Goal: Information Seeking & Learning: Learn about a topic

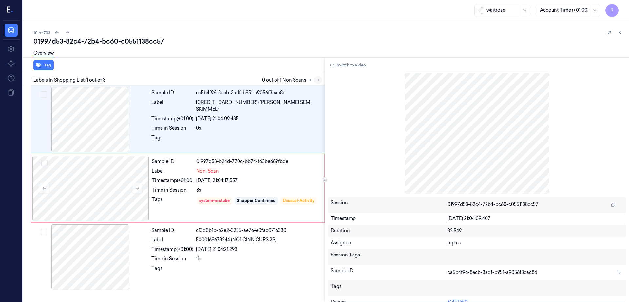
click at [320, 79] on icon at bounding box center [318, 80] width 5 height 5
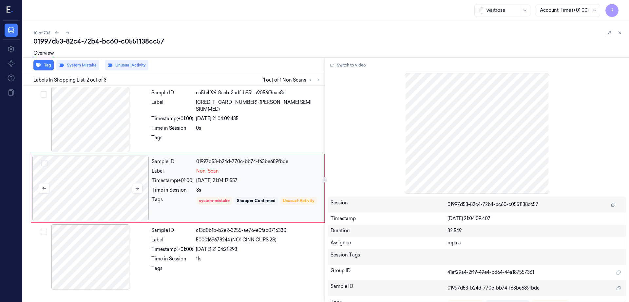
click at [106, 181] on div at bounding box center [90, 188] width 117 height 65
click at [136, 187] on icon at bounding box center [137, 188] width 5 height 5
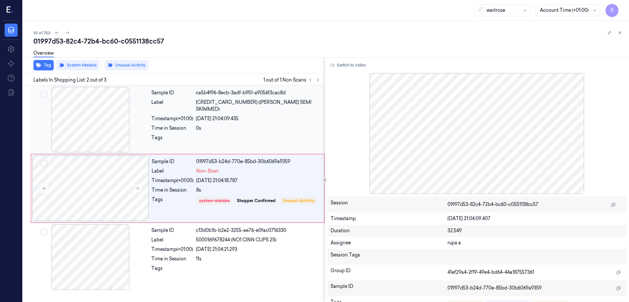
click at [66, 111] on div at bounding box center [90, 119] width 117 height 65
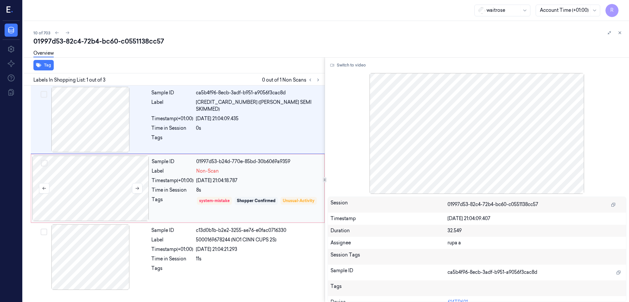
click at [92, 185] on div at bounding box center [90, 188] width 117 height 65
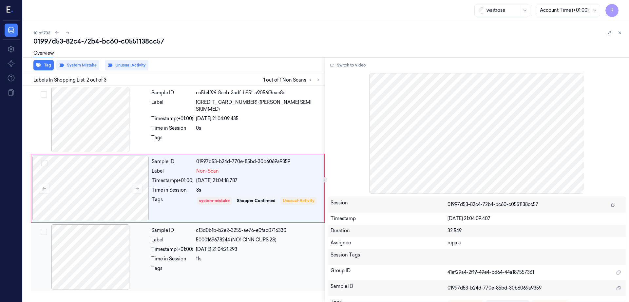
click at [107, 247] on div at bounding box center [90, 256] width 117 height 65
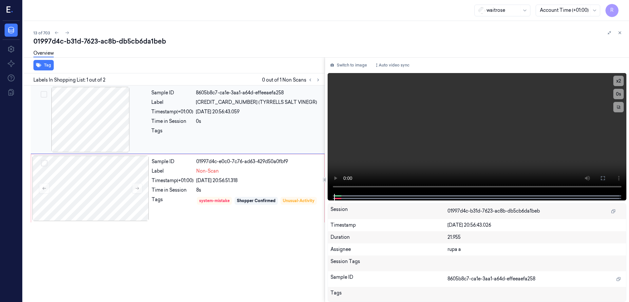
click at [105, 119] on div at bounding box center [90, 119] width 117 height 65
click at [105, 201] on div at bounding box center [90, 188] width 117 height 65
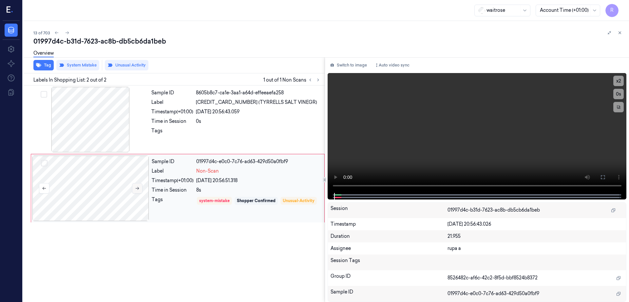
click at [134, 192] on button at bounding box center [137, 188] width 10 height 10
click at [135, 190] on icon at bounding box center [137, 188] width 5 height 5
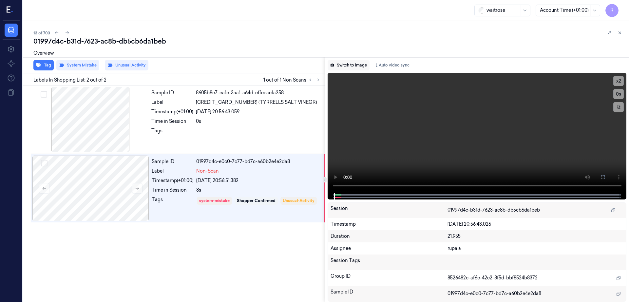
click at [357, 63] on button "Switch to image" at bounding box center [348, 65] width 42 height 10
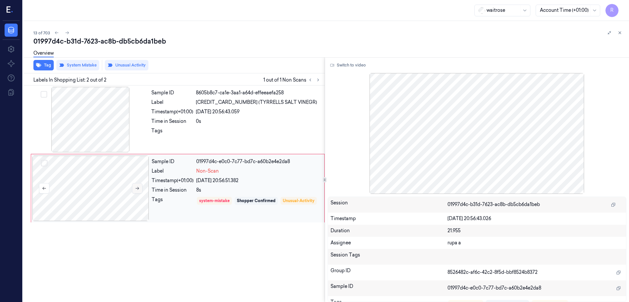
click at [137, 188] on icon at bounding box center [137, 188] width 5 height 5
click at [94, 115] on div at bounding box center [90, 119] width 117 height 65
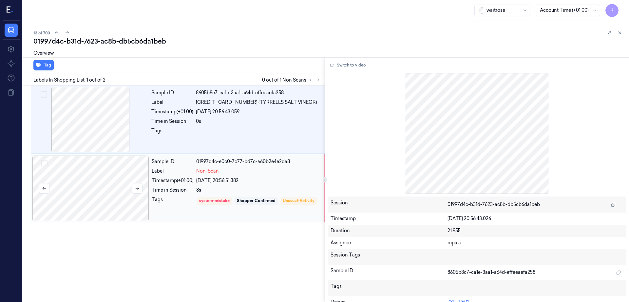
click at [87, 198] on div at bounding box center [90, 188] width 117 height 65
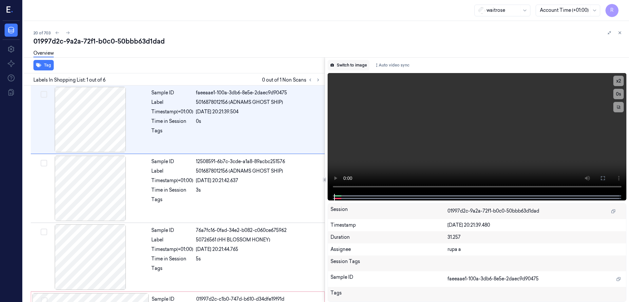
click at [363, 65] on button "Switch to image" at bounding box center [348, 65] width 42 height 10
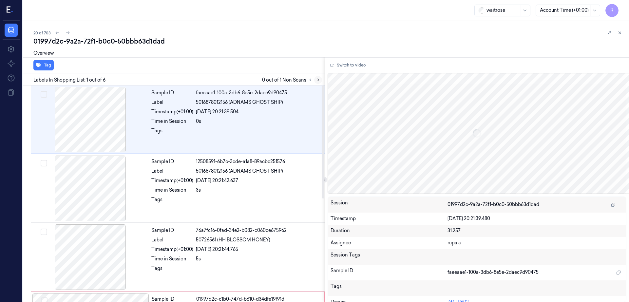
click at [320, 81] on icon at bounding box center [318, 80] width 5 height 5
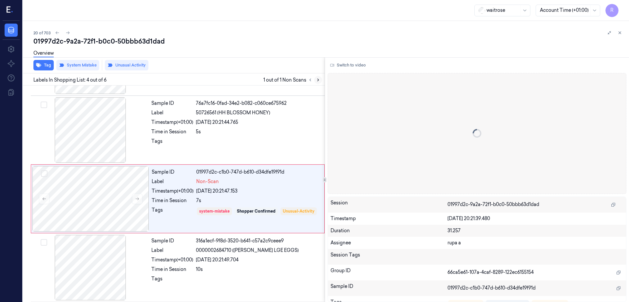
scroll to position [132, 0]
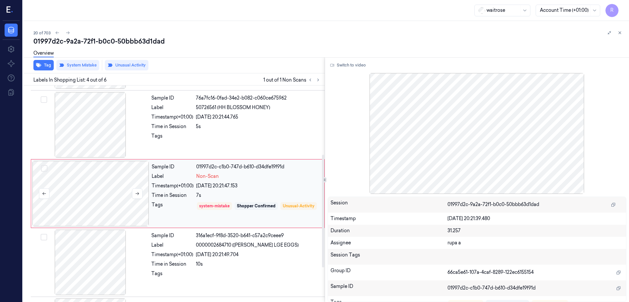
click at [115, 197] on div at bounding box center [90, 193] width 117 height 65
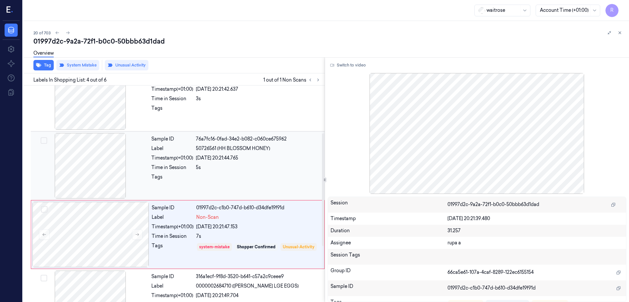
click at [86, 143] on div at bounding box center [90, 165] width 117 height 65
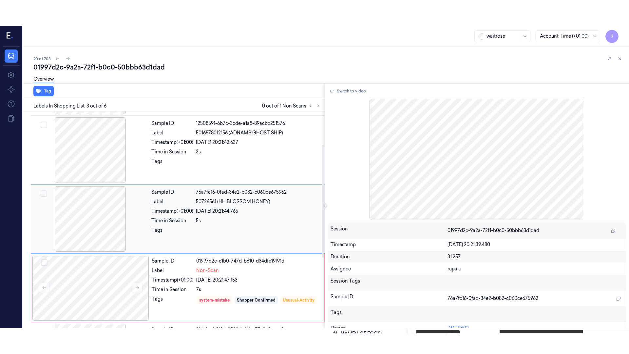
scroll to position [64, 0]
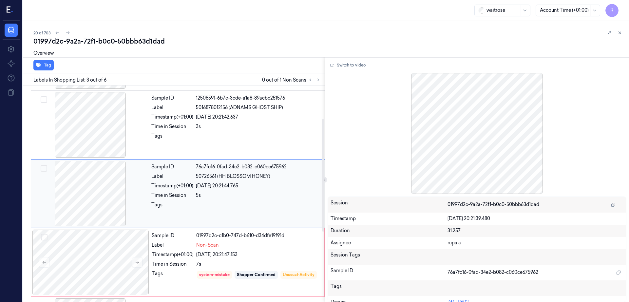
click at [89, 178] on div at bounding box center [90, 193] width 117 height 65
click at [351, 64] on button "Switch to video" at bounding box center [347, 65] width 41 height 10
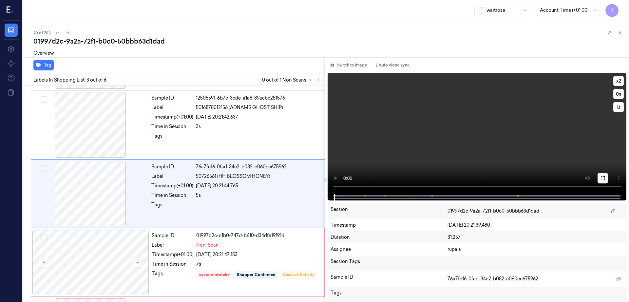
click at [604, 179] on icon at bounding box center [602, 178] width 4 height 4
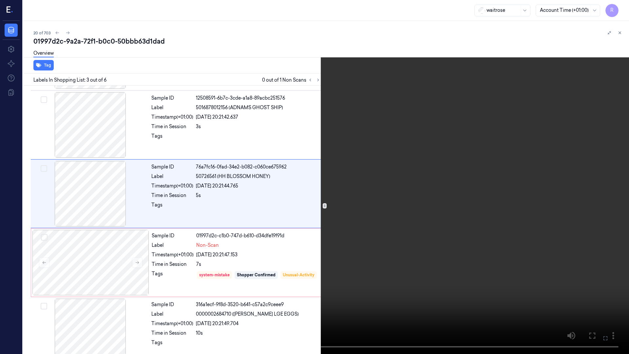
click at [395, 214] on video at bounding box center [314, 177] width 629 height 354
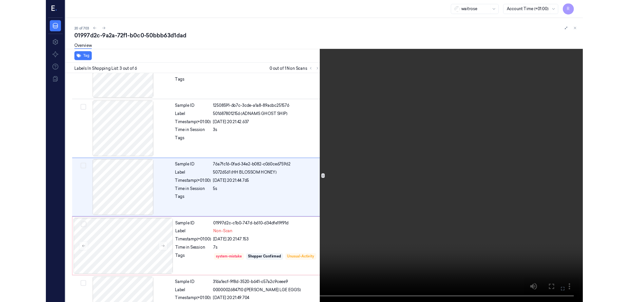
scroll to position [38, 0]
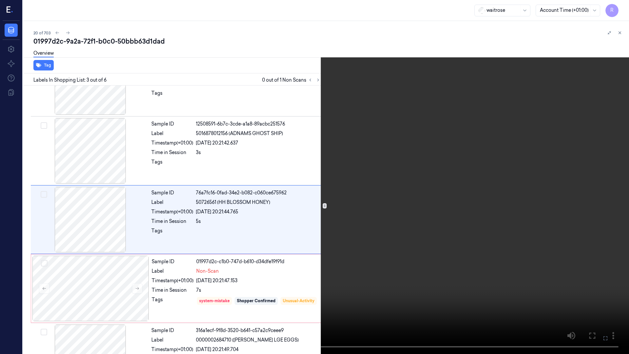
click at [395, 214] on video at bounding box center [314, 177] width 629 height 354
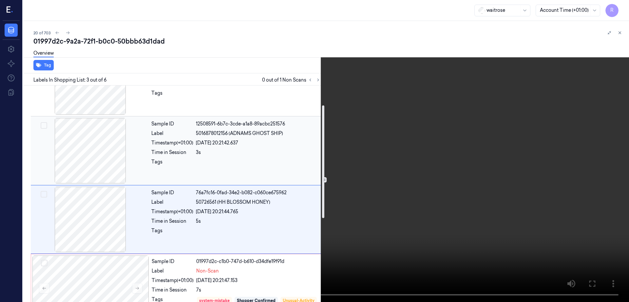
scroll to position [0, 0]
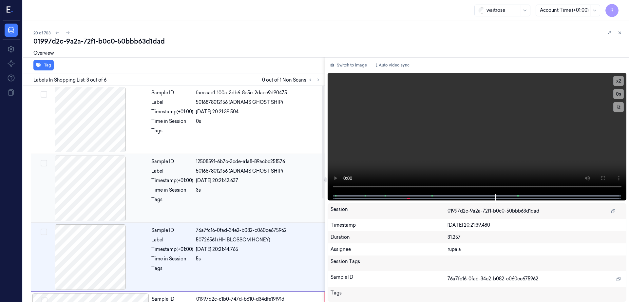
click at [101, 198] on div at bounding box center [90, 188] width 117 height 65
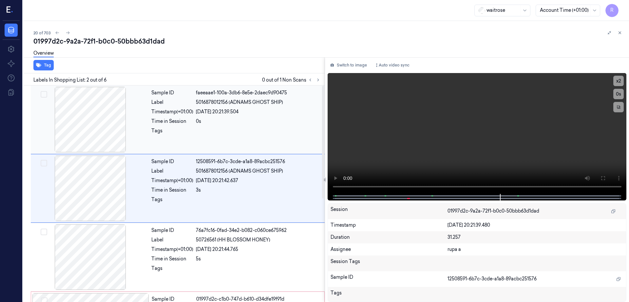
click at [86, 141] on div at bounding box center [90, 119] width 117 height 65
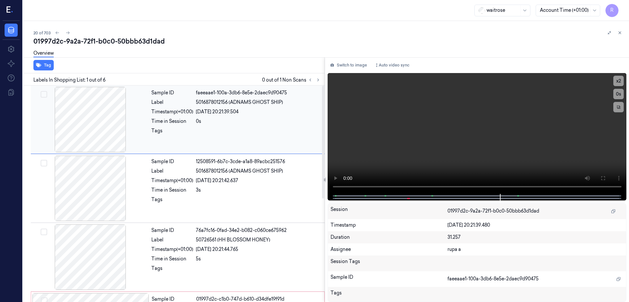
click at [86, 140] on div at bounding box center [90, 119] width 117 height 65
click at [608, 179] on button at bounding box center [602, 178] width 10 height 10
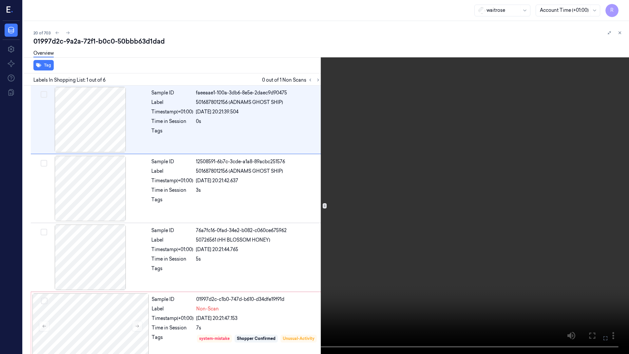
click at [279, 221] on video at bounding box center [314, 177] width 629 height 354
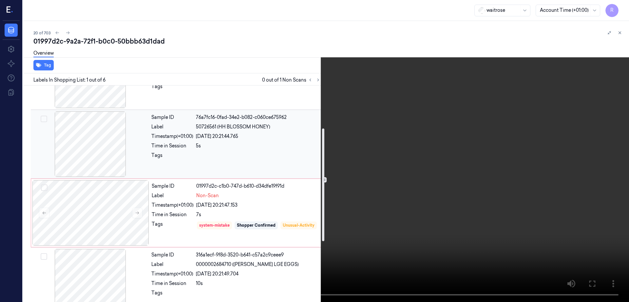
scroll to position [164, 0]
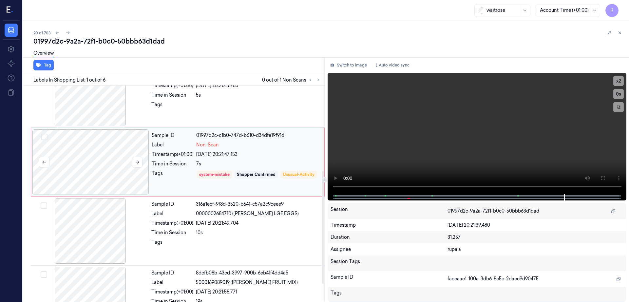
click at [97, 179] on div at bounding box center [90, 161] width 117 height 65
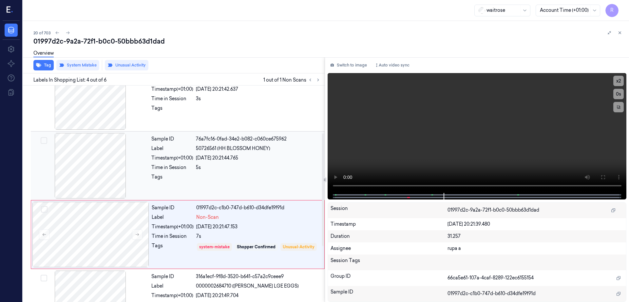
click at [97, 179] on div at bounding box center [90, 165] width 117 height 65
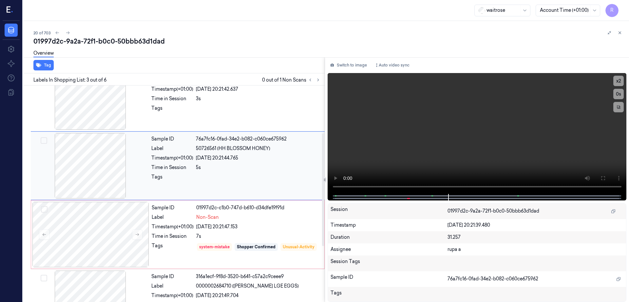
scroll to position [64, 0]
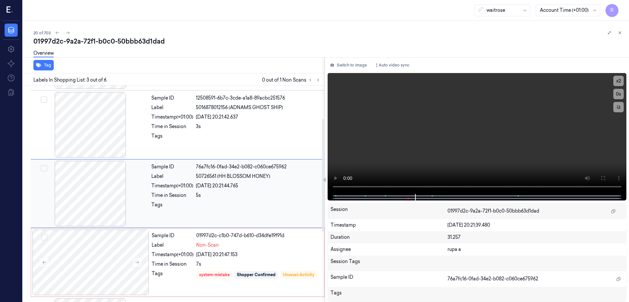
click at [97, 179] on div at bounding box center [90, 193] width 117 height 65
click at [93, 135] on div at bounding box center [90, 124] width 117 height 65
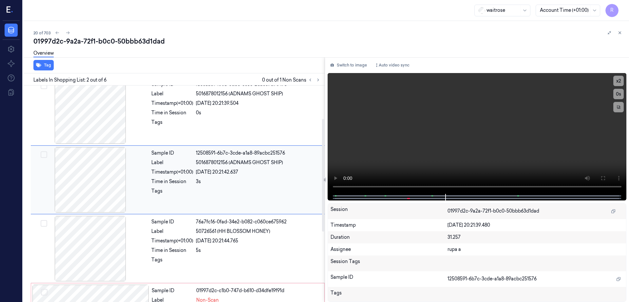
scroll to position [0, 0]
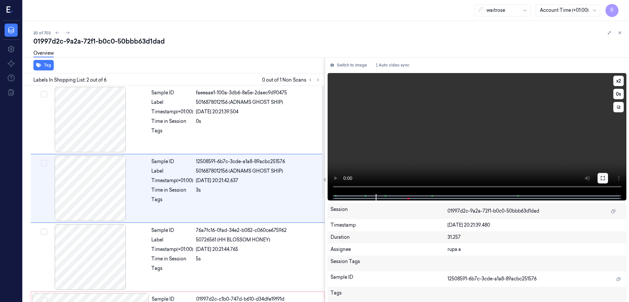
click at [605, 177] on icon at bounding box center [602, 177] width 5 height 5
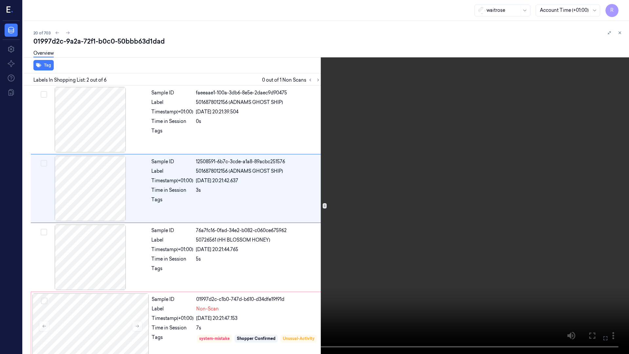
click at [4, 287] on video at bounding box center [314, 177] width 629 height 354
click at [453, 208] on video at bounding box center [314, 177] width 629 height 354
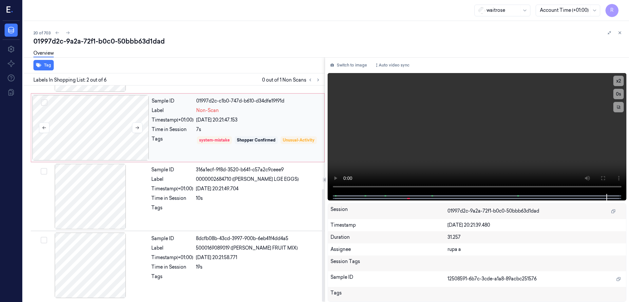
click at [120, 127] on div at bounding box center [90, 127] width 117 height 65
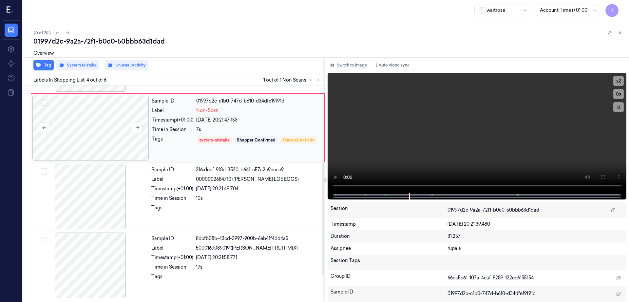
scroll to position [132, 0]
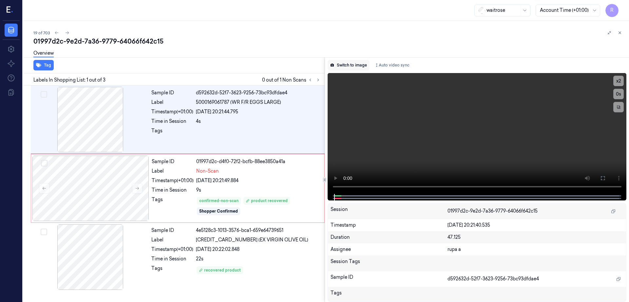
click at [353, 66] on button "Switch to image" at bounding box center [348, 65] width 42 height 10
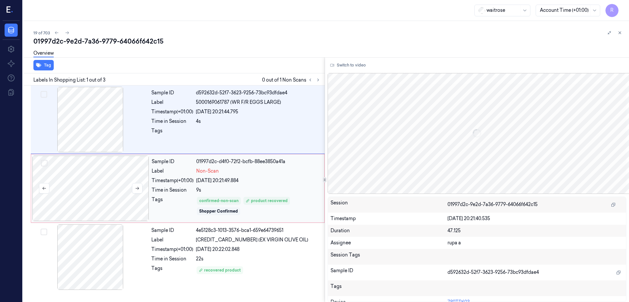
click at [103, 192] on div at bounding box center [90, 188] width 117 height 65
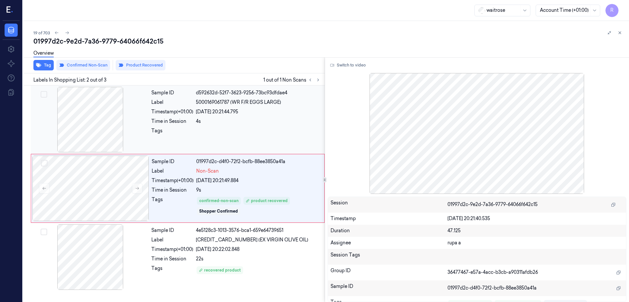
click at [95, 121] on div at bounding box center [90, 119] width 117 height 65
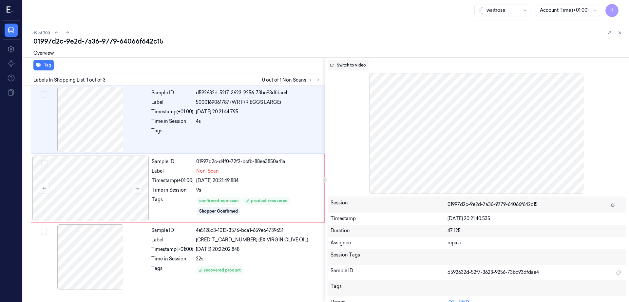
click at [368, 65] on button "Switch to video" at bounding box center [347, 65] width 41 height 10
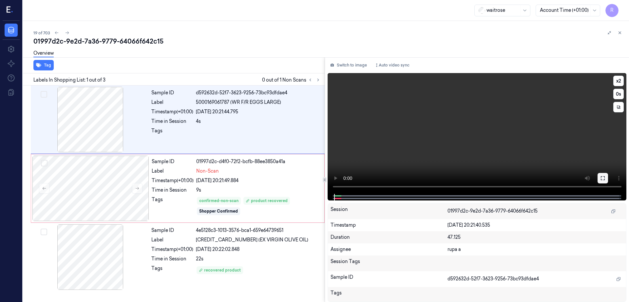
click at [608, 177] on button at bounding box center [602, 178] width 10 height 10
click at [108, 183] on div at bounding box center [90, 188] width 117 height 65
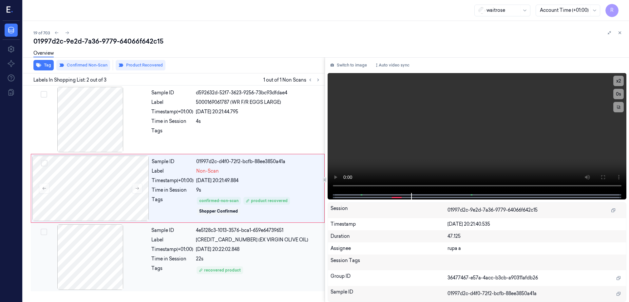
click at [94, 247] on div at bounding box center [90, 256] width 117 height 65
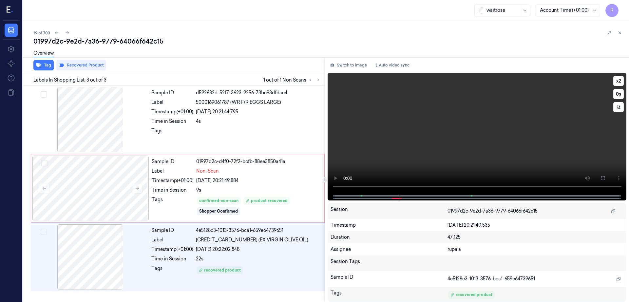
click at [608, 175] on button at bounding box center [602, 178] width 10 height 10
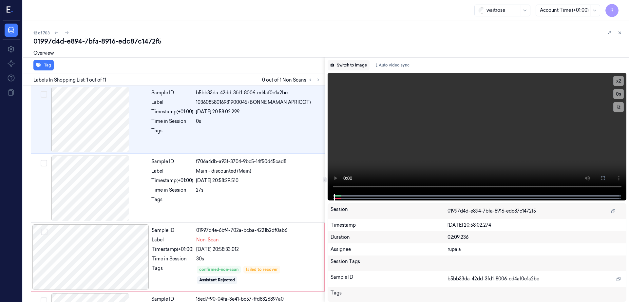
click at [365, 60] on button "Switch to image" at bounding box center [348, 65] width 42 height 10
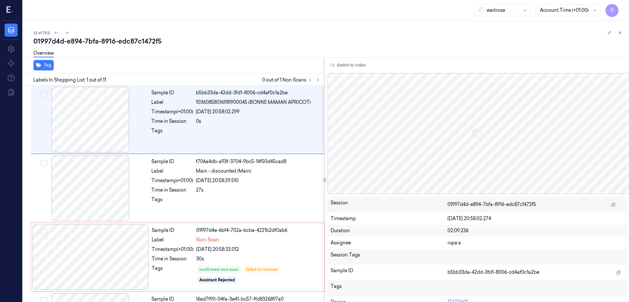
click at [322, 82] on div at bounding box center [314, 80] width 16 height 8
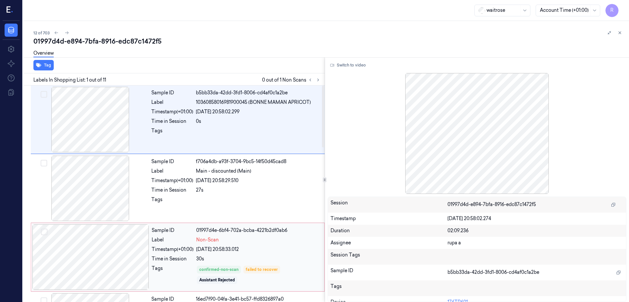
click at [85, 237] on div at bounding box center [90, 256] width 117 height 65
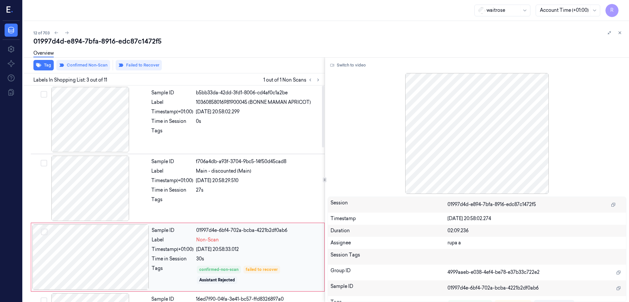
scroll to position [64, 0]
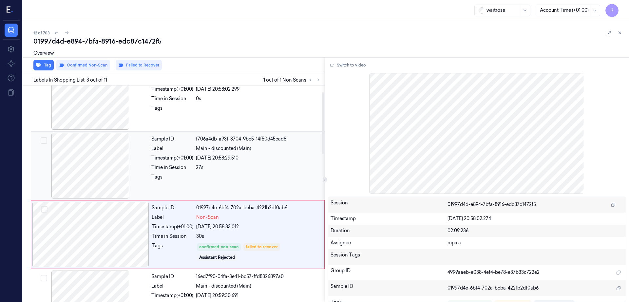
click at [91, 198] on div at bounding box center [90, 165] width 117 height 65
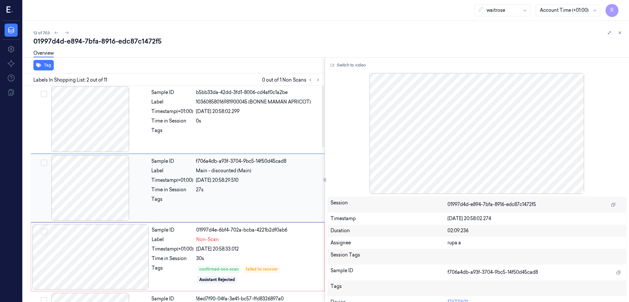
scroll to position [0, 0]
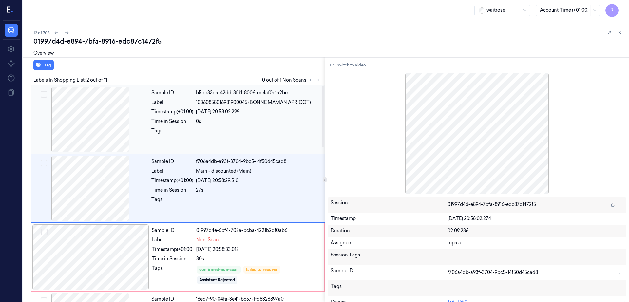
click at [97, 133] on div at bounding box center [90, 119] width 117 height 65
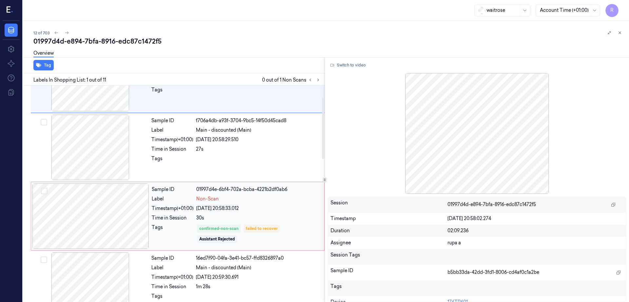
click at [101, 222] on div at bounding box center [90, 215] width 117 height 65
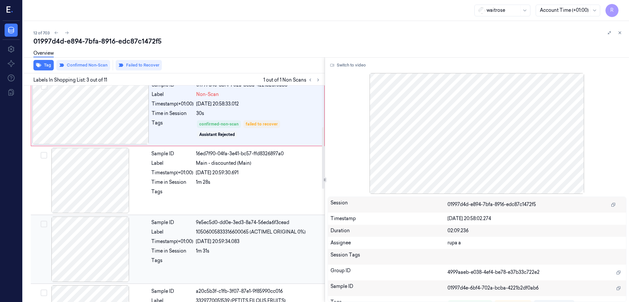
click at [101, 224] on div at bounding box center [90, 248] width 117 height 65
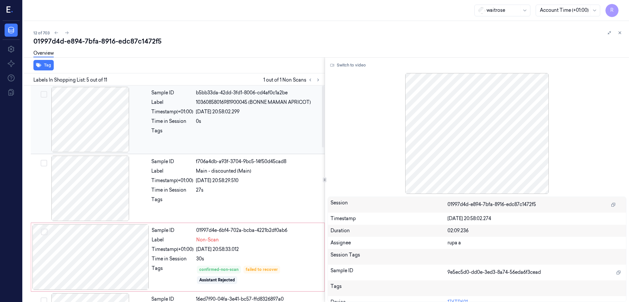
click at [65, 123] on div at bounding box center [90, 119] width 117 height 65
click at [337, 71] on div "Tag Labels In Shopping List: 1 out of 11 0 out of 1 Non Scans Sample ID b5bb33d…" at bounding box center [324, 179] width 608 height 245
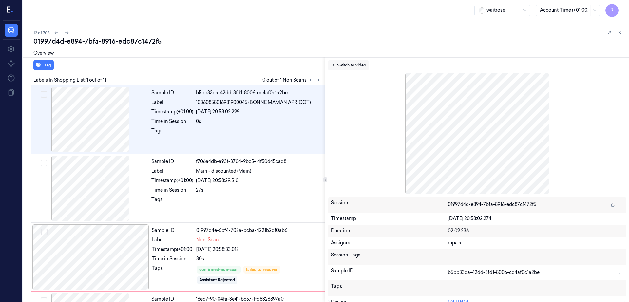
click at [341, 64] on button "Switch to video" at bounding box center [348, 65] width 41 height 10
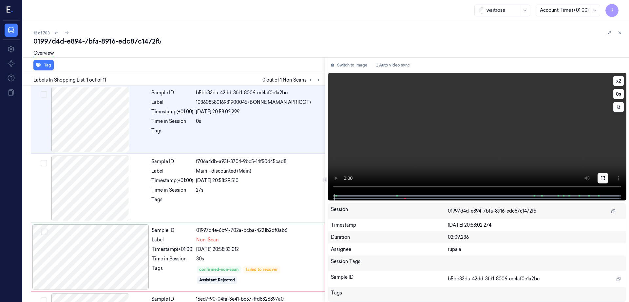
click at [604, 180] on icon at bounding box center [602, 178] width 4 height 4
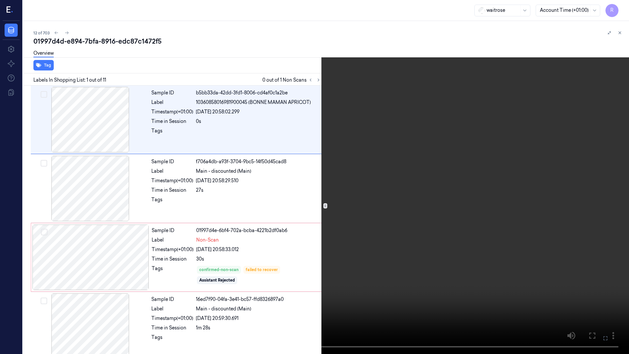
click at [233, 197] on video at bounding box center [314, 177] width 629 height 354
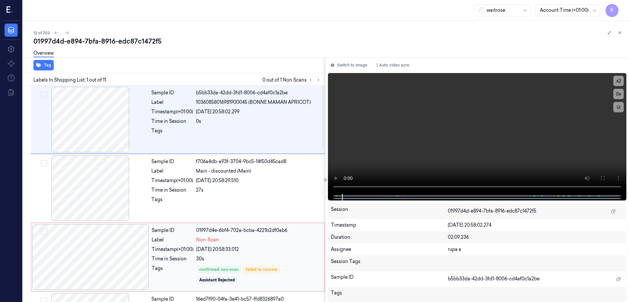
click at [94, 251] on div at bounding box center [90, 256] width 117 height 65
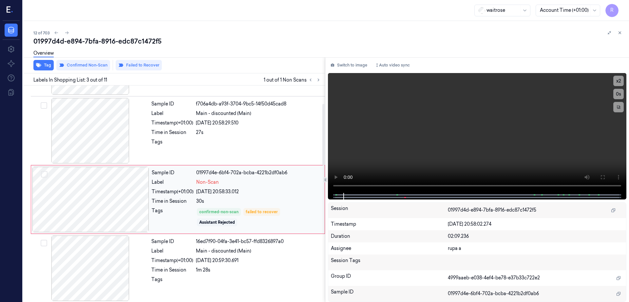
scroll to position [64, 0]
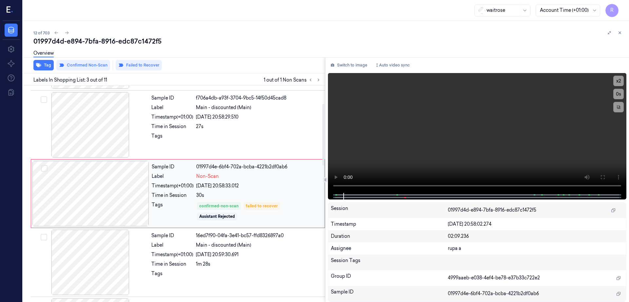
click at [89, 184] on div at bounding box center [90, 193] width 117 height 65
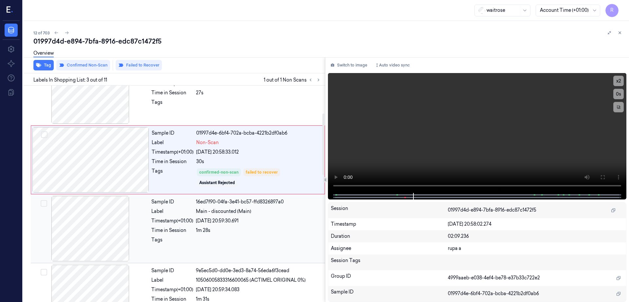
scroll to position [145, 0]
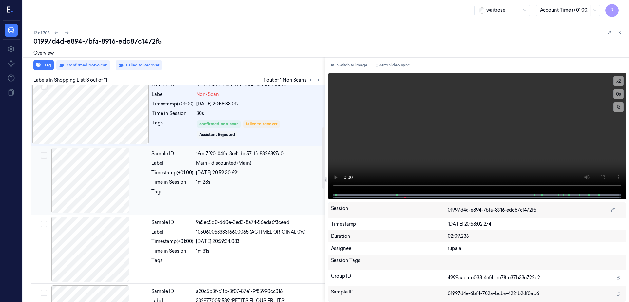
click at [92, 187] on div at bounding box center [90, 180] width 117 height 65
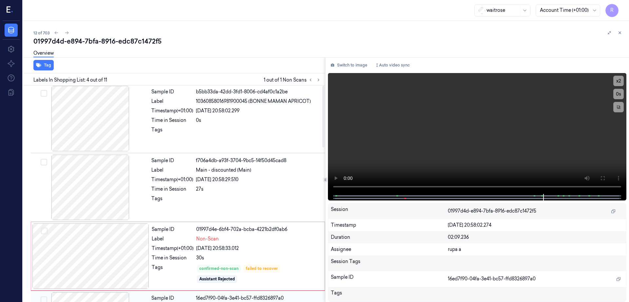
scroll to position [0, 0]
click at [93, 176] on div at bounding box center [90, 188] width 117 height 65
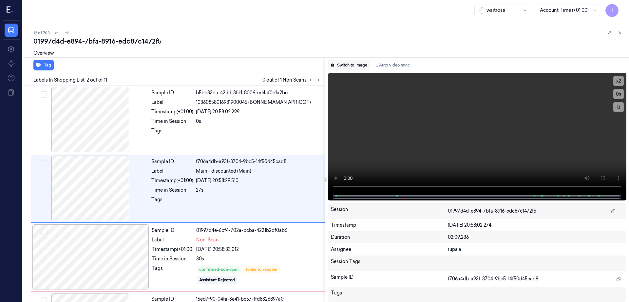
click at [350, 68] on button "Switch to image" at bounding box center [349, 65] width 42 height 10
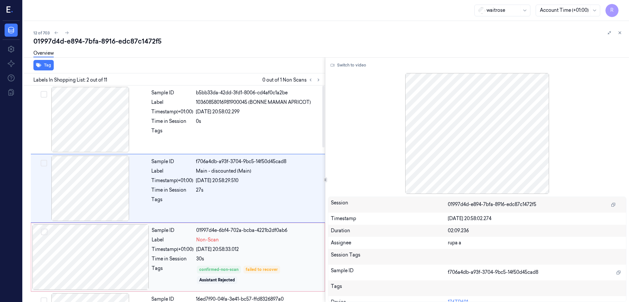
click at [109, 256] on div at bounding box center [90, 256] width 117 height 65
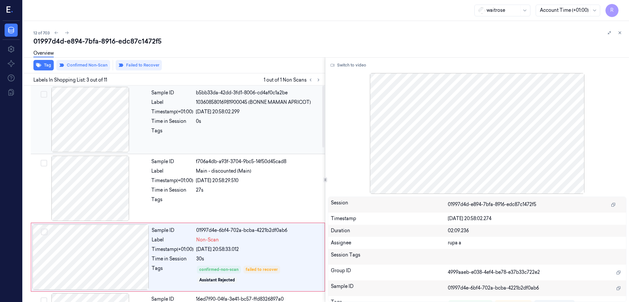
click at [99, 130] on div at bounding box center [90, 119] width 117 height 65
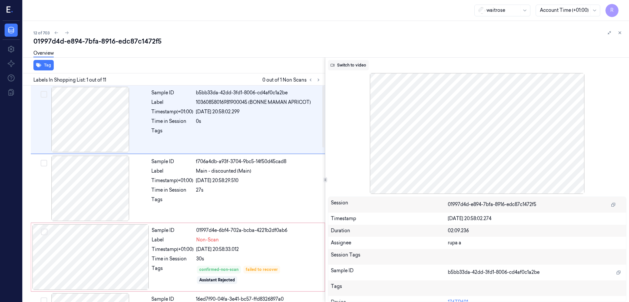
click at [360, 68] on button "Switch to video" at bounding box center [348, 65] width 41 height 10
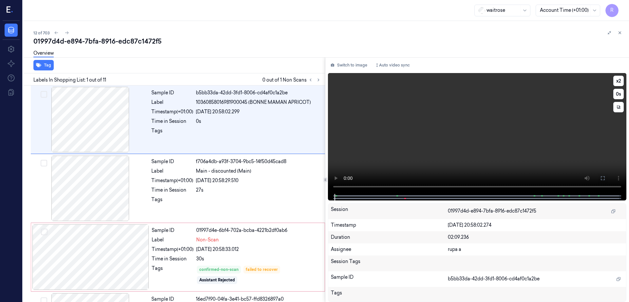
drag, startPoint x: 625, startPoint y: 177, endPoint x: 626, endPoint y: 213, distance: 35.7
click at [605, 177] on icon at bounding box center [602, 177] width 5 height 5
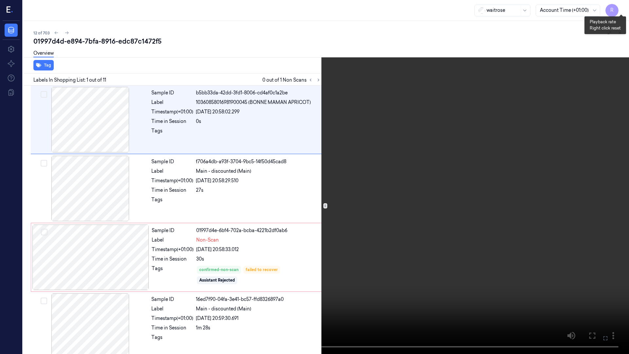
click at [621, 9] on button "x 2" at bounding box center [620, 8] width 10 height 10
click at [621, 9] on button "x 4" at bounding box center [620, 8] width 10 height 10
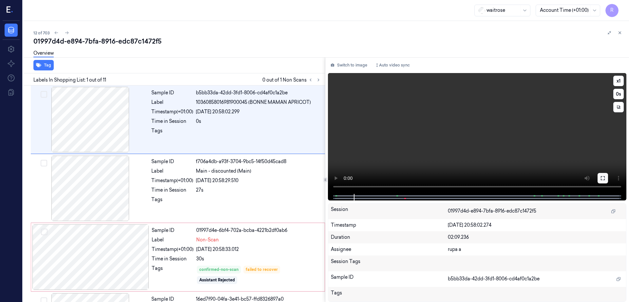
click at [605, 177] on icon at bounding box center [602, 177] width 5 height 5
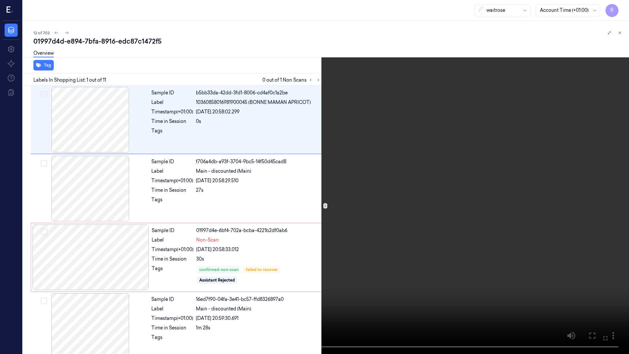
click at [238, 278] on video at bounding box center [314, 177] width 629 height 354
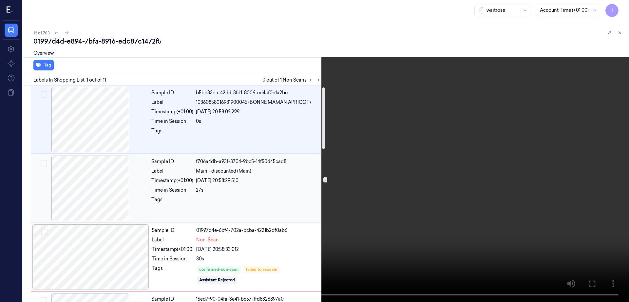
scroll to position [41, 0]
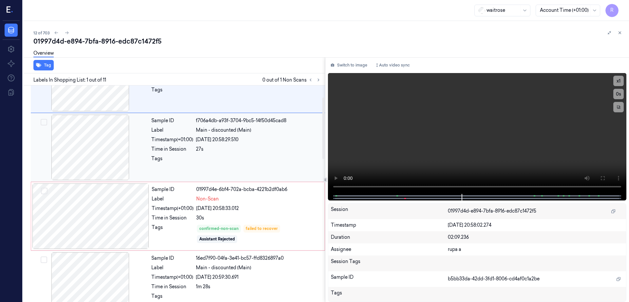
click at [91, 151] on div at bounding box center [90, 147] width 117 height 65
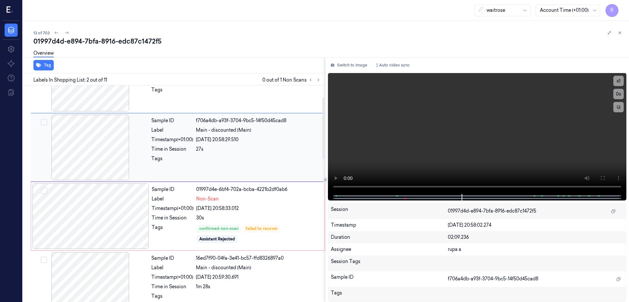
scroll to position [0, 0]
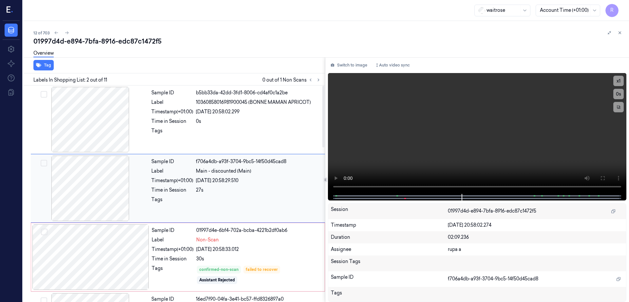
click at [93, 184] on div at bounding box center [90, 188] width 117 height 65
click at [86, 200] on div at bounding box center [90, 188] width 117 height 65
click at [357, 68] on button "Switch to image" at bounding box center [349, 65] width 42 height 10
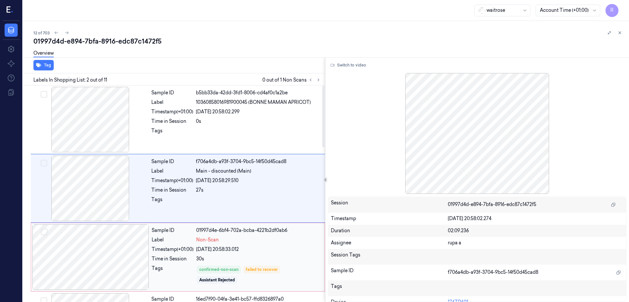
click at [96, 247] on div at bounding box center [90, 256] width 117 height 65
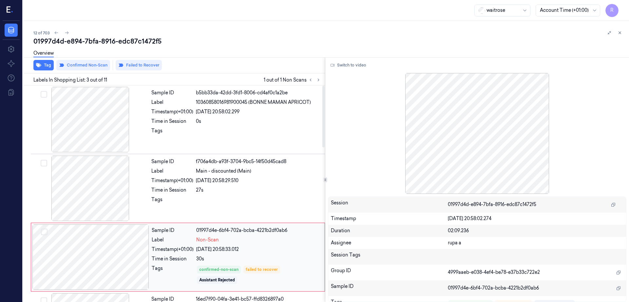
scroll to position [64, 0]
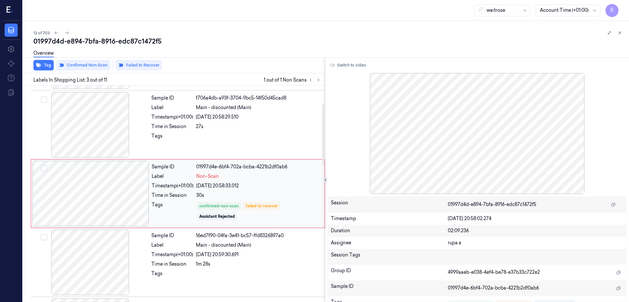
click at [102, 193] on div at bounding box center [90, 193] width 117 height 65
click at [88, 127] on div at bounding box center [90, 124] width 117 height 65
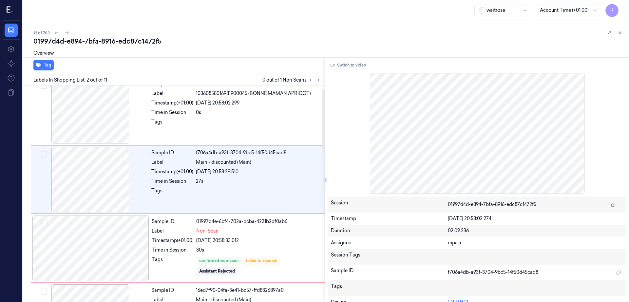
scroll to position [0, 0]
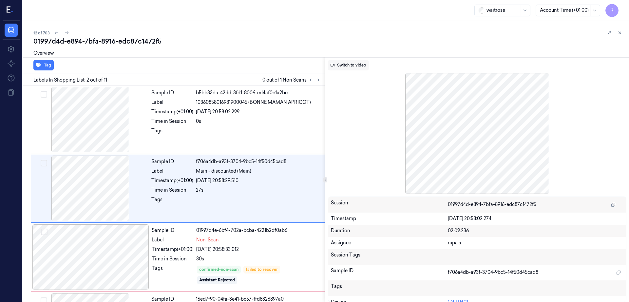
click at [363, 65] on button "Switch to video" at bounding box center [348, 65] width 41 height 10
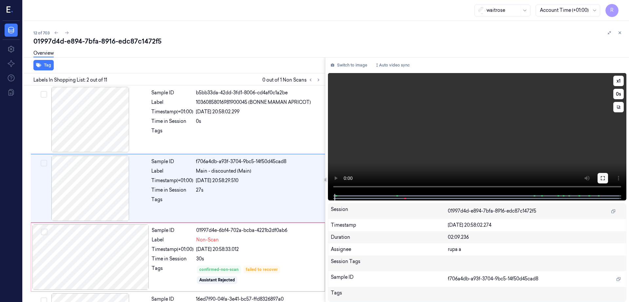
click at [608, 177] on button at bounding box center [602, 178] width 10 height 10
click at [353, 65] on button "Switch to image" at bounding box center [349, 65] width 42 height 10
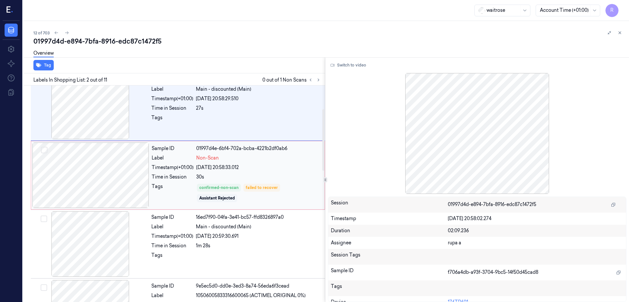
click at [83, 178] on div at bounding box center [90, 174] width 117 height 65
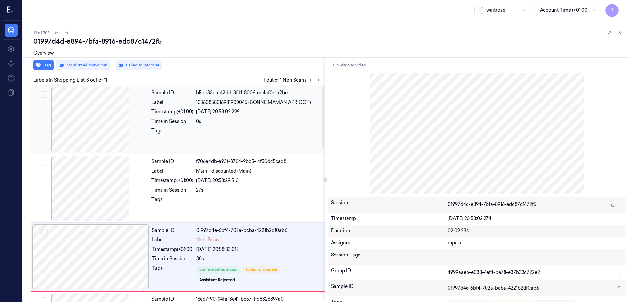
click at [88, 121] on div at bounding box center [90, 119] width 117 height 65
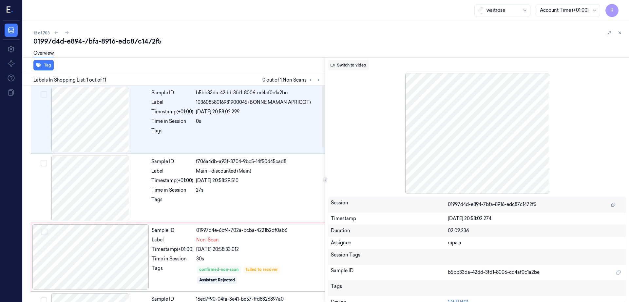
click at [357, 65] on button "Switch to video" at bounding box center [348, 65] width 41 height 10
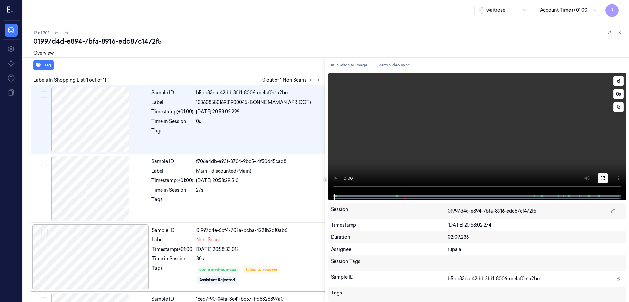
click at [608, 174] on button at bounding box center [602, 178] width 10 height 10
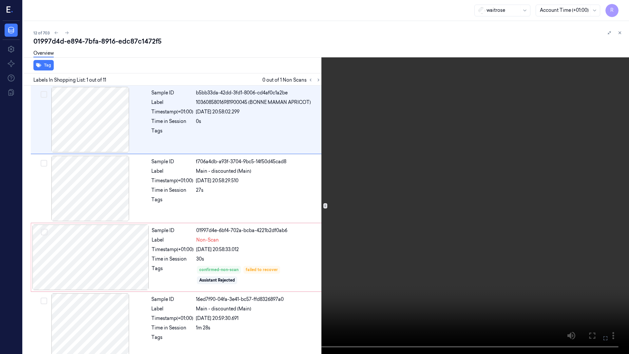
click at [0, 0] on button at bounding box center [0, 0] width 0 height 0
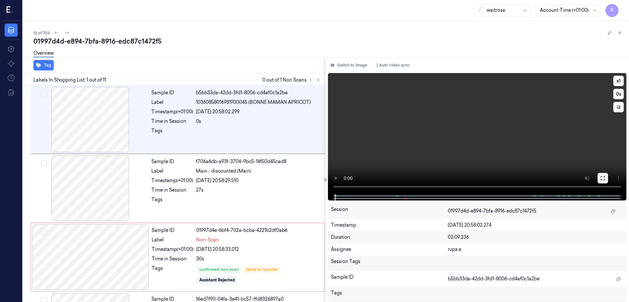
click at [605, 178] on icon at bounding box center [602, 177] width 5 height 5
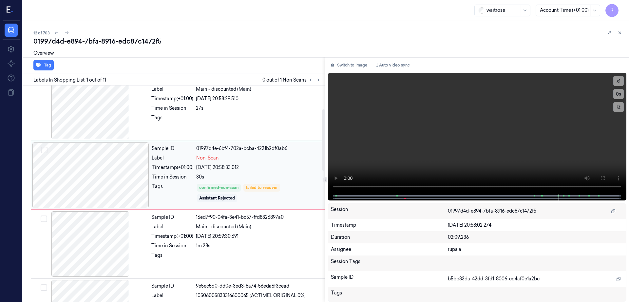
click at [95, 187] on div at bounding box center [90, 174] width 117 height 65
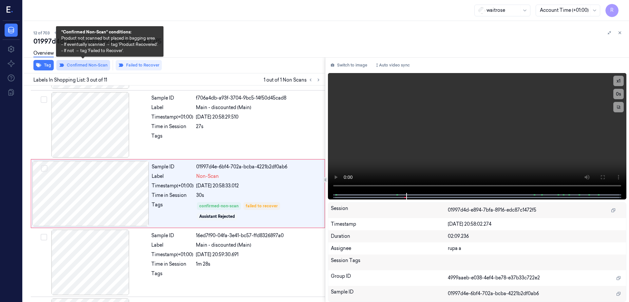
click at [93, 68] on button "Confirmed Non-Scan" at bounding box center [83, 65] width 54 height 10
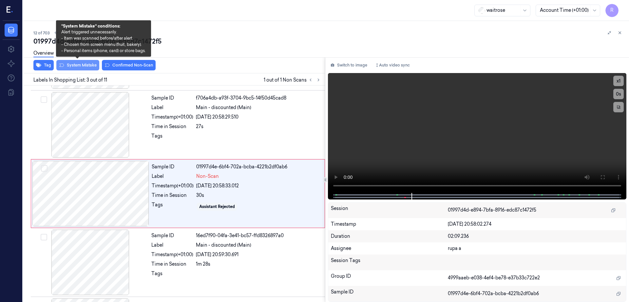
click at [72, 68] on button "System Mistake" at bounding box center [77, 65] width 43 height 10
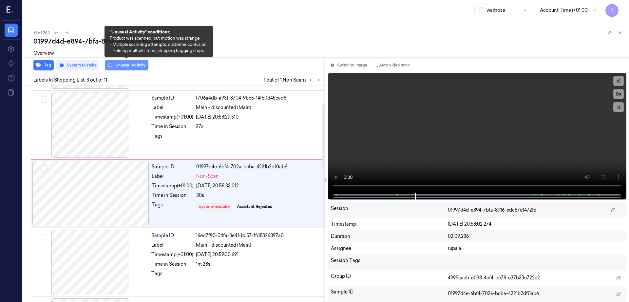
click at [131, 65] on button "Unusual Activity" at bounding box center [127, 65] width 44 height 10
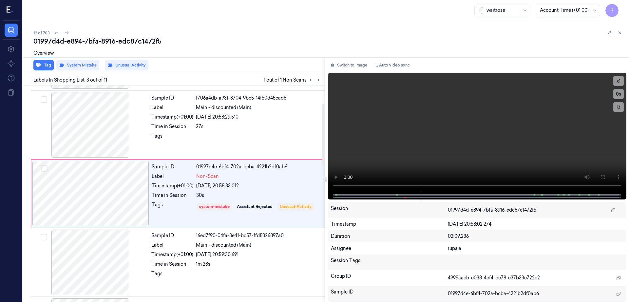
click at [132, 43] on div "01997d4d-e894-7bfa-8916-edc87c1472f5" at bounding box center [328, 41] width 590 height 9
copy div "edc87c1472f5"
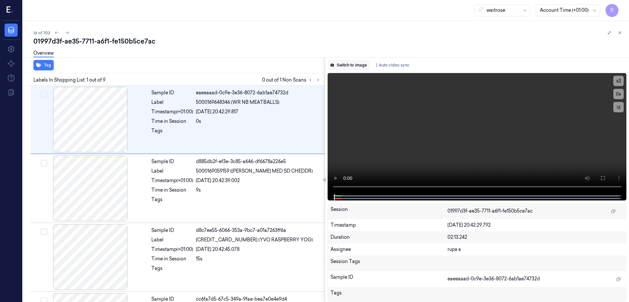
click at [351, 68] on button "Switch to image" at bounding box center [348, 65] width 42 height 10
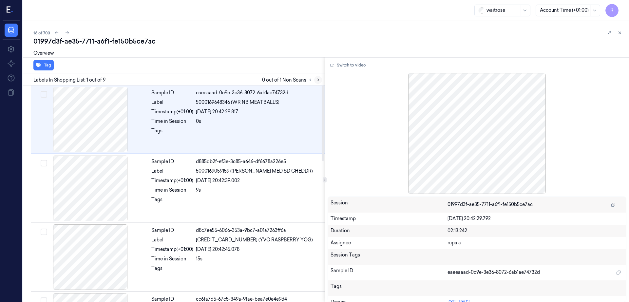
click at [322, 83] on button at bounding box center [318, 80] width 8 height 8
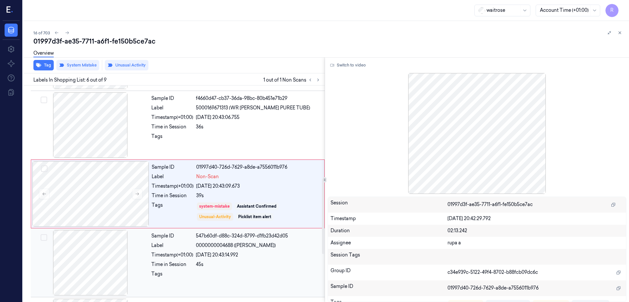
scroll to position [270, 0]
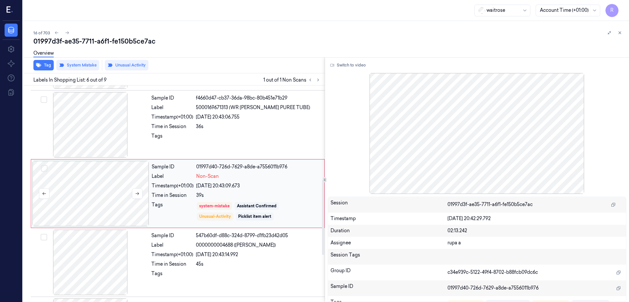
click at [90, 197] on div at bounding box center [90, 193] width 117 height 65
click at [85, 138] on div at bounding box center [90, 124] width 117 height 65
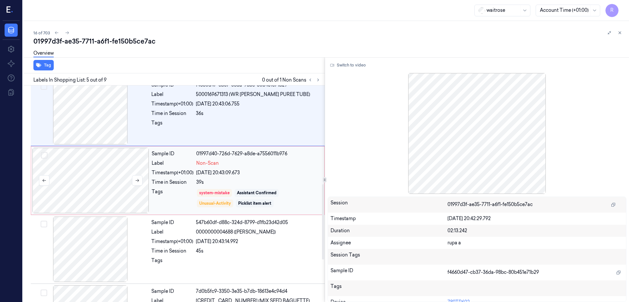
click at [111, 198] on div at bounding box center [90, 180] width 117 height 65
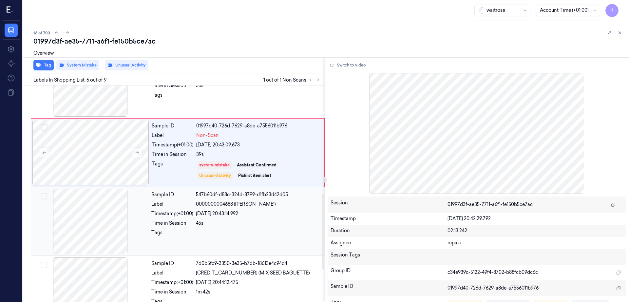
click at [95, 230] on div at bounding box center [90, 221] width 117 height 65
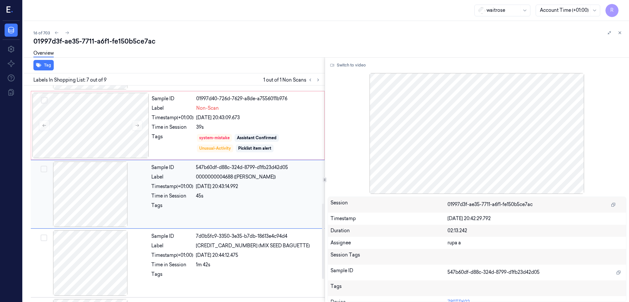
scroll to position [339, 0]
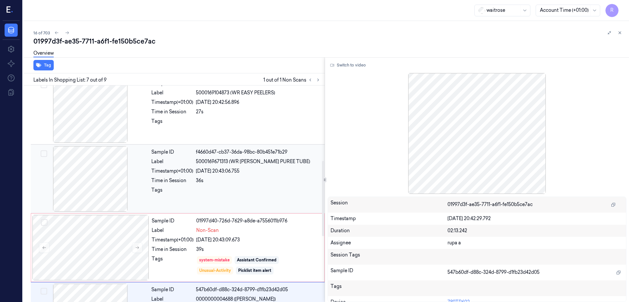
click at [94, 174] on div at bounding box center [90, 178] width 117 height 65
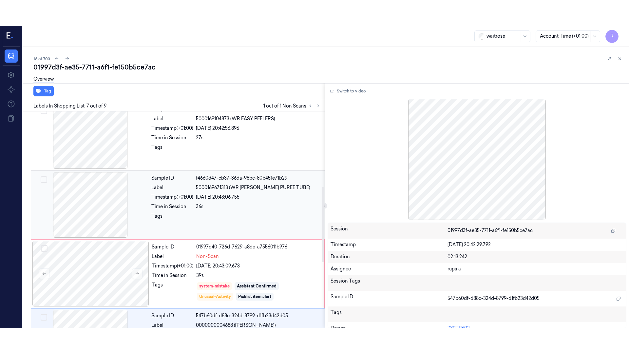
scroll to position [201, 0]
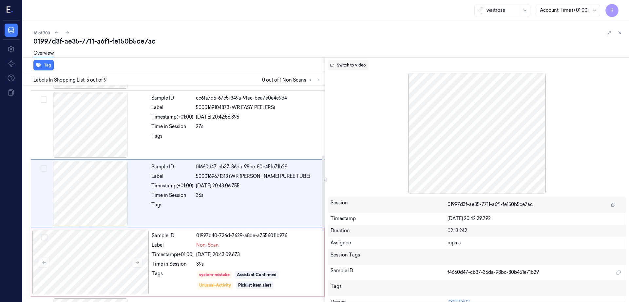
click at [353, 68] on button "Switch to video" at bounding box center [347, 65] width 41 height 10
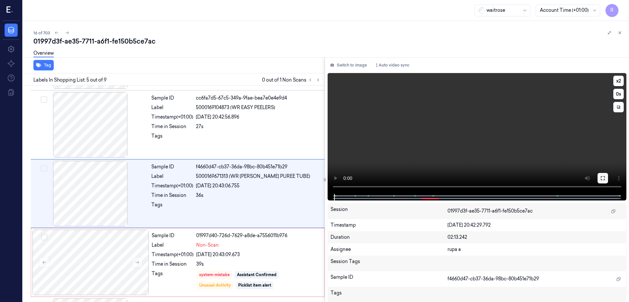
click at [608, 175] on button at bounding box center [602, 178] width 10 height 10
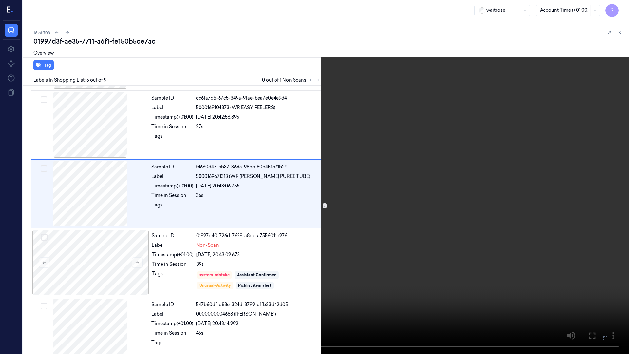
click at [423, 196] on video at bounding box center [314, 177] width 629 height 354
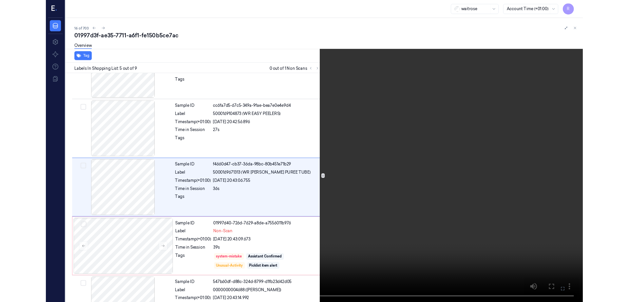
scroll to position [175, 0]
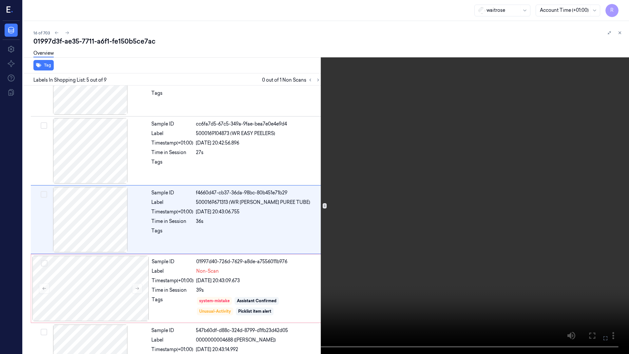
click at [501, 266] on video at bounding box center [314, 177] width 629 height 354
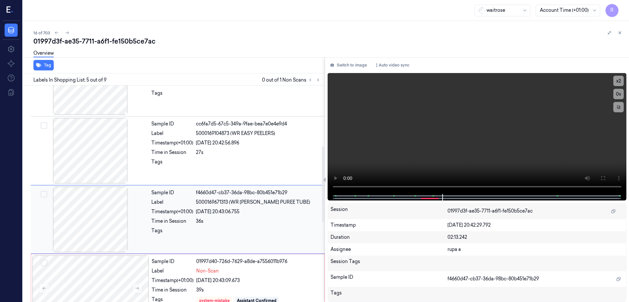
click at [98, 217] on div at bounding box center [90, 219] width 117 height 65
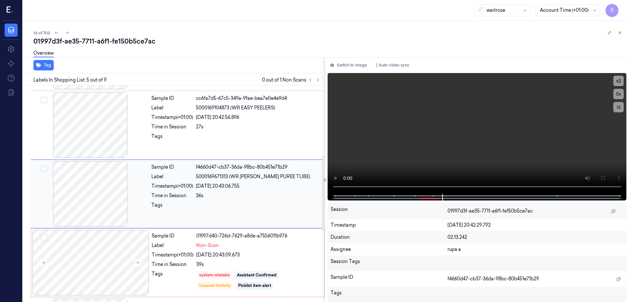
scroll to position [201, 0]
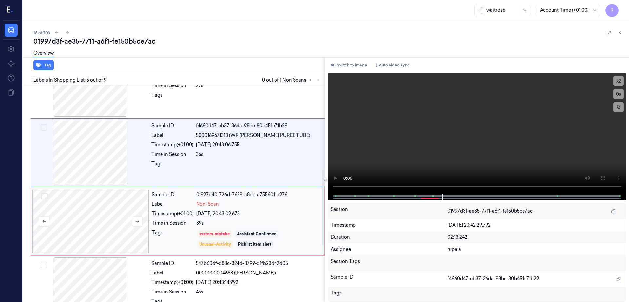
click at [97, 223] on div at bounding box center [90, 221] width 117 height 65
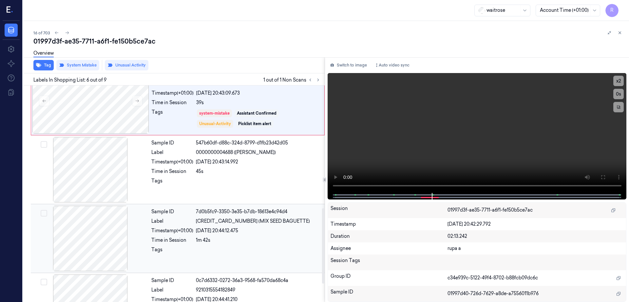
scroll to position [352, 0]
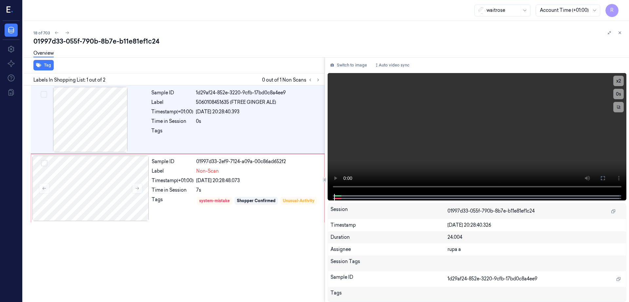
click at [357, 59] on div "Switch to image Auto video sync x 2 0 s Session 01997d33-055f-790b-8b7e-b11e81e…" at bounding box center [477, 179] width 304 height 245
click at [355, 61] on button "Switch to image" at bounding box center [348, 65] width 42 height 10
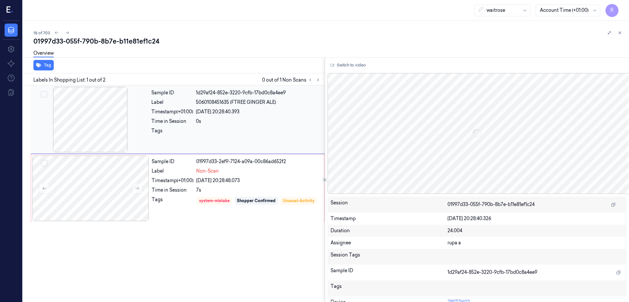
click at [122, 109] on div at bounding box center [90, 119] width 117 height 65
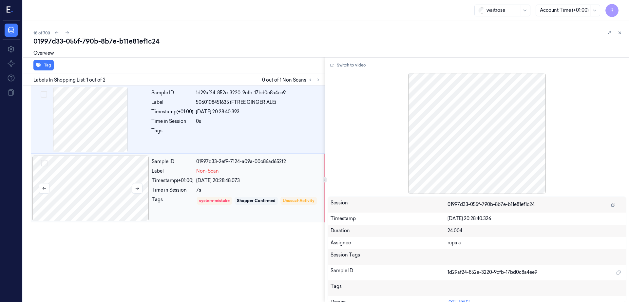
click at [81, 214] on div at bounding box center [90, 188] width 117 height 65
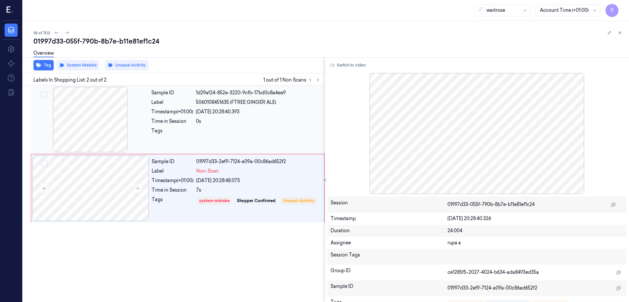
click at [100, 115] on div at bounding box center [90, 119] width 117 height 65
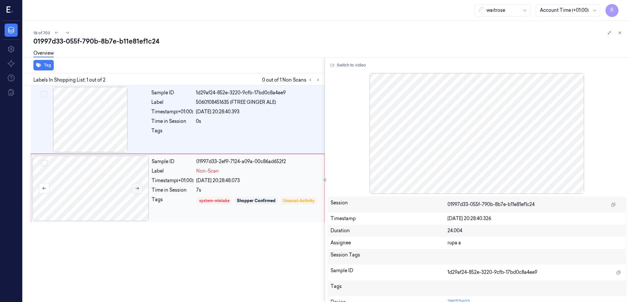
click at [139, 188] on icon at bounding box center [137, 188] width 5 height 5
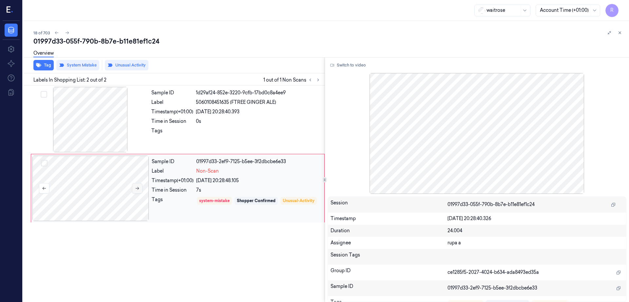
click at [139, 188] on icon at bounding box center [137, 188] width 5 height 5
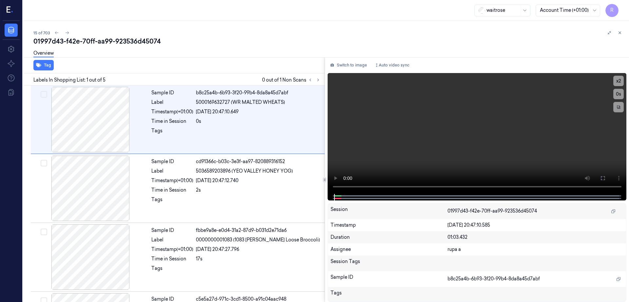
drag, startPoint x: 346, startPoint y: 65, endPoint x: 344, endPoint y: 72, distance: 6.5
click at [346, 65] on button "Switch to image" at bounding box center [348, 65] width 42 height 10
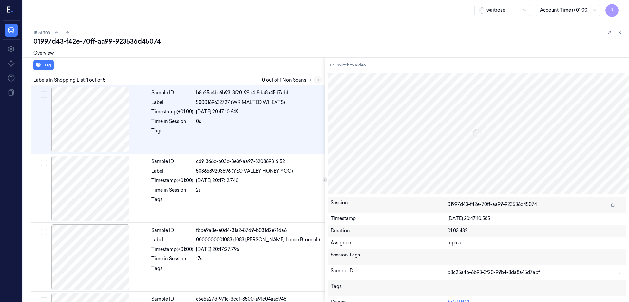
click at [320, 78] on icon at bounding box center [318, 80] width 5 height 5
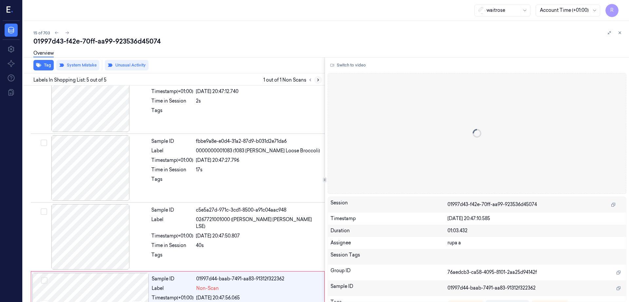
scroll to position [129, 0]
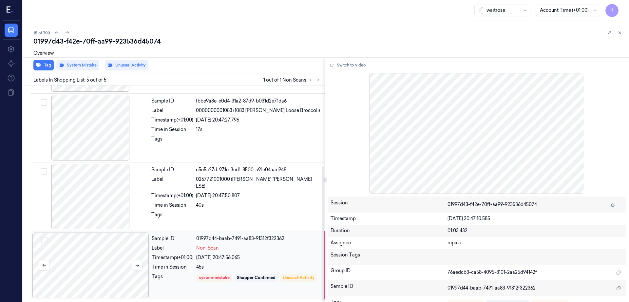
click at [75, 264] on div at bounding box center [90, 264] width 117 height 65
click at [65, 197] on div at bounding box center [90, 196] width 117 height 65
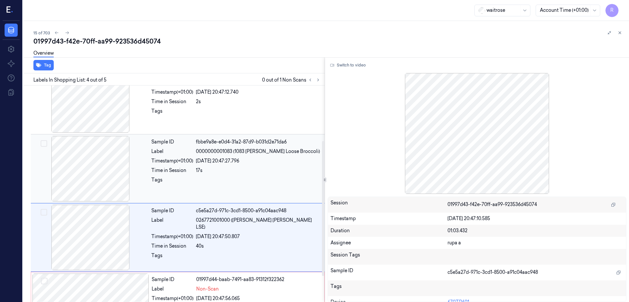
click at [90, 142] on div at bounding box center [90, 168] width 117 height 65
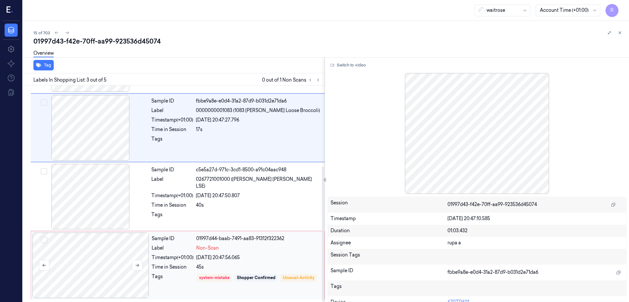
click at [100, 242] on div at bounding box center [90, 264] width 117 height 65
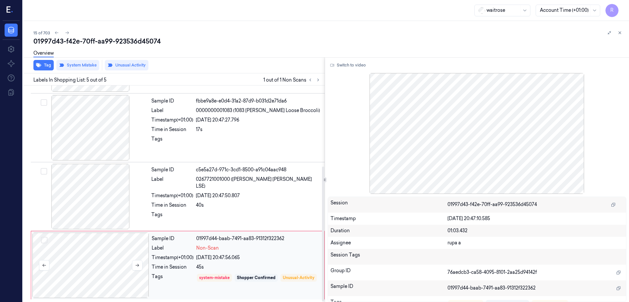
click at [101, 261] on div at bounding box center [90, 264] width 117 height 65
click at [79, 197] on div at bounding box center [90, 196] width 117 height 65
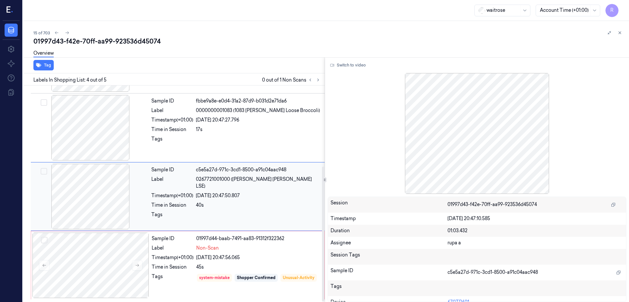
click at [89, 201] on div at bounding box center [90, 196] width 117 height 65
click at [99, 273] on div at bounding box center [90, 264] width 117 height 65
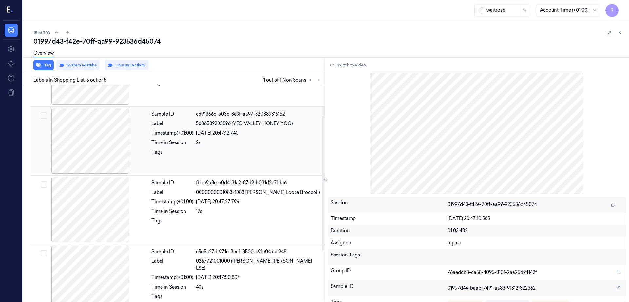
click at [96, 136] on div at bounding box center [90, 140] width 117 height 65
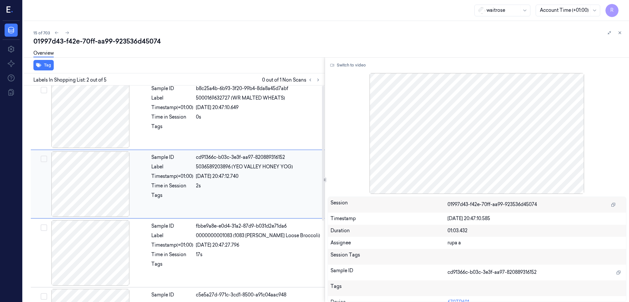
scroll to position [0, 0]
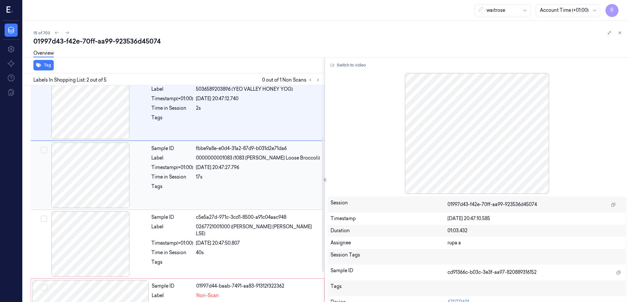
click at [81, 189] on div at bounding box center [90, 174] width 117 height 65
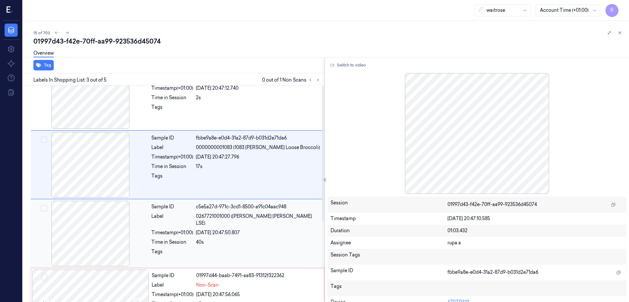
scroll to position [129, 0]
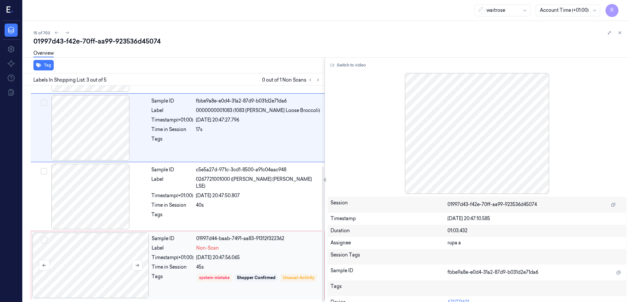
click at [77, 251] on div at bounding box center [90, 264] width 117 height 65
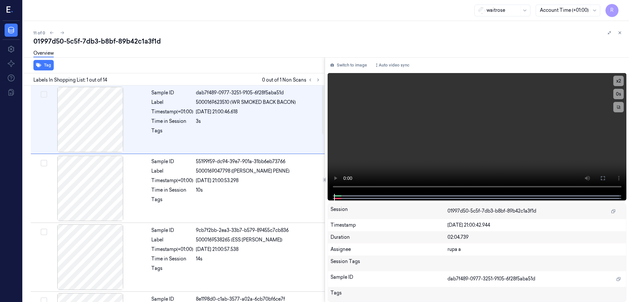
click at [356, 70] on div "Switch to image Auto video sync x 2 0 s Session 01997d50-5c5f-7db3-b8bf-89b42c1…" at bounding box center [477, 179] width 304 height 245
click at [355, 55] on div "Overview" at bounding box center [328, 54] width 590 height 17
click at [354, 64] on button "Switch to image" at bounding box center [348, 65] width 42 height 10
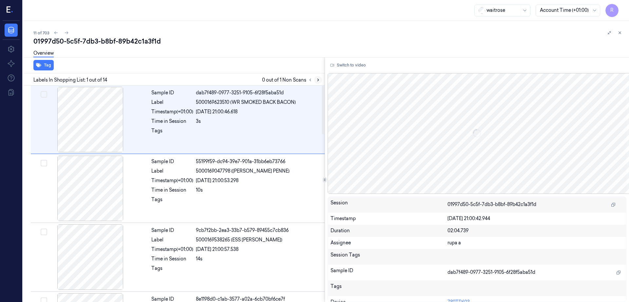
click at [320, 79] on icon at bounding box center [318, 80] width 5 height 5
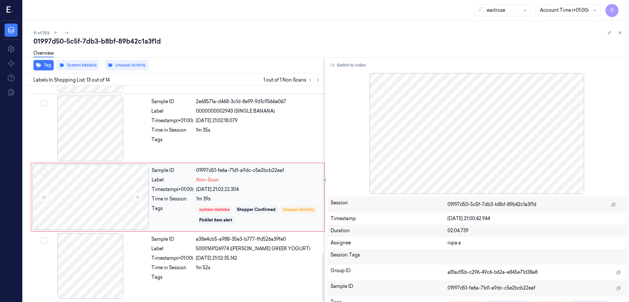
scroll to position [748, 0]
click at [90, 188] on div at bounding box center [90, 196] width 117 height 65
click at [101, 137] on div at bounding box center [90, 127] width 117 height 65
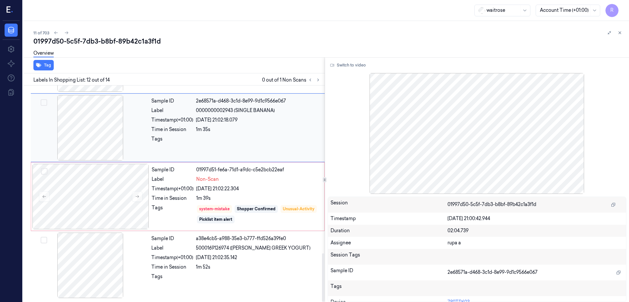
scroll to position [682, 0]
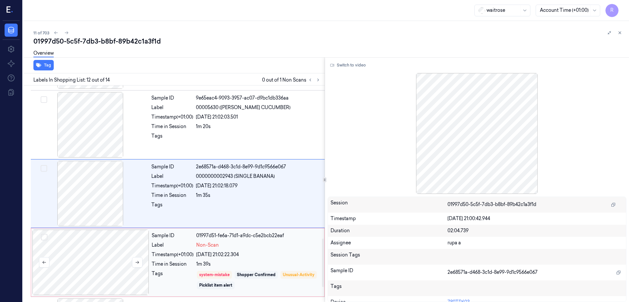
click at [115, 253] on div at bounding box center [90, 261] width 117 height 65
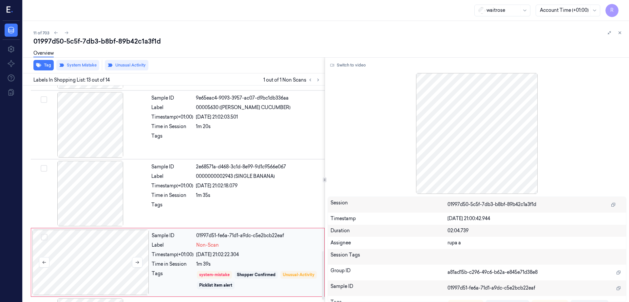
scroll to position [748, 0]
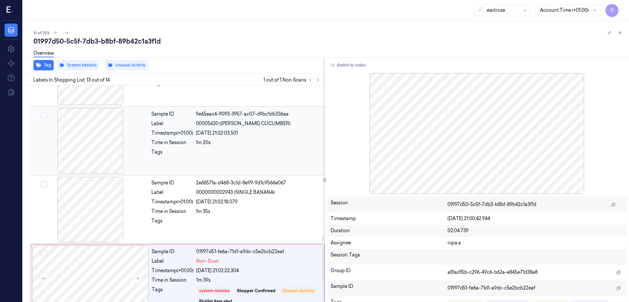
click at [98, 159] on div at bounding box center [90, 140] width 117 height 65
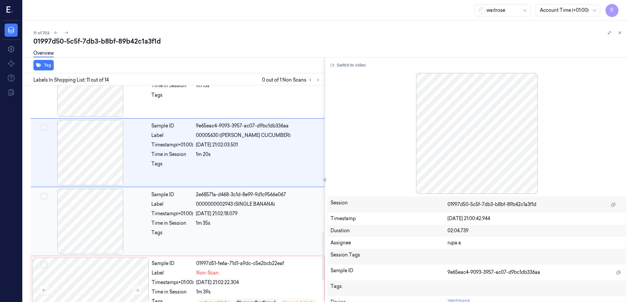
click at [91, 222] on div at bounding box center [90, 221] width 117 height 65
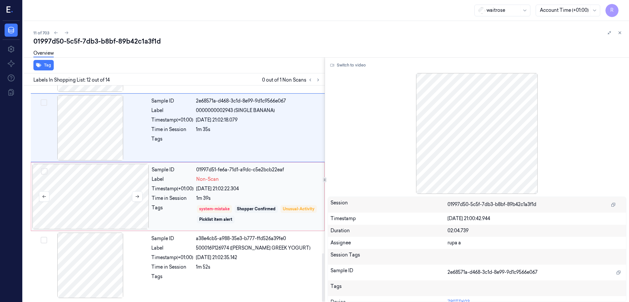
click at [118, 214] on div at bounding box center [90, 196] width 117 height 65
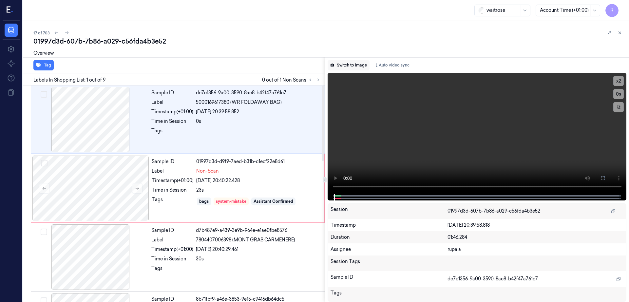
click at [343, 67] on button "Switch to image" at bounding box center [348, 65] width 42 height 10
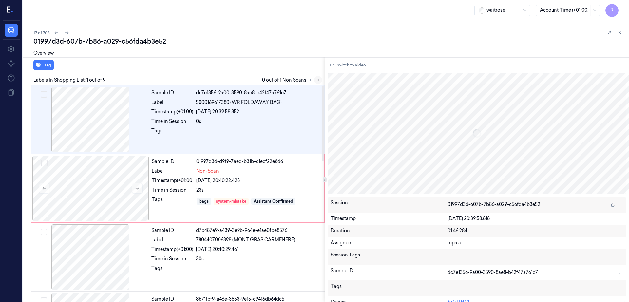
click at [320, 79] on icon at bounding box center [318, 80] width 5 height 5
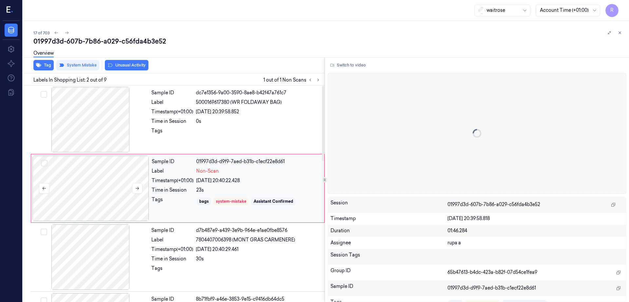
click at [104, 199] on div at bounding box center [90, 188] width 117 height 65
click at [90, 128] on div at bounding box center [90, 119] width 117 height 65
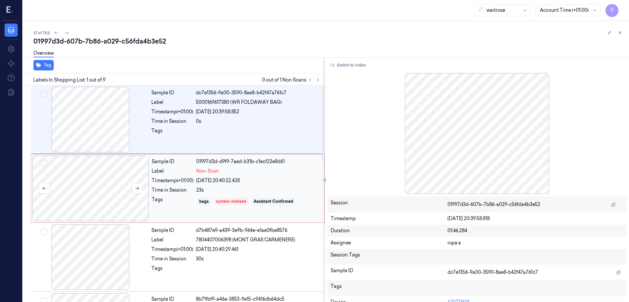
click at [88, 177] on div at bounding box center [90, 188] width 117 height 65
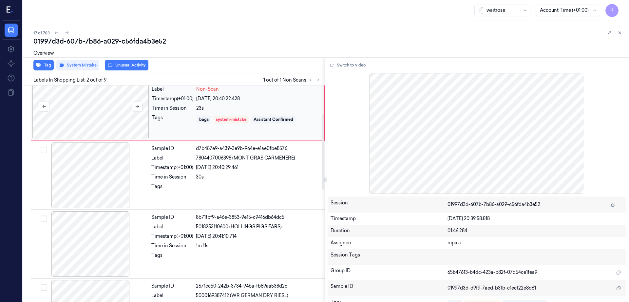
click at [88, 177] on div at bounding box center [90, 174] width 117 height 65
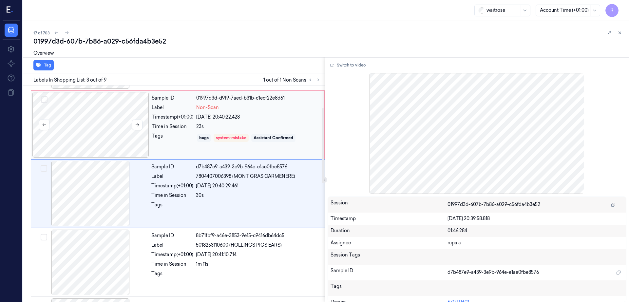
click at [85, 127] on div at bounding box center [90, 124] width 117 height 65
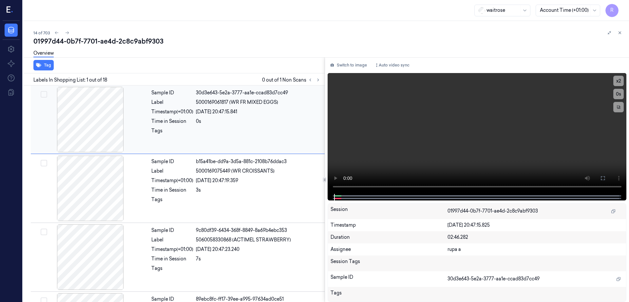
click at [362, 64] on button "Switch to image" at bounding box center [348, 65] width 42 height 10
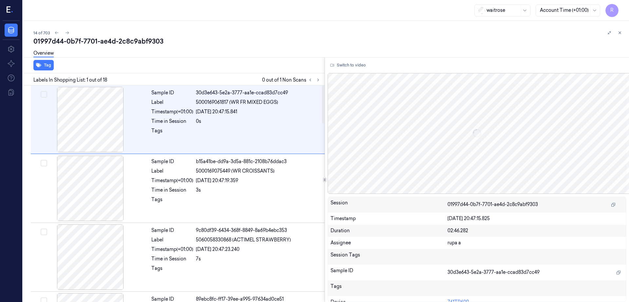
click at [322, 80] on button at bounding box center [318, 80] width 8 height 8
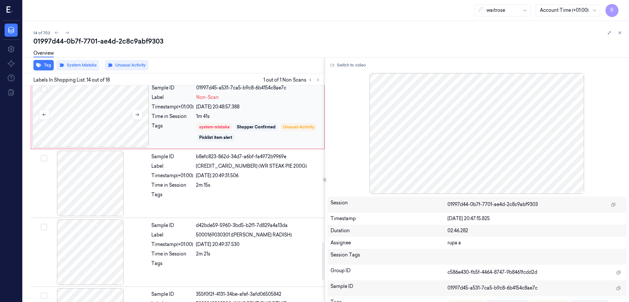
click at [105, 122] on div at bounding box center [90, 114] width 117 height 65
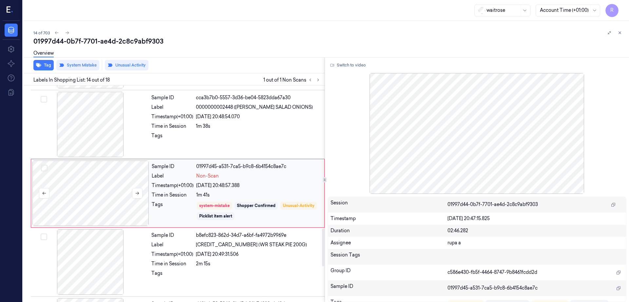
scroll to position [820, 0]
click at [112, 113] on div at bounding box center [90, 124] width 117 height 65
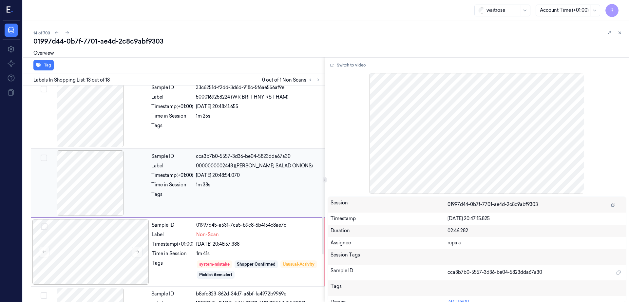
scroll to position [751, 0]
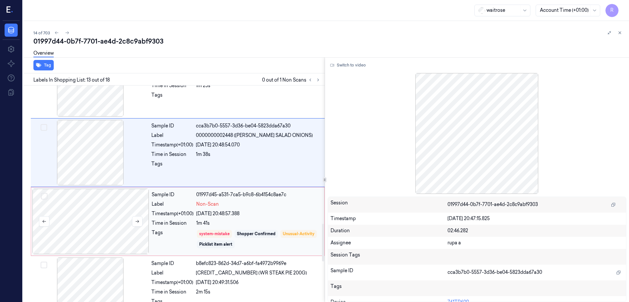
click at [106, 212] on div at bounding box center [90, 221] width 117 height 65
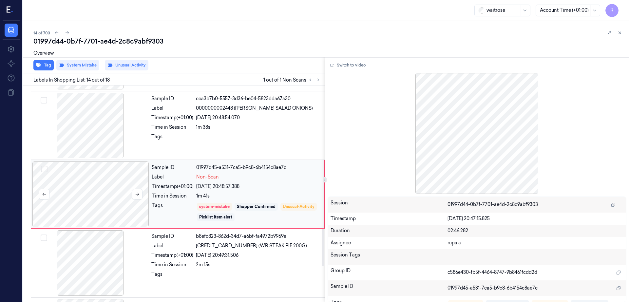
scroll to position [820, 0]
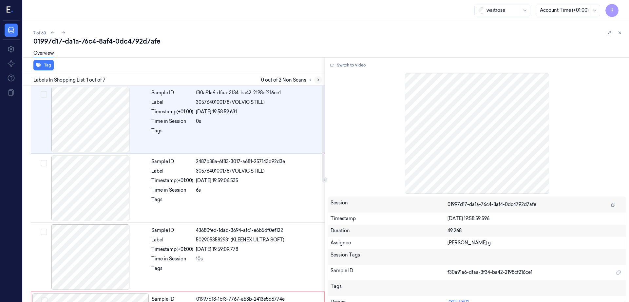
click at [319, 80] on icon at bounding box center [317, 80] width 1 height 2
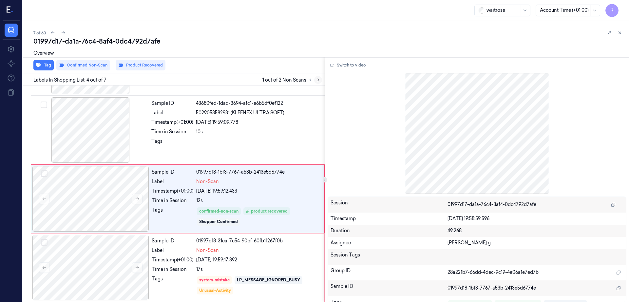
scroll to position [132, 0]
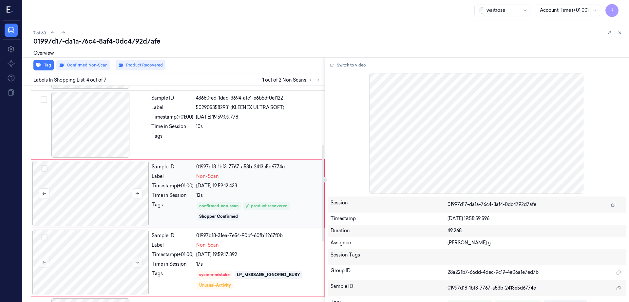
click at [98, 187] on div at bounding box center [90, 193] width 117 height 65
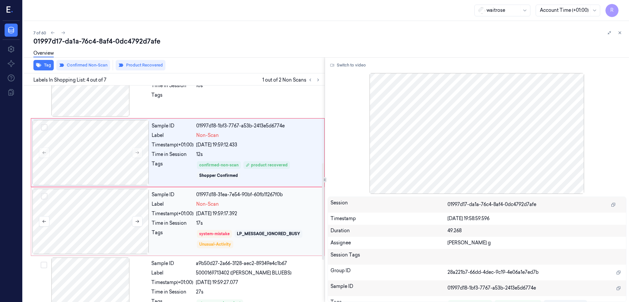
click at [97, 238] on div at bounding box center [90, 221] width 117 height 65
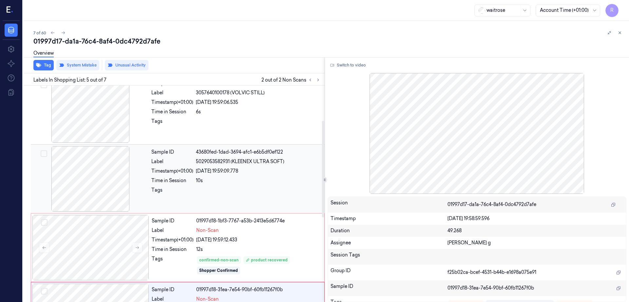
click at [94, 185] on div at bounding box center [90, 178] width 117 height 65
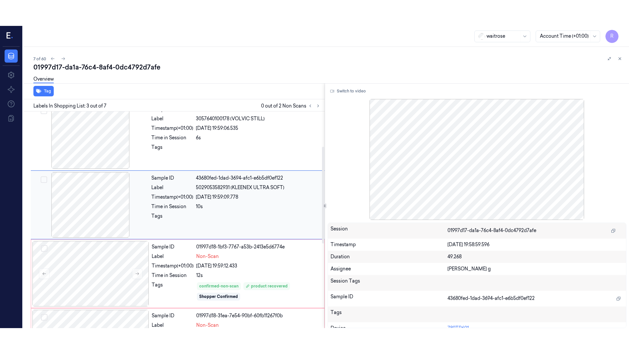
scroll to position [64, 0]
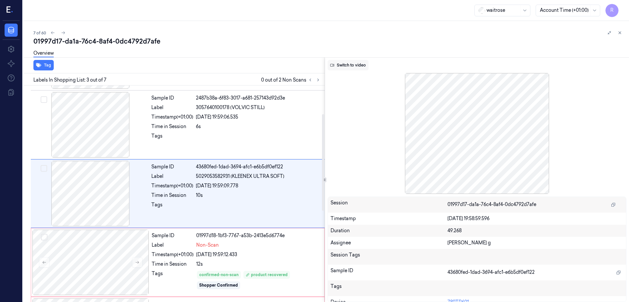
click at [346, 67] on button "Switch to video" at bounding box center [347, 65] width 41 height 10
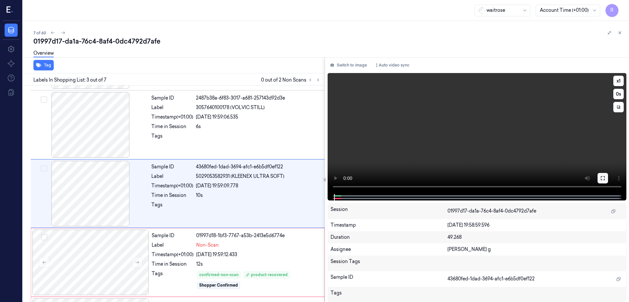
click at [605, 177] on icon at bounding box center [602, 177] width 5 height 5
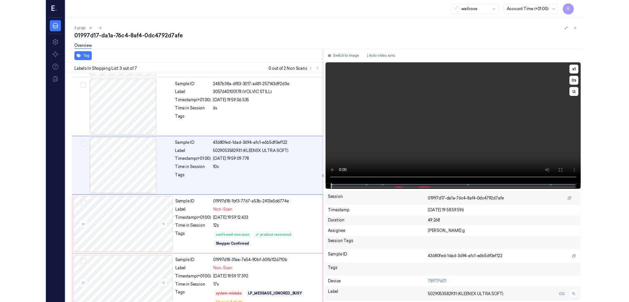
scroll to position [38, 0]
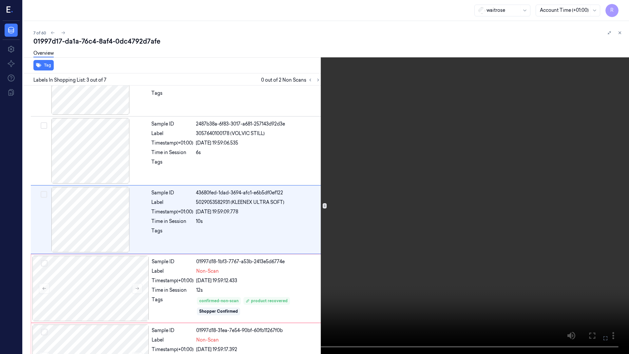
click at [623, 209] on video at bounding box center [314, 177] width 629 height 354
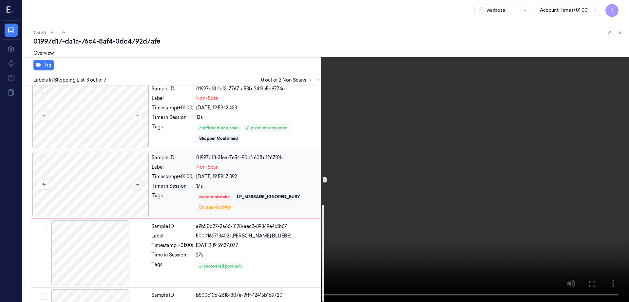
scroll to position [267, 0]
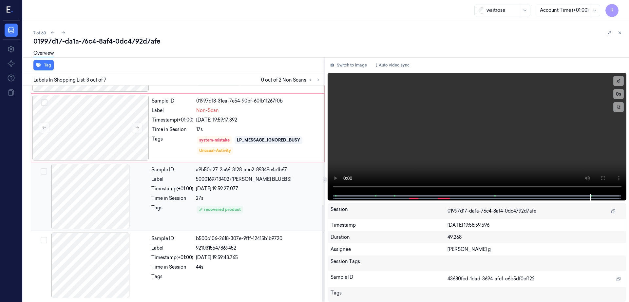
click at [87, 199] on div at bounding box center [90, 196] width 117 height 65
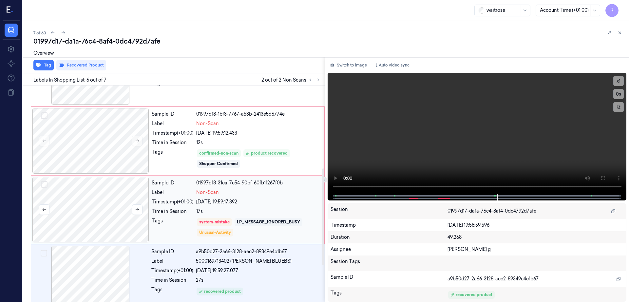
click at [98, 202] on div at bounding box center [90, 209] width 117 height 65
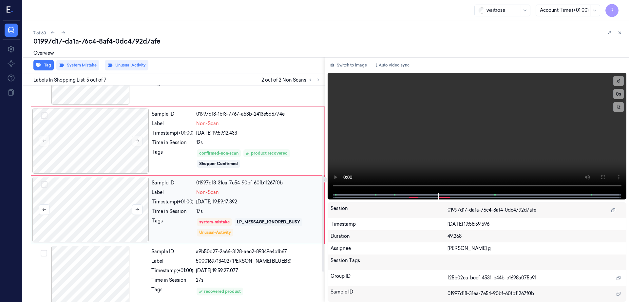
scroll to position [201, 0]
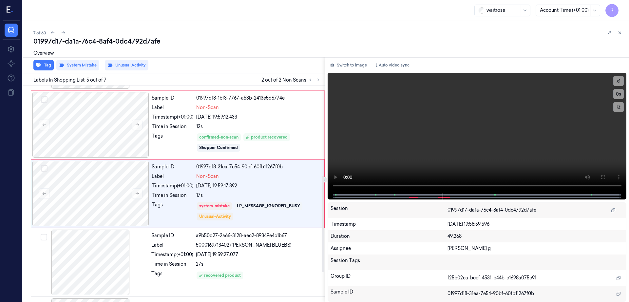
click at [368, 57] on div "Switch to image Auto video sync x 1 0 s Session 01997d17-da1a-76c4-8af4-0dc4792…" at bounding box center [477, 179] width 304 height 245
click at [366, 62] on button "Switch to image" at bounding box center [348, 65] width 42 height 10
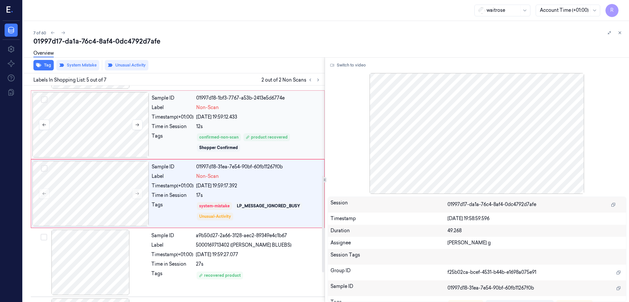
click at [110, 121] on div at bounding box center [90, 124] width 117 height 65
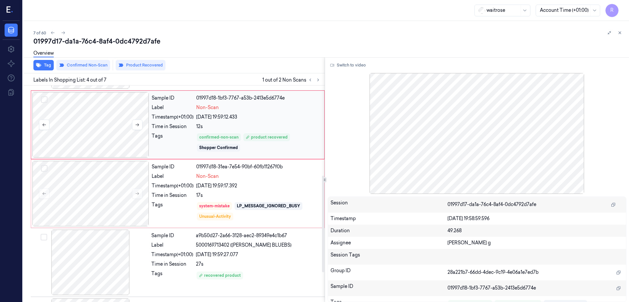
scroll to position [132, 0]
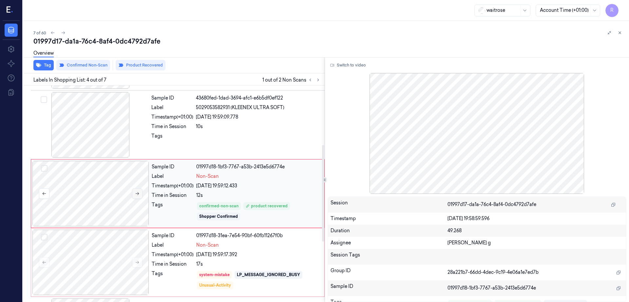
click at [137, 192] on icon at bounding box center [137, 193] width 5 height 5
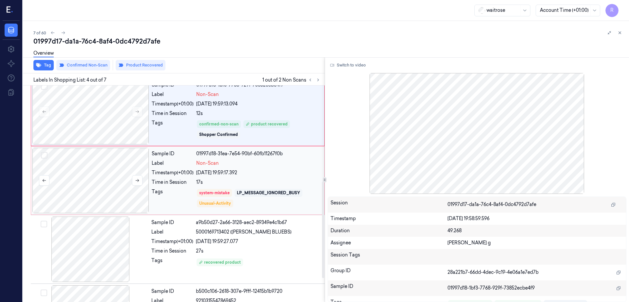
click at [97, 178] on div at bounding box center [90, 180] width 117 height 65
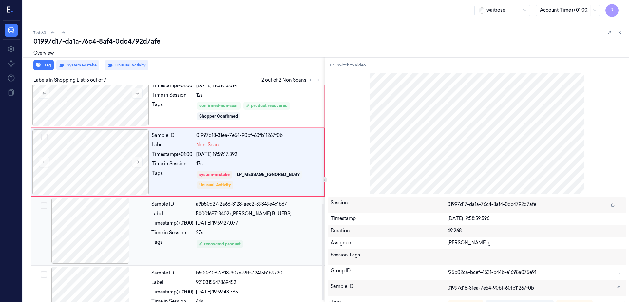
scroll to position [267, 0]
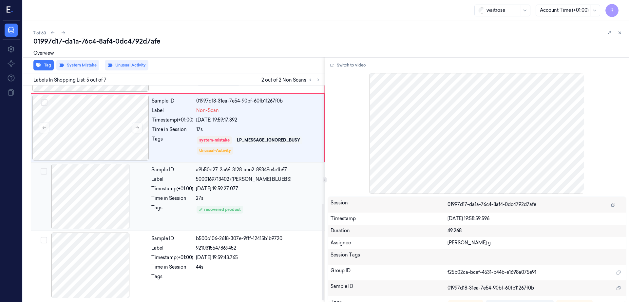
click at [86, 220] on div at bounding box center [90, 196] width 117 height 65
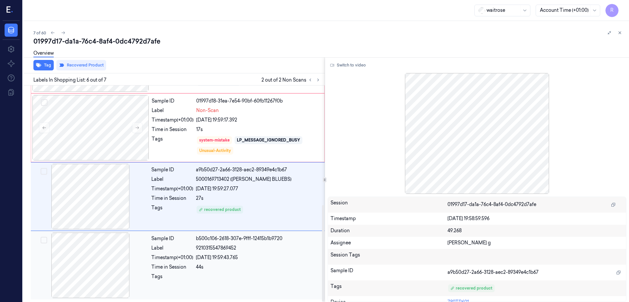
click at [94, 268] on div at bounding box center [90, 264] width 117 height 65
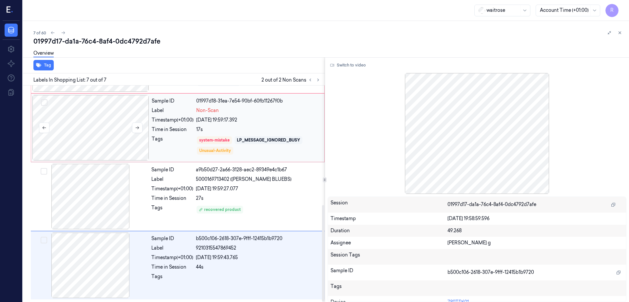
click at [99, 148] on div at bounding box center [90, 127] width 117 height 65
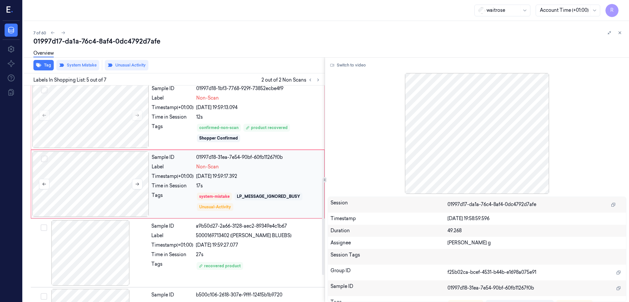
scroll to position [201, 0]
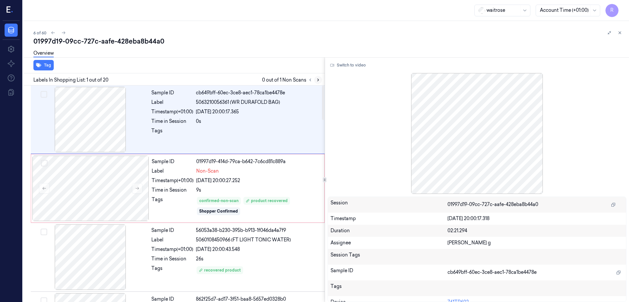
click at [319, 79] on icon at bounding box center [317, 80] width 1 height 2
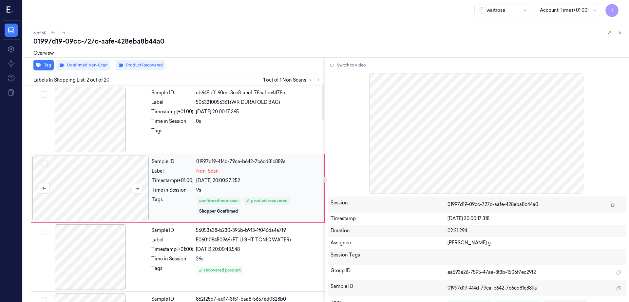
click at [61, 206] on div at bounding box center [90, 188] width 117 height 65
click at [92, 121] on div at bounding box center [90, 119] width 117 height 65
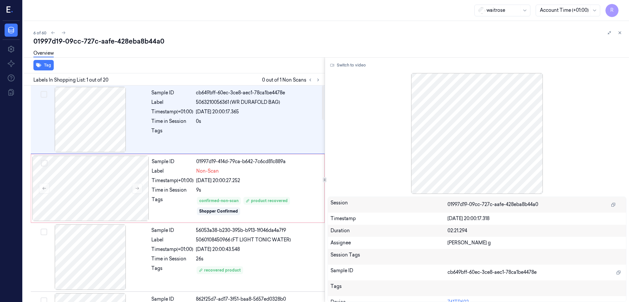
click at [324, 64] on div "Tag" at bounding box center [172, 65] width 304 height 16
click at [343, 68] on button "Switch to video" at bounding box center [347, 65] width 41 height 10
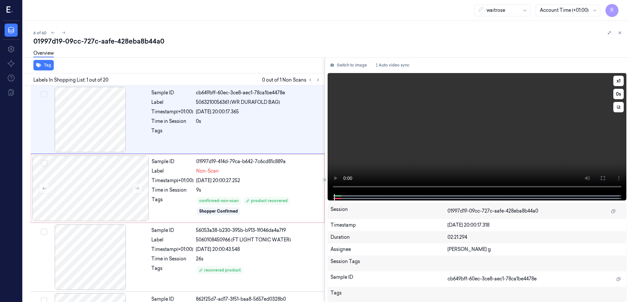
click at [605, 178] on icon at bounding box center [602, 177] width 5 height 5
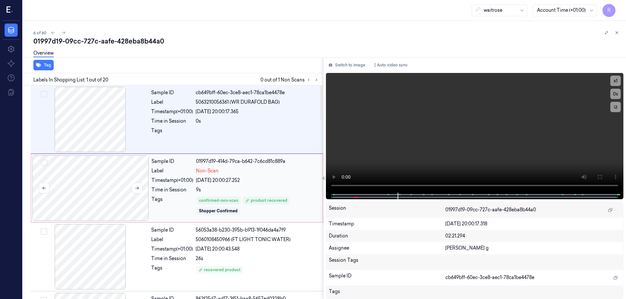
click at [106, 207] on div at bounding box center [90, 188] width 117 height 65
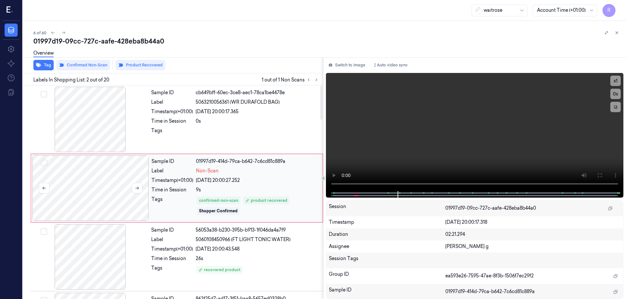
scroll to position [3, 0]
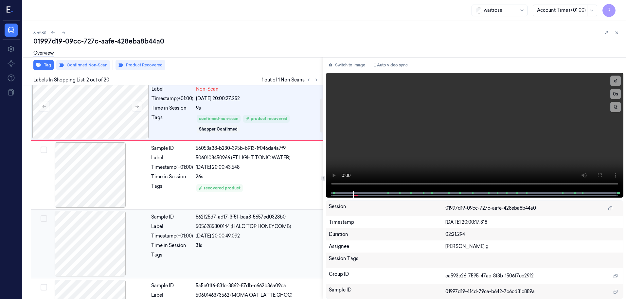
click at [103, 211] on div at bounding box center [90, 243] width 117 height 65
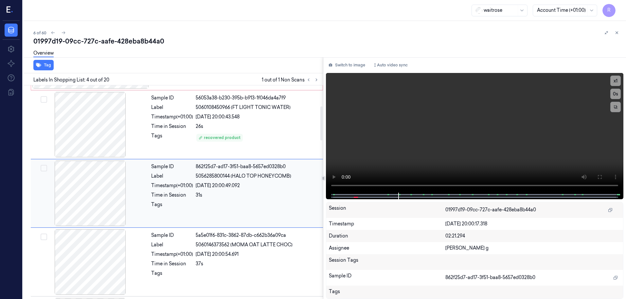
click at [94, 183] on div at bounding box center [90, 193] width 117 height 65
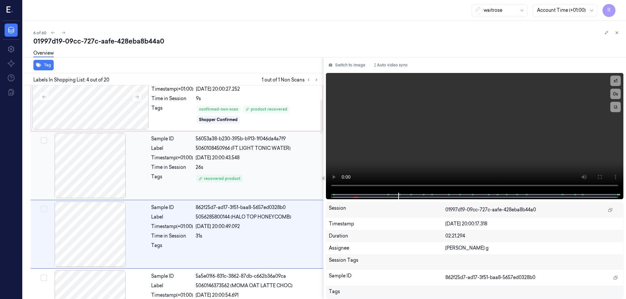
click at [91, 150] on div at bounding box center [90, 165] width 117 height 65
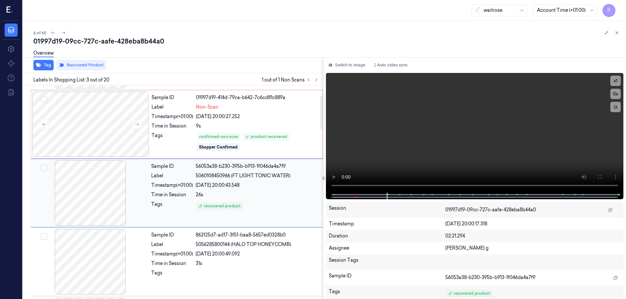
scroll to position [64, 0]
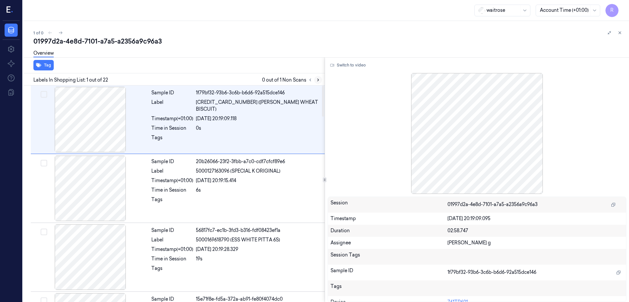
click at [322, 81] on button at bounding box center [318, 80] width 8 height 8
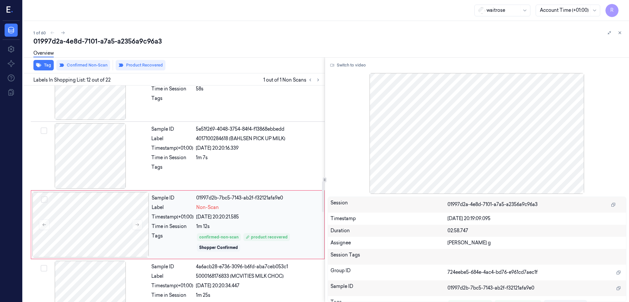
scroll to position [682, 0]
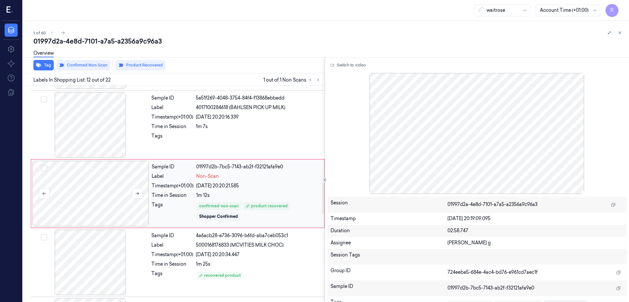
click at [82, 202] on div at bounding box center [90, 193] width 117 height 65
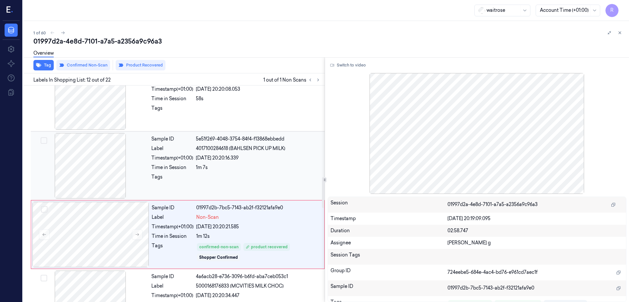
click at [105, 164] on div at bounding box center [90, 165] width 117 height 65
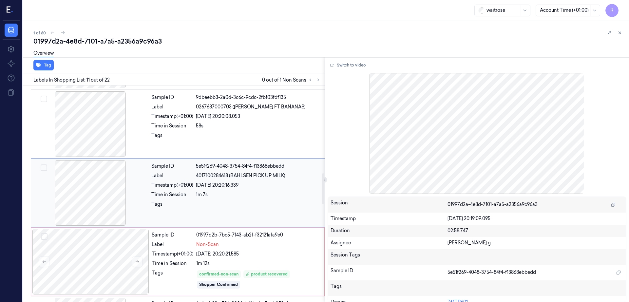
scroll to position [613, 0]
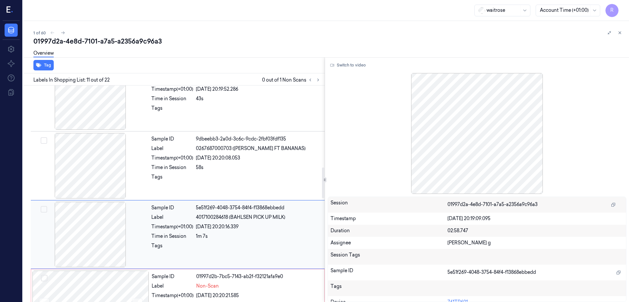
click at [105, 164] on div at bounding box center [90, 165] width 117 height 65
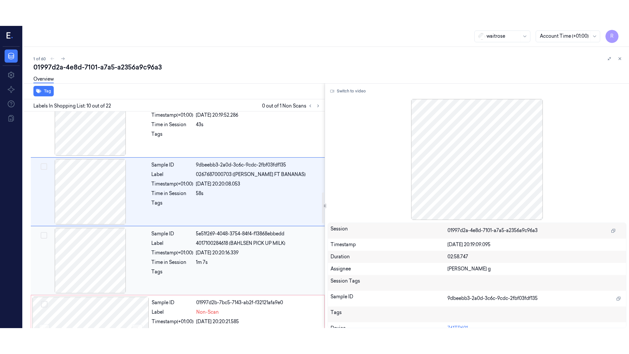
scroll to position [545, 0]
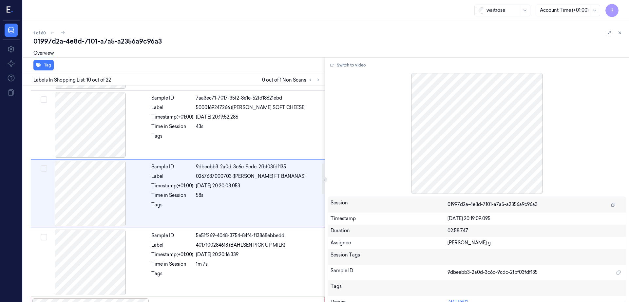
click at [348, 69] on button "Switch to video" at bounding box center [347, 65] width 41 height 10
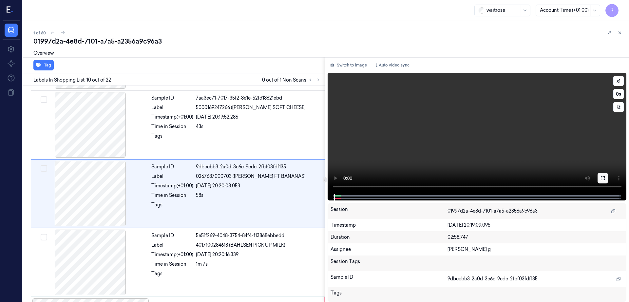
click at [608, 177] on button at bounding box center [602, 178] width 10 height 10
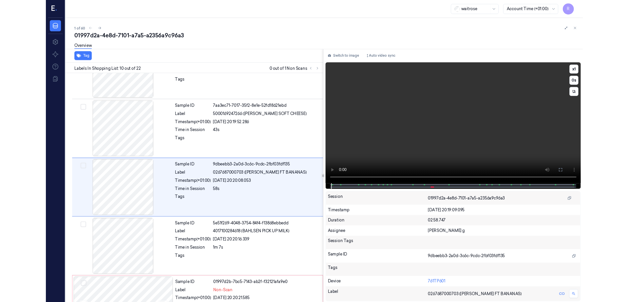
scroll to position [519, 0]
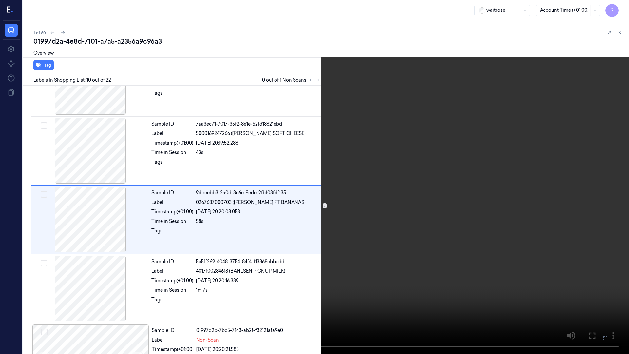
click at [344, 202] on video at bounding box center [314, 177] width 629 height 354
click at [0, 0] on icon at bounding box center [0, 0] width 0 height 0
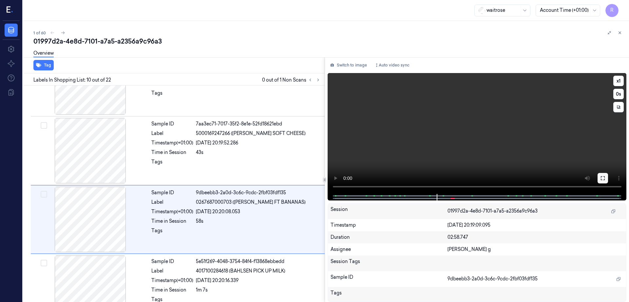
click at [608, 183] on button at bounding box center [602, 178] width 10 height 10
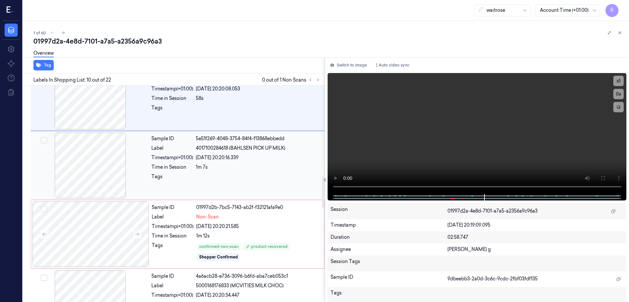
click at [96, 167] on div at bounding box center [90, 165] width 117 height 65
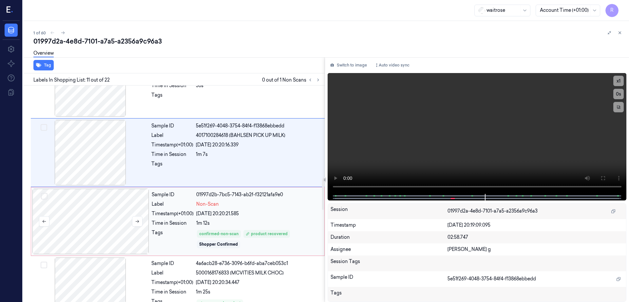
click at [93, 218] on div at bounding box center [90, 221] width 117 height 65
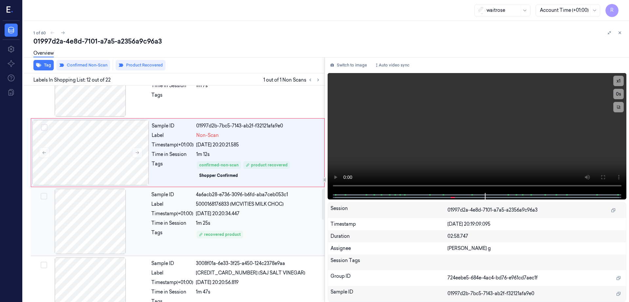
click at [91, 226] on div at bounding box center [90, 221] width 117 height 65
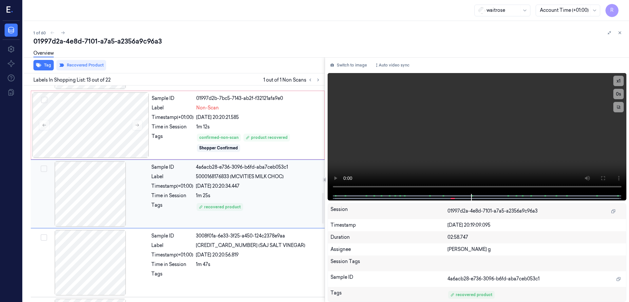
scroll to position [751, 0]
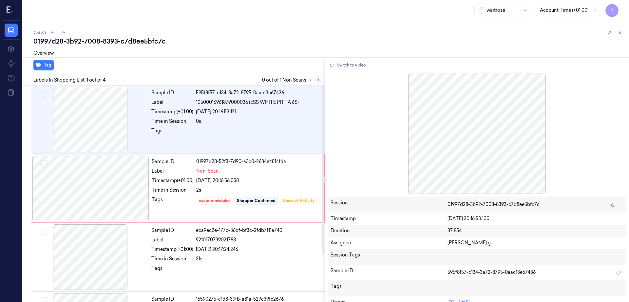
click at [320, 81] on icon at bounding box center [318, 80] width 5 height 5
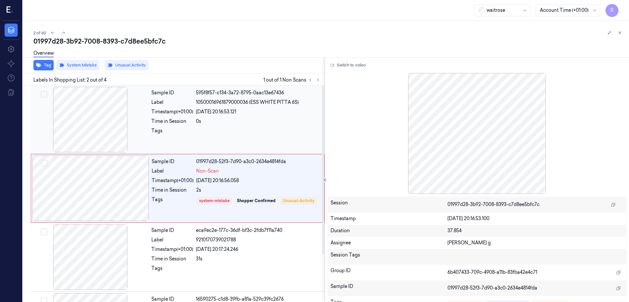
click at [85, 131] on div at bounding box center [90, 119] width 117 height 65
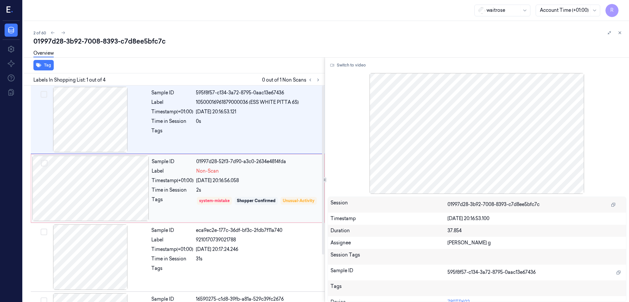
click at [94, 175] on div at bounding box center [90, 188] width 117 height 65
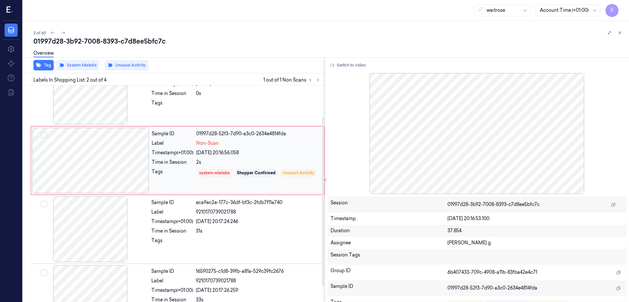
scroll to position [41, 0]
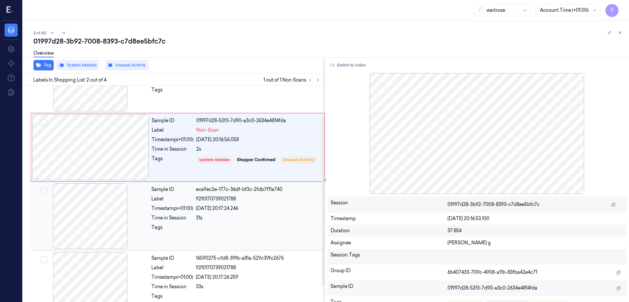
click at [95, 215] on div at bounding box center [90, 215] width 117 height 65
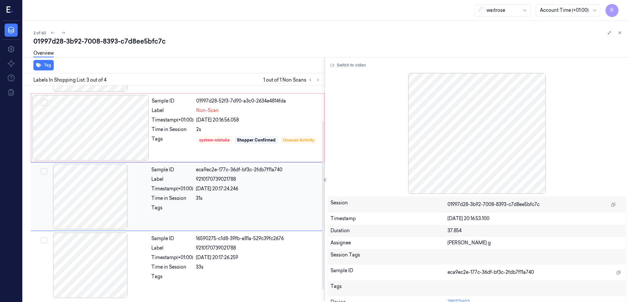
scroll to position [0, 0]
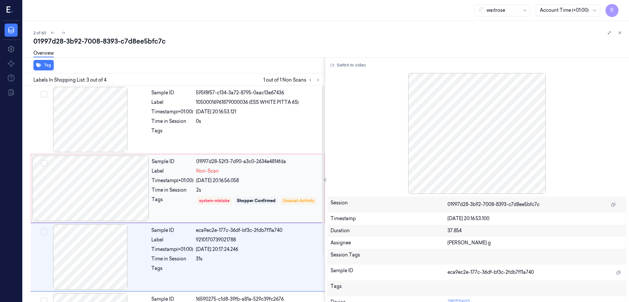
click at [92, 189] on div at bounding box center [90, 188] width 117 height 65
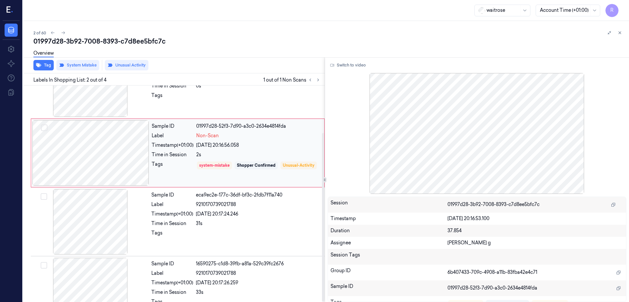
scroll to position [61, 0]
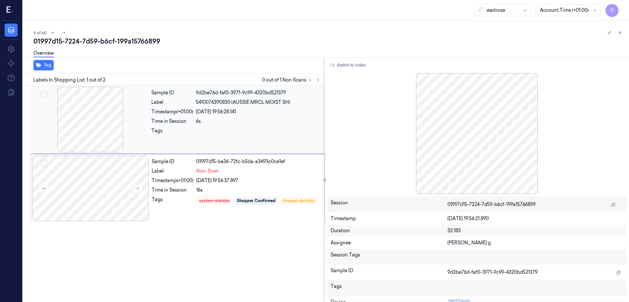
click at [106, 110] on div at bounding box center [90, 119] width 117 height 65
click at [92, 208] on div at bounding box center [90, 188] width 117 height 65
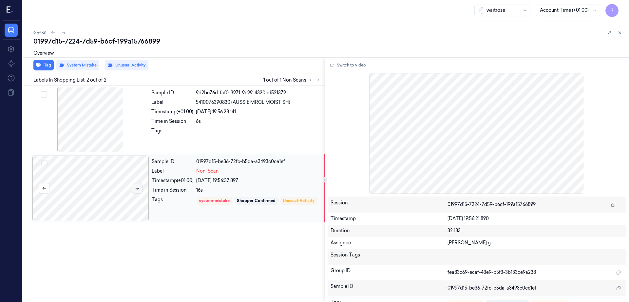
click at [138, 188] on icon at bounding box center [138, 188] width 4 height 3
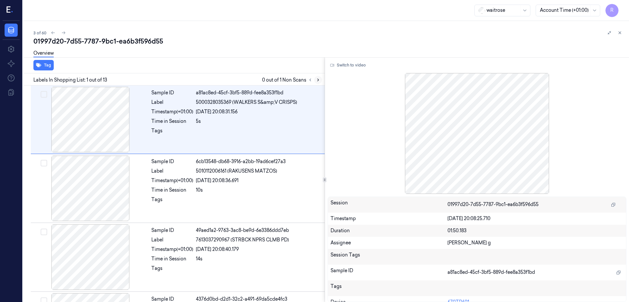
click at [320, 79] on icon at bounding box center [318, 80] width 5 height 5
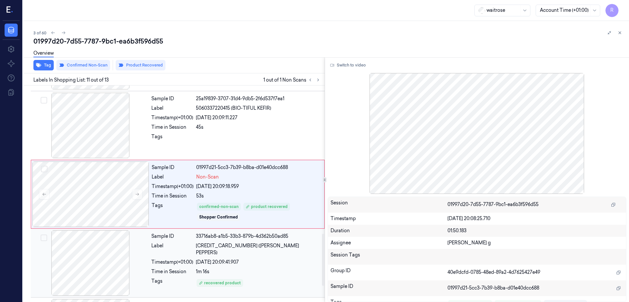
scroll to position [613, 0]
click at [96, 179] on div at bounding box center [90, 193] width 117 height 65
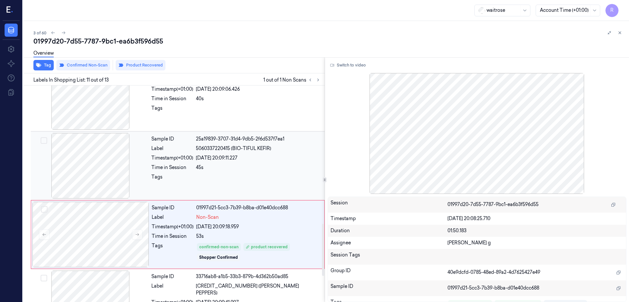
click at [91, 181] on div at bounding box center [90, 165] width 117 height 65
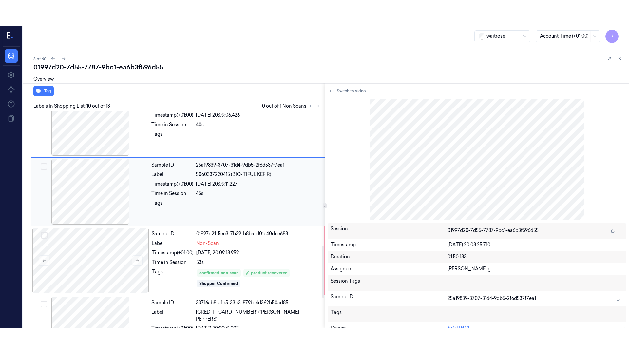
scroll to position [545, 0]
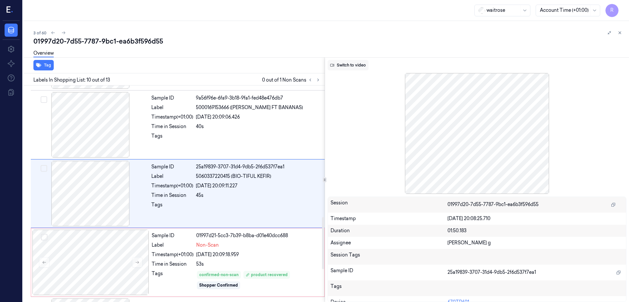
click at [357, 65] on button "Switch to video" at bounding box center [347, 65] width 41 height 10
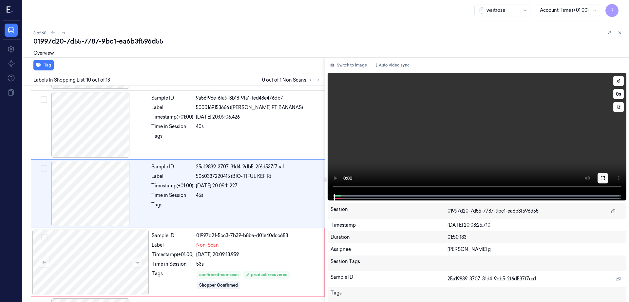
click at [608, 177] on button at bounding box center [602, 178] width 10 height 10
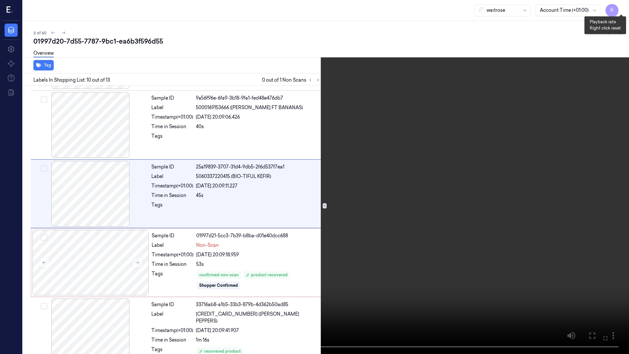
click at [619, 11] on button "x 1" at bounding box center [620, 8] width 10 height 10
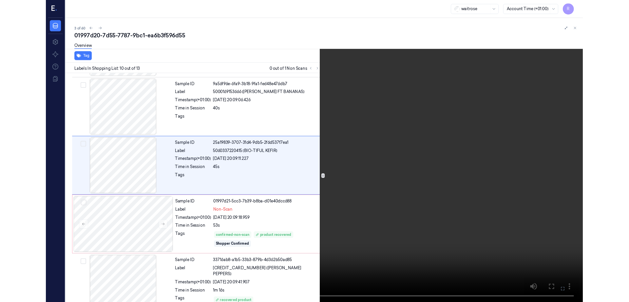
scroll to position [519, 0]
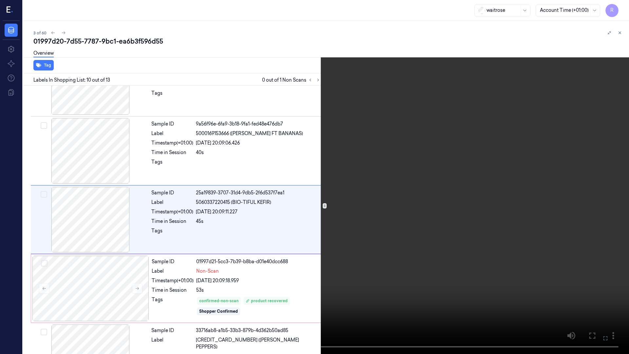
click at [316, 215] on video at bounding box center [314, 177] width 629 height 354
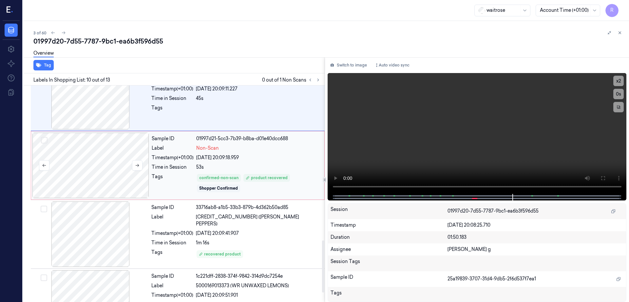
click at [91, 174] on div at bounding box center [90, 165] width 117 height 65
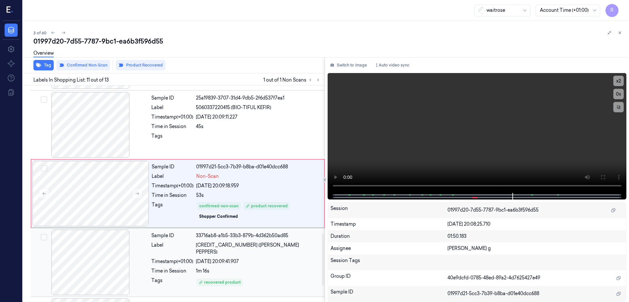
click at [82, 234] on div at bounding box center [90, 261] width 117 height 65
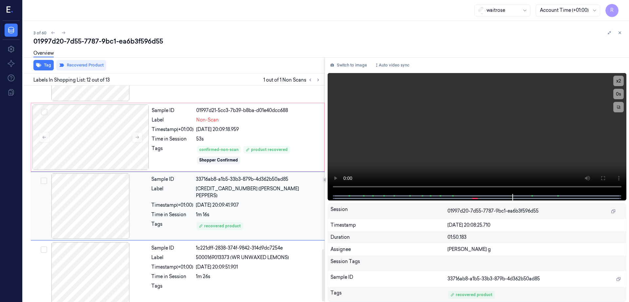
scroll to position [679, 0]
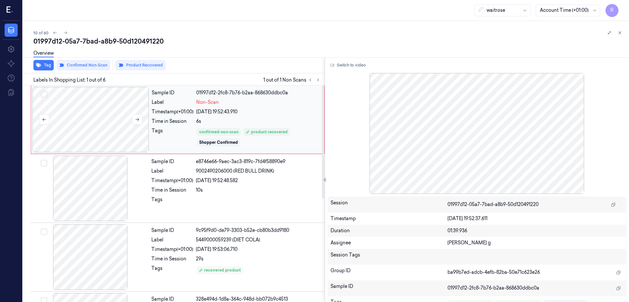
click at [82, 133] on div at bounding box center [90, 119] width 117 height 65
click at [346, 64] on button "Switch to video" at bounding box center [347, 65] width 41 height 10
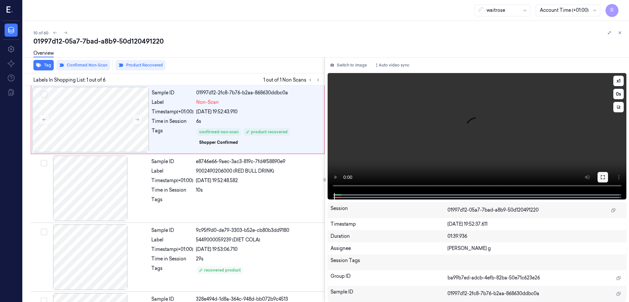
click at [608, 173] on button at bounding box center [602, 177] width 10 height 10
click at [109, 138] on div at bounding box center [90, 119] width 117 height 65
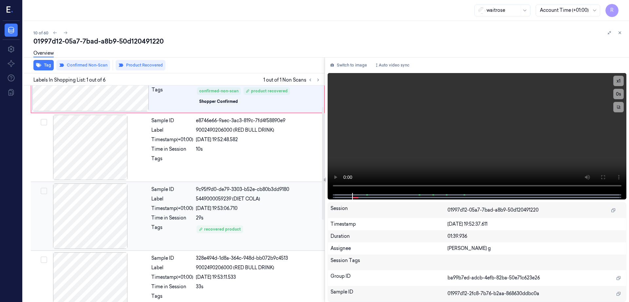
click at [82, 218] on div at bounding box center [90, 215] width 117 height 65
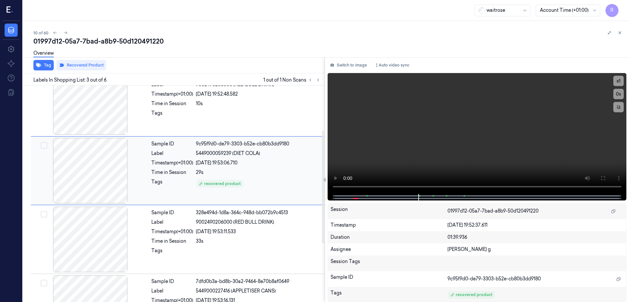
scroll to position [104, 0]
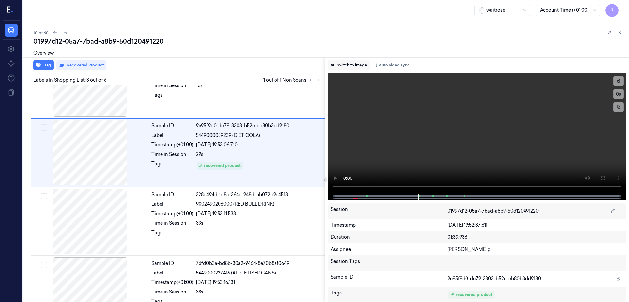
click at [353, 63] on button "Switch to image" at bounding box center [348, 65] width 42 height 10
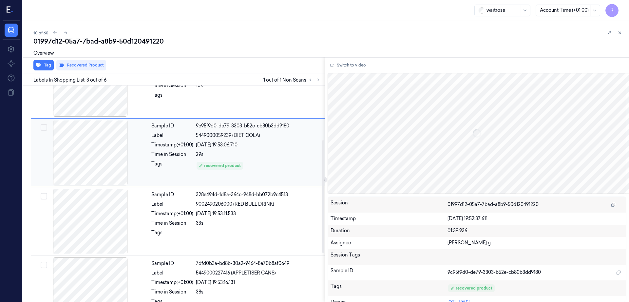
drag, startPoint x: 105, startPoint y: 144, endPoint x: 105, endPoint y: 138, distance: 5.9
click at [105, 141] on div at bounding box center [90, 152] width 117 height 65
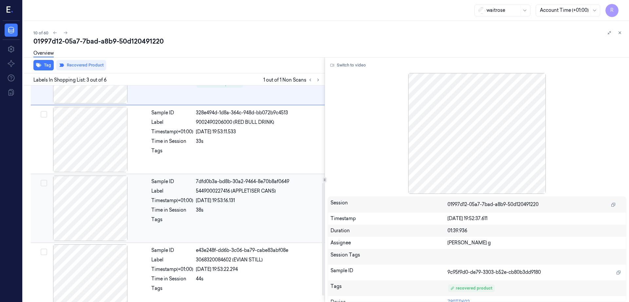
click at [100, 195] on div at bounding box center [90, 207] width 117 height 65
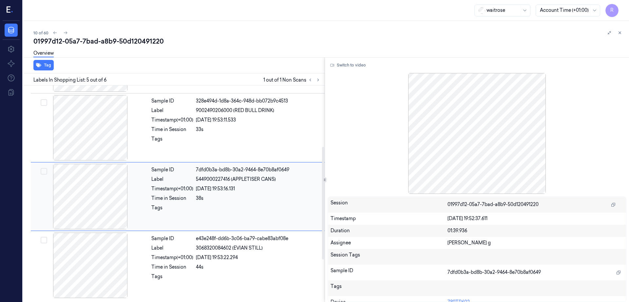
scroll to position [34, 0]
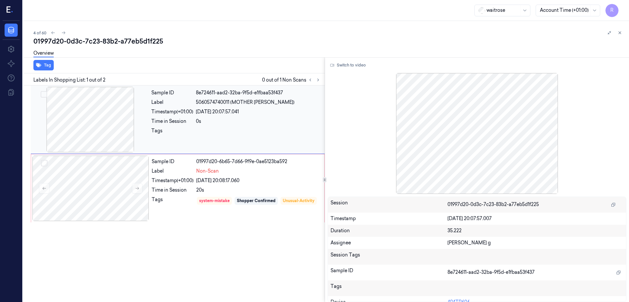
click at [76, 116] on div at bounding box center [90, 119] width 117 height 65
click at [95, 212] on div at bounding box center [90, 188] width 117 height 65
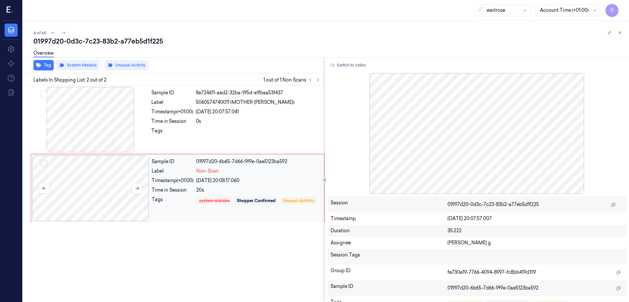
click at [95, 212] on div at bounding box center [90, 188] width 117 height 65
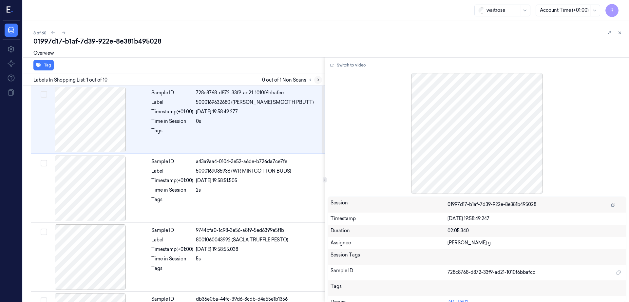
click at [320, 80] on icon at bounding box center [318, 80] width 5 height 5
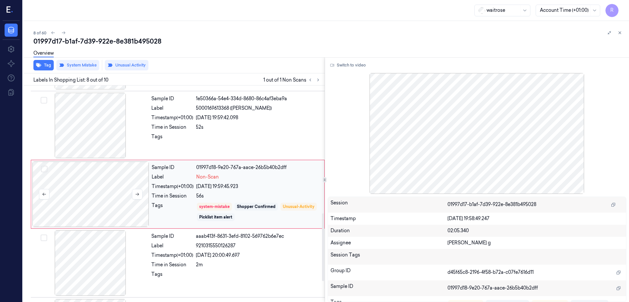
scroll to position [407, 0]
click at [114, 191] on div at bounding box center [90, 193] width 117 height 65
click at [92, 138] on div at bounding box center [90, 124] width 117 height 65
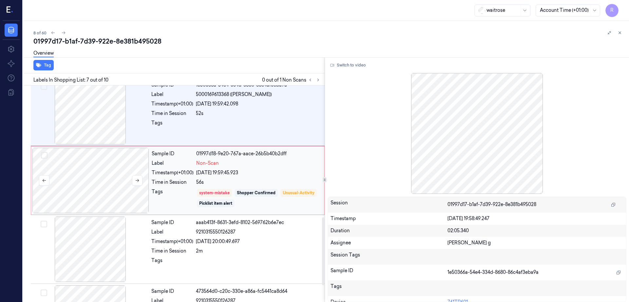
click at [96, 188] on div at bounding box center [90, 180] width 117 height 65
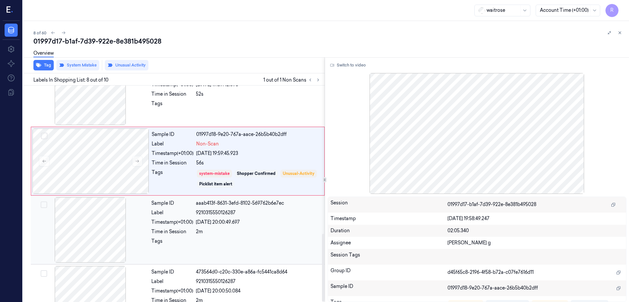
scroll to position [473, 0]
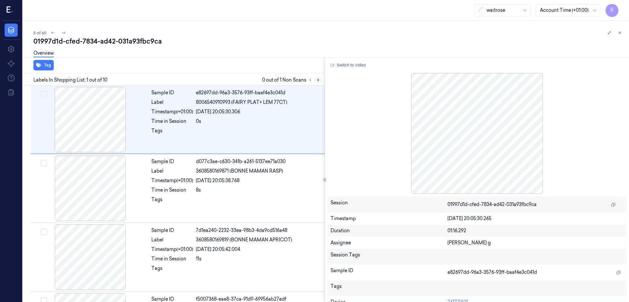
click at [320, 80] on icon at bounding box center [318, 80] width 5 height 5
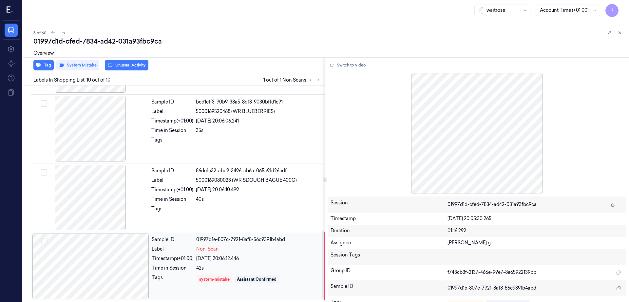
scroll to position [473, 0]
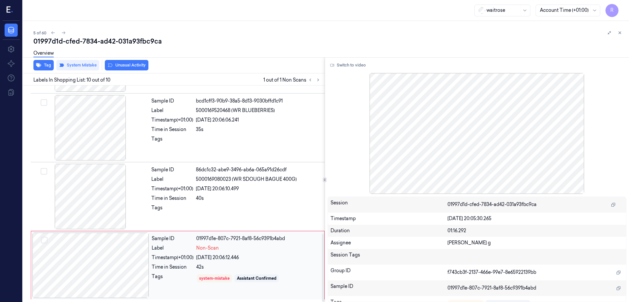
click at [89, 260] on div at bounding box center [90, 264] width 117 height 65
click at [81, 210] on div at bounding box center [90, 196] width 117 height 65
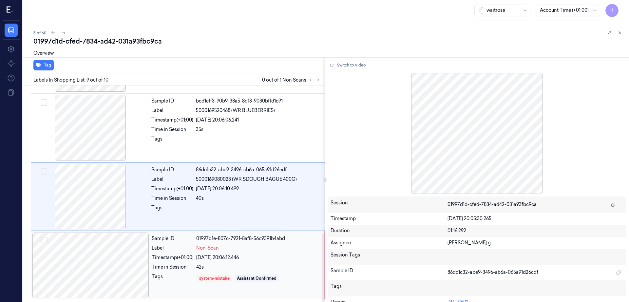
click at [95, 264] on div at bounding box center [90, 264] width 117 height 65
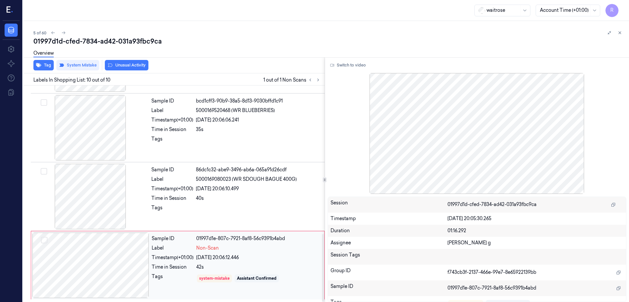
click at [77, 259] on div at bounding box center [90, 264] width 117 height 65
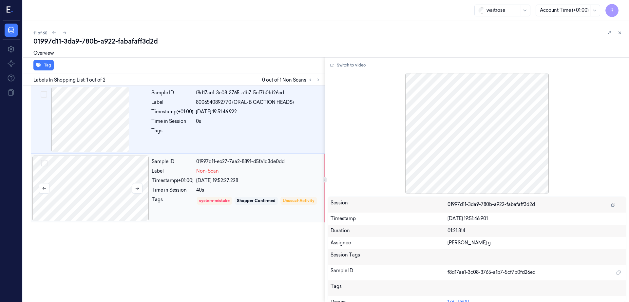
click at [85, 176] on div at bounding box center [90, 188] width 117 height 65
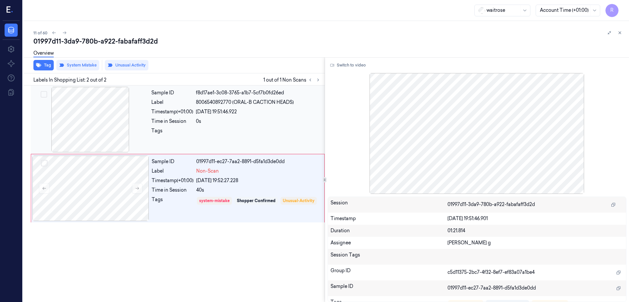
click at [75, 116] on div at bounding box center [90, 119] width 117 height 65
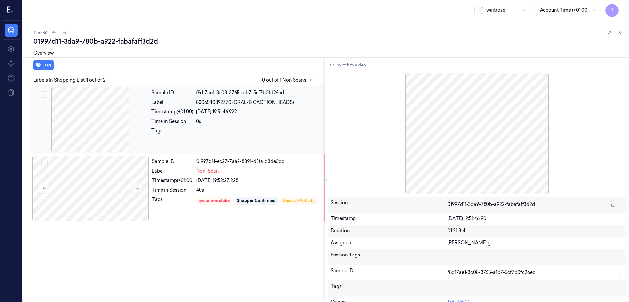
click at [75, 116] on div at bounding box center [90, 119] width 117 height 65
click at [92, 191] on div at bounding box center [90, 188] width 117 height 65
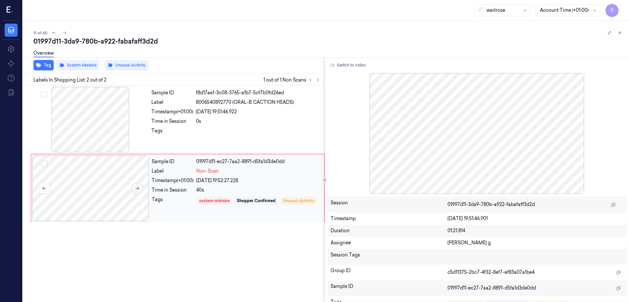
click at [137, 184] on button at bounding box center [137, 188] width 10 height 10
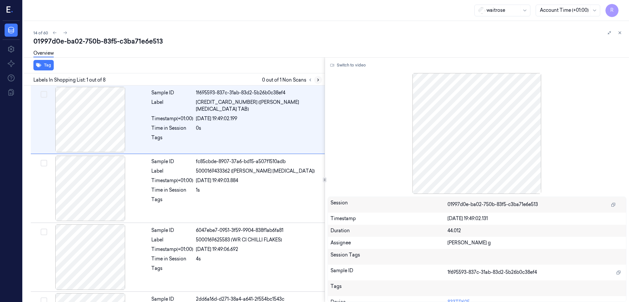
click at [322, 80] on button at bounding box center [318, 80] width 8 height 8
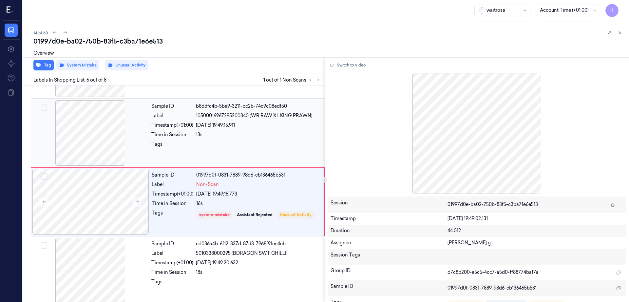
scroll to position [270, 0]
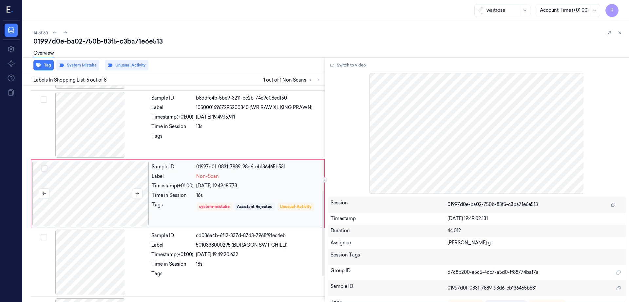
click at [108, 185] on div at bounding box center [90, 193] width 117 height 65
click at [75, 134] on div at bounding box center [90, 124] width 117 height 65
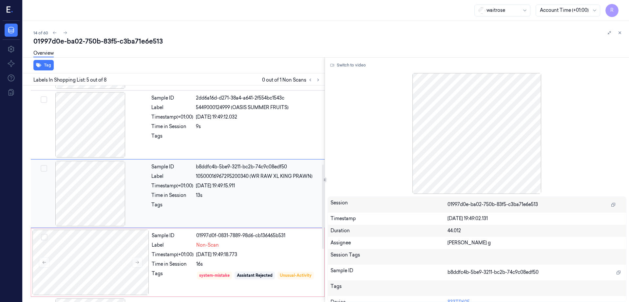
click at [85, 227] on div "Sample ID b8ddfc4b-5be9-3211-bc2b-74c9c08edf50 Label 10500016967295200340 (WR R…" at bounding box center [178, 193] width 294 height 69
click at [92, 251] on div at bounding box center [90, 261] width 117 height 65
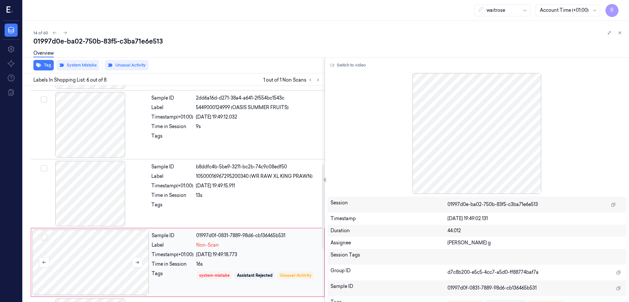
scroll to position [270, 0]
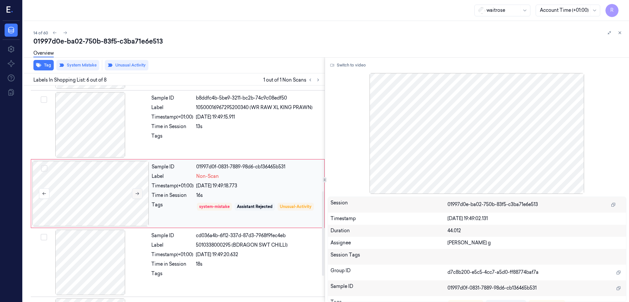
click at [135, 193] on icon at bounding box center [137, 193] width 5 height 5
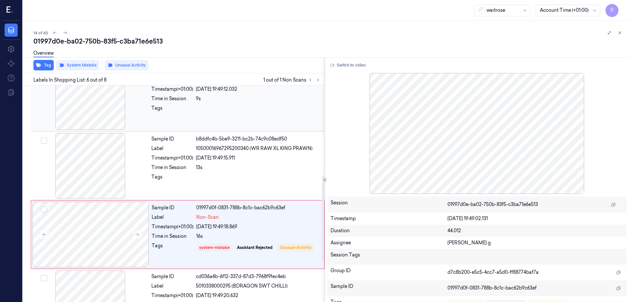
click at [105, 114] on div at bounding box center [90, 96] width 117 height 65
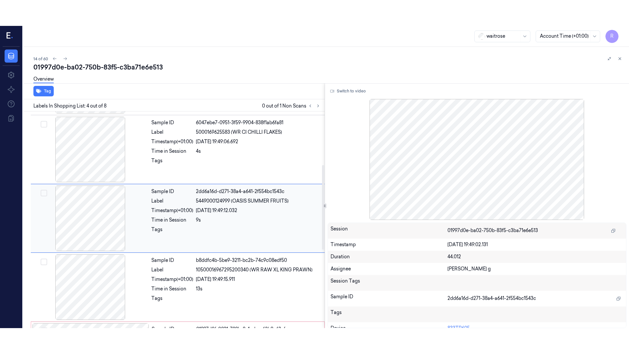
scroll to position [132, 0]
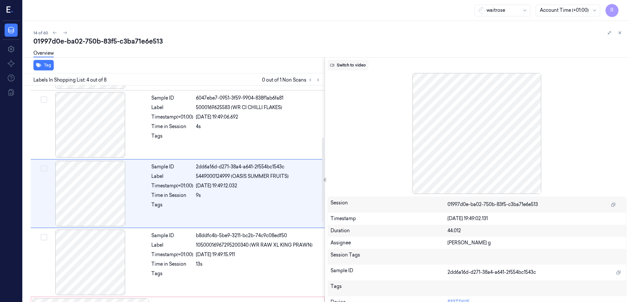
click at [363, 70] on button "Switch to video" at bounding box center [347, 65] width 41 height 10
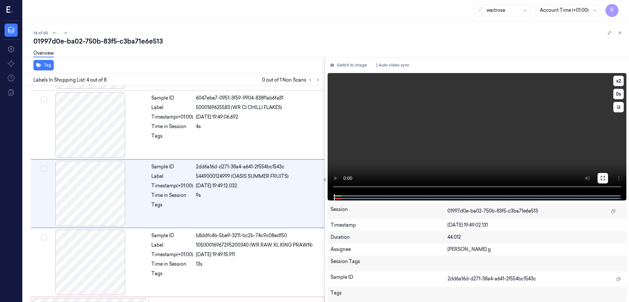
click at [605, 179] on icon at bounding box center [602, 177] width 5 height 5
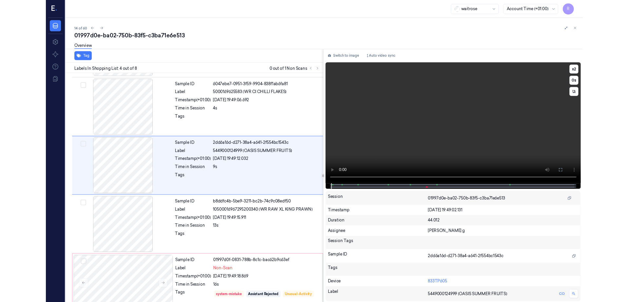
scroll to position [106, 0]
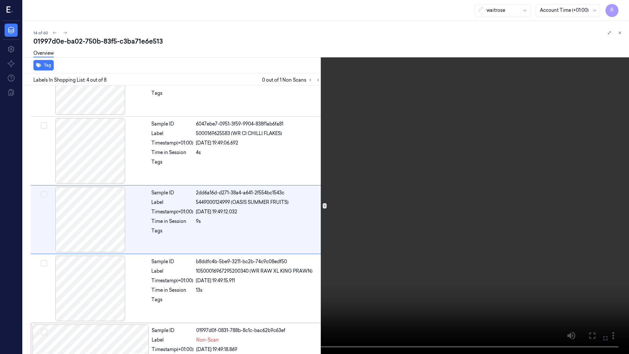
click at [343, 233] on video at bounding box center [314, 177] width 629 height 354
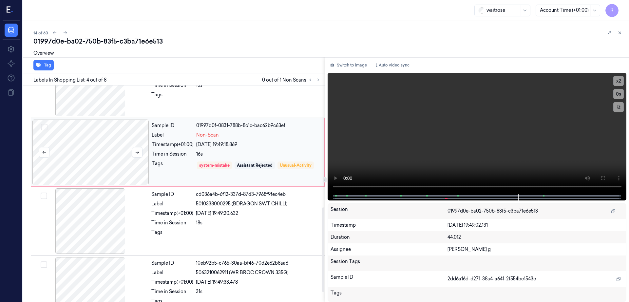
click at [100, 185] on div at bounding box center [90, 151] width 117 height 65
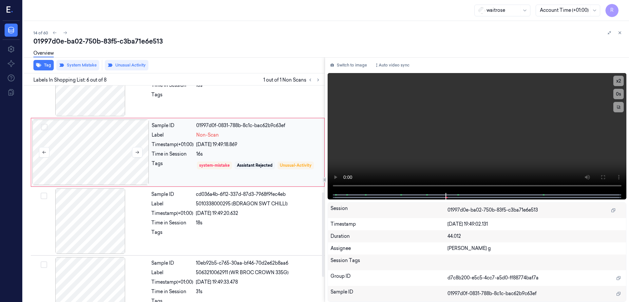
scroll to position [270, 0]
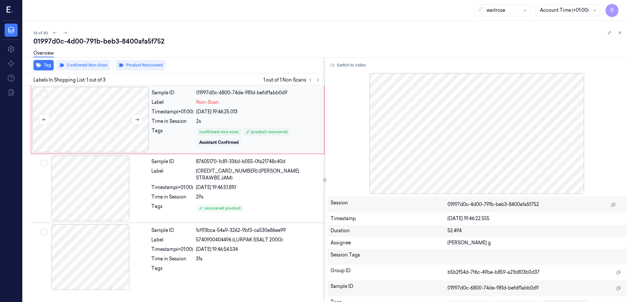
click at [108, 113] on div at bounding box center [90, 119] width 117 height 65
click at [357, 64] on button "Switch to video" at bounding box center [347, 65] width 41 height 10
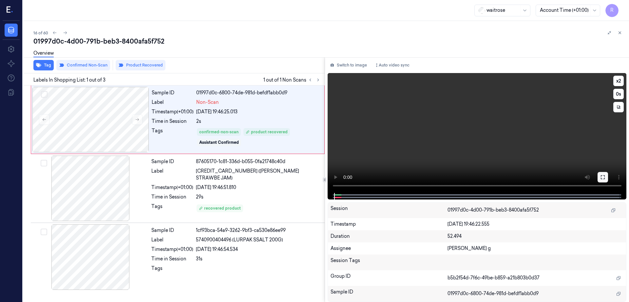
click at [608, 173] on button at bounding box center [602, 177] width 10 height 10
click at [122, 109] on div at bounding box center [90, 119] width 117 height 65
click at [95, 180] on div at bounding box center [90, 188] width 117 height 65
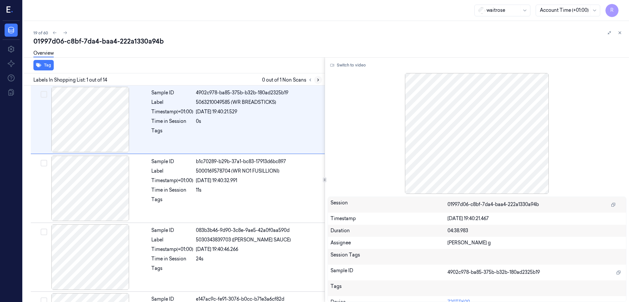
click at [320, 79] on icon at bounding box center [318, 80] width 5 height 5
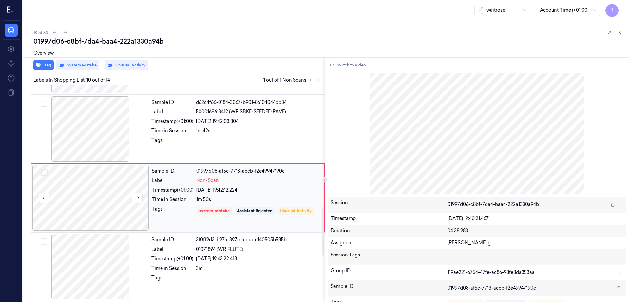
scroll to position [545, 0]
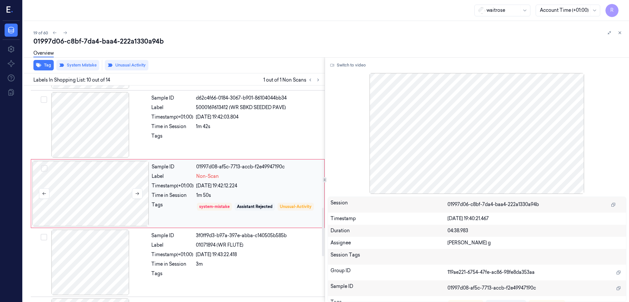
click at [106, 198] on div at bounding box center [90, 193] width 117 height 65
click at [82, 144] on div at bounding box center [90, 124] width 117 height 65
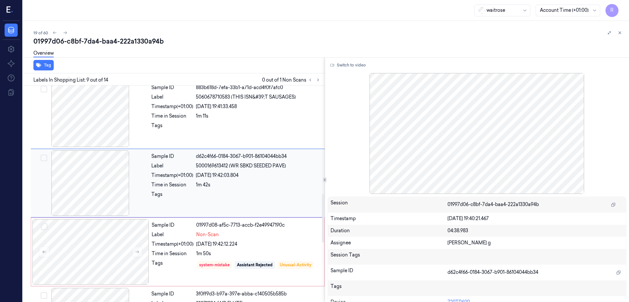
scroll to position [476, 0]
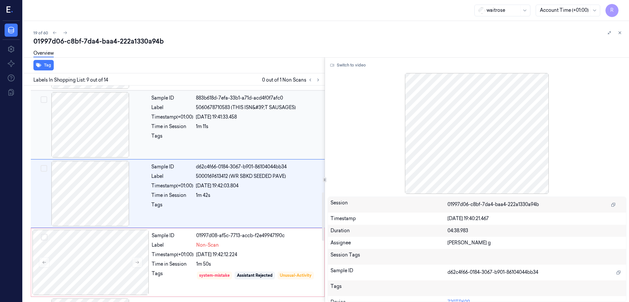
click at [82, 145] on div at bounding box center [90, 124] width 117 height 65
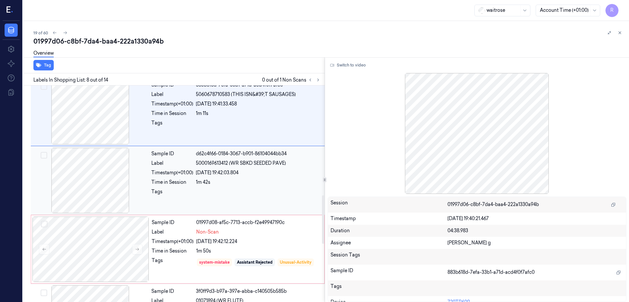
click at [86, 187] on div at bounding box center [90, 180] width 117 height 65
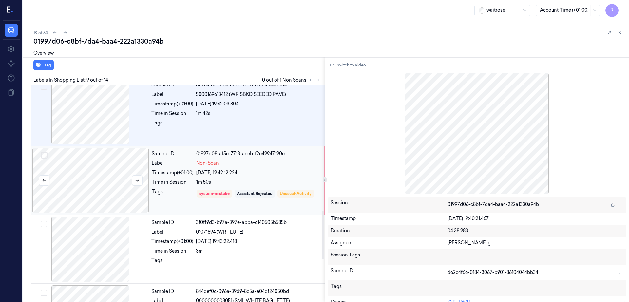
click at [93, 202] on div at bounding box center [90, 180] width 117 height 65
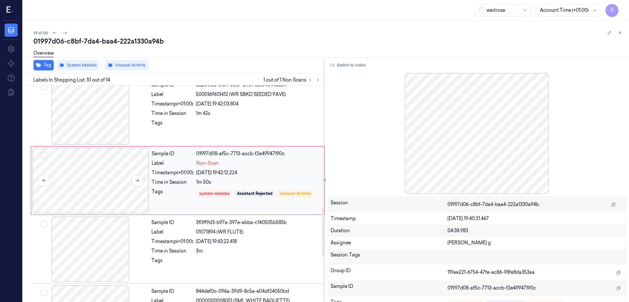
scroll to position [545, 0]
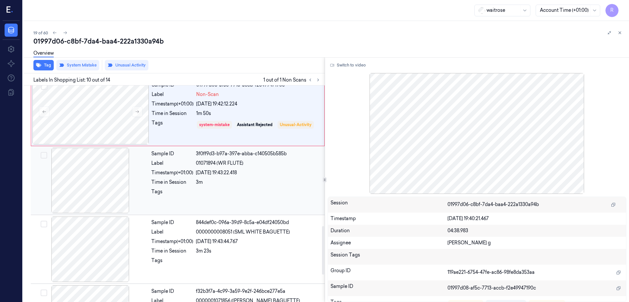
click at [97, 192] on div at bounding box center [90, 180] width 117 height 65
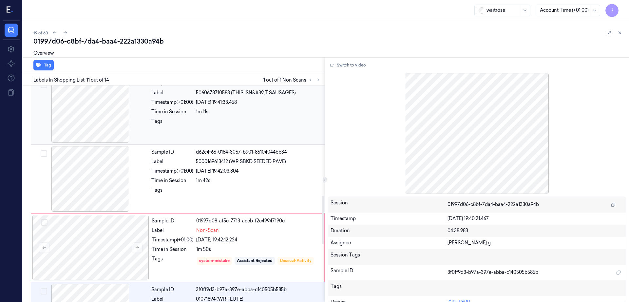
click at [87, 127] on div at bounding box center [90, 109] width 117 height 65
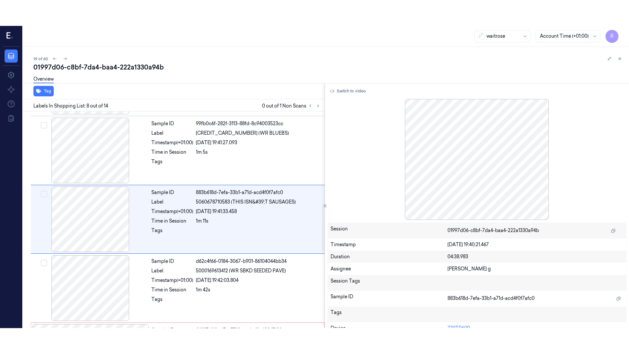
scroll to position [407, 0]
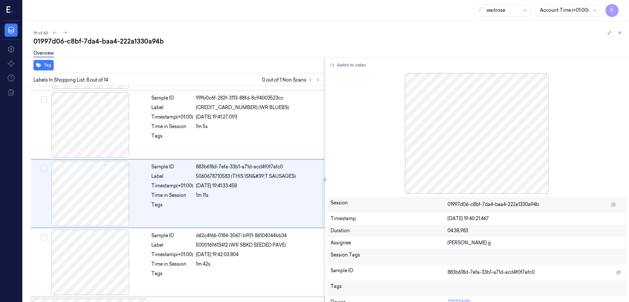
click at [347, 65] on button "Switch to video" at bounding box center [347, 65] width 41 height 10
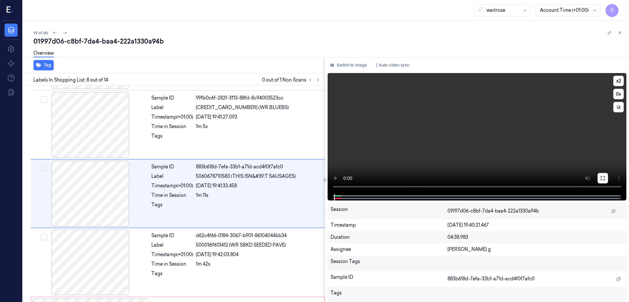
click at [608, 180] on button at bounding box center [602, 178] width 10 height 10
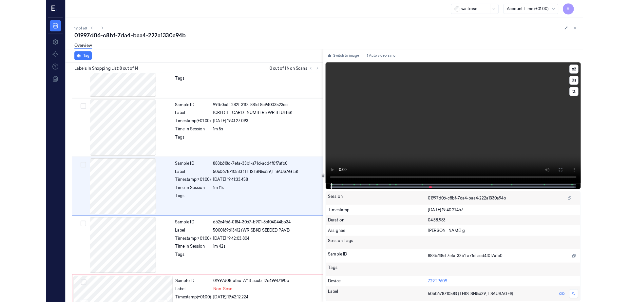
scroll to position [381, 0]
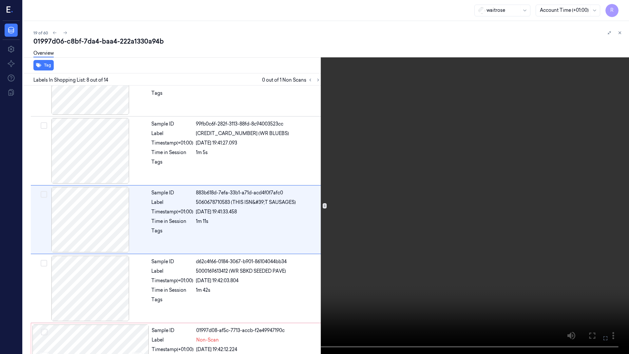
click at [406, 255] on video at bounding box center [314, 177] width 629 height 354
click at [215, 254] on video at bounding box center [314, 177] width 629 height 354
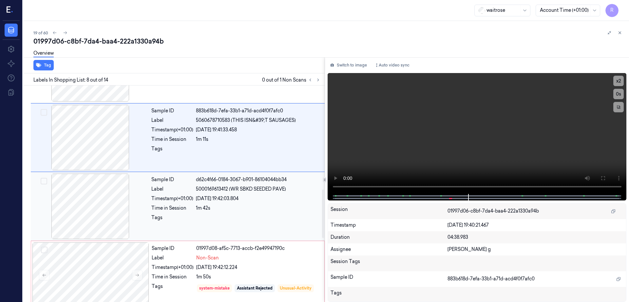
click at [106, 219] on div at bounding box center [90, 206] width 117 height 65
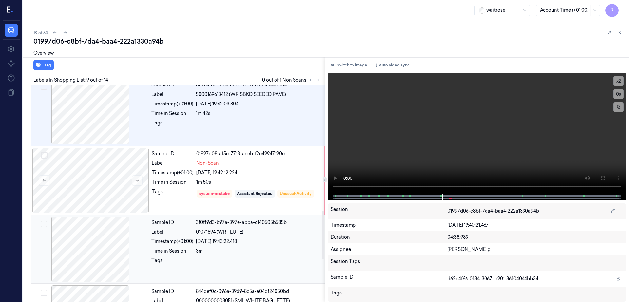
click at [104, 227] on div at bounding box center [90, 248] width 117 height 65
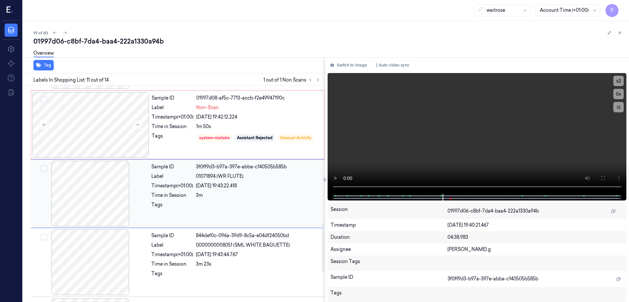
click at [91, 179] on div at bounding box center [90, 193] width 117 height 65
click at [90, 129] on div at bounding box center [90, 124] width 117 height 65
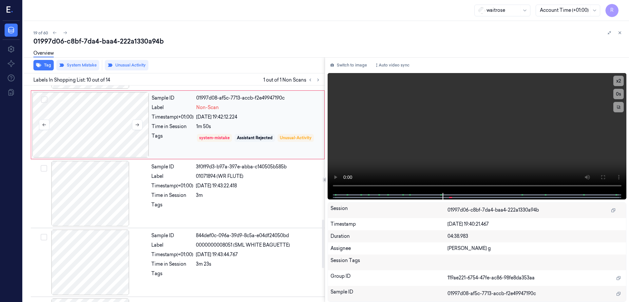
scroll to position [545, 0]
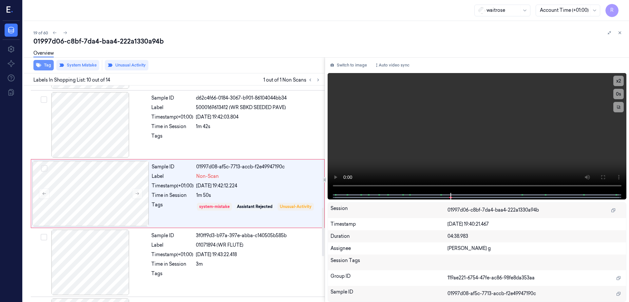
click at [47, 66] on button "Tag" at bounding box center [43, 65] width 20 height 10
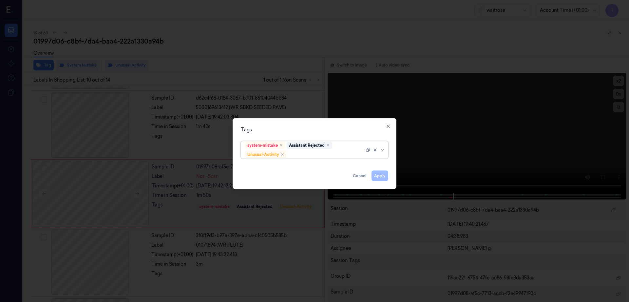
click at [298, 153] on div at bounding box center [326, 154] width 76 height 7
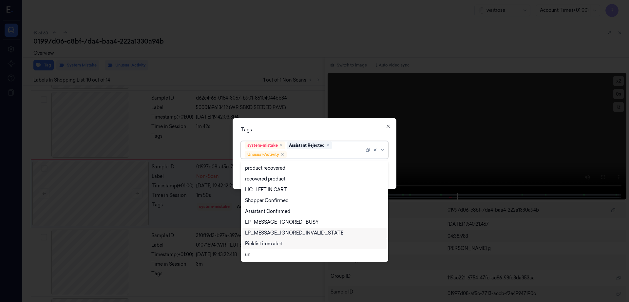
scroll to position [85, 0]
click at [255, 244] on div "Picklist item alert" at bounding box center [264, 243] width 38 height 7
click at [308, 129] on div "Tags" at bounding box center [314, 129] width 147 height 7
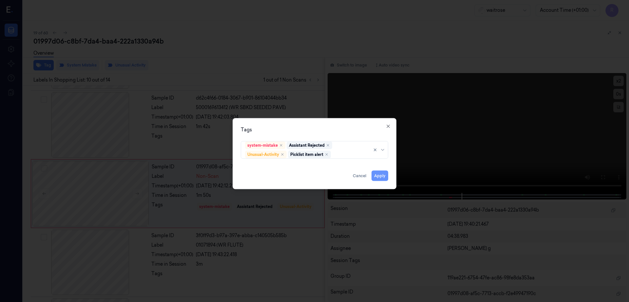
click at [383, 178] on button "Apply" at bounding box center [379, 176] width 17 height 10
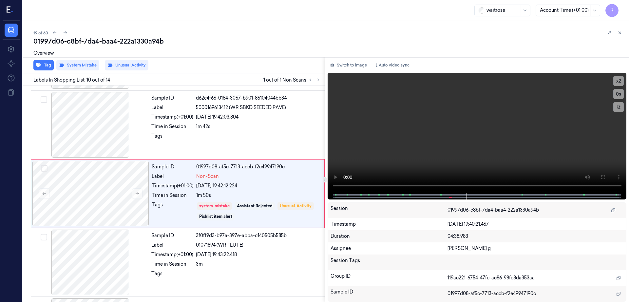
click at [136, 35] on div "19 of 60" at bounding box center [328, 33] width 590 height 8
click at [136, 41] on div "01997d06-c8bf-7da4-baa4-222a1330a94b" at bounding box center [328, 41] width 590 height 9
copy div "222a1330a94b"
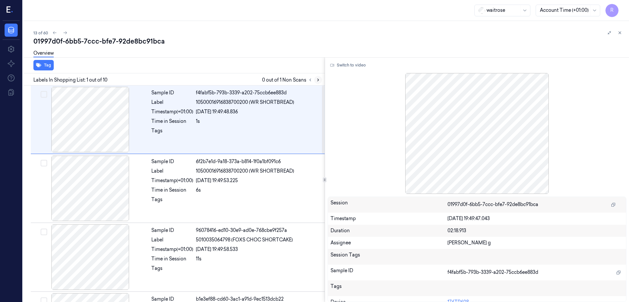
click at [322, 78] on button at bounding box center [318, 80] width 8 height 8
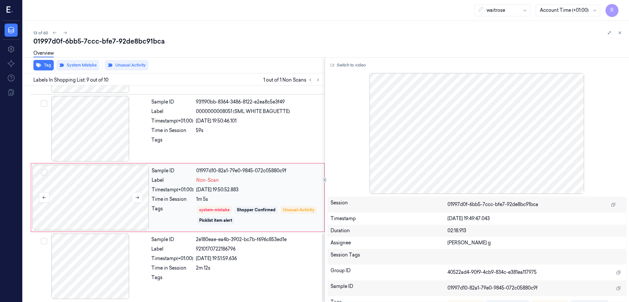
scroll to position [473, 0]
click at [95, 187] on div at bounding box center [90, 196] width 117 height 65
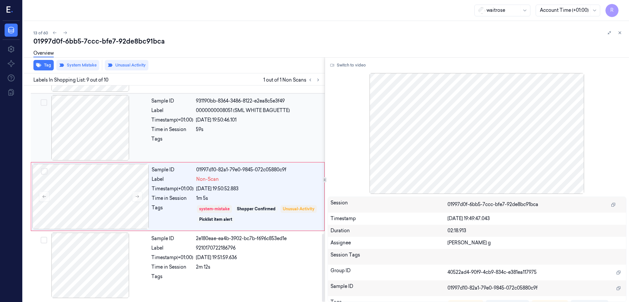
click at [84, 156] on div at bounding box center [90, 127] width 117 height 65
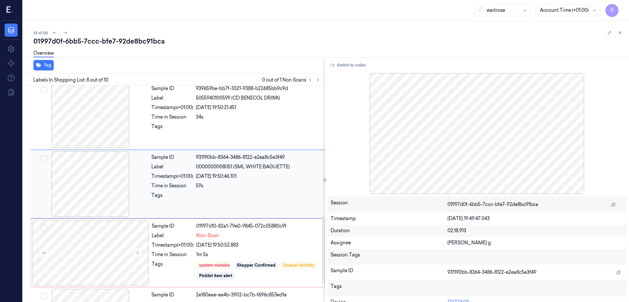
scroll to position [407, 0]
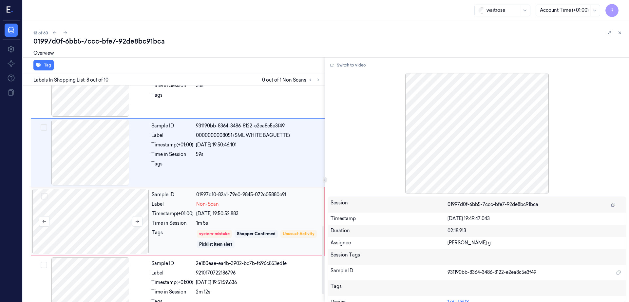
click at [87, 234] on div at bounding box center [90, 221] width 117 height 65
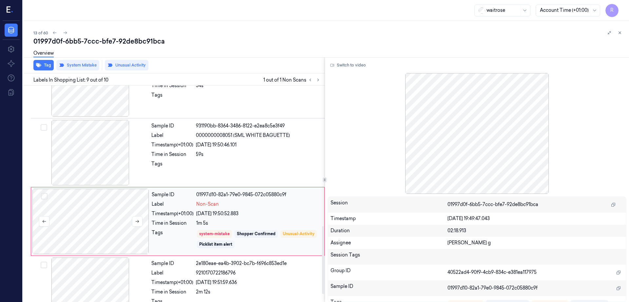
scroll to position [473, 0]
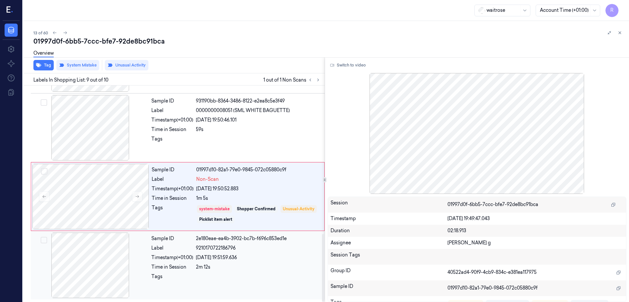
click at [83, 260] on div at bounding box center [90, 264] width 117 height 65
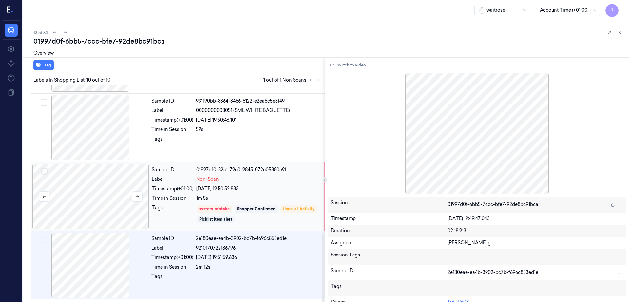
click at [85, 209] on div at bounding box center [90, 196] width 117 height 65
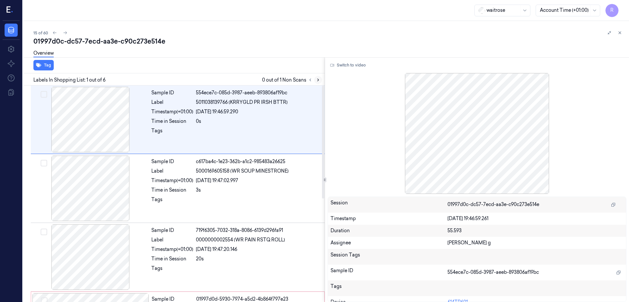
click at [320, 80] on icon at bounding box center [318, 80] width 5 height 5
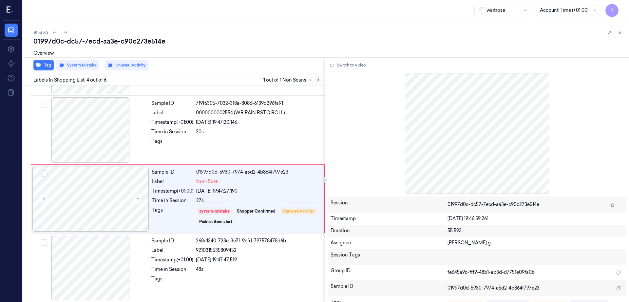
scroll to position [132, 0]
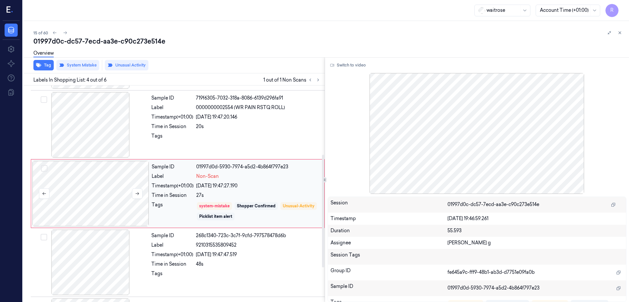
click at [89, 189] on div at bounding box center [90, 193] width 117 height 65
click at [91, 134] on div at bounding box center [90, 124] width 117 height 65
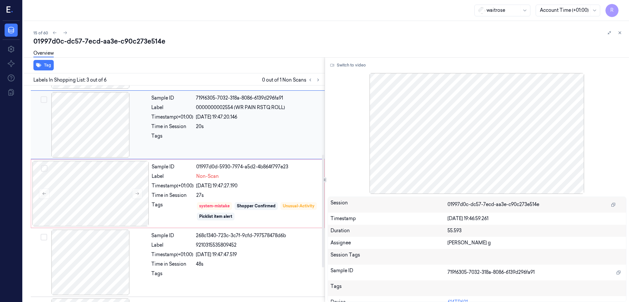
scroll to position [64, 0]
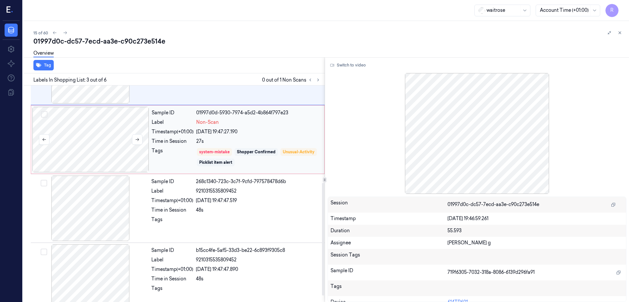
click at [77, 142] on div at bounding box center [90, 139] width 117 height 65
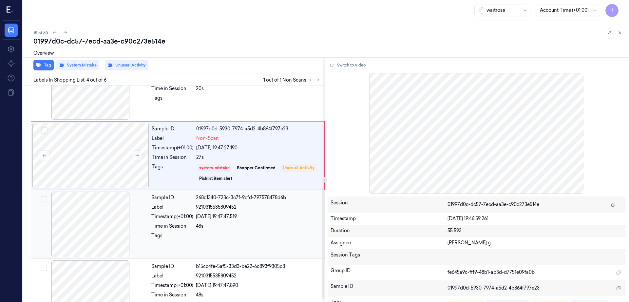
scroll to position [198, 0]
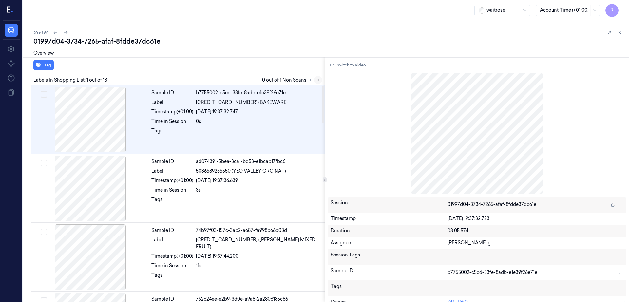
click at [320, 81] on icon at bounding box center [318, 80] width 5 height 5
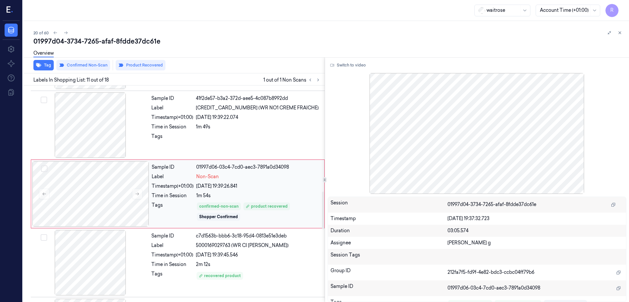
scroll to position [613, 0]
click at [102, 201] on div at bounding box center [90, 193] width 117 height 65
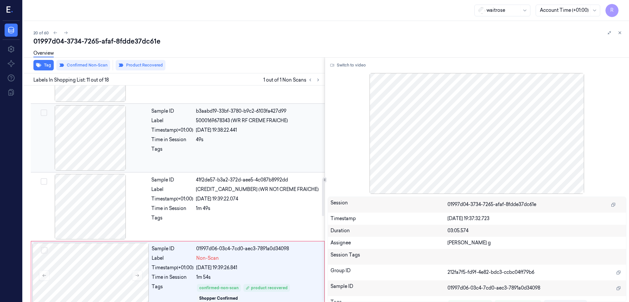
click at [115, 148] on div at bounding box center [90, 137] width 117 height 65
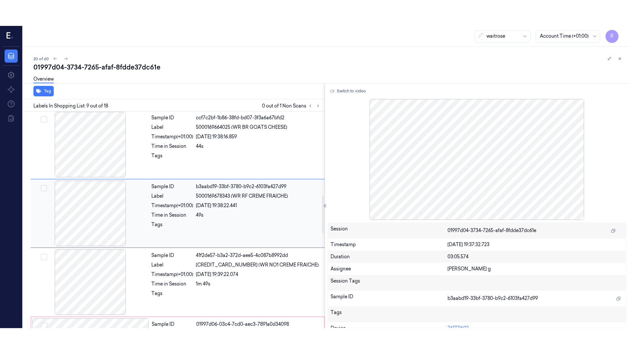
scroll to position [476, 0]
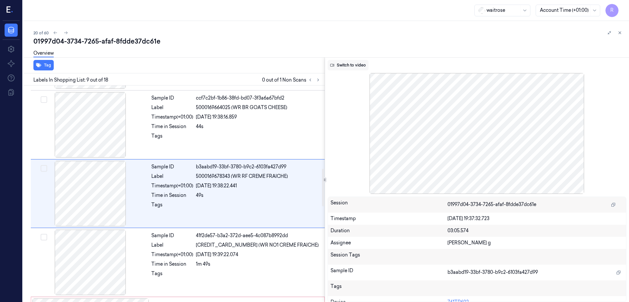
click at [364, 63] on button "Switch to video" at bounding box center [347, 65] width 41 height 10
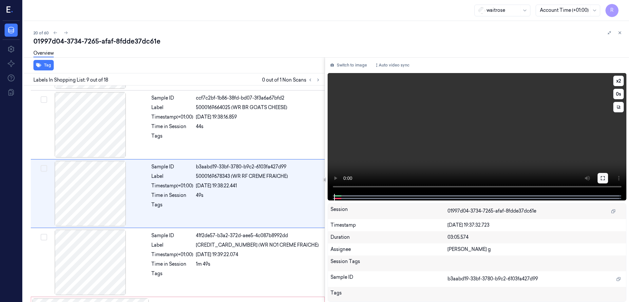
click at [605, 180] on icon at bounding box center [602, 177] width 5 height 5
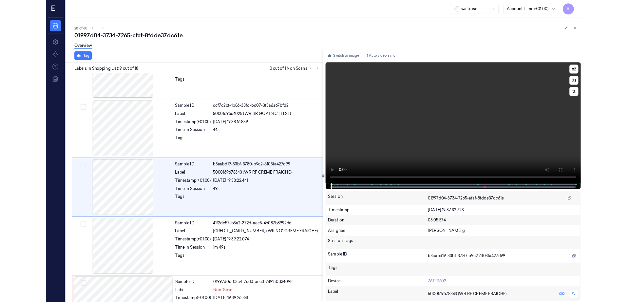
scroll to position [450, 0]
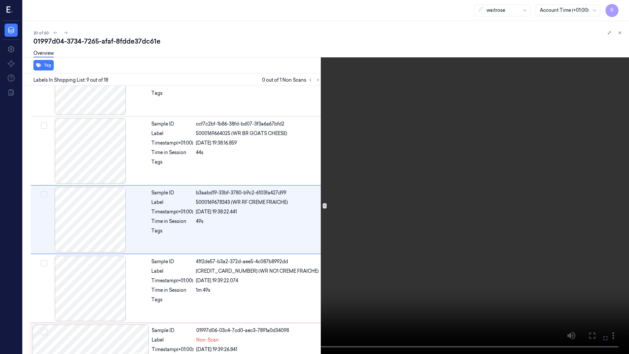
click at [330, 212] on video at bounding box center [314, 177] width 629 height 354
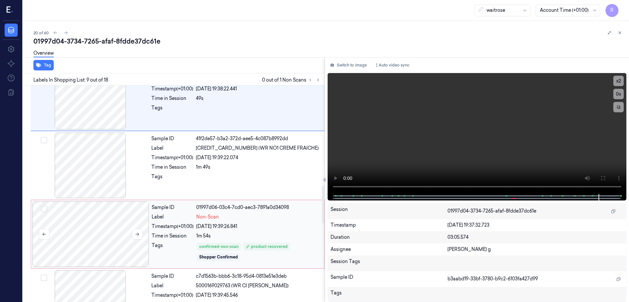
click at [108, 242] on div at bounding box center [90, 233] width 117 height 65
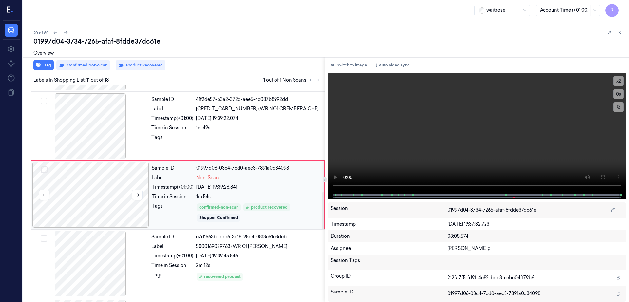
scroll to position [613, 0]
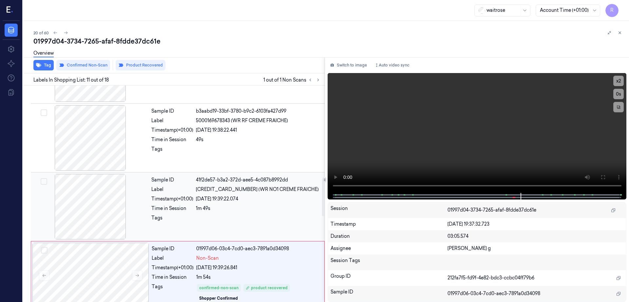
click at [90, 211] on div at bounding box center [90, 206] width 117 height 65
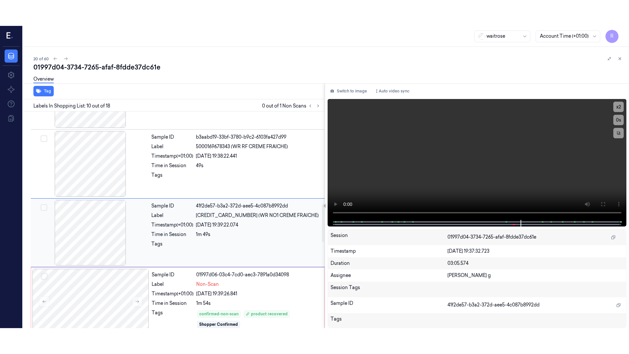
scroll to position [545, 0]
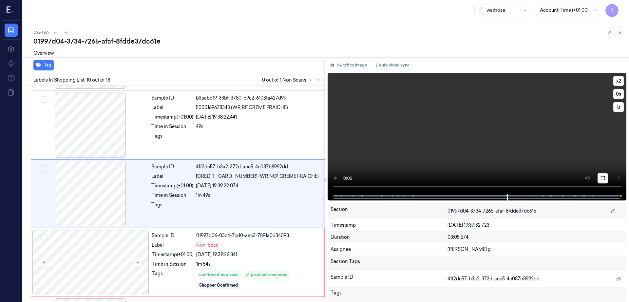
click at [608, 173] on button at bounding box center [602, 178] width 10 height 10
click at [98, 193] on div at bounding box center [90, 193] width 117 height 65
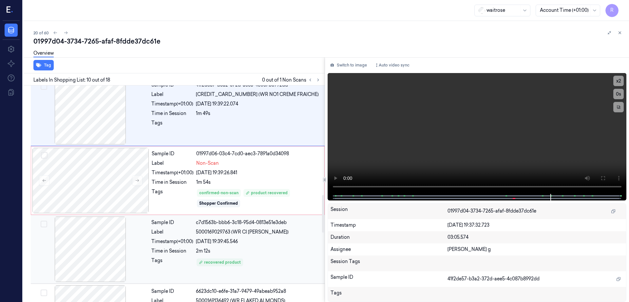
click at [100, 237] on div at bounding box center [90, 248] width 117 height 65
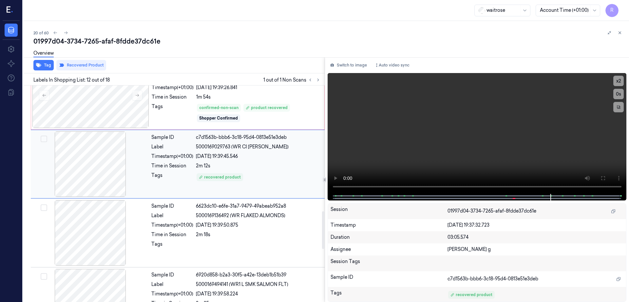
scroll to position [723, 0]
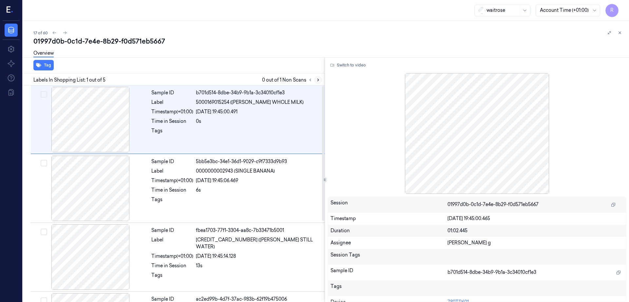
click at [320, 80] on icon at bounding box center [318, 80] width 5 height 5
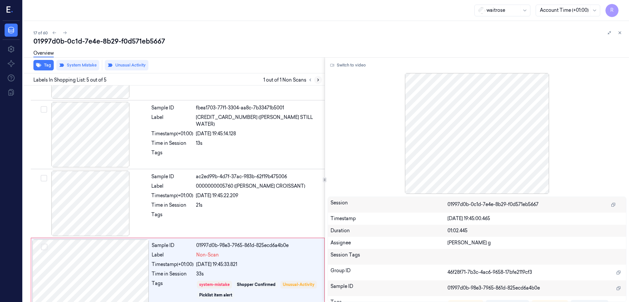
scroll to position [129, 0]
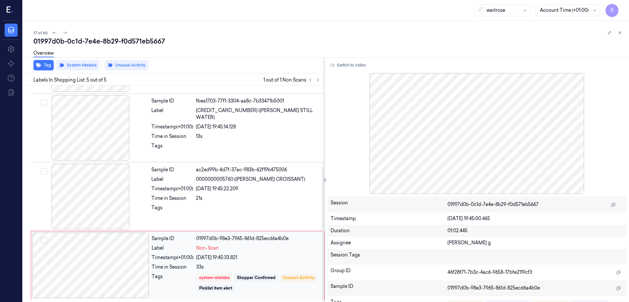
click at [102, 265] on div at bounding box center [90, 264] width 117 height 65
click at [88, 194] on div at bounding box center [90, 196] width 117 height 65
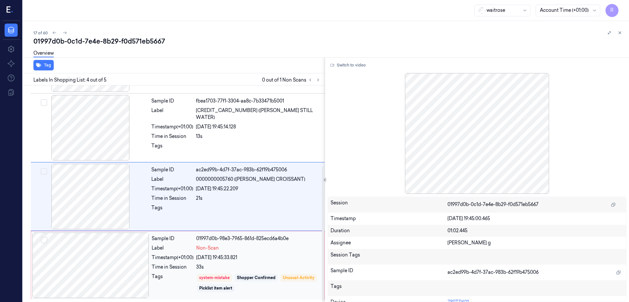
click at [92, 270] on div at bounding box center [90, 264] width 117 height 65
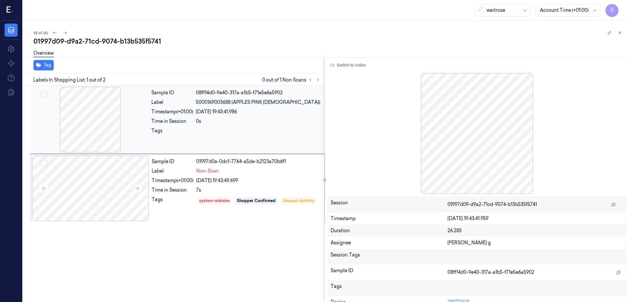
click at [116, 117] on div at bounding box center [90, 119] width 117 height 65
click at [89, 210] on div at bounding box center [90, 188] width 117 height 65
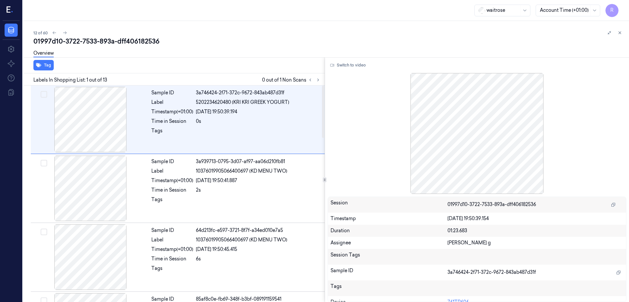
click at [322, 76] on div at bounding box center [314, 80] width 16 height 8
click at [320, 80] on icon at bounding box center [318, 80] width 5 height 5
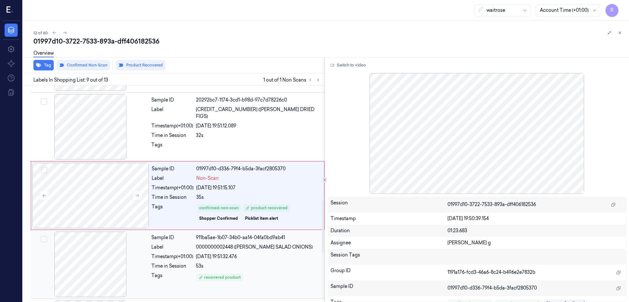
scroll to position [476, 0]
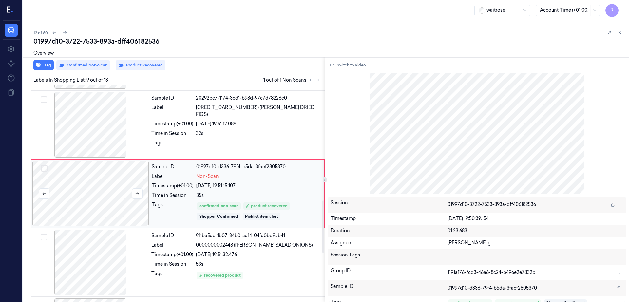
click at [88, 193] on div at bounding box center [90, 193] width 117 height 65
click at [88, 149] on div at bounding box center [90, 124] width 117 height 65
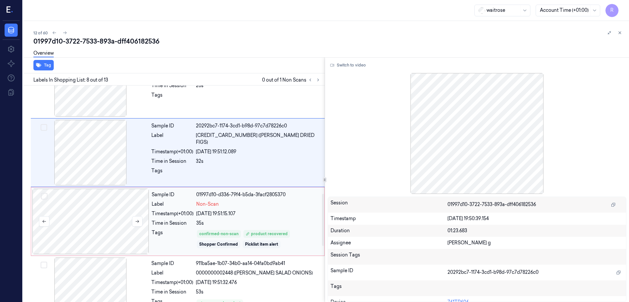
click at [87, 191] on div at bounding box center [90, 221] width 117 height 65
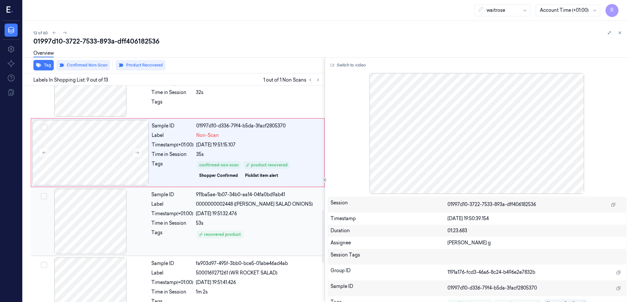
click at [91, 211] on div at bounding box center [90, 221] width 117 height 65
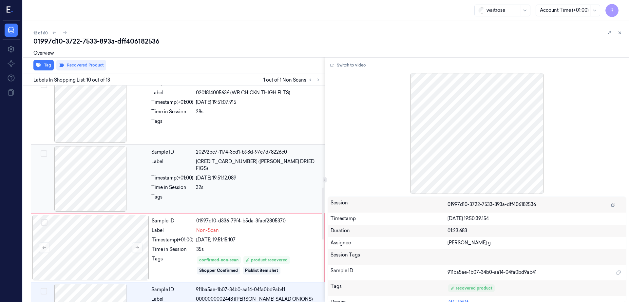
click at [88, 165] on div at bounding box center [90, 178] width 117 height 65
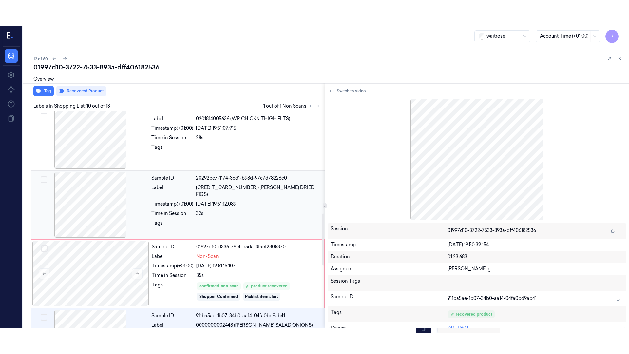
scroll to position [407, 0]
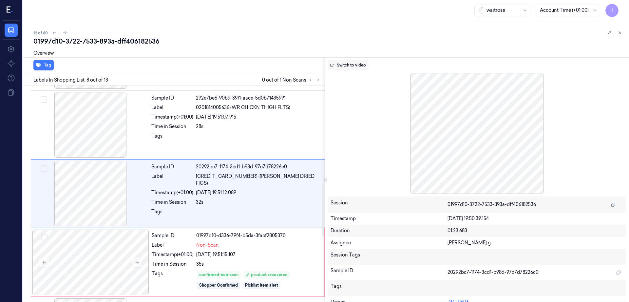
click at [368, 67] on button "Switch to video" at bounding box center [347, 65] width 41 height 10
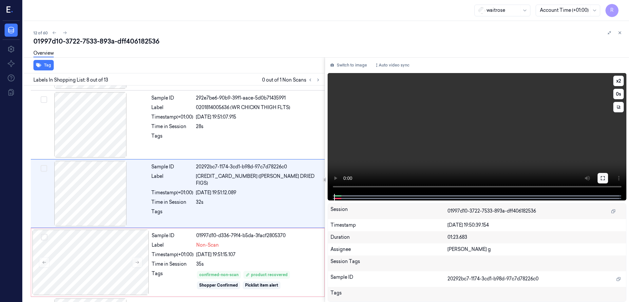
click at [608, 174] on button at bounding box center [602, 178] width 10 height 10
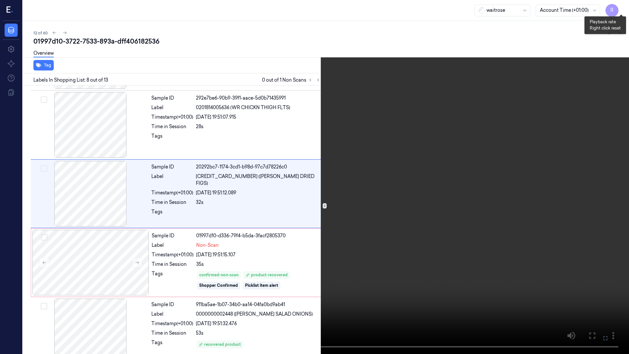
click at [620, 5] on button "x 2" at bounding box center [620, 8] width 10 height 10
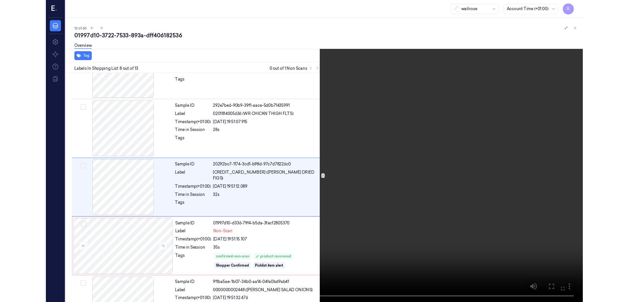
scroll to position [381, 0]
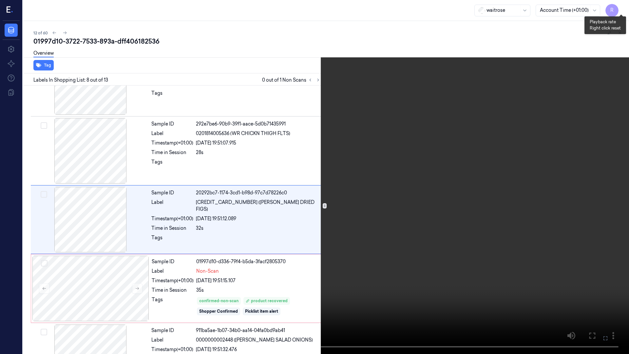
click at [620, 4] on button "x 4" at bounding box center [620, 8] width 10 height 10
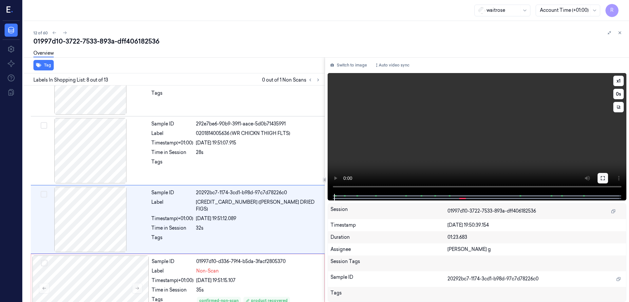
click at [605, 179] on icon at bounding box center [602, 177] width 5 height 5
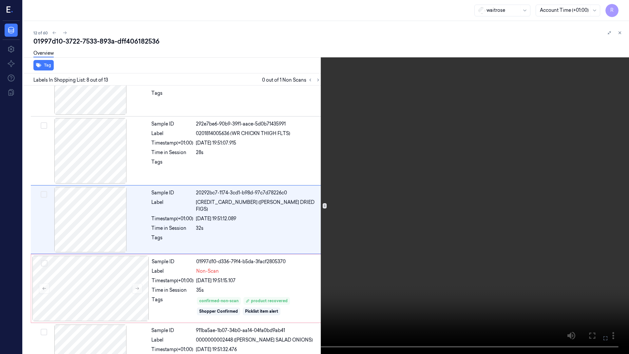
click at [263, 242] on video at bounding box center [314, 177] width 629 height 354
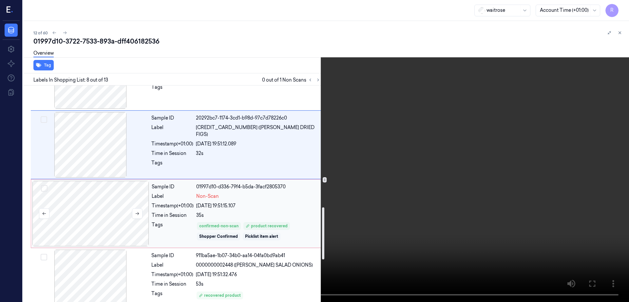
scroll to position [504, 0]
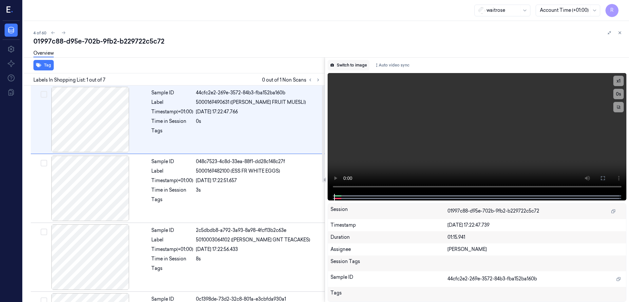
click at [349, 65] on button "Switch to image" at bounding box center [348, 65] width 42 height 10
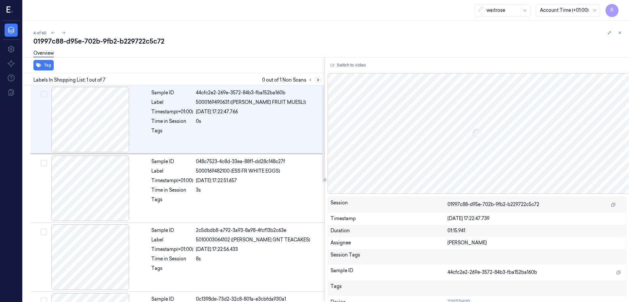
click at [320, 81] on icon at bounding box center [318, 80] width 5 height 5
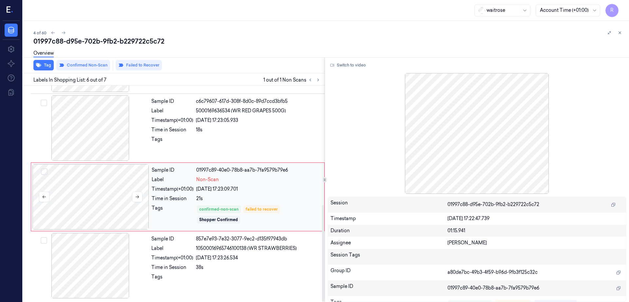
scroll to position [267, 0]
click at [100, 202] on div at bounding box center [90, 196] width 117 height 65
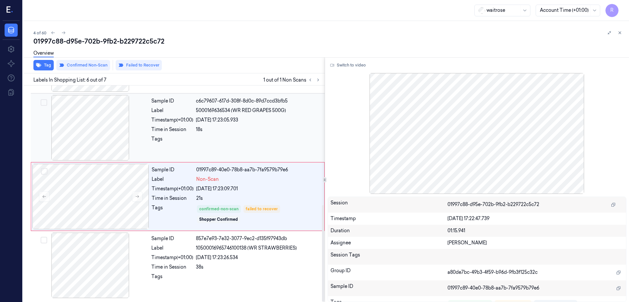
click at [100, 142] on div at bounding box center [90, 127] width 117 height 65
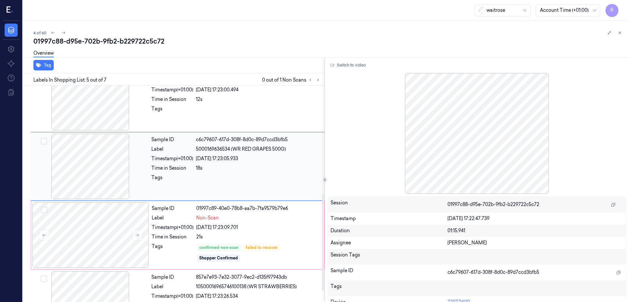
scroll to position [242, 0]
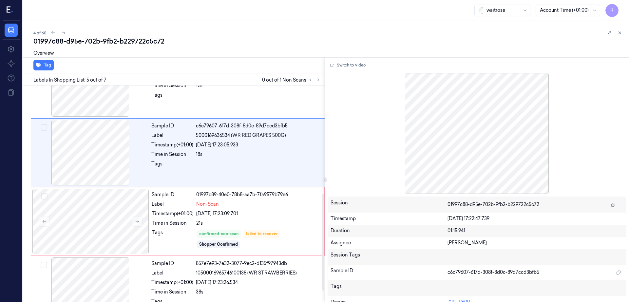
click at [344, 72] on div "Switch to video Session 01997c88-d95e-702b-9fb2-b229722c5c72 Timestamp 24/09/20…" at bounding box center [477, 179] width 304 height 245
click at [334, 65] on icon at bounding box center [332, 65] width 4 height 3
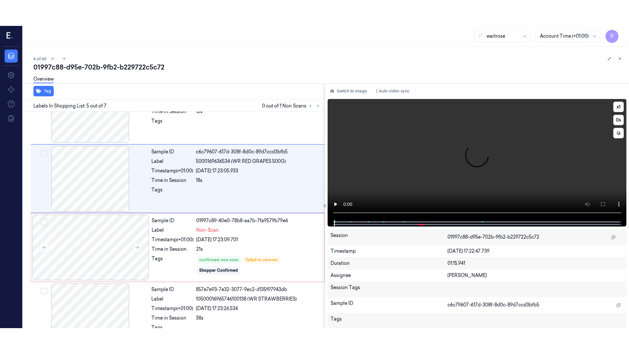
scroll to position [201, 0]
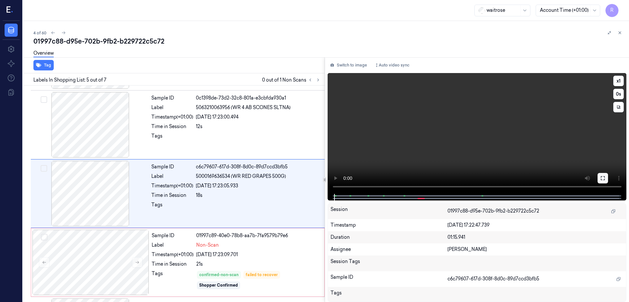
click at [605, 176] on icon at bounding box center [602, 177] width 5 height 5
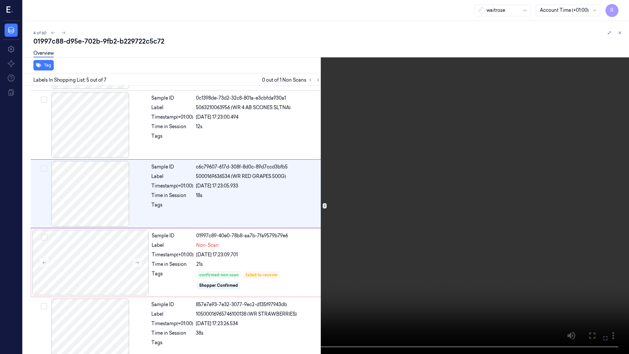
click at [402, 178] on video at bounding box center [314, 177] width 629 height 354
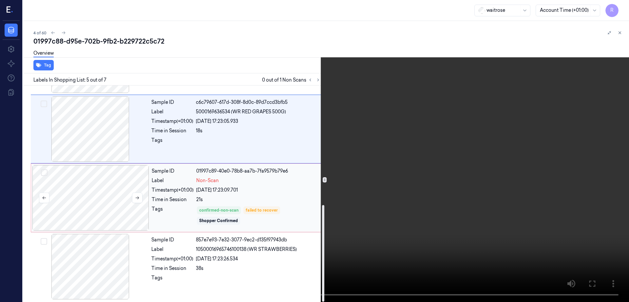
scroll to position [267, 0]
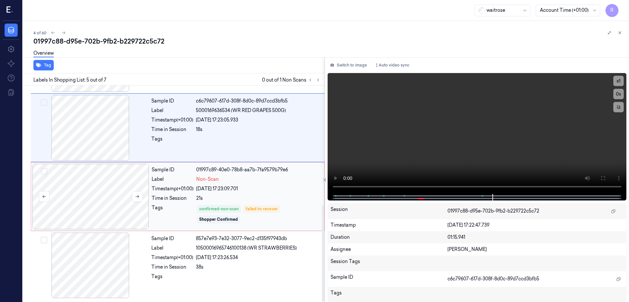
click at [80, 174] on div at bounding box center [90, 196] width 117 height 65
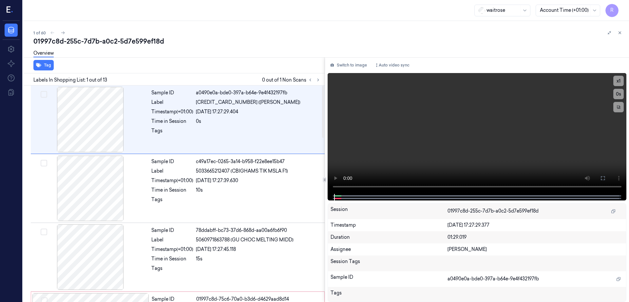
click at [353, 60] on button "Switch to image" at bounding box center [348, 65] width 42 height 10
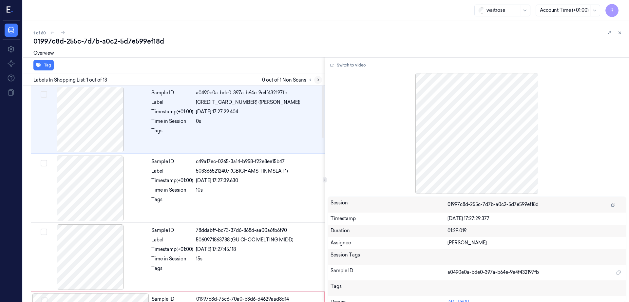
click at [320, 80] on icon at bounding box center [318, 80] width 5 height 5
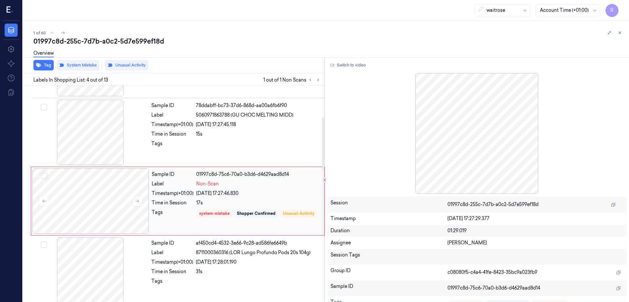
scroll to position [132, 0]
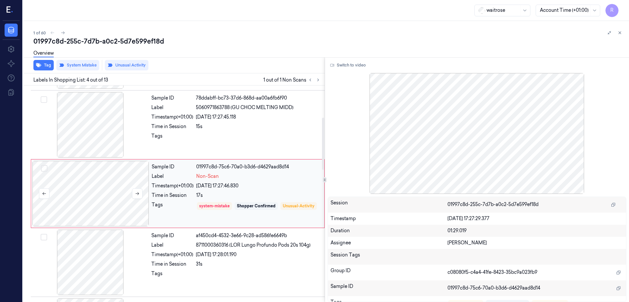
click at [82, 201] on div at bounding box center [90, 193] width 117 height 65
click at [138, 194] on icon at bounding box center [137, 193] width 5 height 5
click at [136, 193] on icon at bounding box center [137, 193] width 5 height 5
click at [66, 126] on div at bounding box center [90, 124] width 117 height 65
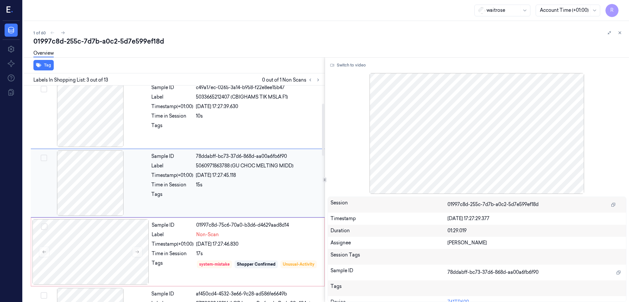
scroll to position [64, 0]
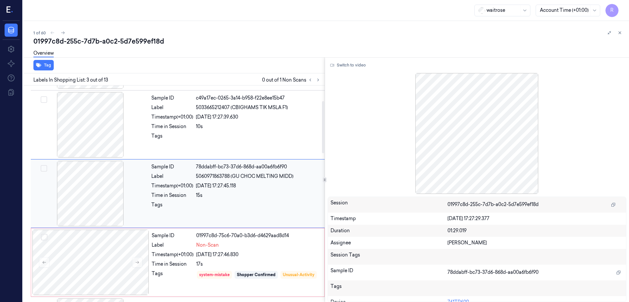
click at [112, 196] on div at bounding box center [90, 193] width 117 height 65
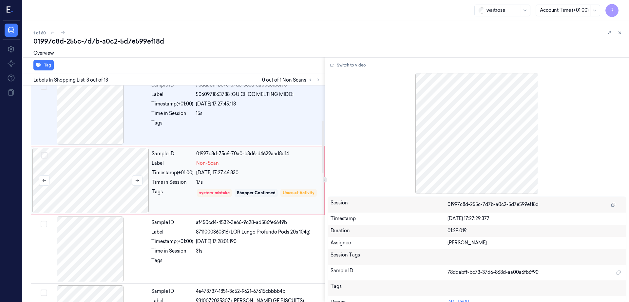
click at [109, 197] on div at bounding box center [90, 180] width 117 height 65
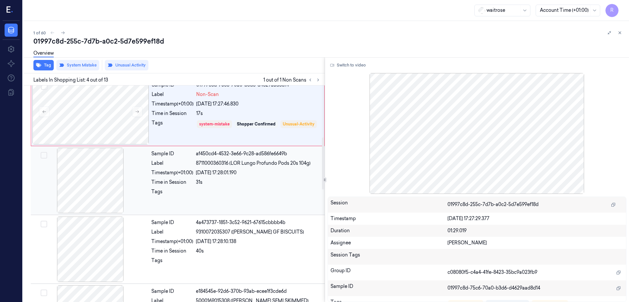
click at [101, 180] on div at bounding box center [90, 180] width 117 height 65
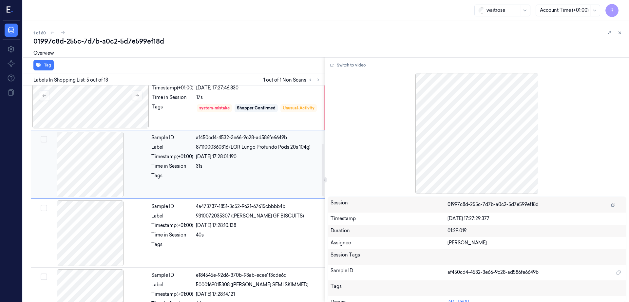
scroll to position [242, 0]
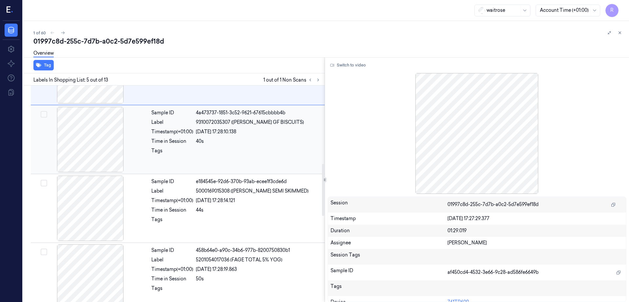
click at [92, 141] on div at bounding box center [90, 139] width 117 height 65
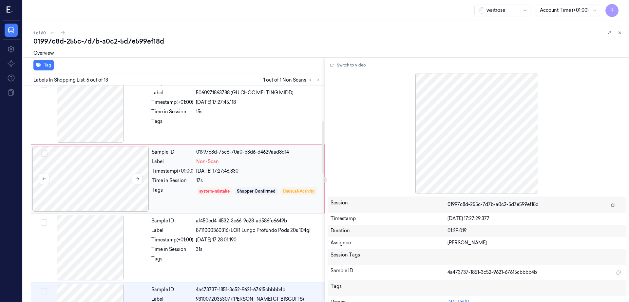
click at [104, 175] on div at bounding box center [90, 178] width 117 height 65
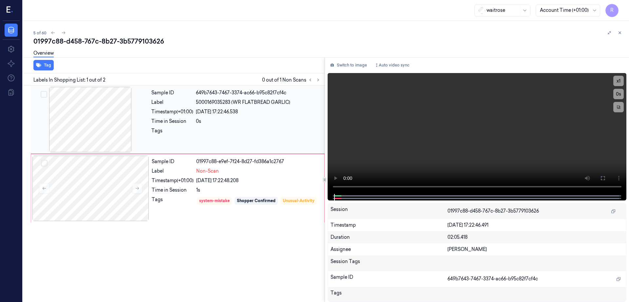
click at [92, 117] on div at bounding box center [90, 119] width 117 height 65
click at [359, 65] on button "Switch to image" at bounding box center [348, 65] width 42 height 10
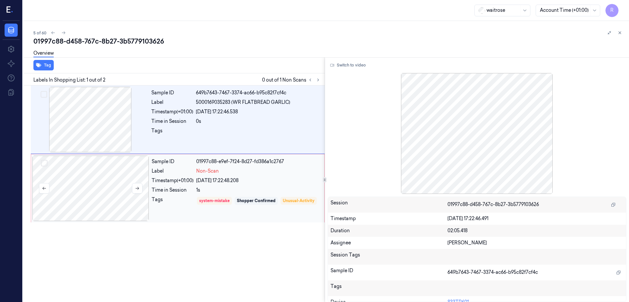
click at [110, 191] on div at bounding box center [90, 188] width 117 height 65
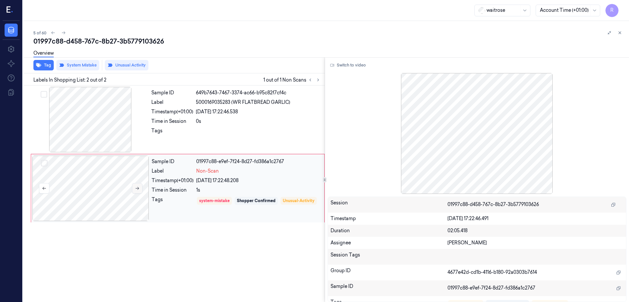
click at [136, 192] on button at bounding box center [137, 188] width 10 height 10
click at [70, 118] on div at bounding box center [90, 119] width 117 height 65
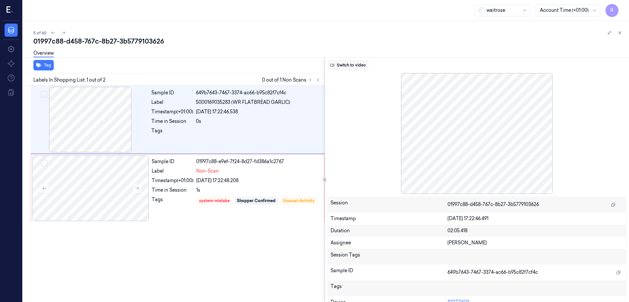
click at [334, 66] on icon at bounding box center [332, 65] width 4 height 4
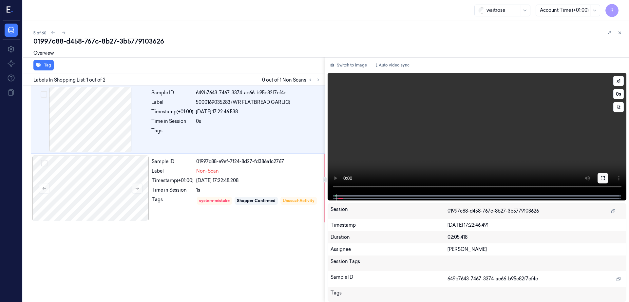
click at [605, 178] on icon at bounding box center [602, 177] width 5 height 5
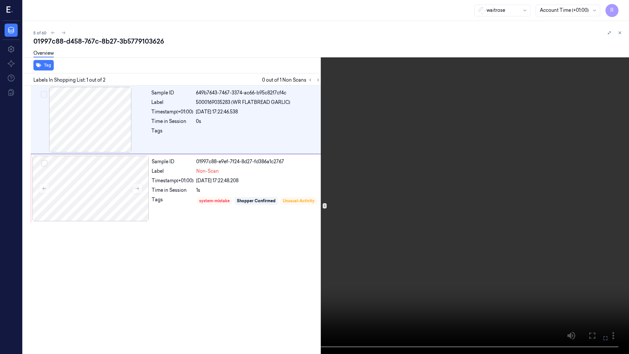
click at [6, 287] on video at bounding box center [314, 177] width 629 height 354
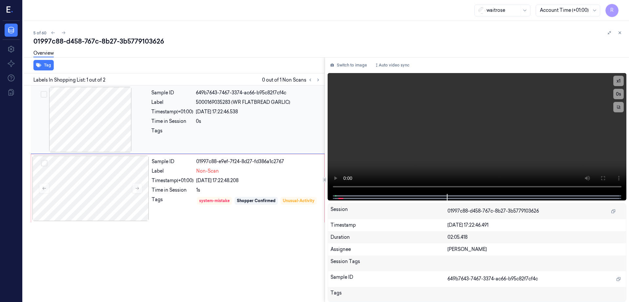
click at [90, 139] on div at bounding box center [90, 119] width 117 height 65
click at [106, 188] on div at bounding box center [90, 188] width 117 height 65
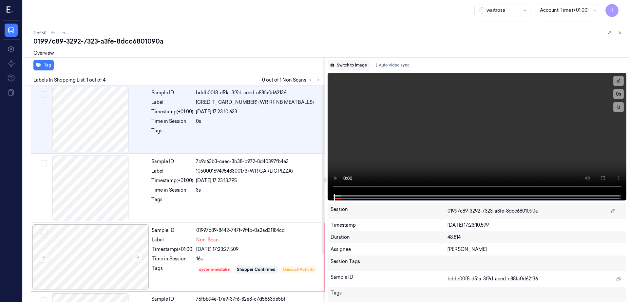
click at [366, 66] on button "Switch to image" at bounding box center [348, 65] width 42 height 10
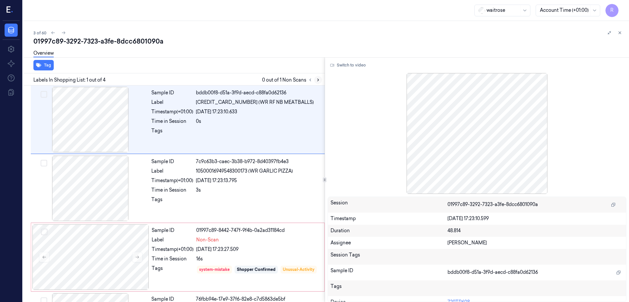
click at [322, 81] on button at bounding box center [318, 80] width 8 height 8
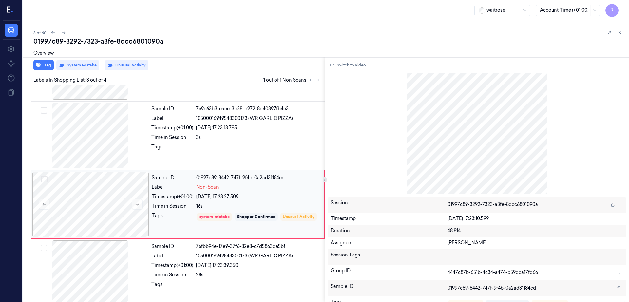
scroll to position [61, 0]
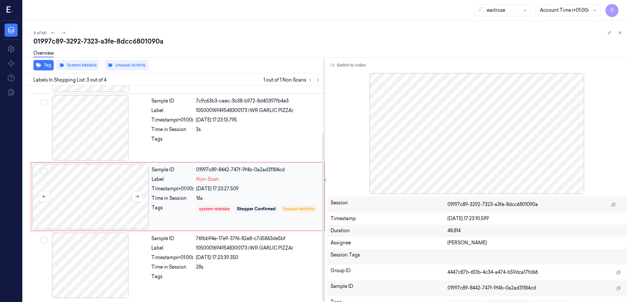
click at [107, 191] on div at bounding box center [90, 196] width 117 height 65
click at [86, 122] on div at bounding box center [90, 127] width 117 height 65
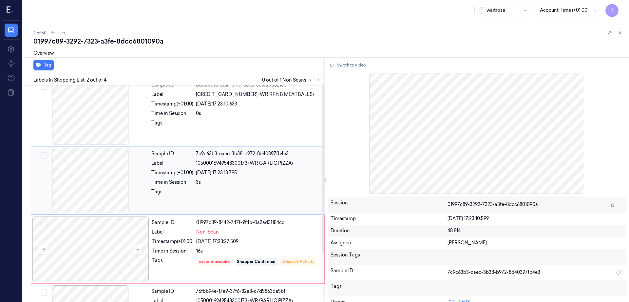
scroll to position [0, 0]
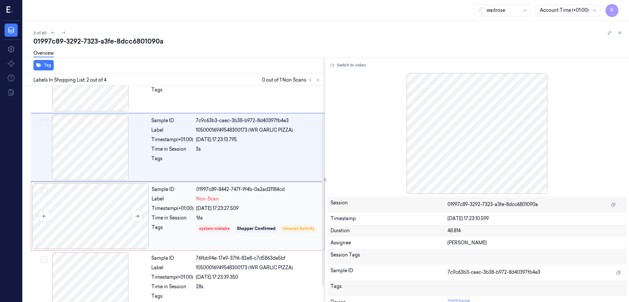
click at [94, 201] on div at bounding box center [90, 215] width 117 height 65
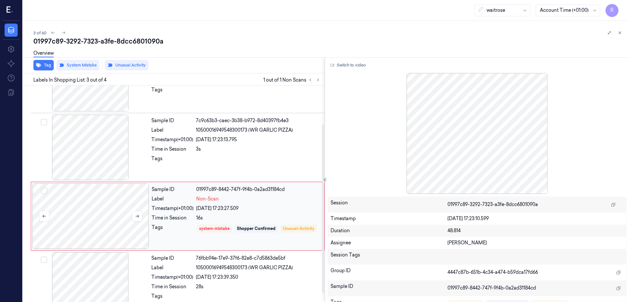
scroll to position [61, 0]
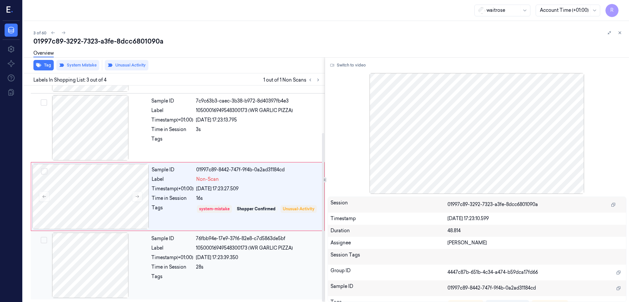
click at [88, 232] on div at bounding box center [90, 264] width 117 height 65
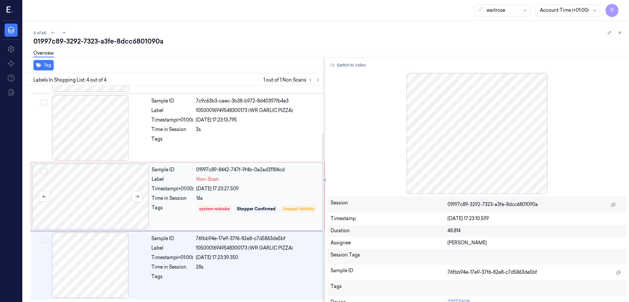
click at [97, 198] on div at bounding box center [90, 196] width 117 height 65
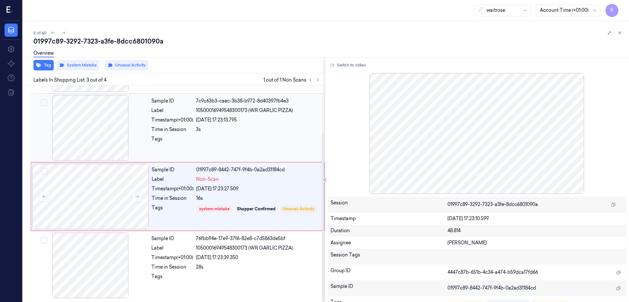
click at [93, 137] on div at bounding box center [90, 127] width 117 height 65
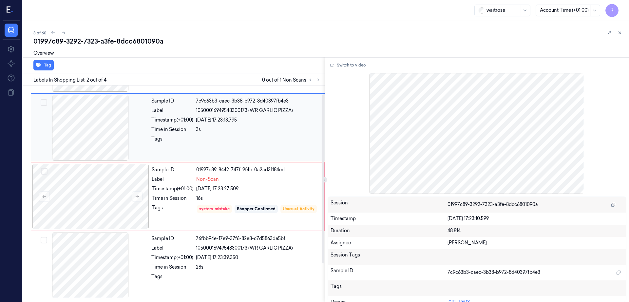
scroll to position [0, 0]
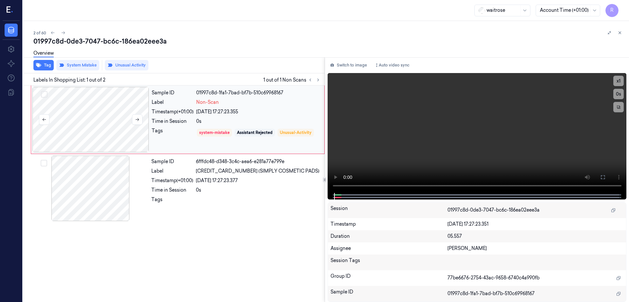
click at [94, 107] on div at bounding box center [90, 119] width 117 height 65
click at [137, 122] on button at bounding box center [137, 119] width 10 height 10
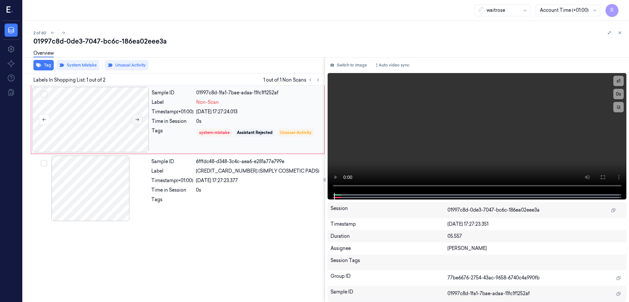
click at [137, 122] on button at bounding box center [137, 119] width 10 height 10
click at [100, 188] on div at bounding box center [90, 188] width 117 height 65
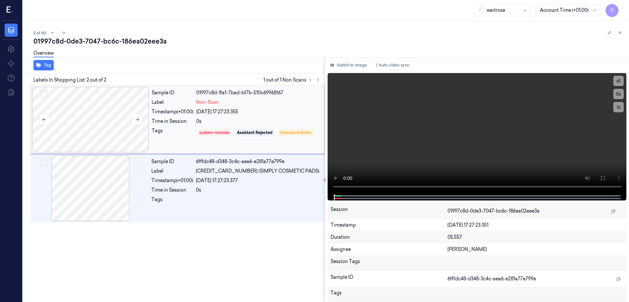
click at [82, 122] on div at bounding box center [90, 119] width 117 height 65
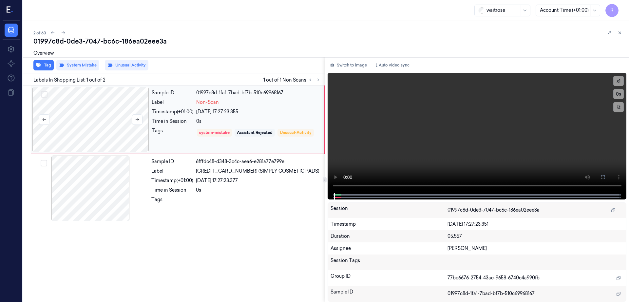
click at [104, 121] on div at bounding box center [90, 119] width 117 height 65
click at [361, 59] on div "Switch to image Auto video sync x 1 0 s Session 01997c8d-0de3-7047-bc6c-186ea02…" at bounding box center [477, 179] width 304 height 245
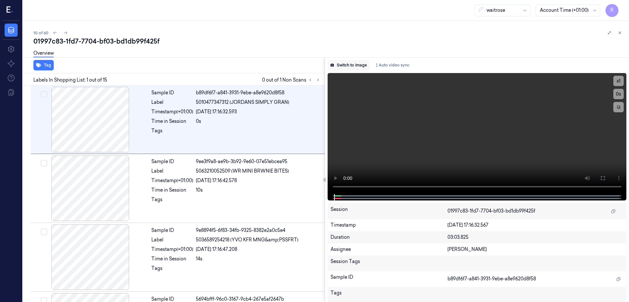
click at [366, 62] on button "Switch to image" at bounding box center [348, 65] width 42 height 10
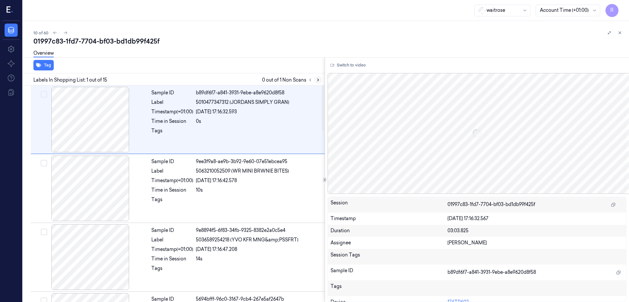
click at [320, 78] on icon at bounding box center [318, 80] width 5 height 5
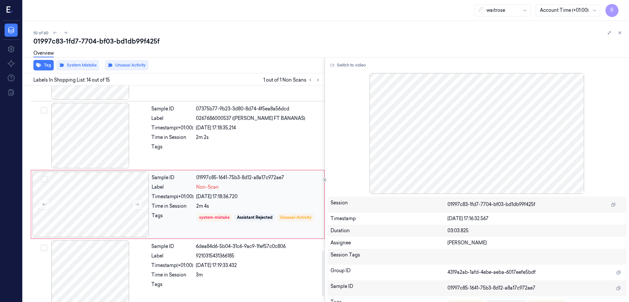
scroll to position [817, 0]
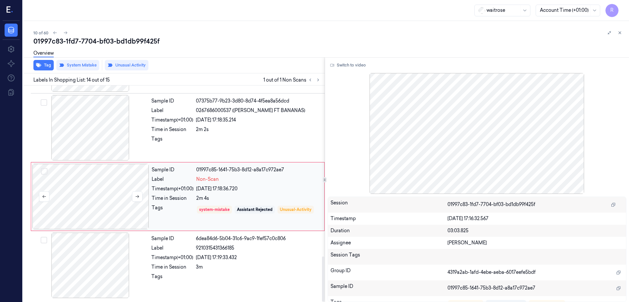
click at [88, 195] on div at bounding box center [90, 196] width 117 height 65
click at [82, 125] on div at bounding box center [90, 127] width 117 height 65
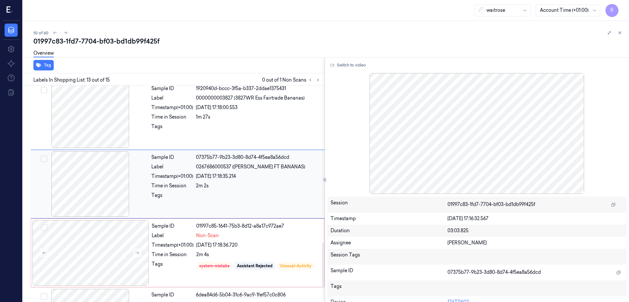
scroll to position [751, 0]
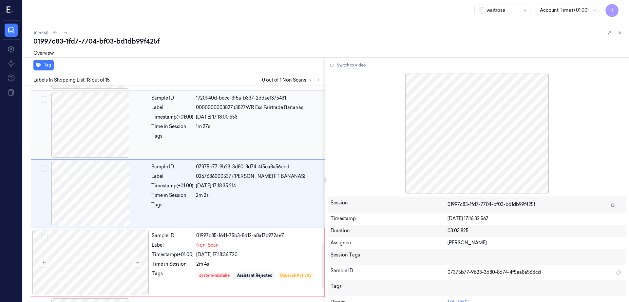
click at [116, 123] on div at bounding box center [90, 124] width 117 height 65
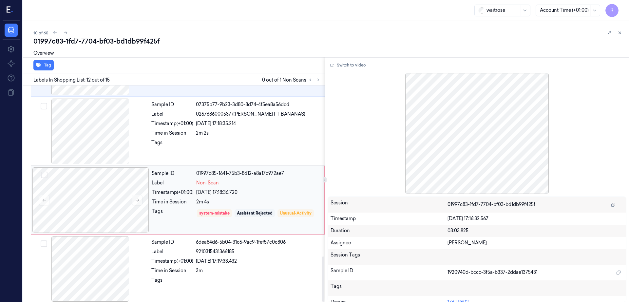
scroll to position [817, 0]
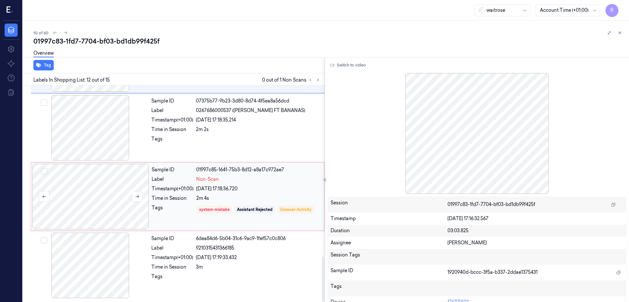
click at [83, 195] on div at bounding box center [90, 196] width 117 height 65
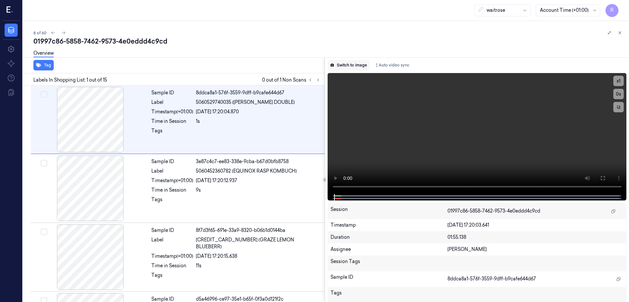
click at [358, 65] on button "Switch to image" at bounding box center [348, 65] width 42 height 10
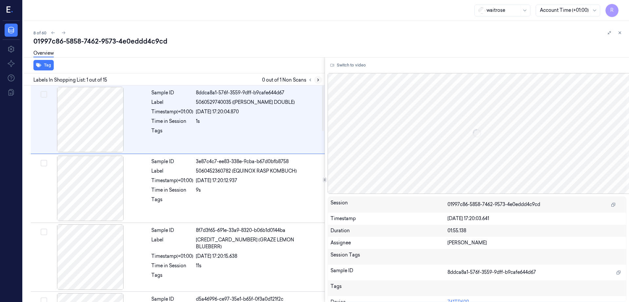
click at [320, 81] on icon at bounding box center [318, 80] width 5 height 5
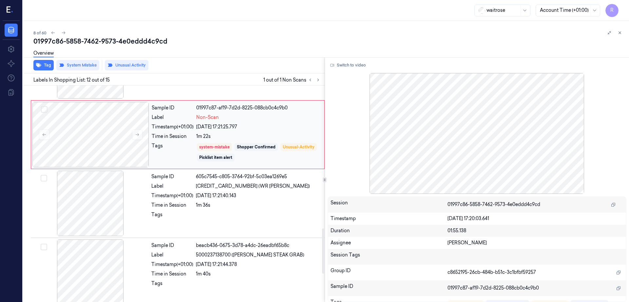
scroll to position [682, 0]
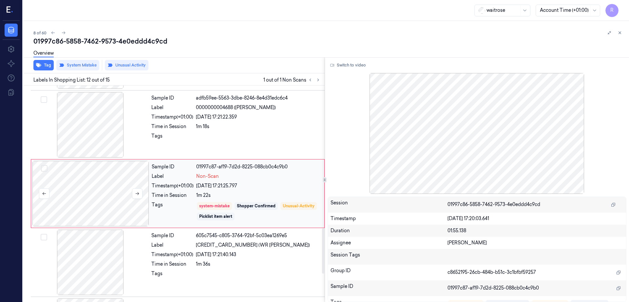
click at [93, 197] on div at bounding box center [90, 193] width 117 height 65
click at [97, 136] on div at bounding box center [90, 124] width 117 height 65
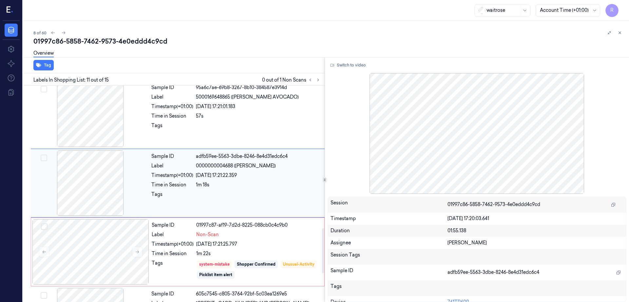
scroll to position [613, 0]
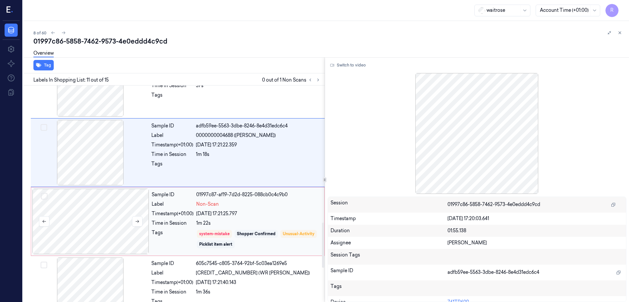
click at [147, 218] on div at bounding box center [90, 221] width 117 height 65
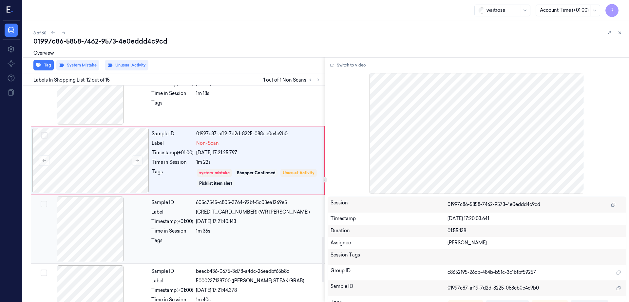
scroll to position [723, 0]
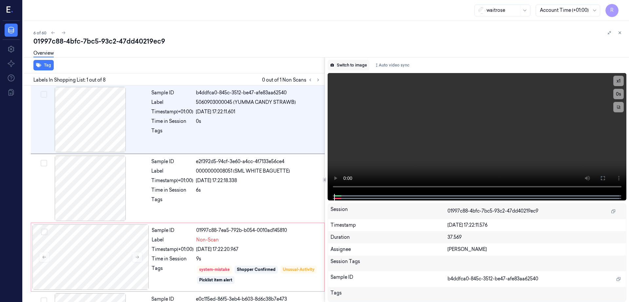
click at [362, 65] on button "Switch to image" at bounding box center [348, 65] width 42 height 10
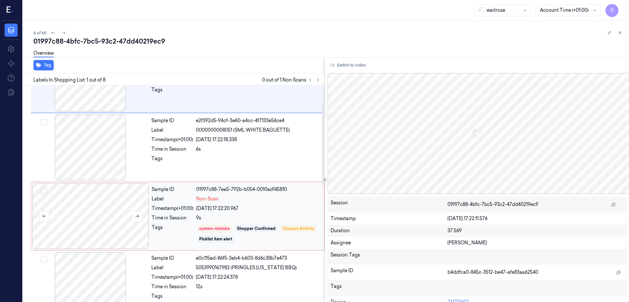
click at [95, 219] on div at bounding box center [90, 215] width 117 height 65
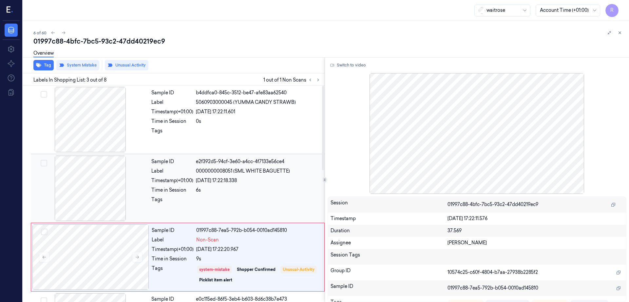
click at [103, 188] on div at bounding box center [90, 188] width 117 height 65
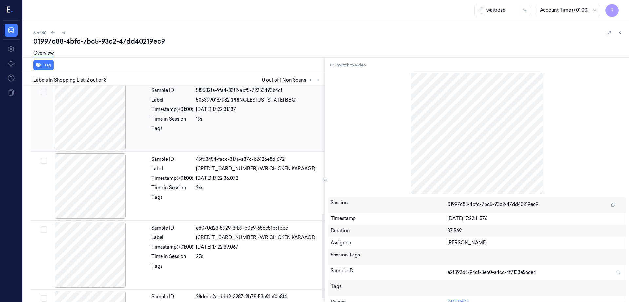
scroll to position [327, 0]
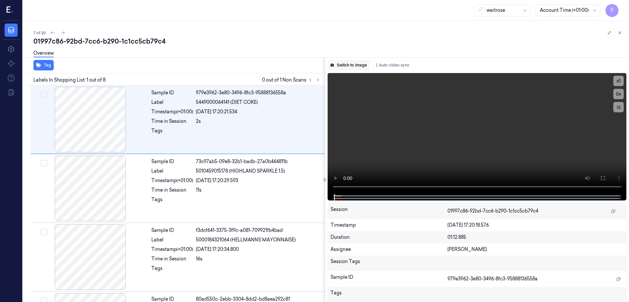
click at [359, 65] on button "Switch to image" at bounding box center [348, 65] width 42 height 10
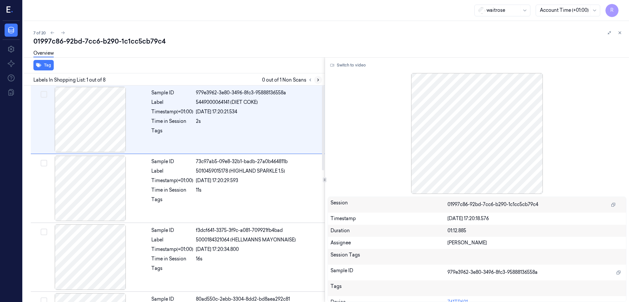
click at [320, 79] on icon at bounding box center [318, 80] width 5 height 5
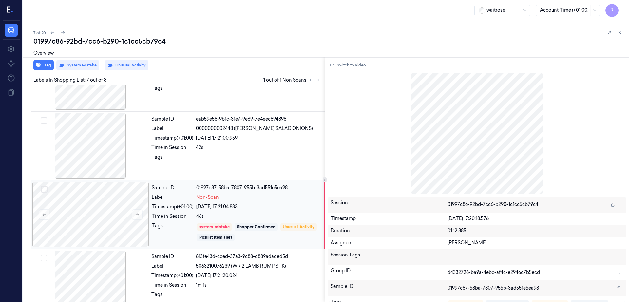
scroll to position [336, 0]
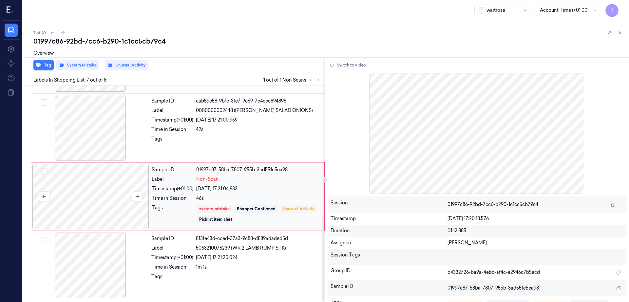
click at [100, 198] on div at bounding box center [90, 196] width 117 height 65
click at [107, 131] on div at bounding box center [90, 127] width 117 height 65
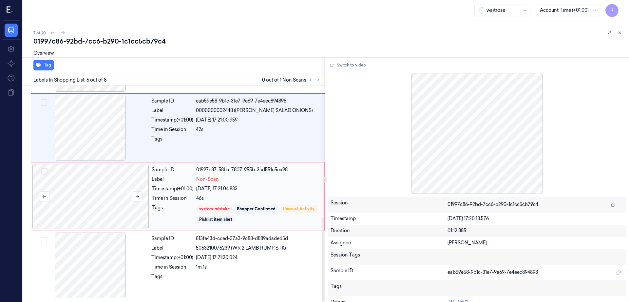
click at [144, 181] on div at bounding box center [90, 196] width 117 height 65
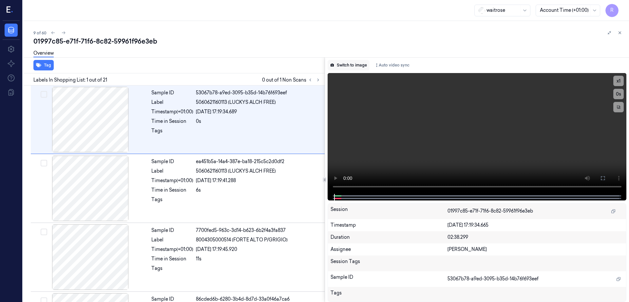
click at [361, 64] on button "Switch to image" at bounding box center [348, 65] width 42 height 10
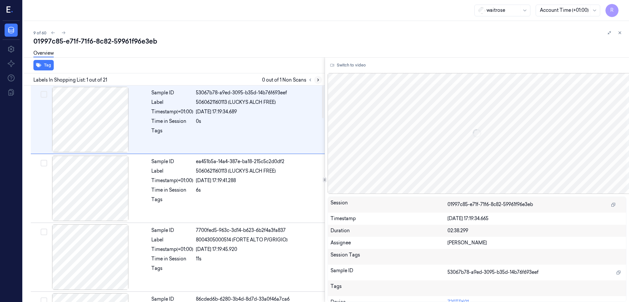
click at [320, 81] on icon at bounding box center [318, 80] width 5 height 5
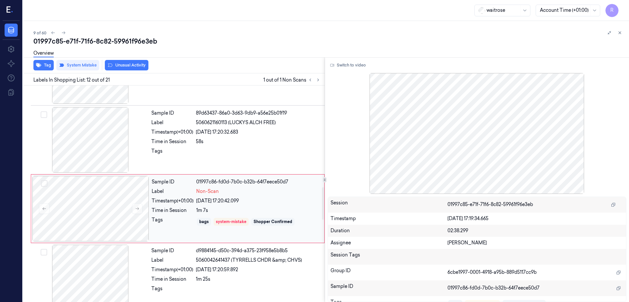
scroll to position [682, 0]
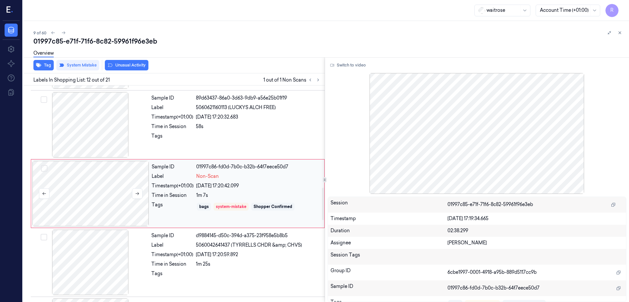
click at [97, 193] on div at bounding box center [90, 193] width 117 height 65
click at [105, 126] on div at bounding box center [90, 124] width 117 height 65
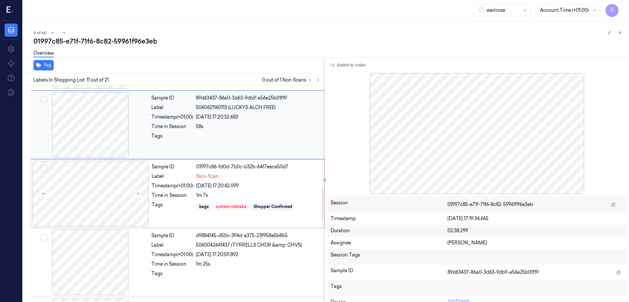
scroll to position [613, 0]
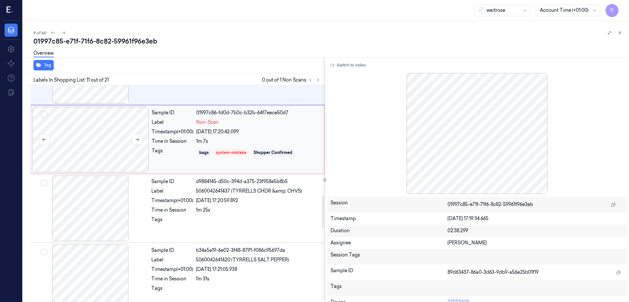
click at [119, 139] on div at bounding box center [90, 139] width 117 height 65
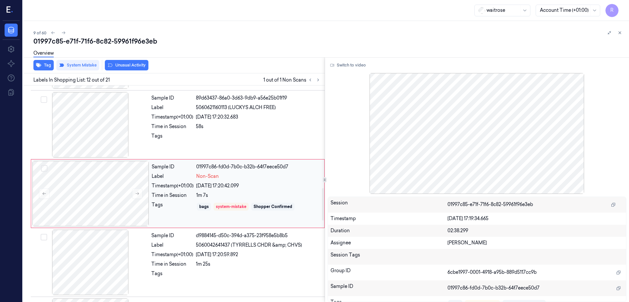
scroll to position [723, 0]
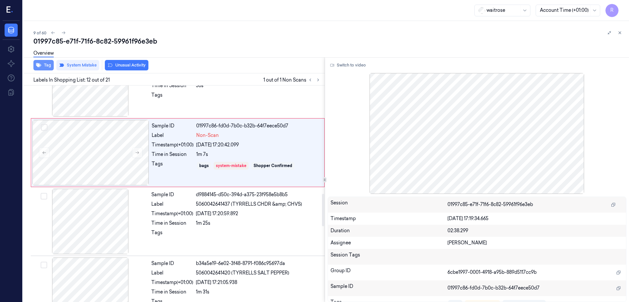
click at [46, 68] on button "Tag" at bounding box center [43, 65] width 20 height 10
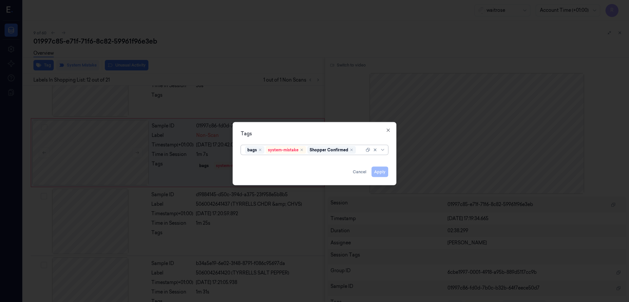
click at [358, 152] on div at bounding box center [360, 149] width 7 height 7
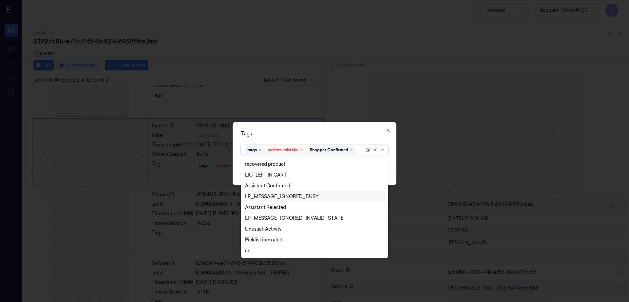
scroll to position [129, 0]
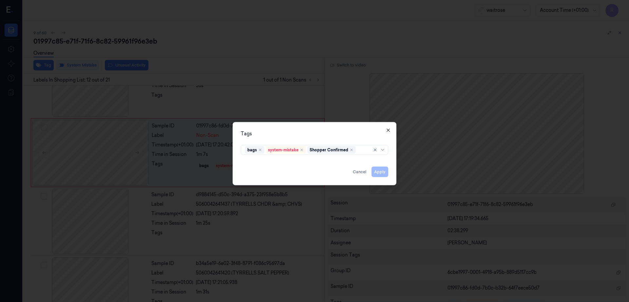
click at [389, 129] on icon "button" at bounding box center [387, 130] width 5 height 5
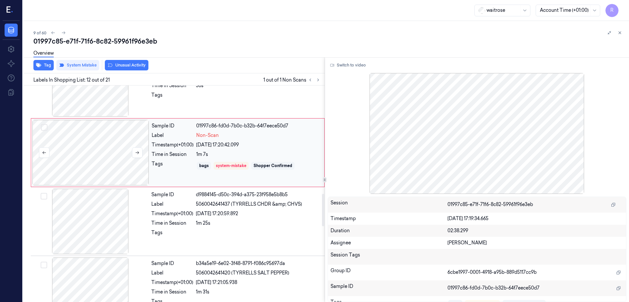
click at [102, 157] on div at bounding box center [90, 152] width 117 height 65
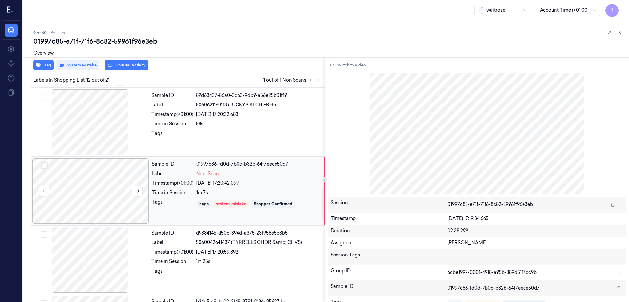
scroll to position [682, 0]
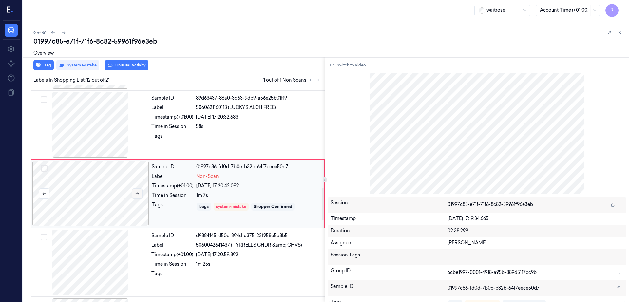
click at [139, 194] on button at bounding box center [137, 193] width 10 height 10
click at [140, 194] on button at bounding box center [137, 193] width 10 height 10
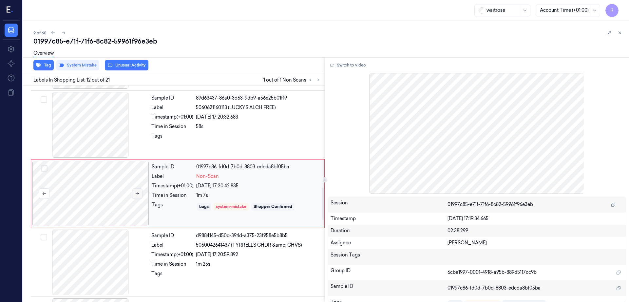
click at [140, 194] on button at bounding box center [137, 193] width 10 height 10
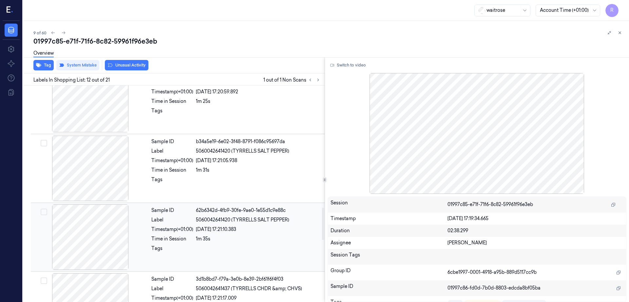
scroll to position [887, 0]
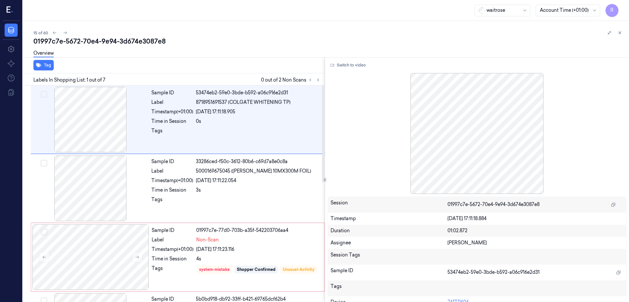
click at [322, 83] on div at bounding box center [314, 80] width 16 height 8
click at [80, 167] on div at bounding box center [90, 188] width 117 height 65
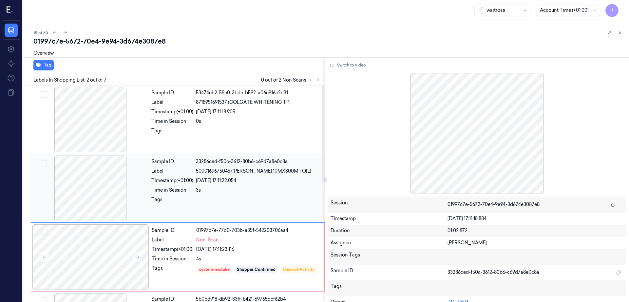
scroll to position [41, 0]
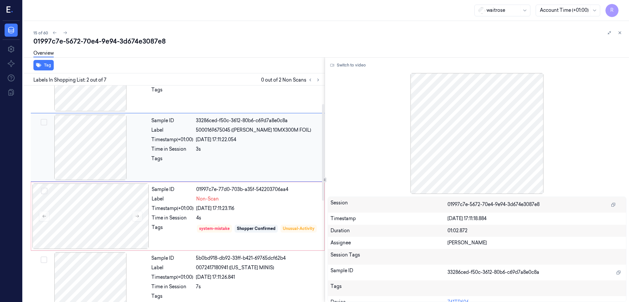
click at [79, 159] on div at bounding box center [90, 147] width 117 height 65
click at [81, 165] on div at bounding box center [90, 147] width 117 height 65
click at [95, 220] on div at bounding box center [90, 215] width 117 height 65
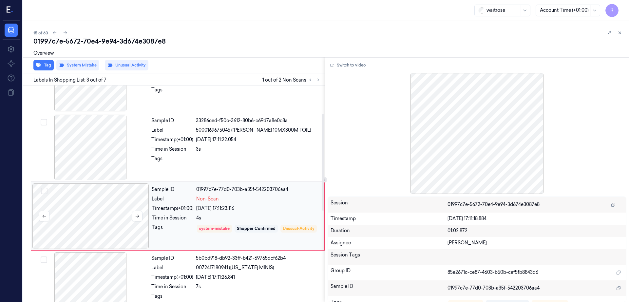
scroll to position [64, 0]
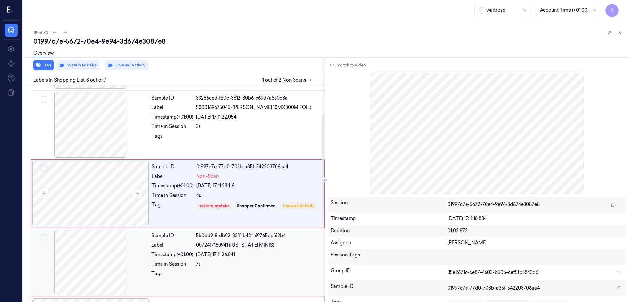
click at [93, 247] on div at bounding box center [90, 261] width 117 height 65
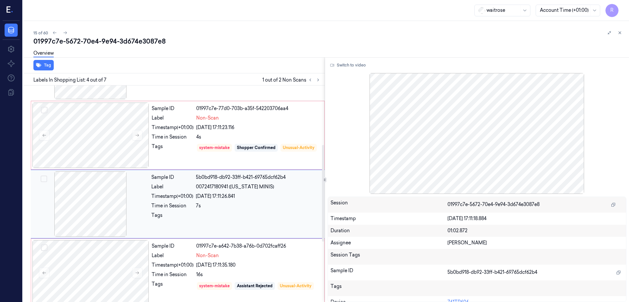
scroll to position [132, 0]
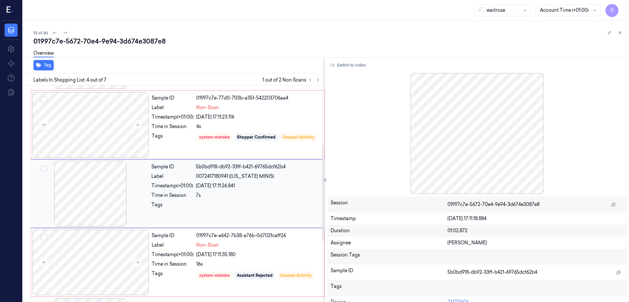
click at [101, 199] on div at bounding box center [90, 193] width 117 height 65
click at [102, 159] on div "Sample ID 5b0bd918-db92-33ff-b421-69765dcf62b4 Label 0072417180941 (MARYLAND MI…" at bounding box center [178, 193] width 294 height 69
click at [98, 141] on div at bounding box center [90, 124] width 117 height 65
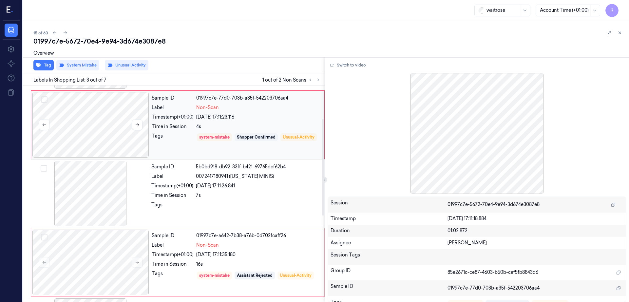
scroll to position [64, 0]
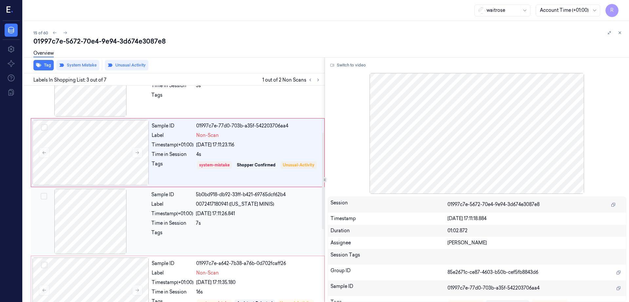
click at [92, 236] on div at bounding box center [90, 221] width 117 height 65
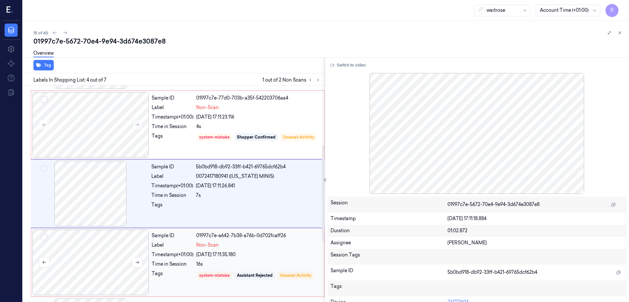
click at [92, 239] on div at bounding box center [90, 261] width 117 height 65
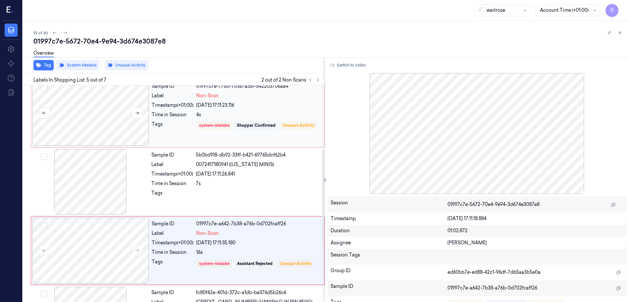
click at [66, 132] on div at bounding box center [90, 112] width 117 height 65
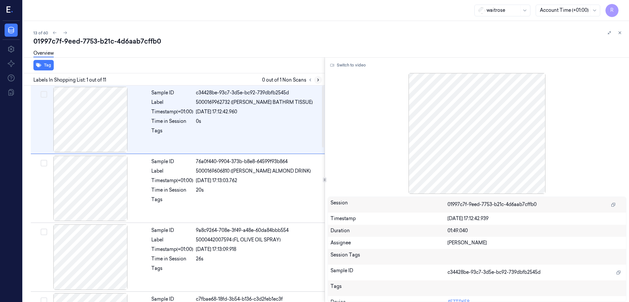
click at [320, 81] on icon at bounding box center [318, 80] width 5 height 5
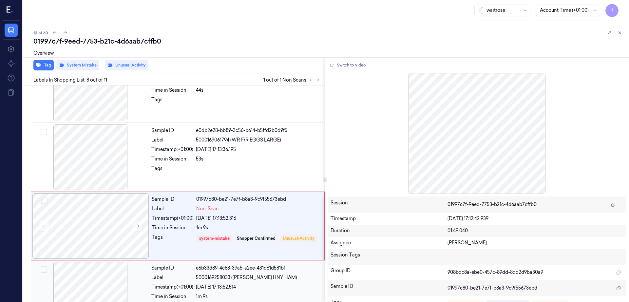
scroll to position [407, 0]
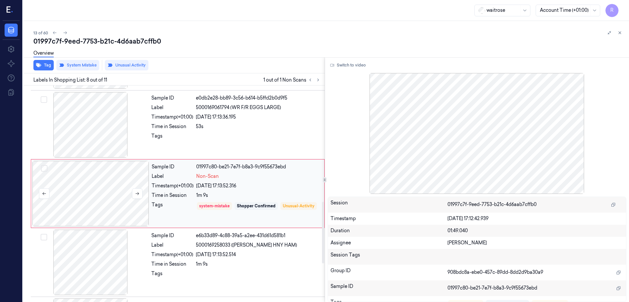
click at [105, 192] on div at bounding box center [90, 193] width 117 height 65
click at [99, 145] on div at bounding box center [90, 124] width 117 height 65
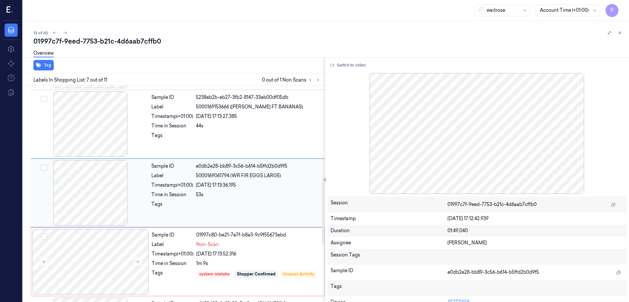
scroll to position [339, 0]
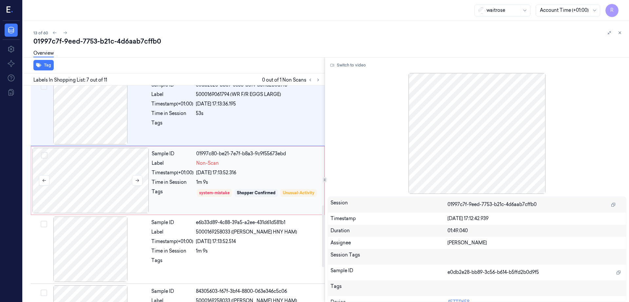
click at [98, 170] on div at bounding box center [90, 180] width 117 height 65
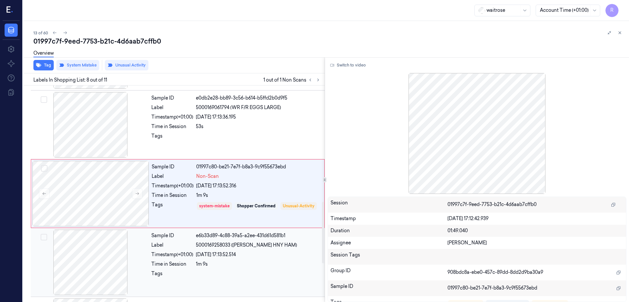
click at [90, 275] on div at bounding box center [90, 261] width 117 height 65
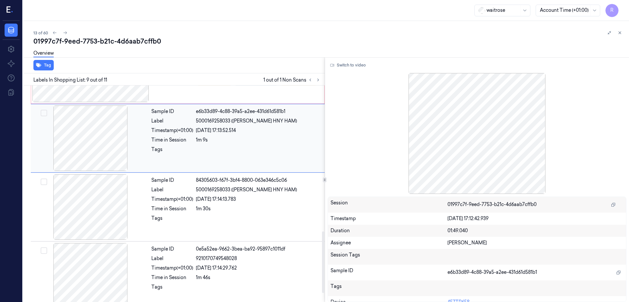
scroll to position [542, 0]
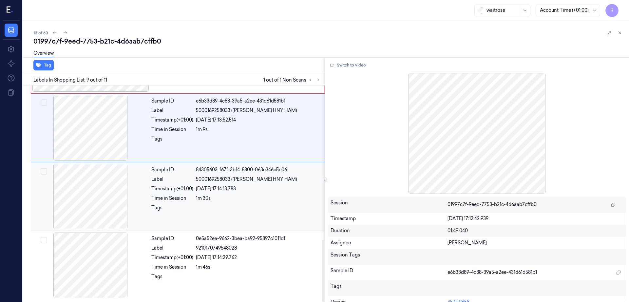
click at [83, 212] on div at bounding box center [90, 196] width 117 height 65
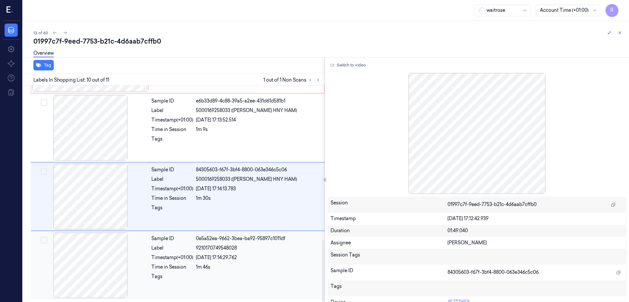
click at [99, 247] on div at bounding box center [90, 264] width 117 height 65
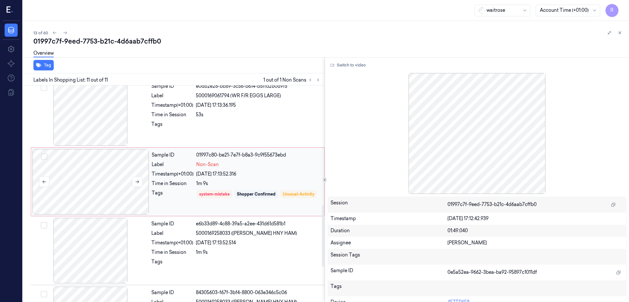
click at [71, 174] on div at bounding box center [90, 181] width 117 height 65
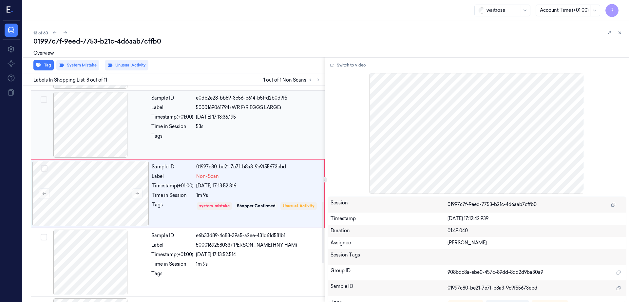
click at [90, 135] on div at bounding box center [90, 124] width 117 height 65
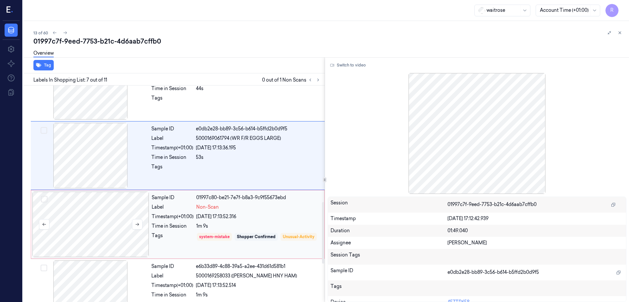
scroll to position [420, 0]
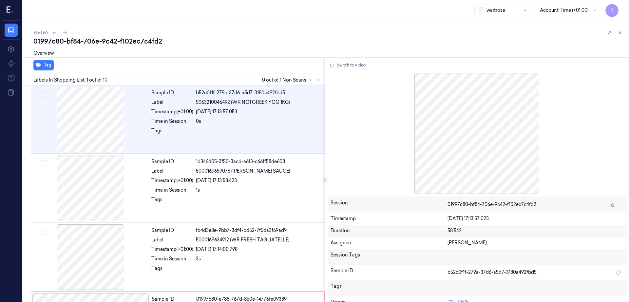
click at [324, 84] on div "Labels In Shopping List: 1 out of 10 0 out of 1 Non Scans" at bounding box center [172, 79] width 304 height 12
click at [320, 78] on icon at bounding box center [318, 80] width 5 height 5
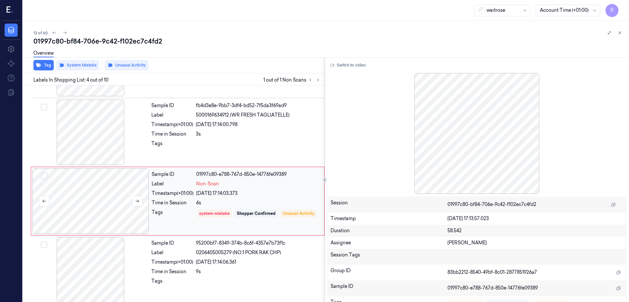
scroll to position [132, 0]
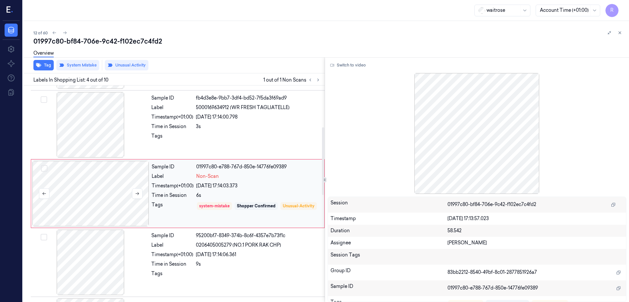
click at [111, 195] on div at bounding box center [90, 193] width 117 height 65
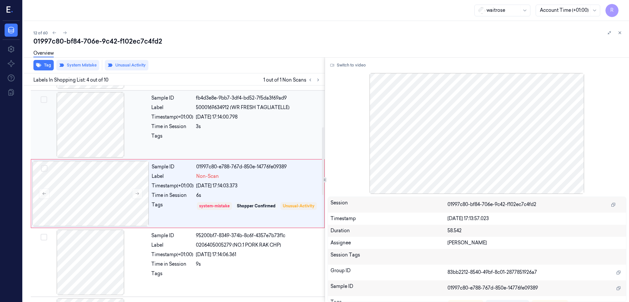
click at [91, 135] on div at bounding box center [90, 124] width 117 height 65
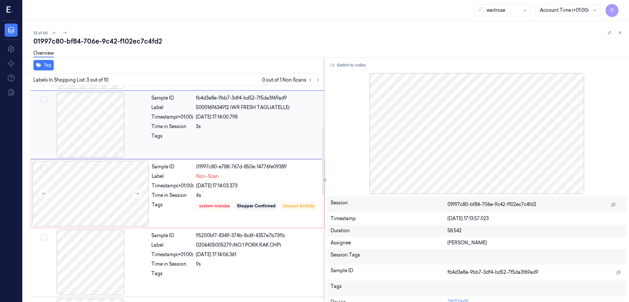
scroll to position [64, 0]
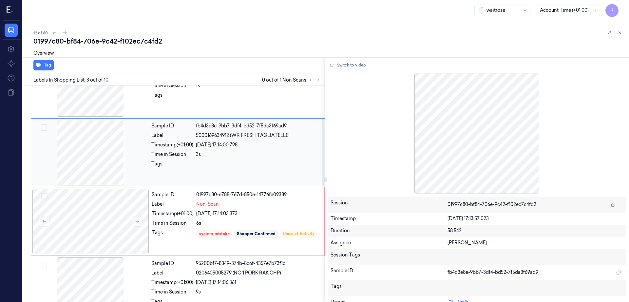
click at [83, 161] on div at bounding box center [90, 152] width 117 height 65
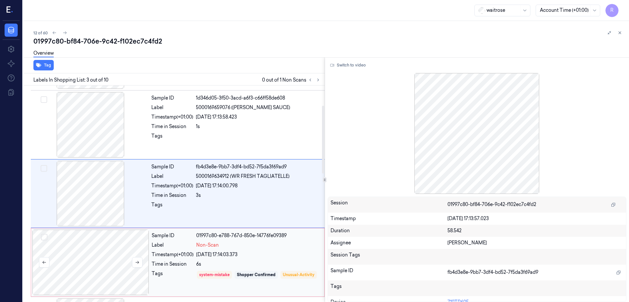
click at [104, 235] on div at bounding box center [90, 261] width 117 height 65
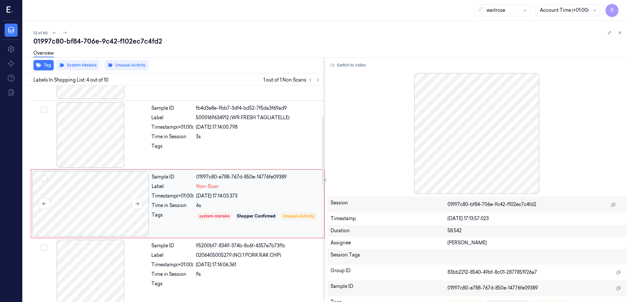
scroll to position [132, 0]
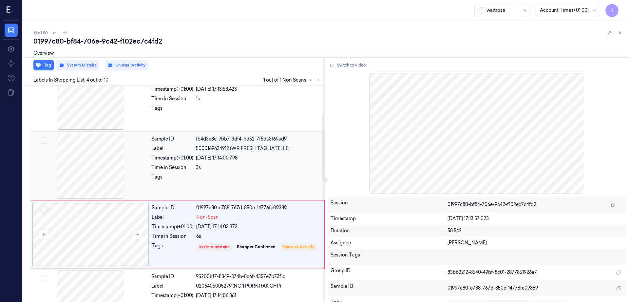
click at [117, 158] on div at bounding box center [90, 165] width 117 height 65
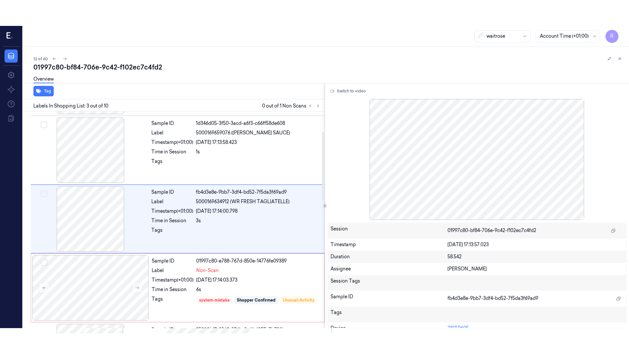
scroll to position [64, 0]
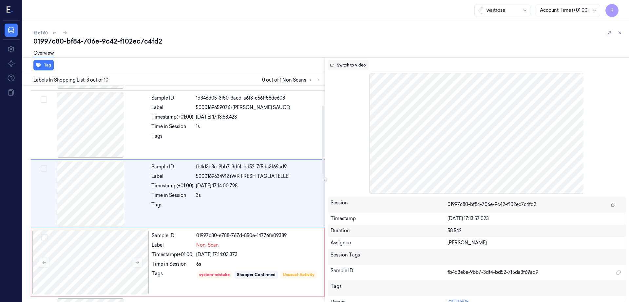
click at [347, 68] on button "Switch to video" at bounding box center [347, 65] width 41 height 10
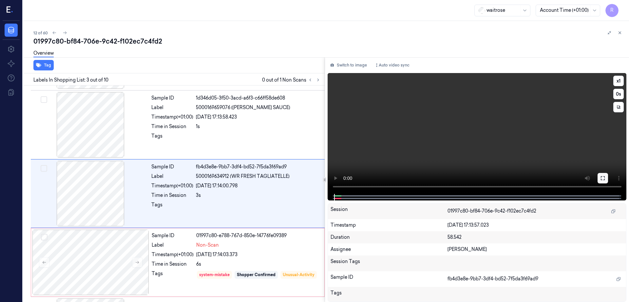
click at [605, 177] on icon at bounding box center [602, 177] width 5 height 5
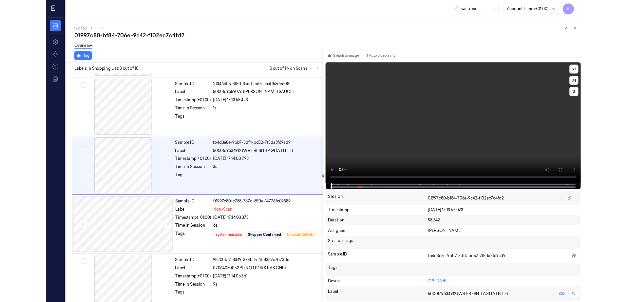
scroll to position [38, 0]
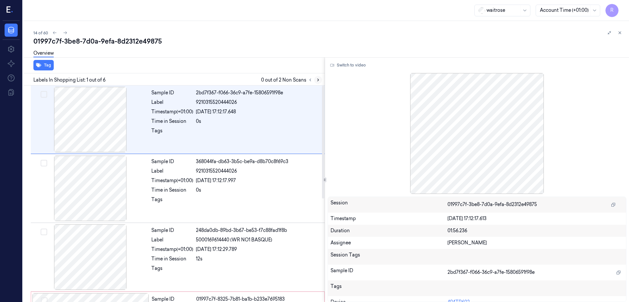
click at [322, 77] on button at bounding box center [318, 80] width 8 height 8
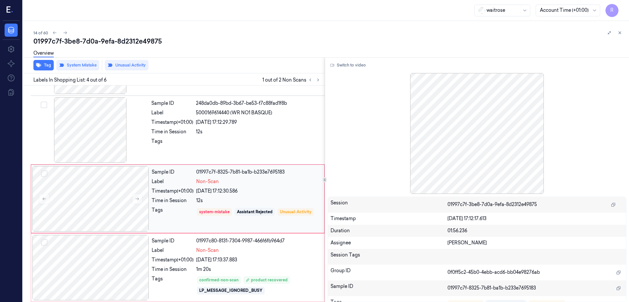
scroll to position [132, 0]
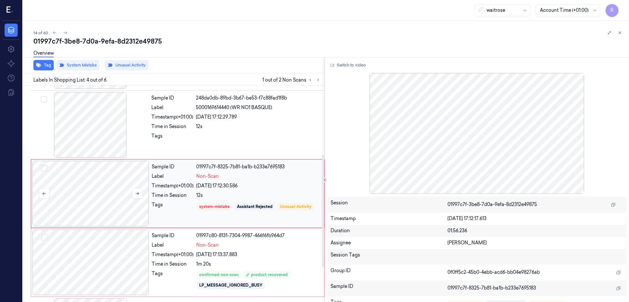
click at [91, 197] on div at bounding box center [90, 193] width 117 height 65
click at [110, 126] on div at bounding box center [90, 124] width 117 height 65
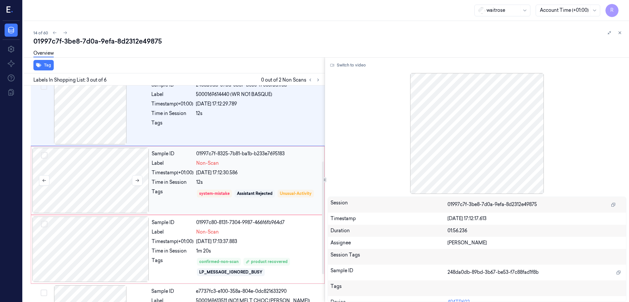
click at [96, 161] on div at bounding box center [90, 180] width 117 height 65
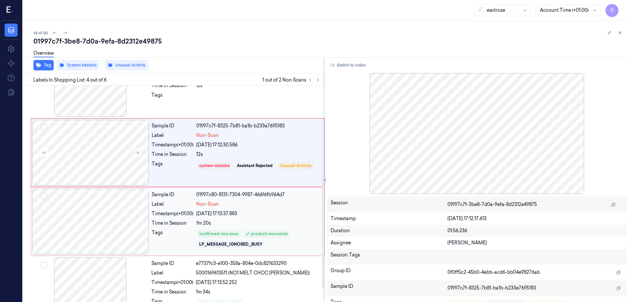
click at [98, 203] on div at bounding box center [90, 221] width 117 height 65
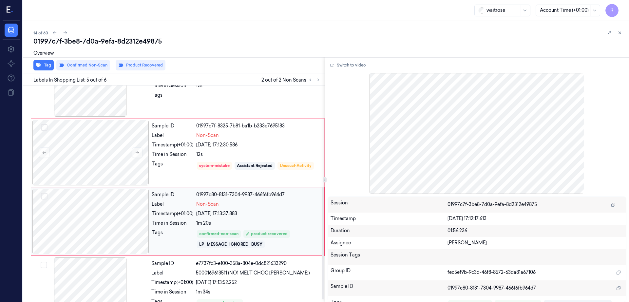
scroll to position [198, 0]
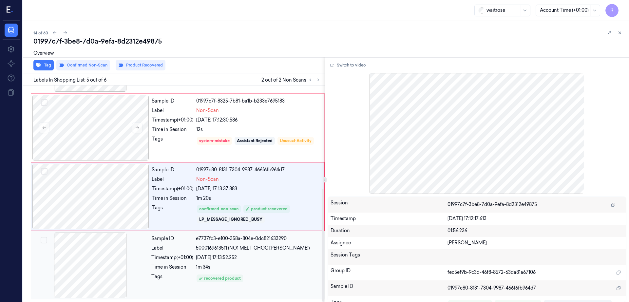
click at [94, 252] on div at bounding box center [90, 264] width 117 height 65
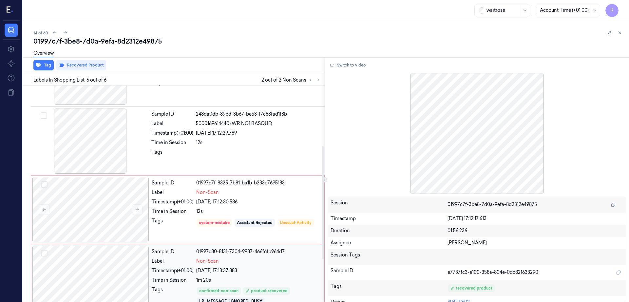
click at [100, 255] on div at bounding box center [90, 278] width 117 height 65
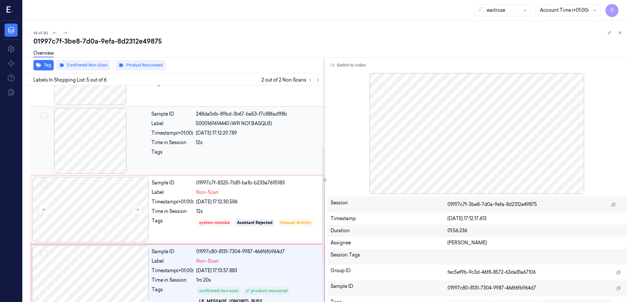
click at [97, 142] on div at bounding box center [90, 140] width 117 height 65
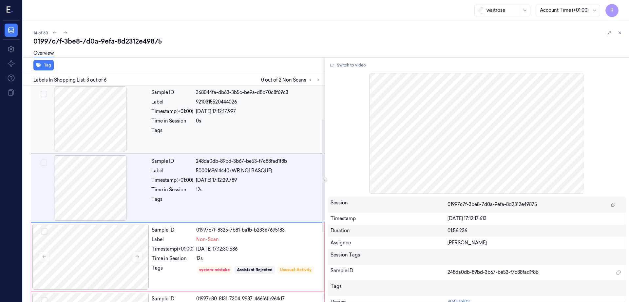
scroll to position [64, 0]
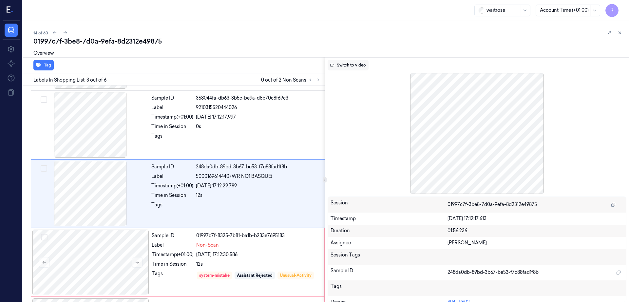
click at [345, 69] on button "Switch to video" at bounding box center [347, 65] width 41 height 10
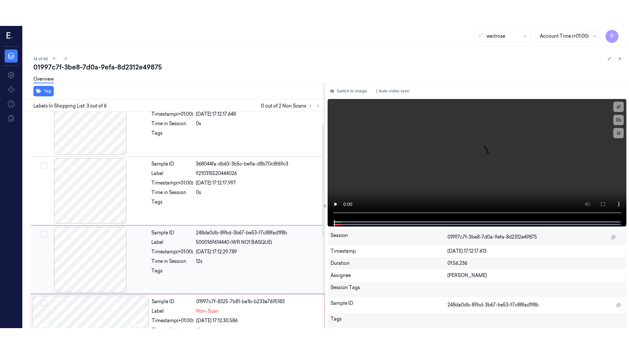
scroll to position [0, 0]
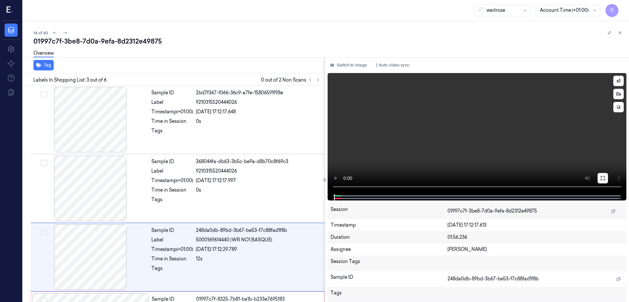
click at [608, 181] on button at bounding box center [602, 178] width 10 height 10
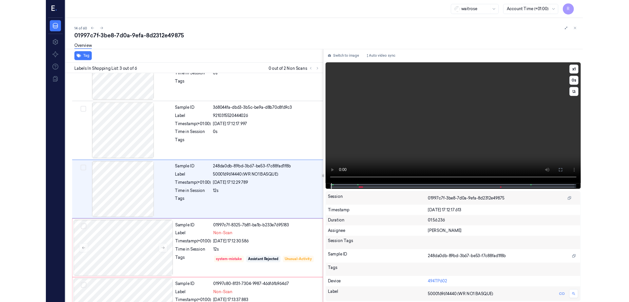
scroll to position [38, 0]
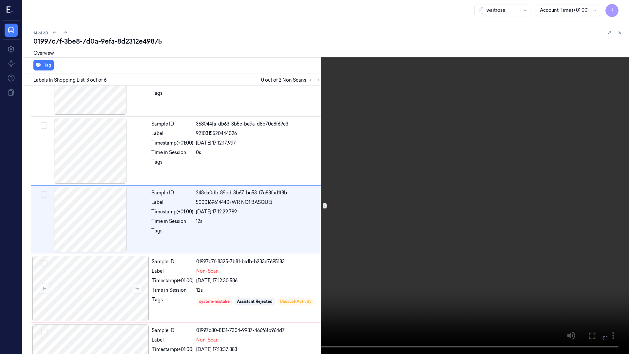
click at [268, 284] on video at bounding box center [314, 177] width 629 height 354
click at [336, 283] on video at bounding box center [314, 177] width 629 height 354
click at [302, 246] on video at bounding box center [314, 177] width 629 height 354
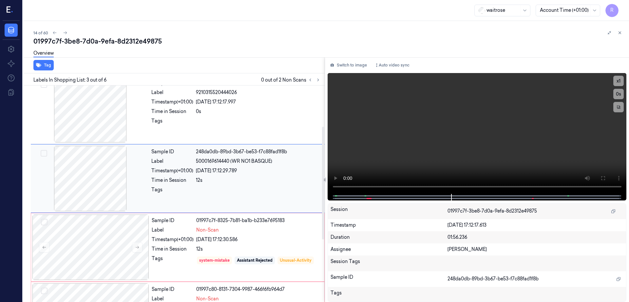
click at [93, 181] on div at bounding box center [90, 178] width 117 height 65
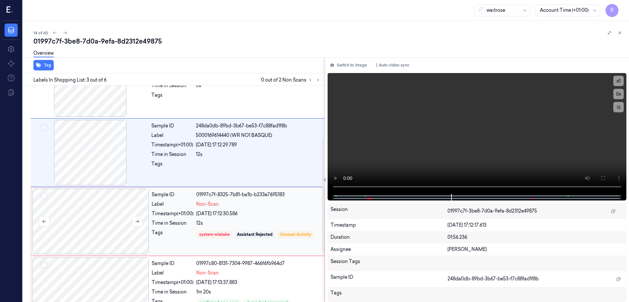
click at [99, 210] on div at bounding box center [90, 221] width 117 height 65
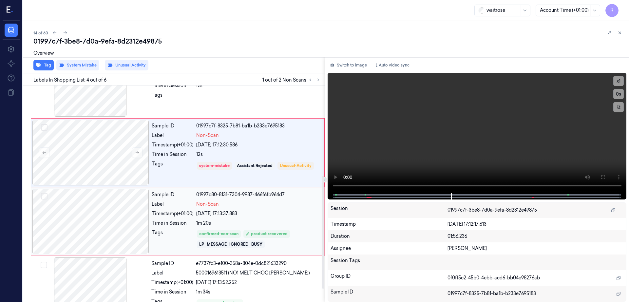
click at [99, 211] on div at bounding box center [90, 221] width 117 height 65
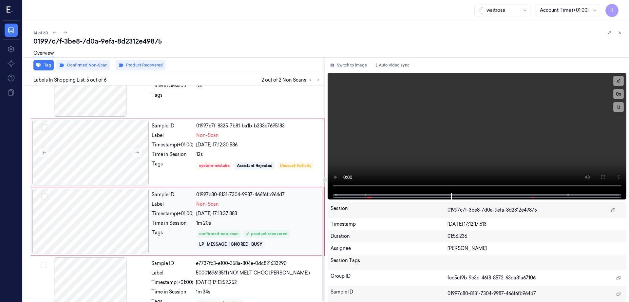
scroll to position [198, 0]
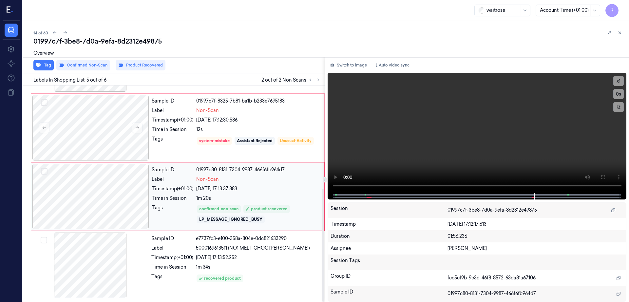
click at [99, 211] on div at bounding box center [90, 196] width 117 height 65
click at [136, 199] on div at bounding box center [90, 196] width 117 height 65
click at [97, 265] on div at bounding box center [90, 264] width 117 height 65
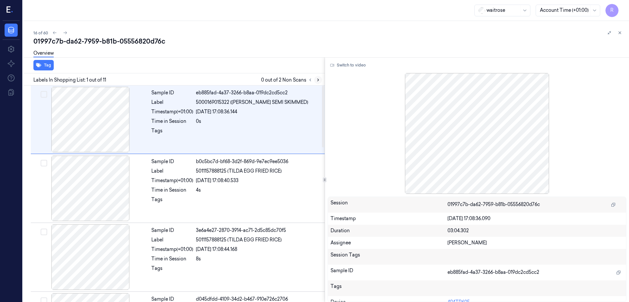
click at [320, 79] on icon at bounding box center [318, 80] width 5 height 5
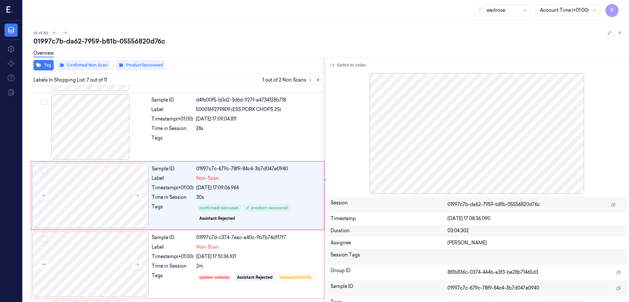
scroll to position [339, 0]
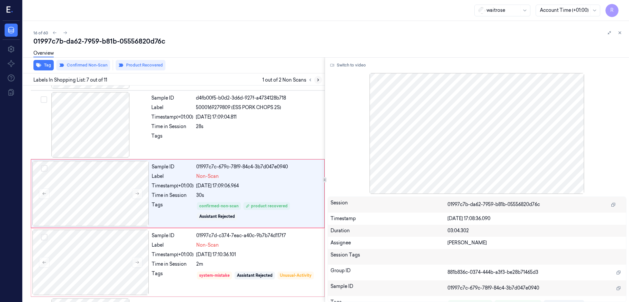
click at [320, 79] on icon at bounding box center [318, 80] width 5 height 5
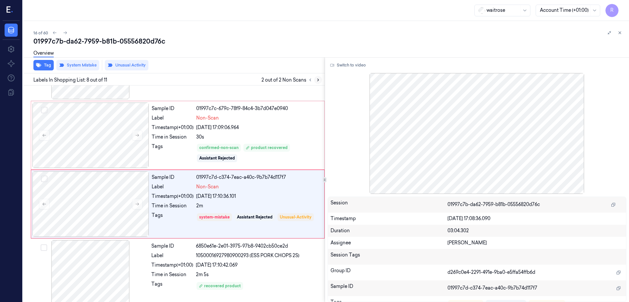
scroll to position [407, 0]
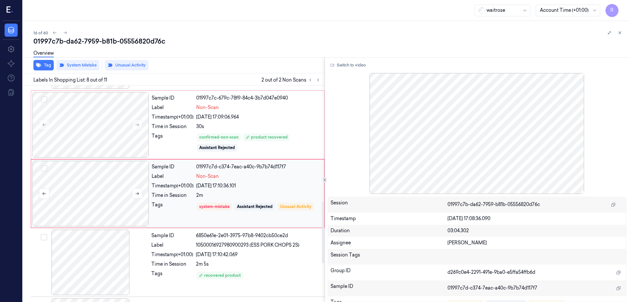
click at [103, 190] on div at bounding box center [90, 193] width 117 height 65
click at [137, 192] on icon at bounding box center [137, 193] width 5 height 5
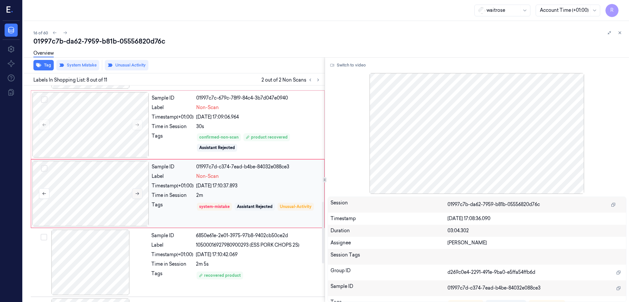
click at [137, 192] on icon at bounding box center [137, 193] width 5 height 5
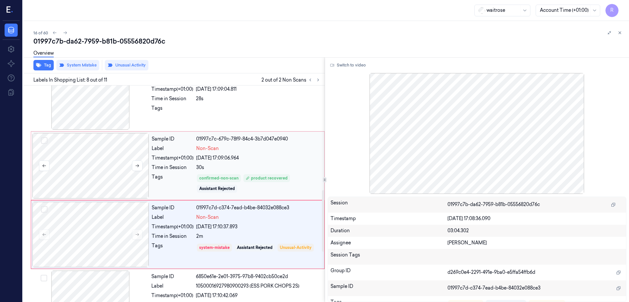
click at [99, 174] on div at bounding box center [90, 165] width 117 height 65
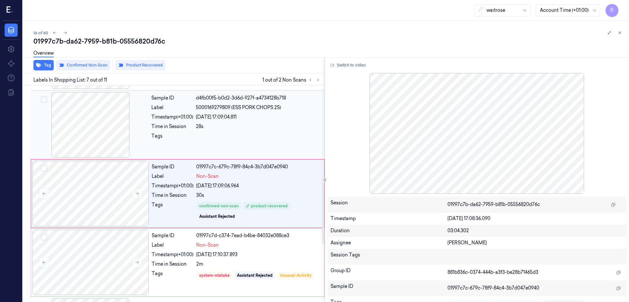
click at [93, 124] on div at bounding box center [90, 124] width 117 height 65
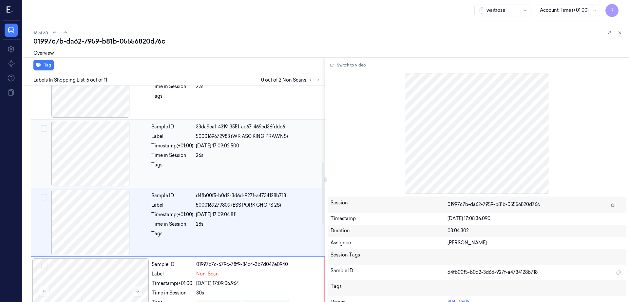
click at [102, 141] on div at bounding box center [90, 153] width 117 height 65
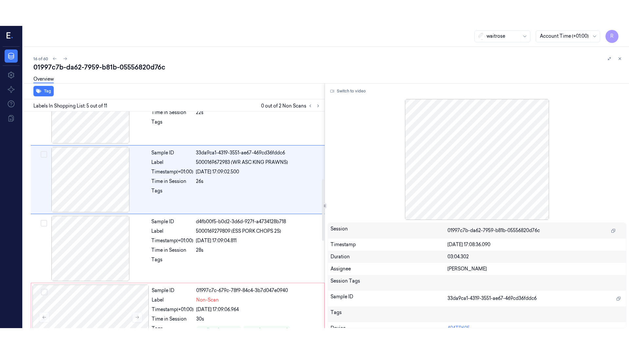
scroll to position [201, 0]
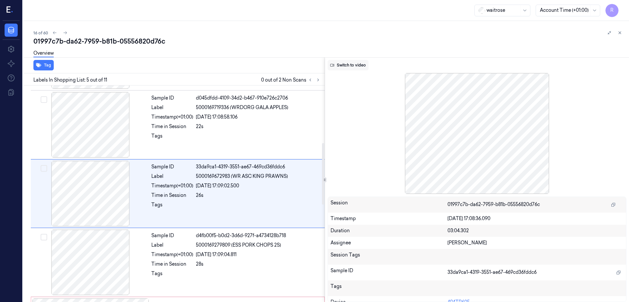
click at [358, 69] on button "Switch to video" at bounding box center [347, 65] width 41 height 10
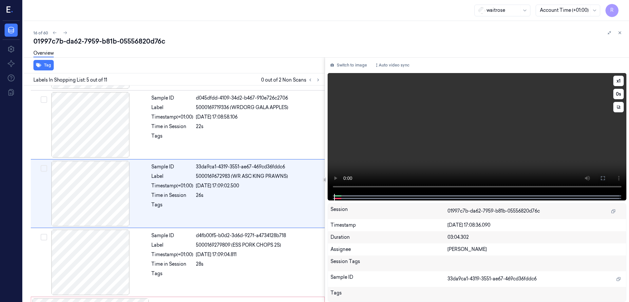
drag, startPoint x: 623, startPoint y: 179, endPoint x: 623, endPoint y: 213, distance: 34.7
click at [605, 178] on icon at bounding box center [602, 177] width 5 height 5
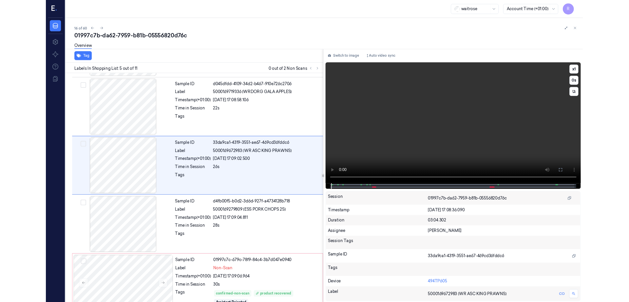
scroll to position [175, 0]
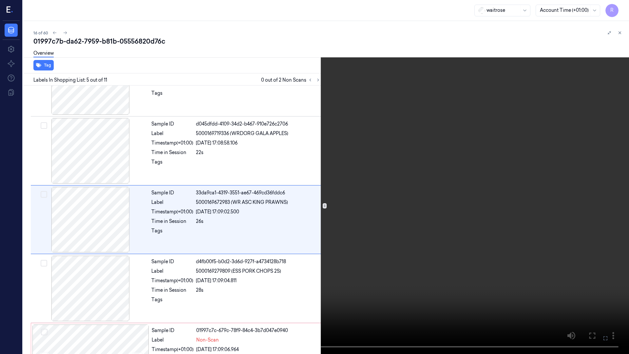
click at [239, 284] on video at bounding box center [314, 177] width 629 height 354
click at [0, 0] on button at bounding box center [0, 0] width 0 height 0
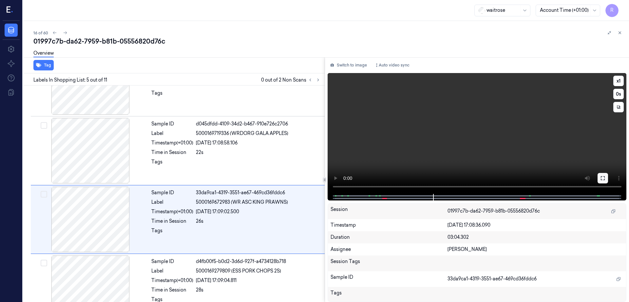
click at [608, 174] on button at bounding box center [602, 178] width 10 height 10
click at [604, 176] on icon at bounding box center [602, 178] width 4 height 4
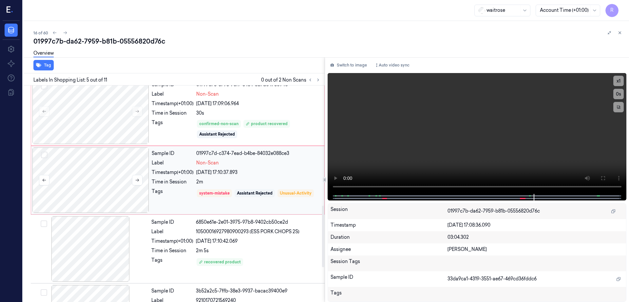
click at [74, 199] on div at bounding box center [90, 179] width 117 height 65
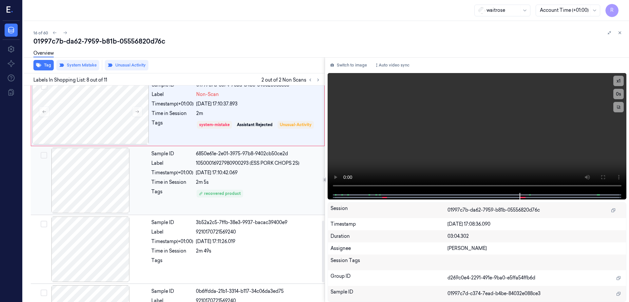
click at [82, 203] on div at bounding box center [90, 180] width 117 height 65
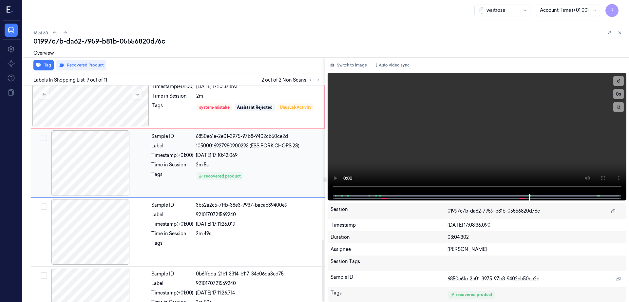
scroll to position [542, 0]
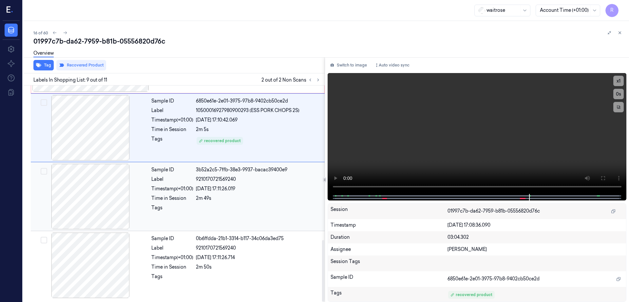
click at [91, 212] on div at bounding box center [90, 196] width 117 height 65
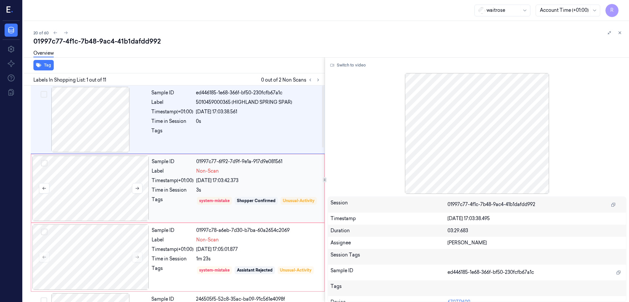
click at [108, 196] on div at bounding box center [90, 188] width 117 height 65
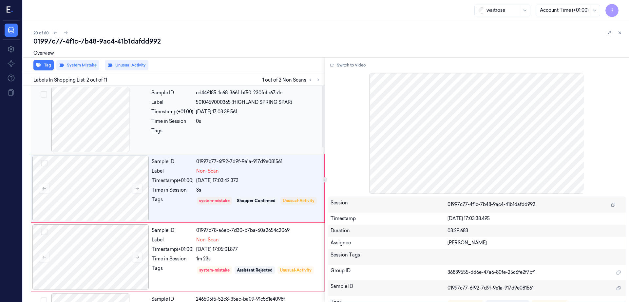
click at [95, 122] on div at bounding box center [90, 119] width 117 height 65
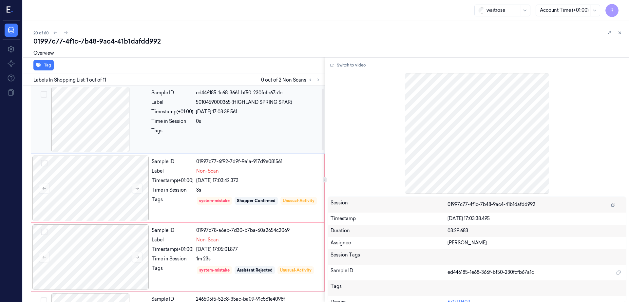
scroll to position [41, 0]
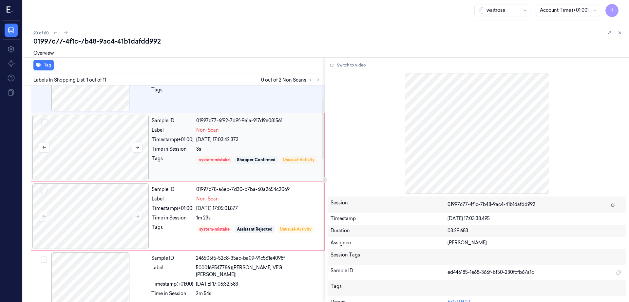
click at [96, 133] on div at bounding box center [90, 147] width 117 height 65
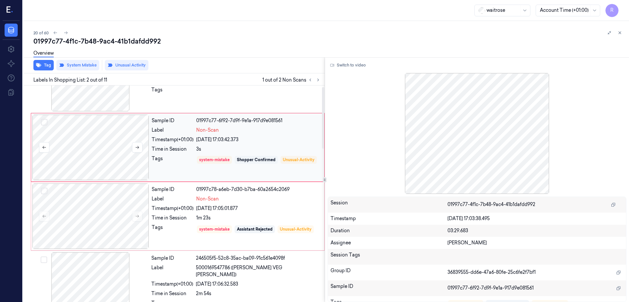
scroll to position [0, 0]
click at [119, 190] on div at bounding box center [90, 215] width 117 height 65
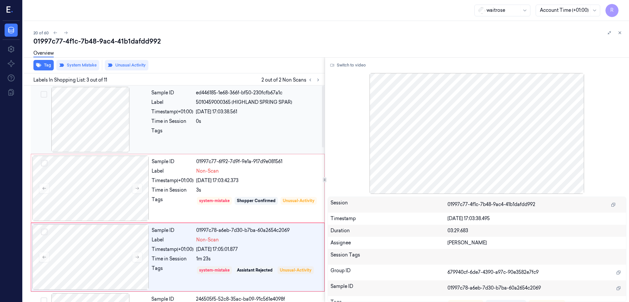
click at [95, 116] on div at bounding box center [90, 119] width 117 height 65
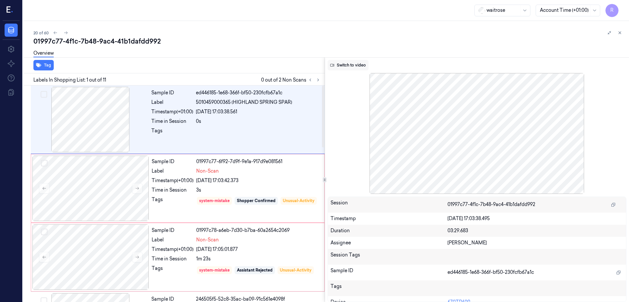
click at [349, 62] on button "Switch to video" at bounding box center [347, 65] width 41 height 10
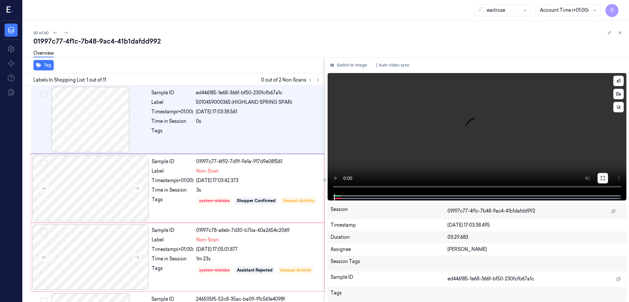
click at [604, 176] on icon at bounding box center [602, 178] width 4 height 4
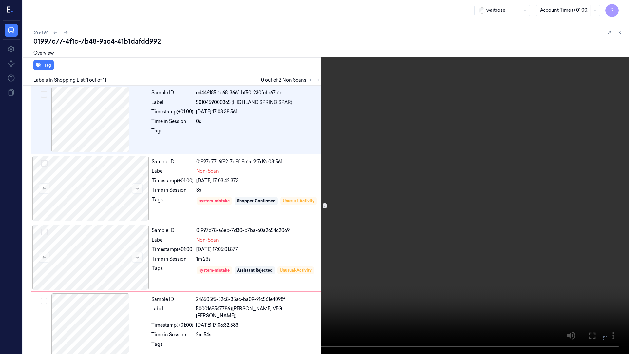
click at [154, 272] on video at bounding box center [314, 177] width 629 height 354
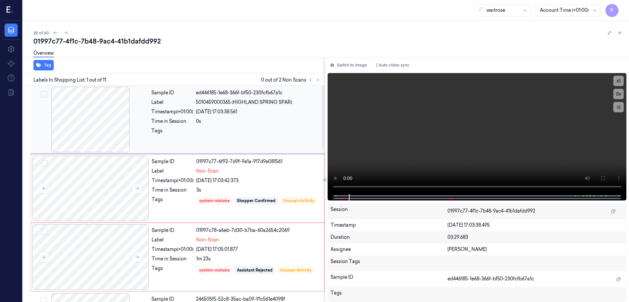
click at [112, 133] on div at bounding box center [90, 119] width 117 height 65
click at [115, 194] on div at bounding box center [90, 188] width 117 height 65
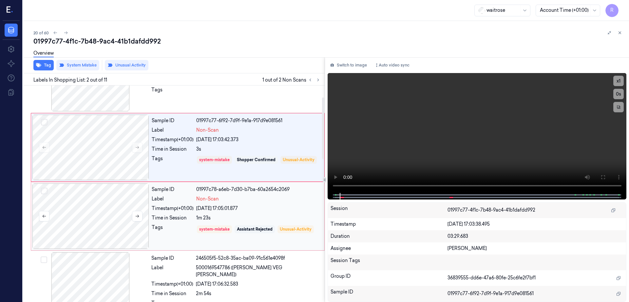
click at [107, 217] on div at bounding box center [90, 215] width 117 height 65
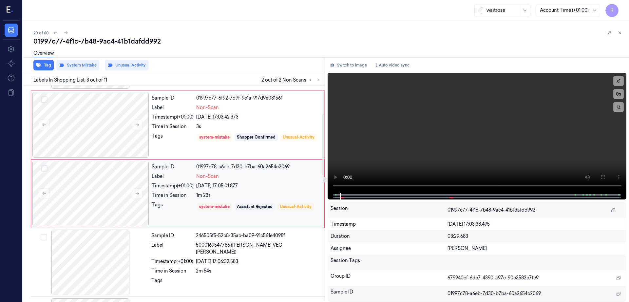
scroll to position [186, 0]
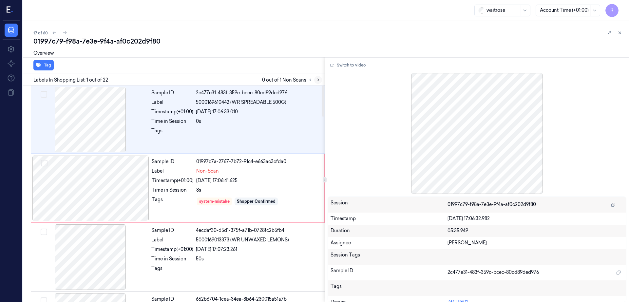
click at [320, 81] on icon at bounding box center [318, 80] width 5 height 5
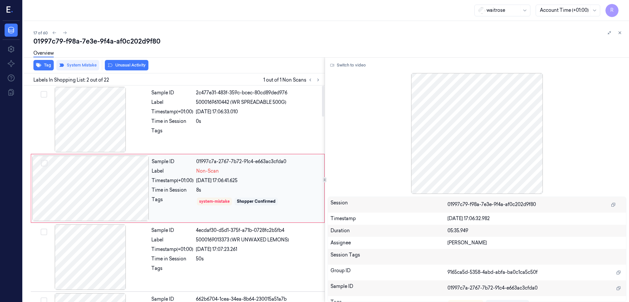
click at [85, 191] on div at bounding box center [90, 188] width 117 height 65
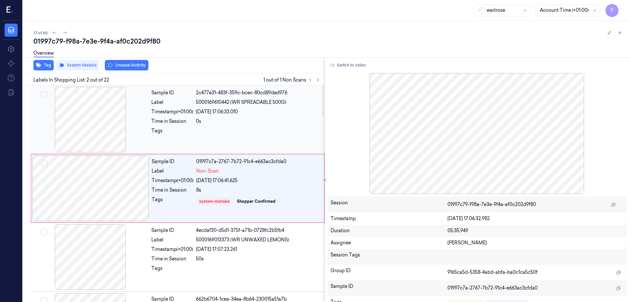
click at [86, 139] on div at bounding box center [90, 119] width 117 height 65
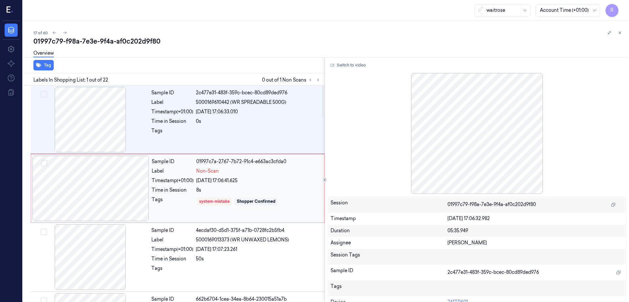
click at [122, 206] on div at bounding box center [90, 188] width 117 height 65
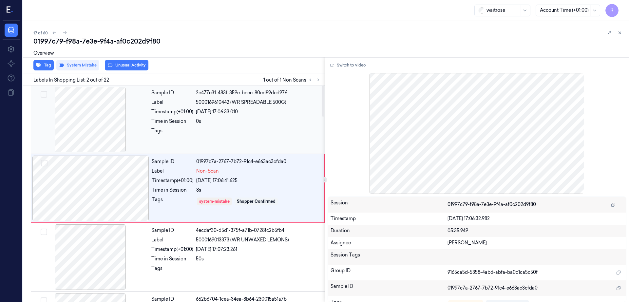
click at [119, 135] on div at bounding box center [90, 119] width 117 height 65
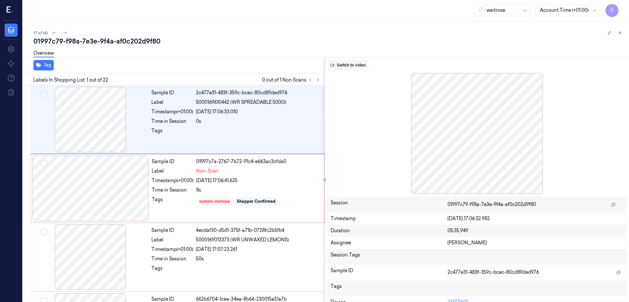
click at [364, 64] on button "Switch to video" at bounding box center [347, 65] width 41 height 10
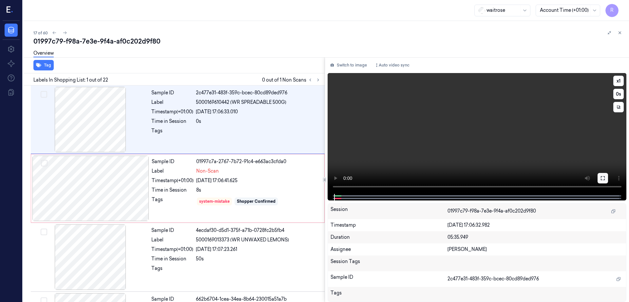
click at [604, 177] on icon at bounding box center [602, 178] width 4 height 4
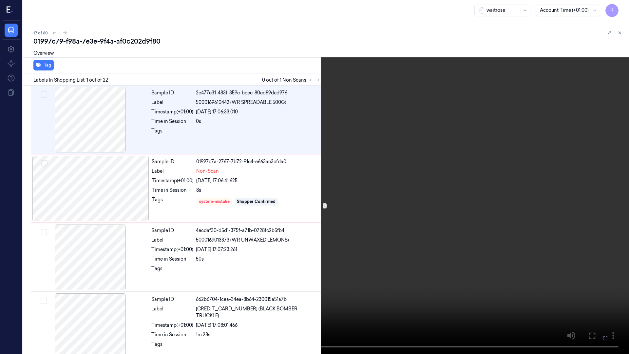
click at [628, 211] on video at bounding box center [314, 177] width 629 height 354
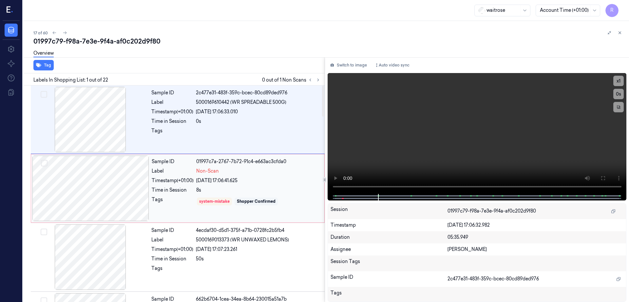
click at [112, 180] on div at bounding box center [90, 188] width 117 height 65
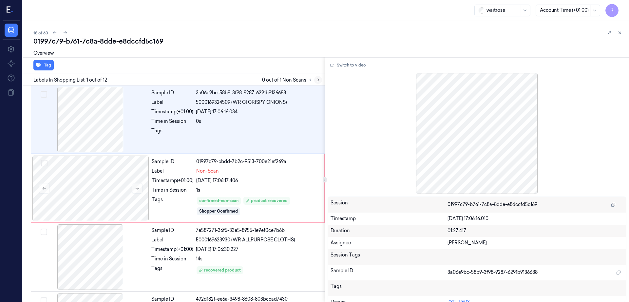
click at [320, 81] on icon at bounding box center [318, 80] width 5 height 5
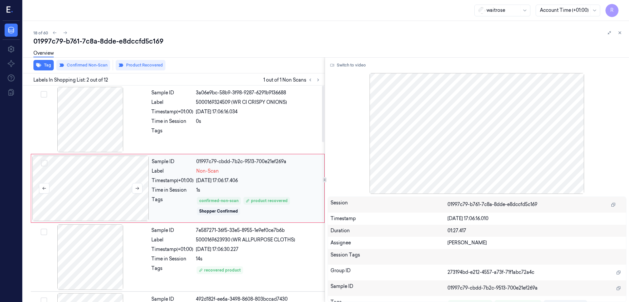
click at [107, 188] on div at bounding box center [90, 188] width 117 height 65
click at [93, 120] on div at bounding box center [90, 119] width 117 height 65
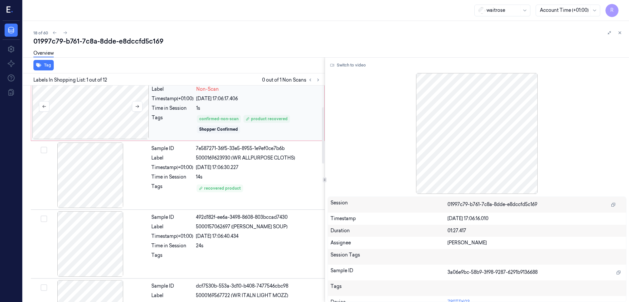
click at [79, 121] on div at bounding box center [90, 106] width 117 height 65
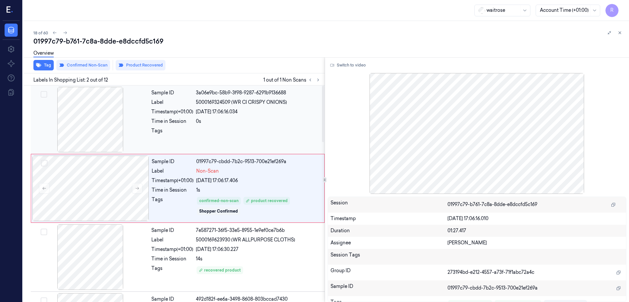
click at [85, 144] on div at bounding box center [90, 119] width 117 height 65
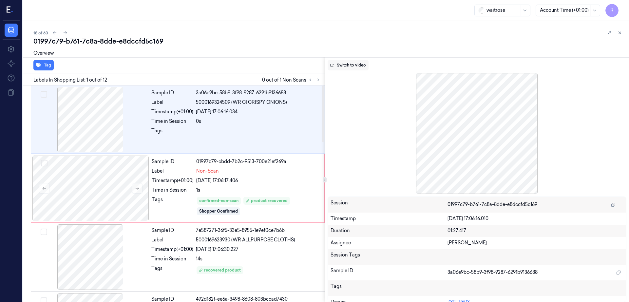
click at [356, 64] on button "Switch to video" at bounding box center [347, 65] width 41 height 10
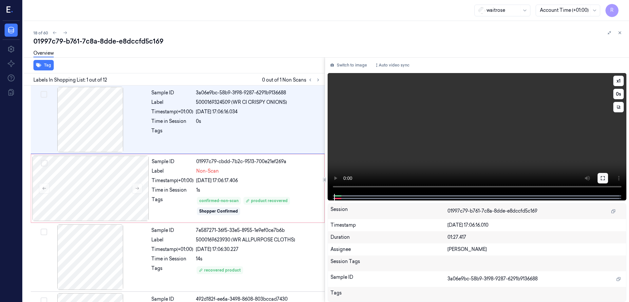
click at [604, 176] on icon at bounding box center [602, 178] width 4 height 4
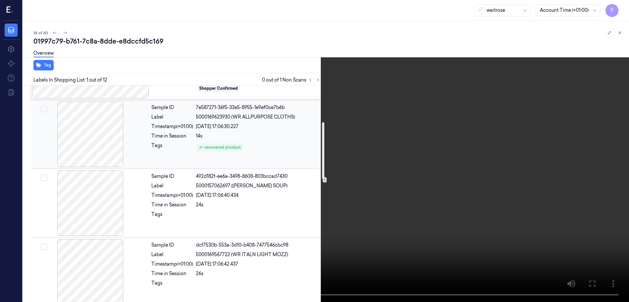
scroll to position [164, 0]
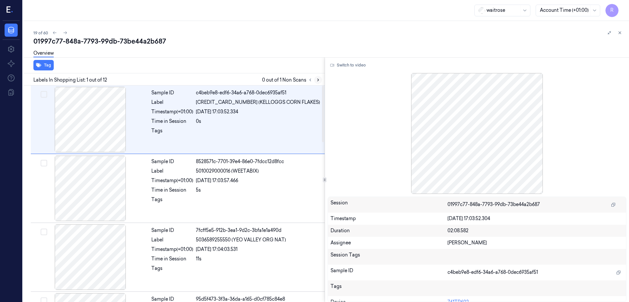
click at [320, 79] on icon at bounding box center [318, 80] width 5 height 5
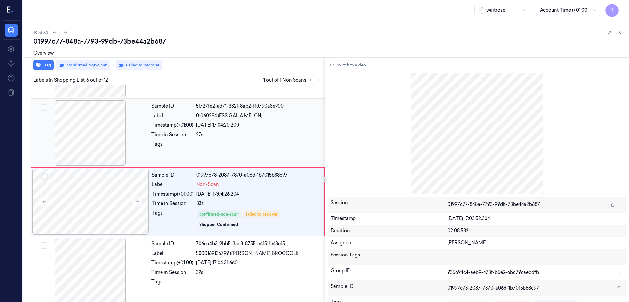
scroll to position [270, 0]
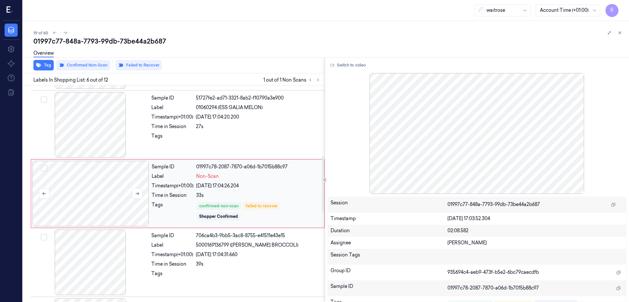
click at [121, 182] on div at bounding box center [90, 193] width 117 height 65
click at [94, 139] on div at bounding box center [90, 124] width 117 height 65
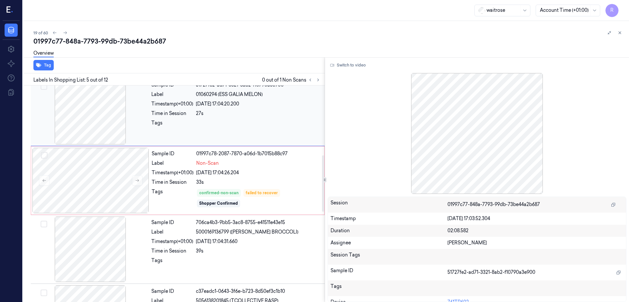
scroll to position [242, 0]
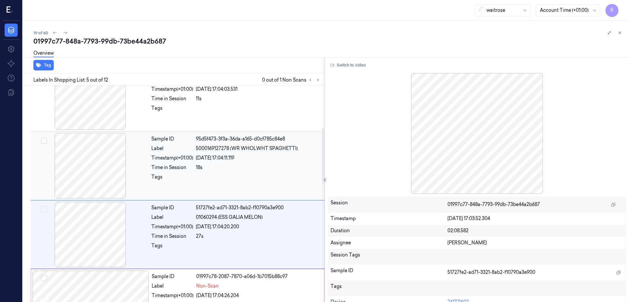
click at [82, 170] on div at bounding box center [90, 165] width 117 height 65
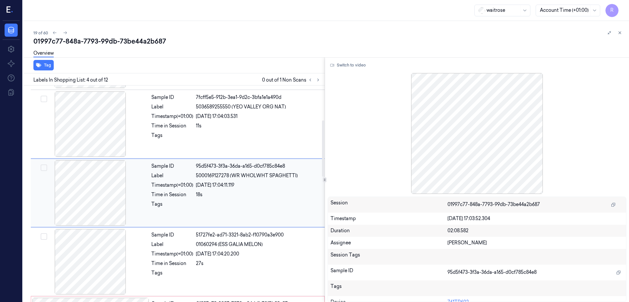
scroll to position [132, 0]
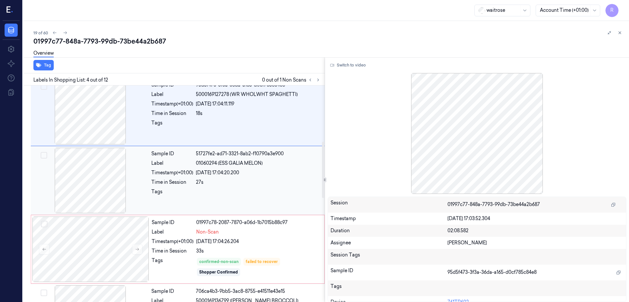
click at [87, 186] on div at bounding box center [90, 180] width 117 height 65
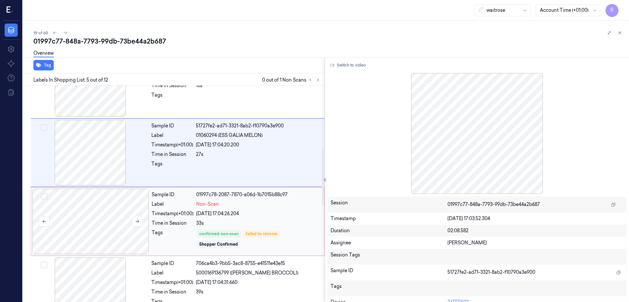
click at [102, 221] on div at bounding box center [90, 221] width 117 height 65
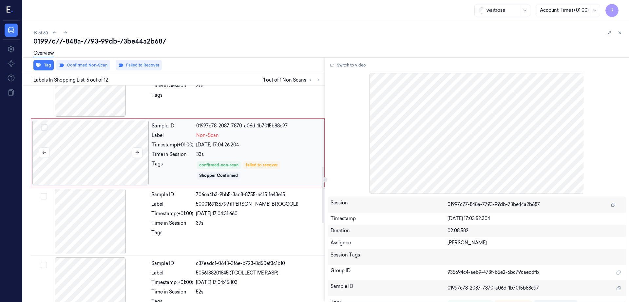
click at [102, 221] on div at bounding box center [90, 221] width 117 height 65
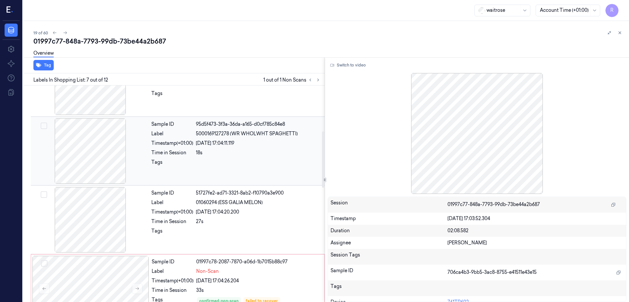
click at [104, 162] on div at bounding box center [90, 150] width 117 height 65
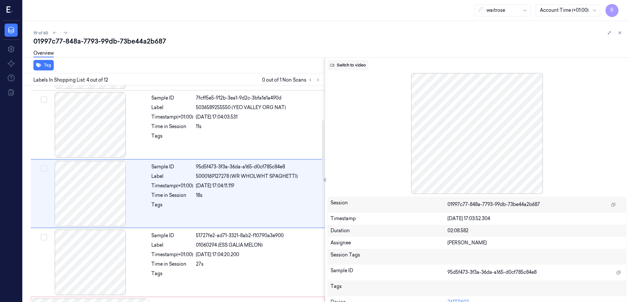
click at [373, 60] on div "Switch to video Session 01997c77-848a-7793-99db-73be44a2b687 Timestamp 24/09/20…" at bounding box center [477, 179] width 304 height 245
click at [368, 62] on button "Switch to video" at bounding box center [347, 65] width 41 height 10
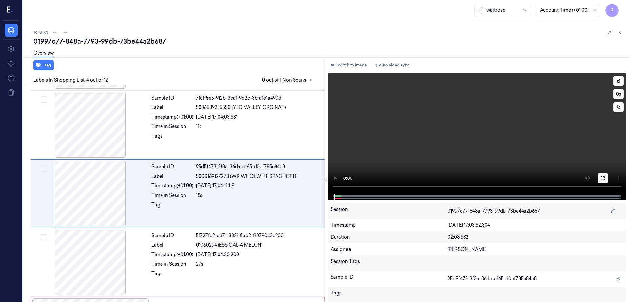
click at [605, 176] on icon at bounding box center [602, 177] width 5 height 5
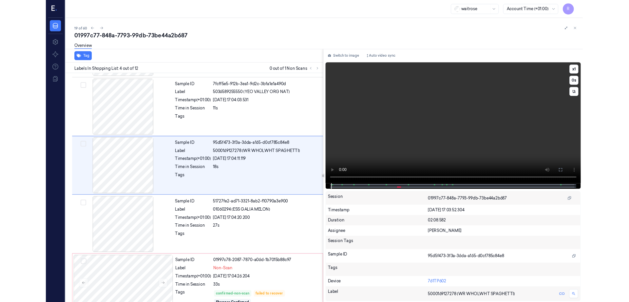
scroll to position [106, 0]
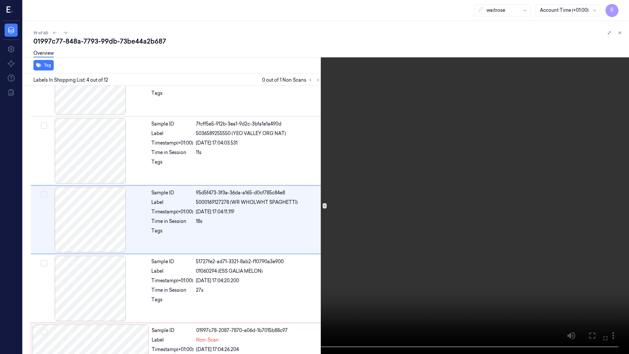
click at [326, 213] on video at bounding box center [314, 177] width 629 height 354
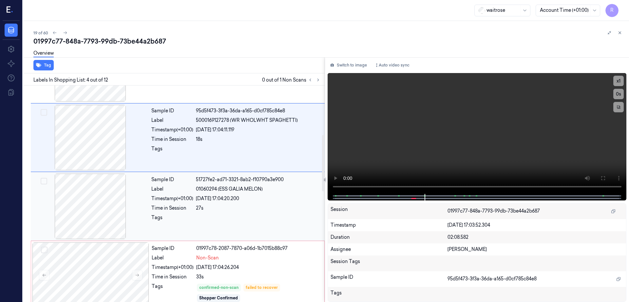
click at [98, 223] on div at bounding box center [90, 206] width 117 height 65
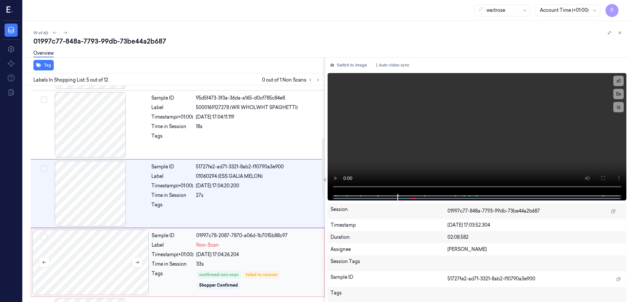
click at [103, 252] on div at bounding box center [90, 261] width 117 height 65
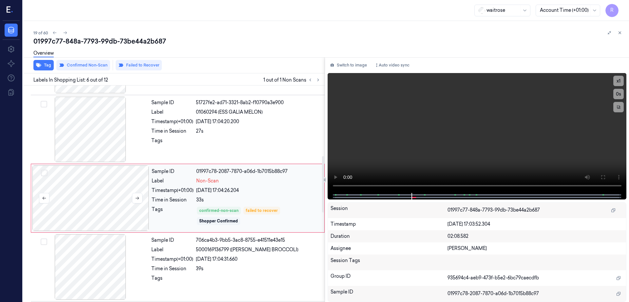
scroll to position [270, 0]
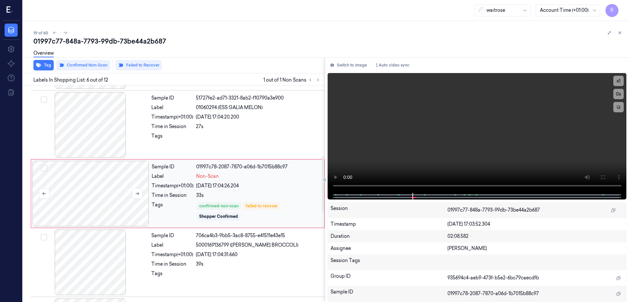
click at [104, 199] on div at bounding box center [90, 193] width 117 height 65
click at [105, 119] on div at bounding box center [90, 124] width 117 height 65
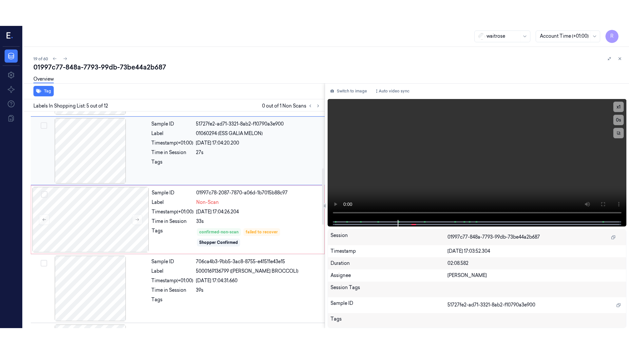
scroll to position [201, 0]
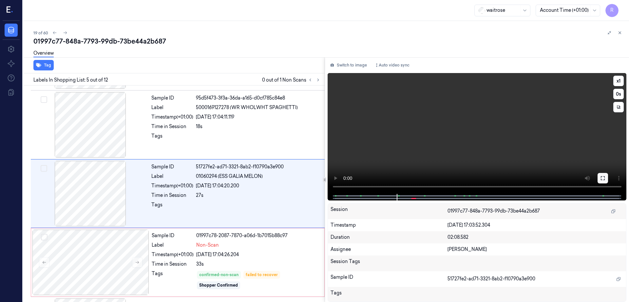
click at [605, 178] on icon at bounding box center [602, 177] width 5 height 5
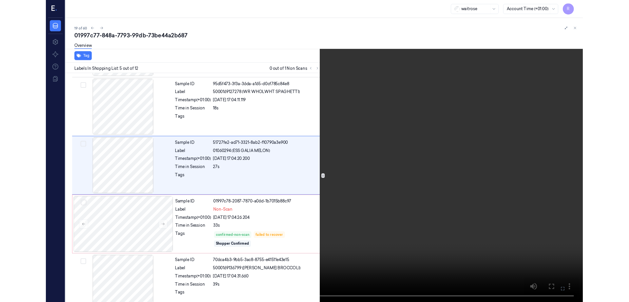
scroll to position [175, 0]
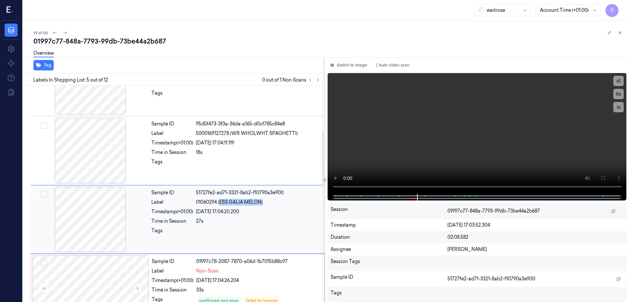
drag, startPoint x: 220, startPoint y: 202, endPoint x: 267, endPoint y: 204, distance: 47.2
click at [267, 204] on div "01060294 (ESS GALIA MELON)" at bounding box center [258, 202] width 125 height 7
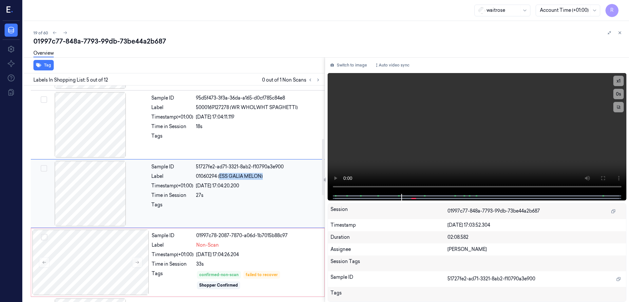
scroll to position [242, 0]
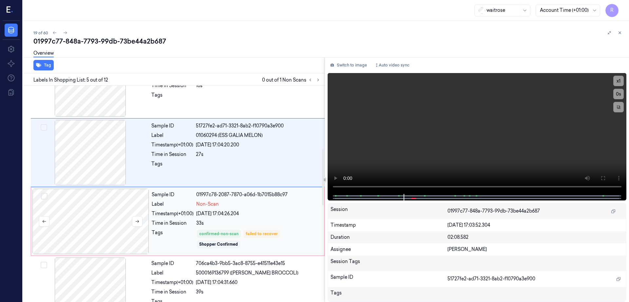
click at [90, 220] on div at bounding box center [90, 221] width 117 height 65
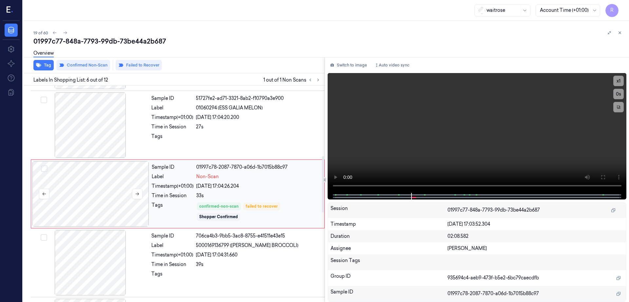
scroll to position [270, 0]
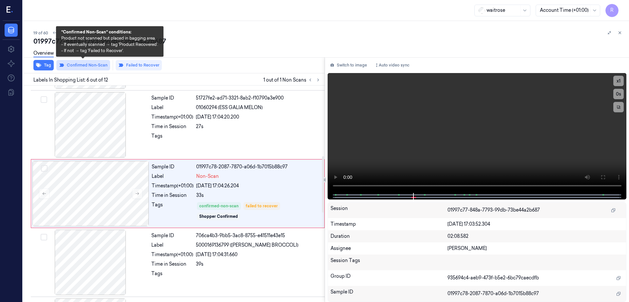
click at [84, 67] on button "Confirmed Non-Scan" at bounding box center [83, 65] width 54 height 10
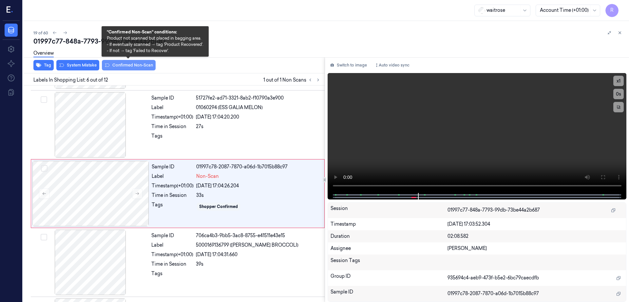
click at [138, 64] on button "Confirmed Non-Scan" at bounding box center [129, 65] width 54 height 10
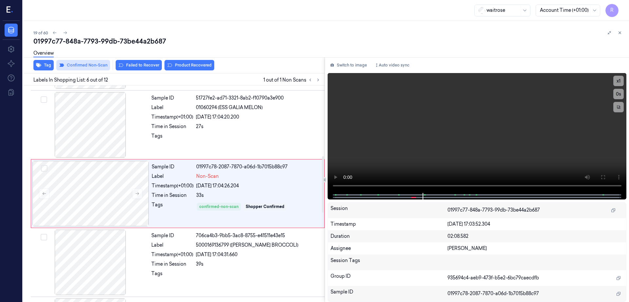
click at [100, 64] on button "Confirmed Non-Scan" at bounding box center [83, 65] width 54 height 10
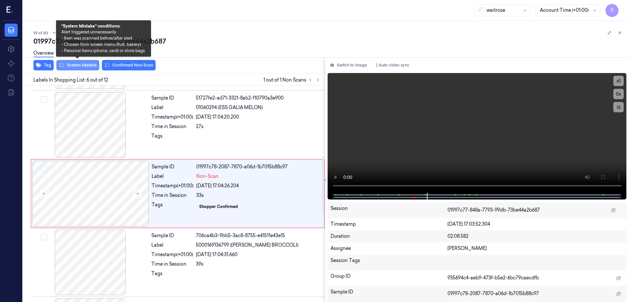
click at [78, 65] on button "System Mistake" at bounding box center [77, 65] width 43 height 10
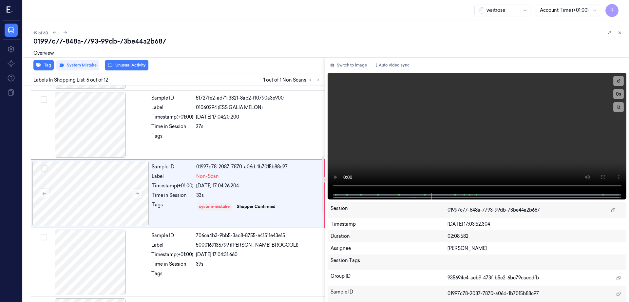
click at [143, 62] on div "Overview" at bounding box center [328, 54] width 590 height 17
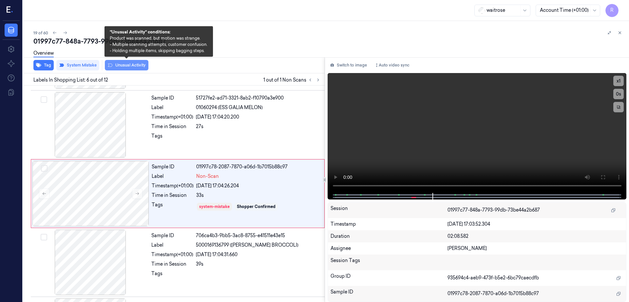
click at [142, 67] on button "Unusual Activity" at bounding box center [127, 65] width 44 height 10
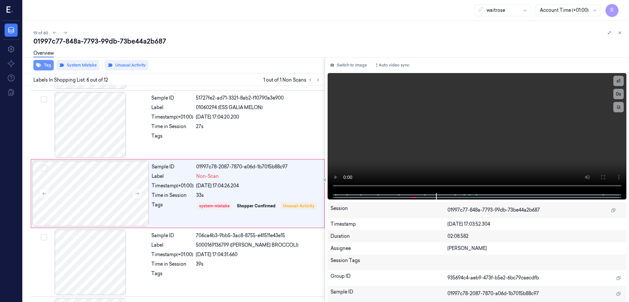
click at [46, 64] on button "Tag" at bounding box center [43, 65] width 20 height 10
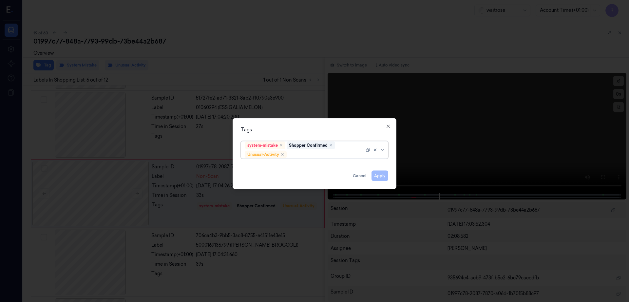
click at [304, 156] on div at bounding box center [326, 154] width 76 height 7
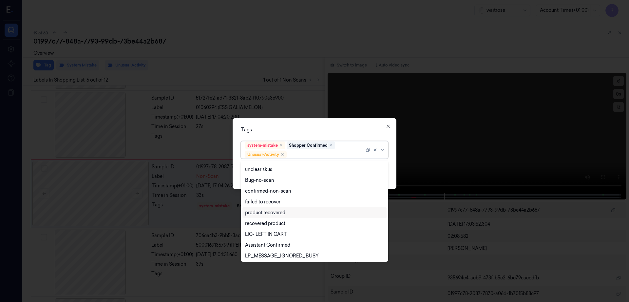
scroll to position [85, 0]
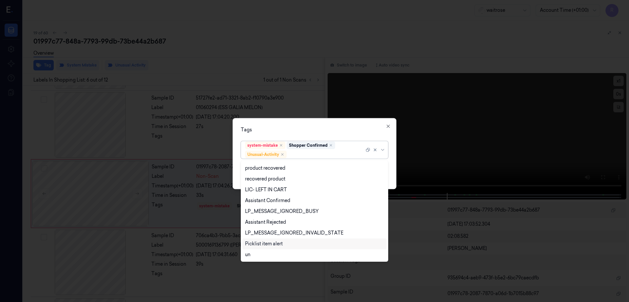
click at [258, 242] on div "Picklist item alert" at bounding box center [264, 243] width 38 height 7
click at [318, 123] on div "Tags option Picklist item alert, selected. 20 results available. Use Up and Dow…" at bounding box center [314, 153] width 164 height 71
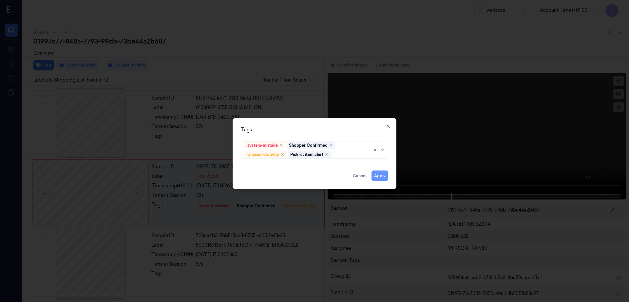
click at [381, 175] on button "Apply" at bounding box center [379, 176] width 17 height 10
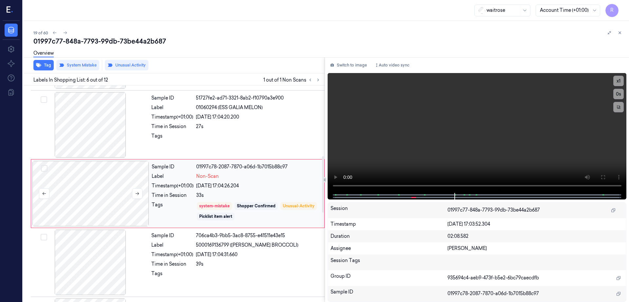
click at [98, 193] on div at bounding box center [90, 193] width 117 height 65
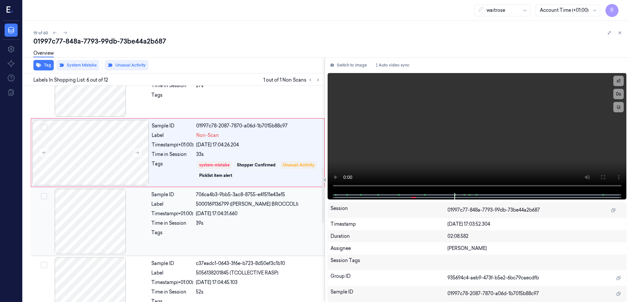
click at [105, 239] on div at bounding box center [90, 221] width 117 height 65
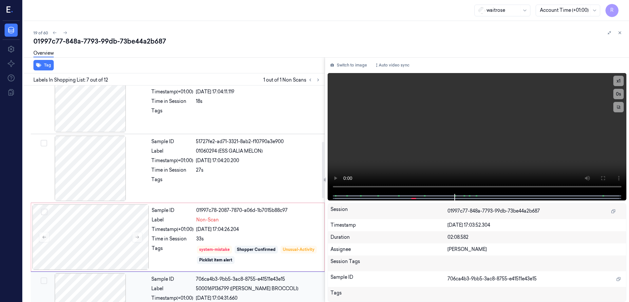
scroll to position [175, 0]
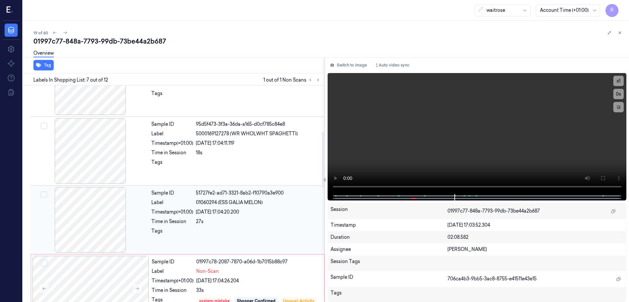
click at [82, 210] on div at bounding box center [90, 219] width 117 height 65
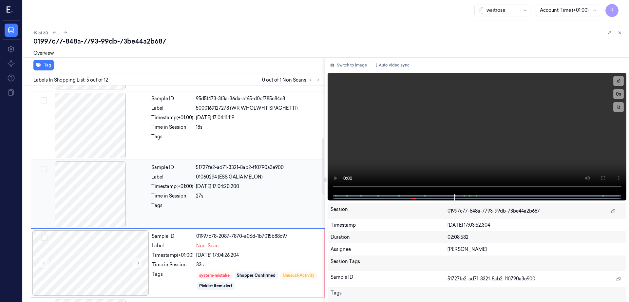
scroll to position [201, 0]
click at [102, 197] on div at bounding box center [90, 193] width 117 height 65
drag, startPoint x: 221, startPoint y: 176, endPoint x: 265, endPoint y: 180, distance: 44.3
click at [265, 180] on div "Sample ID 51727fe2-ad71-3321-8ab2-f10790a3e900 Label 01060294 (ESS GALIA MELON)…" at bounding box center [236, 193] width 174 height 65
click at [101, 132] on div at bounding box center [90, 124] width 117 height 65
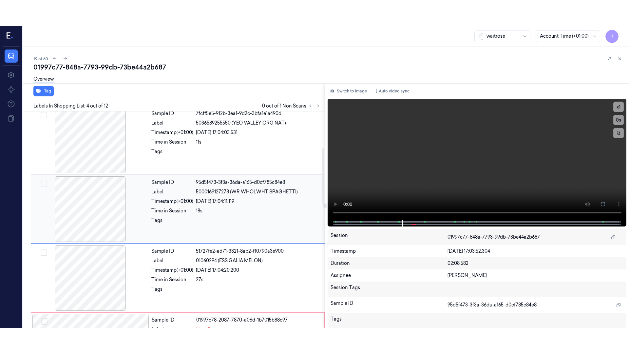
scroll to position [132, 0]
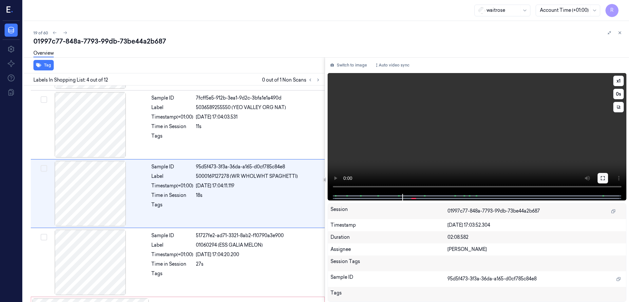
click at [605, 175] on icon at bounding box center [602, 177] width 5 height 5
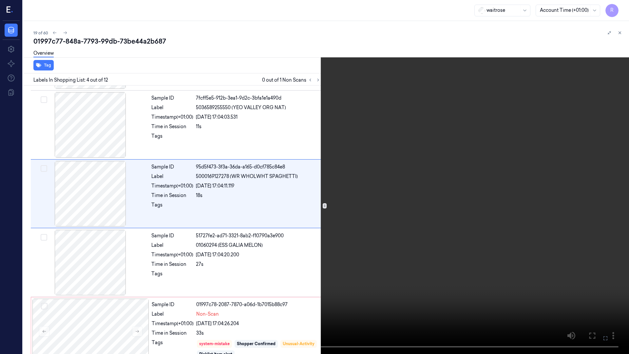
click at [341, 228] on video at bounding box center [314, 177] width 629 height 354
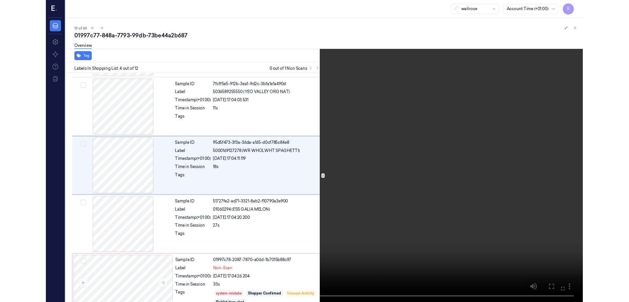
scroll to position [106, 0]
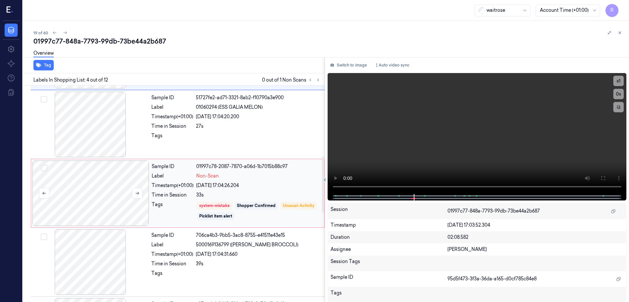
click at [100, 177] on div at bounding box center [90, 192] width 117 height 65
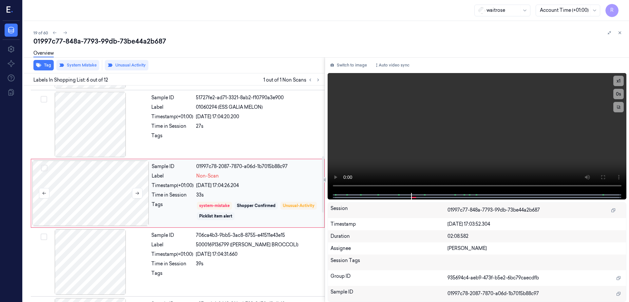
scroll to position [270, 0]
click at [87, 195] on div at bounding box center [90, 193] width 117 height 65
click at [107, 40] on div "01997c77-848a-7793-99db-73be44a2b687" at bounding box center [328, 41] width 590 height 9
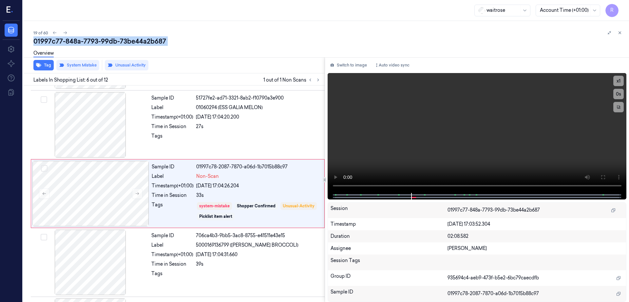
copy div "99db"
click at [99, 195] on div at bounding box center [90, 193] width 117 height 65
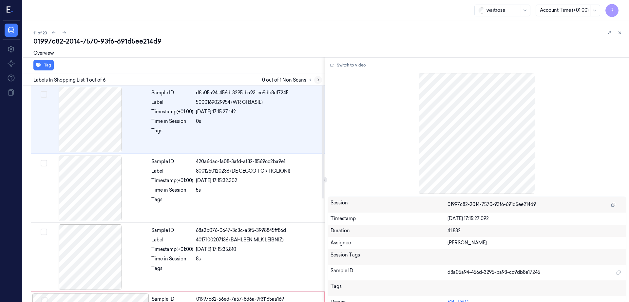
click at [320, 78] on icon at bounding box center [318, 80] width 5 height 5
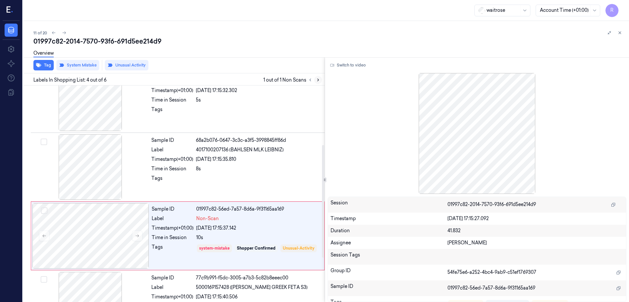
scroll to position [132, 0]
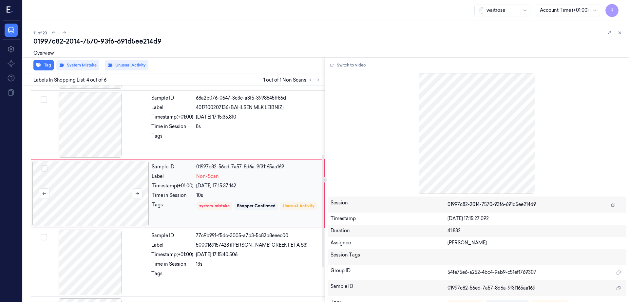
click at [86, 194] on div at bounding box center [90, 193] width 117 height 65
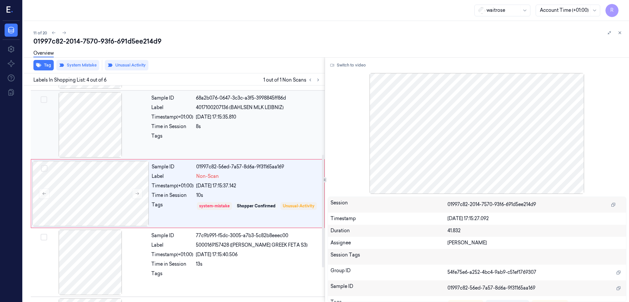
click at [72, 138] on div at bounding box center [90, 124] width 117 height 65
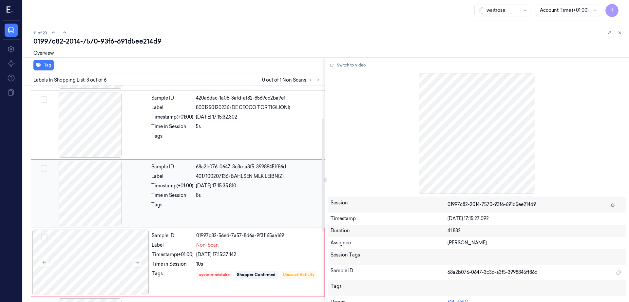
scroll to position [23, 0]
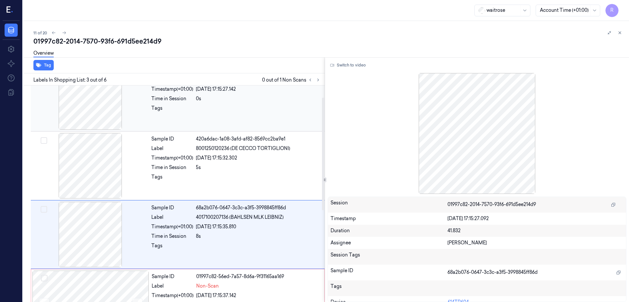
click at [81, 119] on div at bounding box center [90, 96] width 117 height 65
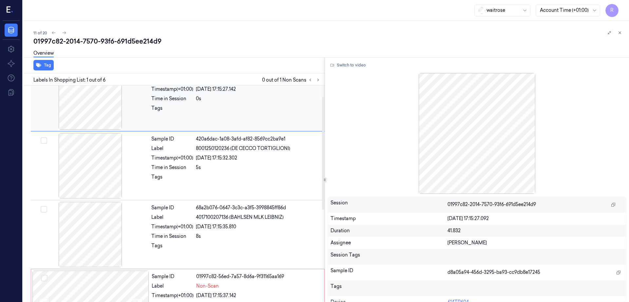
scroll to position [0, 0]
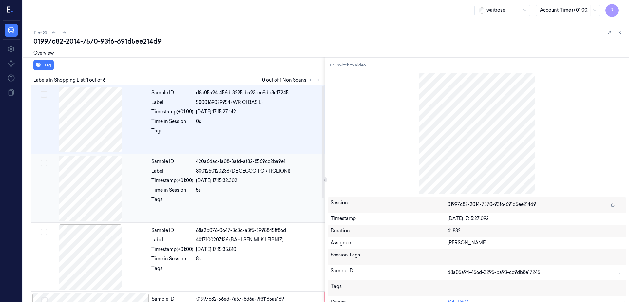
click at [89, 178] on div at bounding box center [90, 188] width 117 height 65
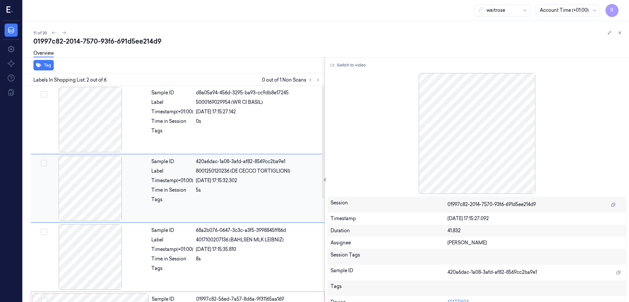
click at [99, 192] on div at bounding box center [90, 188] width 117 height 65
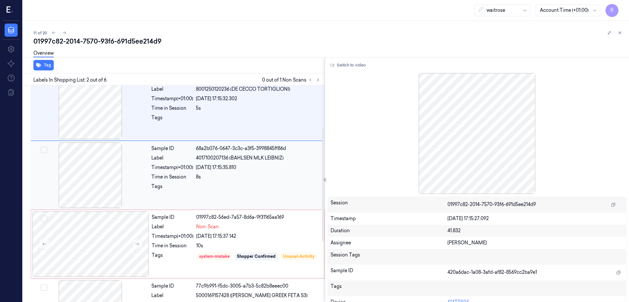
click at [98, 194] on div at bounding box center [90, 174] width 117 height 65
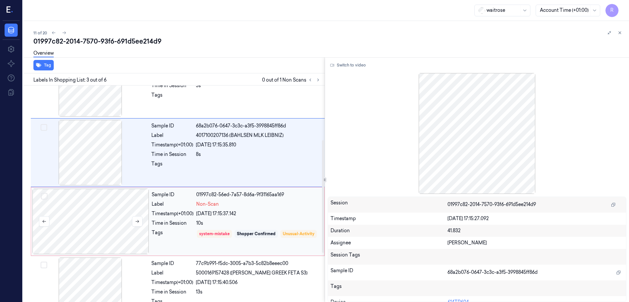
click at [103, 200] on div at bounding box center [90, 221] width 117 height 65
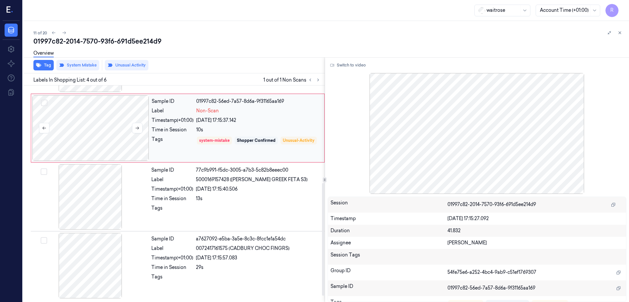
scroll to position [198, 0]
click at [103, 200] on div at bounding box center [90, 196] width 117 height 65
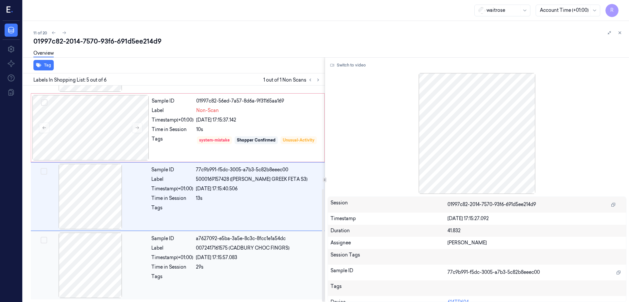
click at [92, 269] on div at bounding box center [90, 264] width 117 height 65
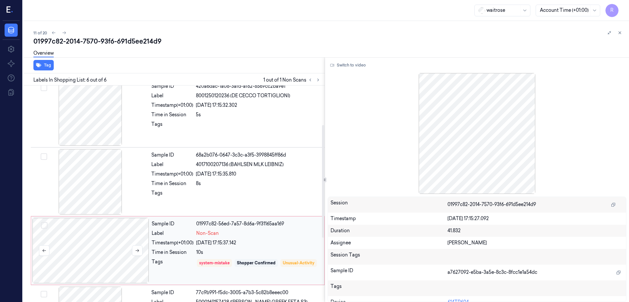
click at [107, 254] on div at bounding box center [90, 250] width 117 height 65
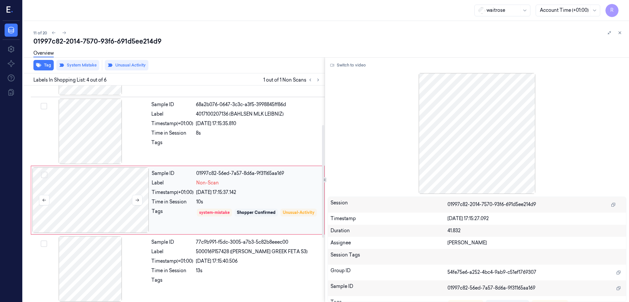
scroll to position [132, 0]
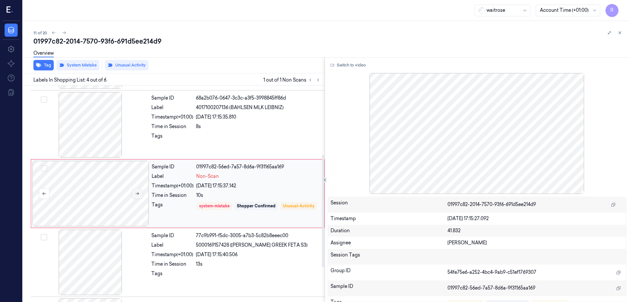
click at [138, 189] on button at bounding box center [137, 193] width 10 height 10
click at [138, 190] on button at bounding box center [137, 193] width 10 height 10
click at [110, 193] on div at bounding box center [90, 193] width 117 height 65
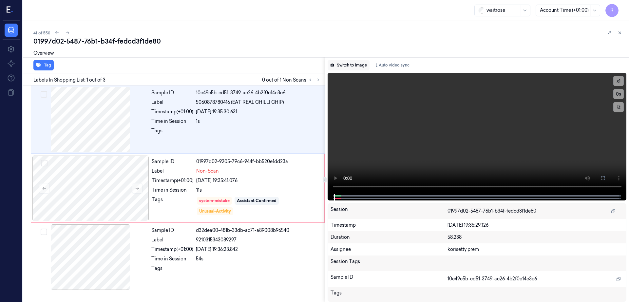
click at [369, 65] on button "Switch to image" at bounding box center [348, 65] width 42 height 10
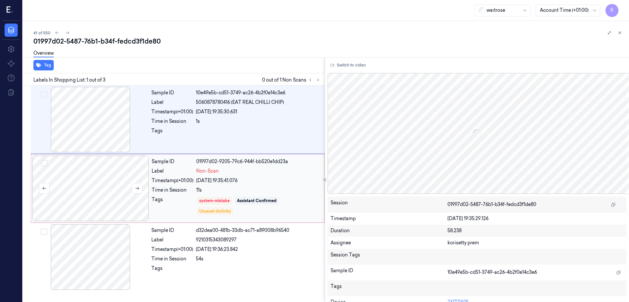
click at [93, 194] on div at bounding box center [90, 188] width 117 height 65
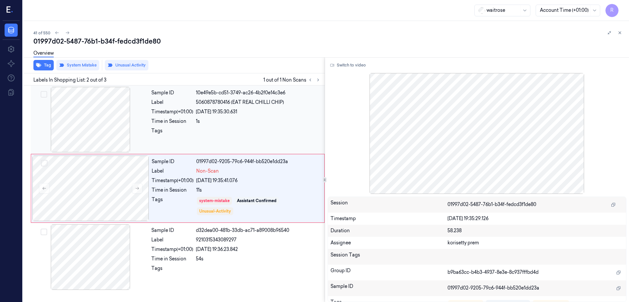
click at [82, 139] on div at bounding box center [90, 119] width 117 height 65
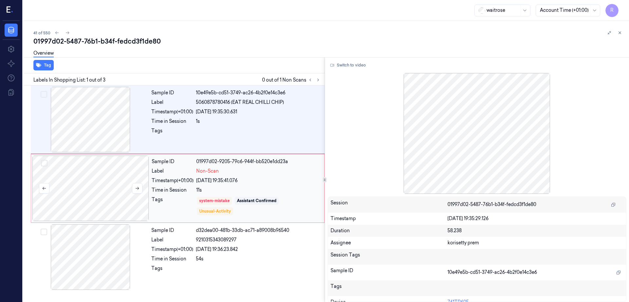
click at [102, 202] on div at bounding box center [90, 188] width 117 height 65
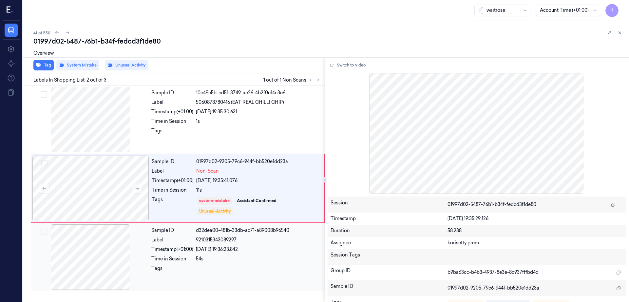
click at [73, 246] on div at bounding box center [90, 256] width 117 height 65
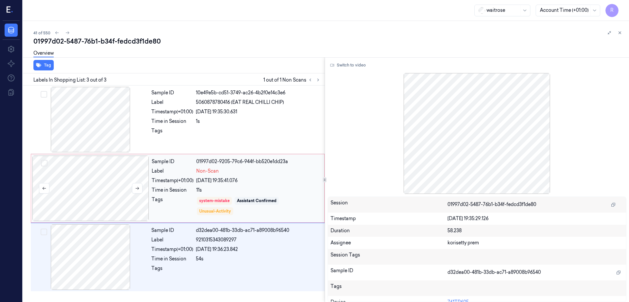
click at [98, 183] on div at bounding box center [90, 188] width 117 height 65
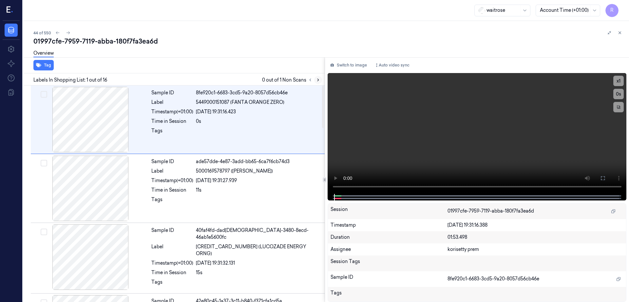
click at [320, 79] on icon at bounding box center [318, 80] width 5 height 5
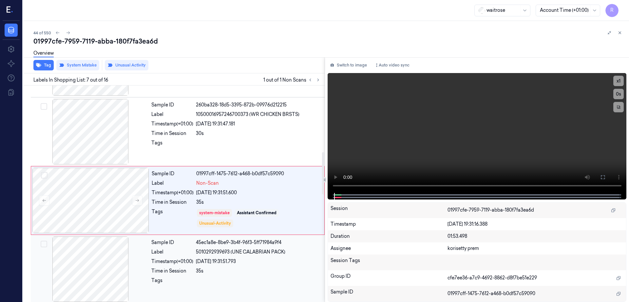
scroll to position [339, 0]
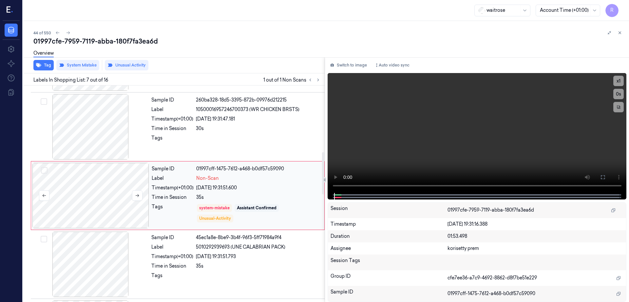
click at [95, 206] on div at bounding box center [90, 195] width 117 height 65
click at [101, 142] on div at bounding box center [90, 126] width 117 height 65
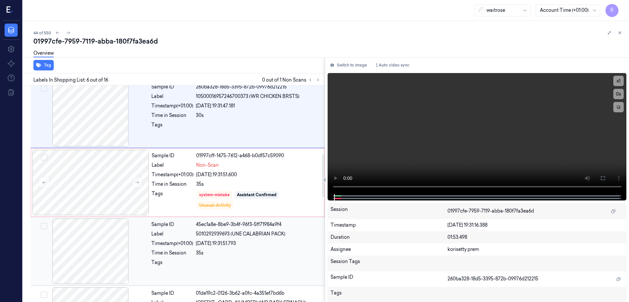
click at [93, 261] on div at bounding box center [90, 250] width 117 height 65
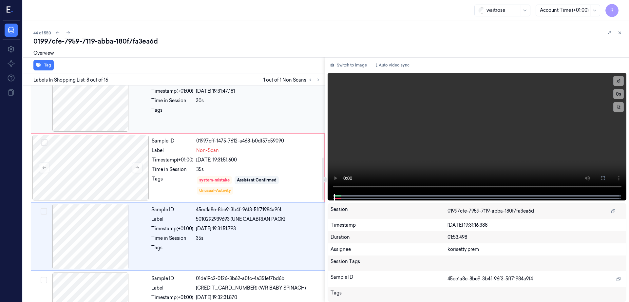
click at [90, 111] on div at bounding box center [90, 98] width 117 height 65
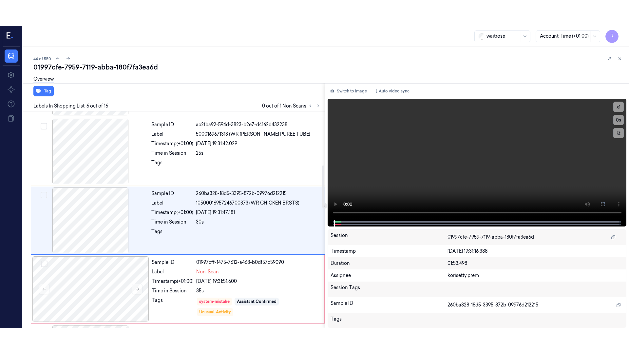
scroll to position [270, 0]
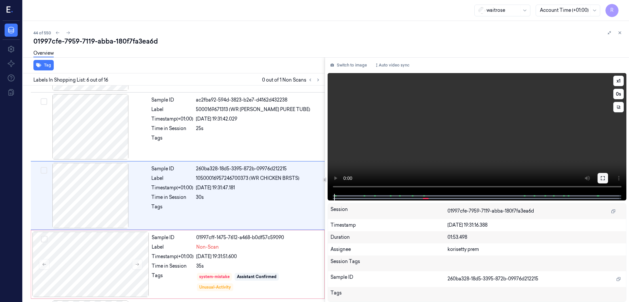
click at [605, 179] on icon at bounding box center [602, 177] width 5 height 5
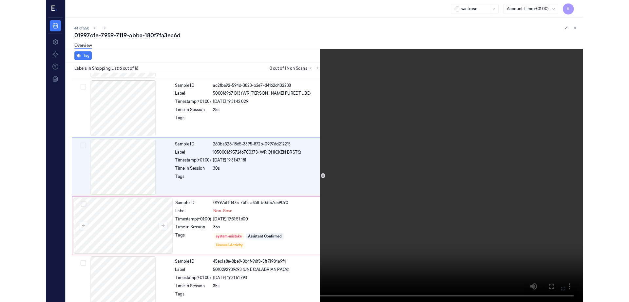
scroll to position [244, 0]
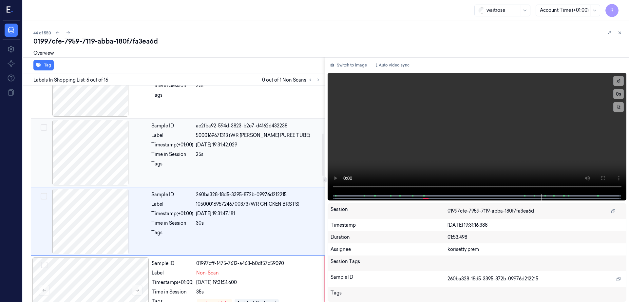
click at [114, 157] on div at bounding box center [90, 152] width 117 height 65
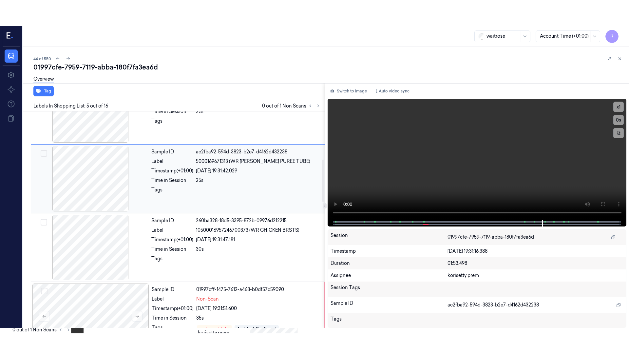
scroll to position [201, 0]
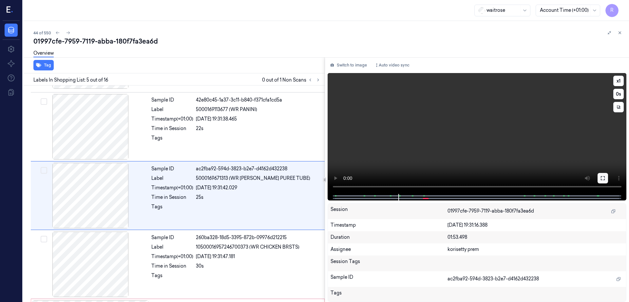
click at [605, 180] on icon at bounding box center [602, 177] width 5 height 5
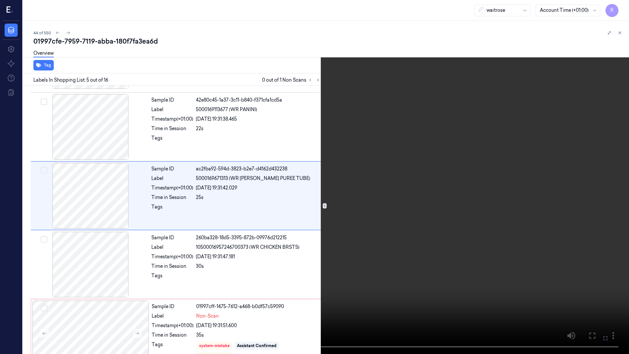
click at [210, 287] on video at bounding box center [314, 177] width 629 height 354
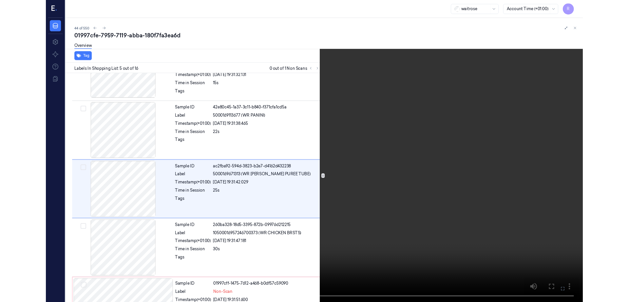
scroll to position [175, 0]
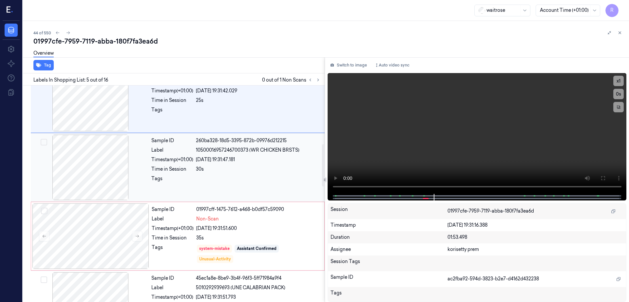
click at [112, 175] on div at bounding box center [90, 167] width 117 height 65
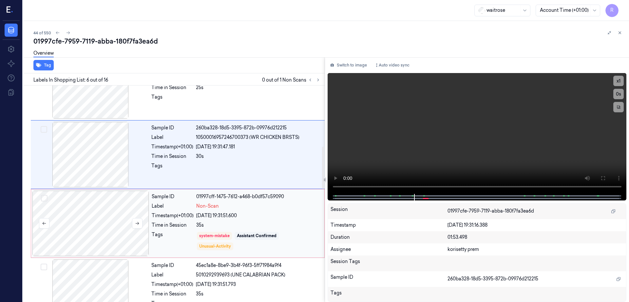
click at [112, 228] on div at bounding box center [90, 223] width 117 height 65
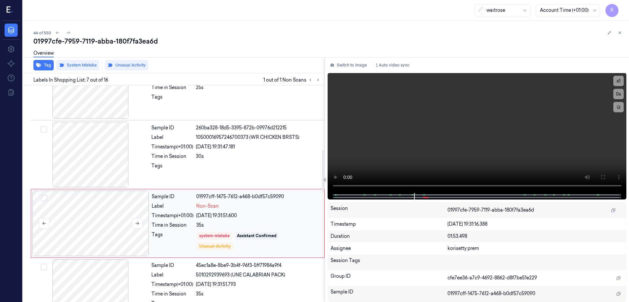
scroll to position [339, 0]
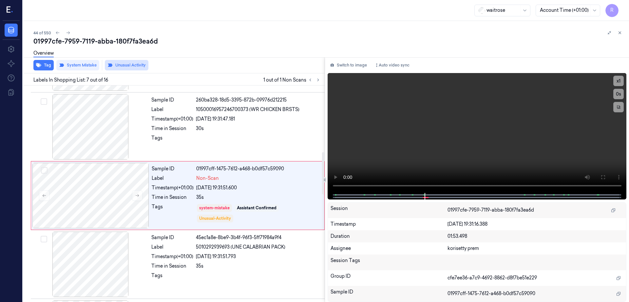
click at [133, 67] on button "Unusual Activity" at bounding box center [127, 65] width 44 height 10
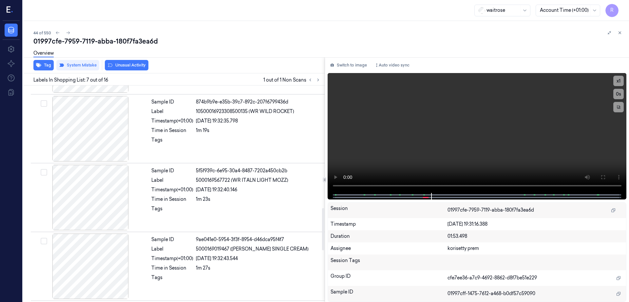
scroll to position [625, 0]
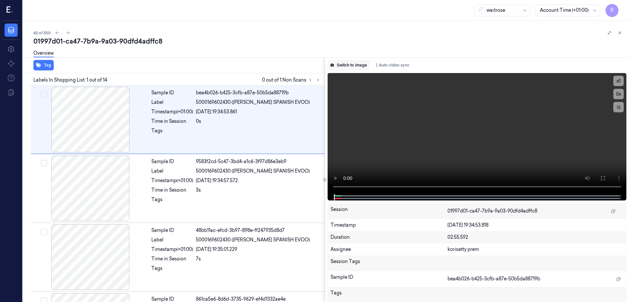
click at [334, 64] on icon at bounding box center [332, 65] width 4 height 4
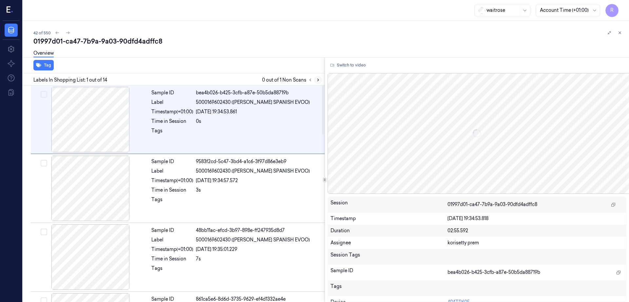
click at [320, 80] on icon at bounding box center [318, 80] width 5 height 5
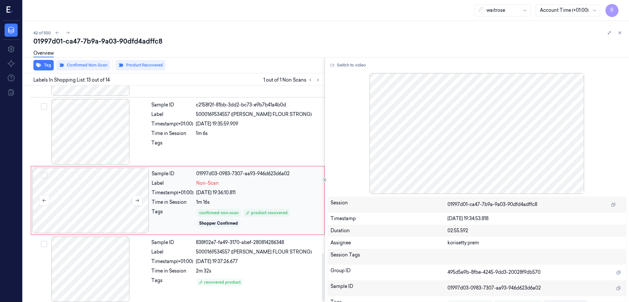
scroll to position [748, 0]
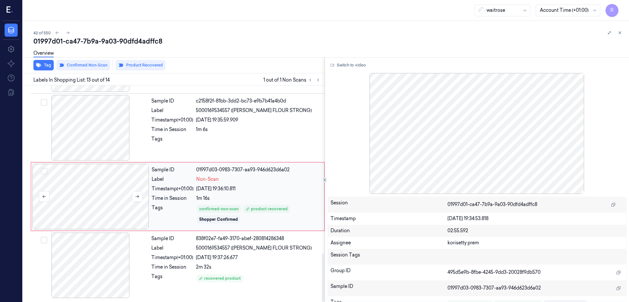
click at [89, 192] on div at bounding box center [90, 196] width 117 height 65
click at [107, 124] on div at bounding box center [90, 127] width 117 height 65
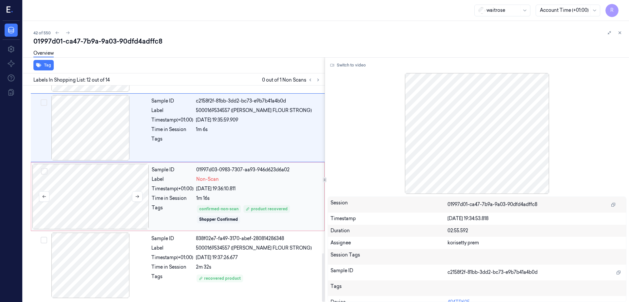
click at [108, 170] on div at bounding box center [90, 196] width 117 height 65
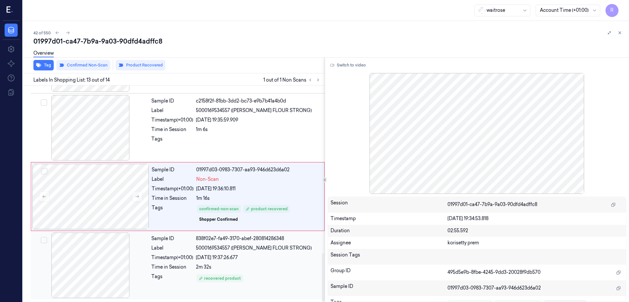
click at [100, 250] on div at bounding box center [90, 264] width 117 height 65
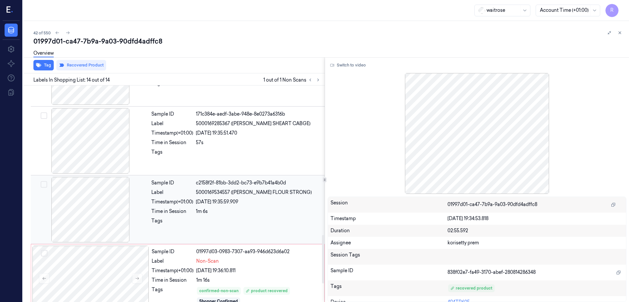
click at [95, 203] on div at bounding box center [90, 209] width 117 height 65
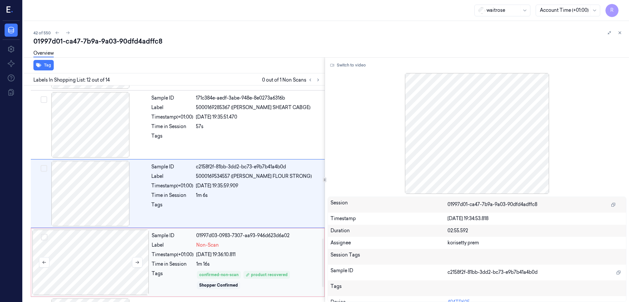
click at [95, 263] on div at bounding box center [90, 261] width 117 height 65
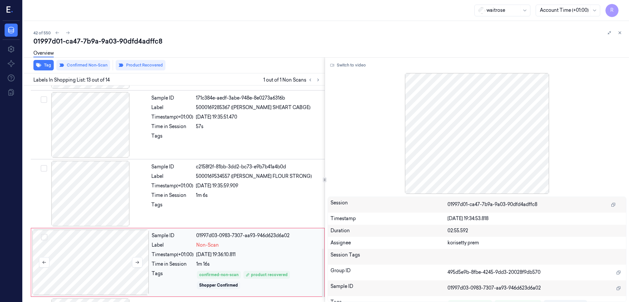
scroll to position [748, 0]
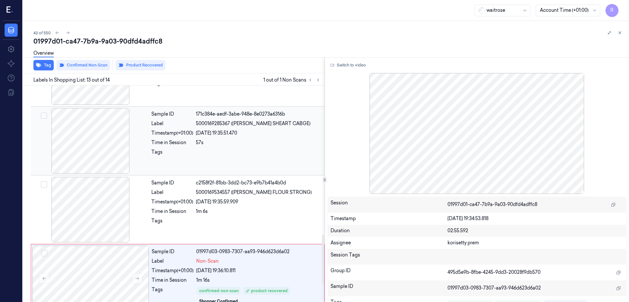
click at [82, 124] on div at bounding box center [90, 140] width 117 height 65
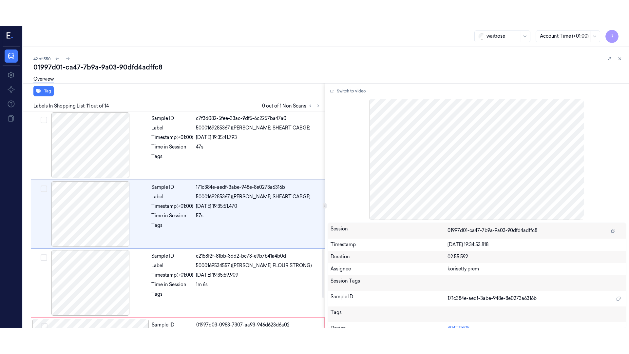
scroll to position [613, 0]
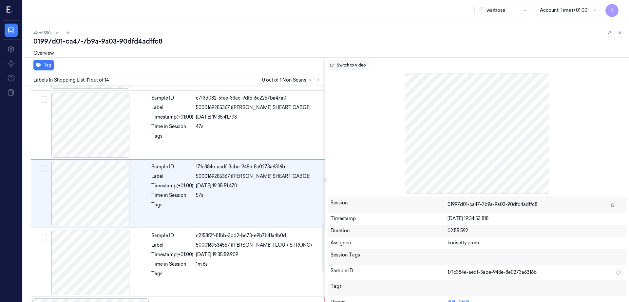
click at [358, 66] on button "Switch to video" at bounding box center [347, 65] width 41 height 10
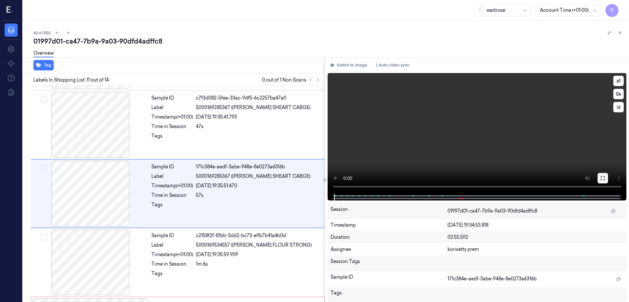
click at [608, 180] on button at bounding box center [602, 178] width 10 height 10
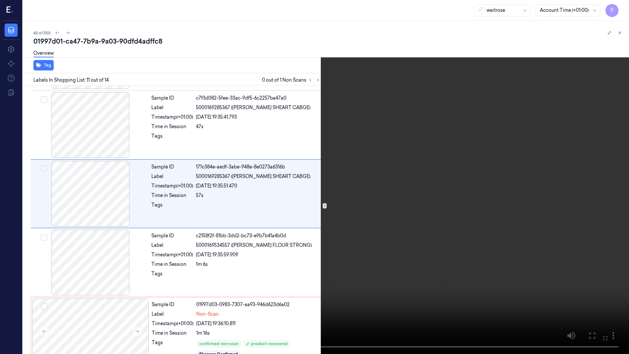
click at [385, 194] on video at bounding box center [314, 177] width 629 height 354
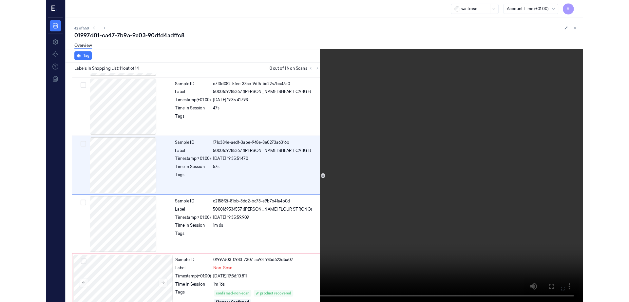
scroll to position [588, 0]
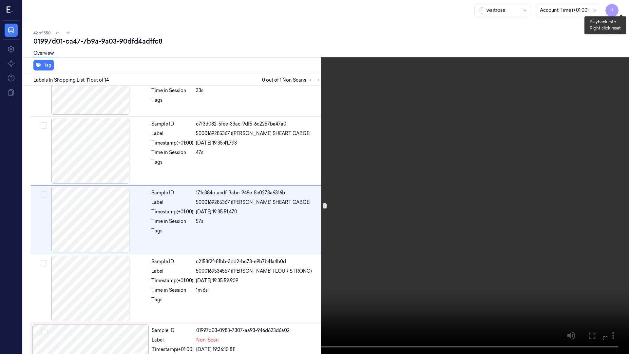
click at [618, 11] on button "x 1" at bounding box center [620, 8] width 10 height 10
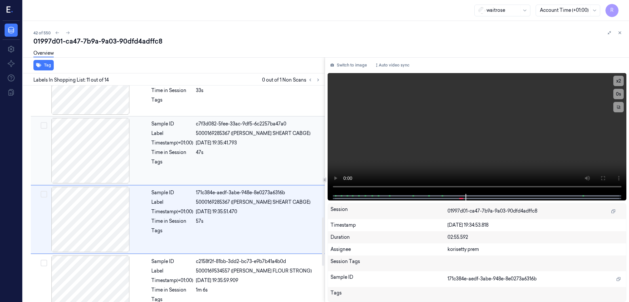
click at [105, 163] on div at bounding box center [90, 150] width 117 height 65
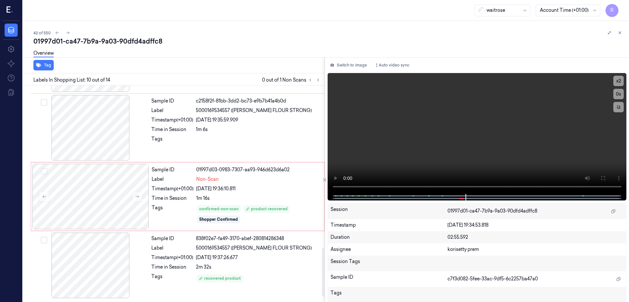
scroll to position [666, 0]
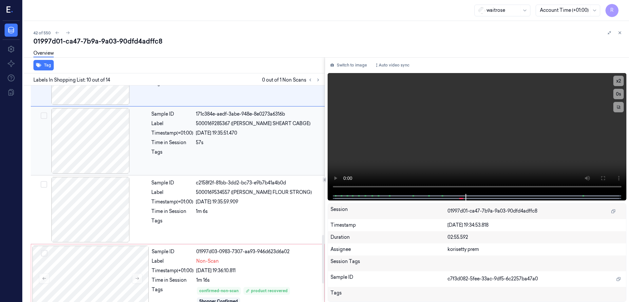
click at [95, 140] on div at bounding box center [90, 140] width 117 height 65
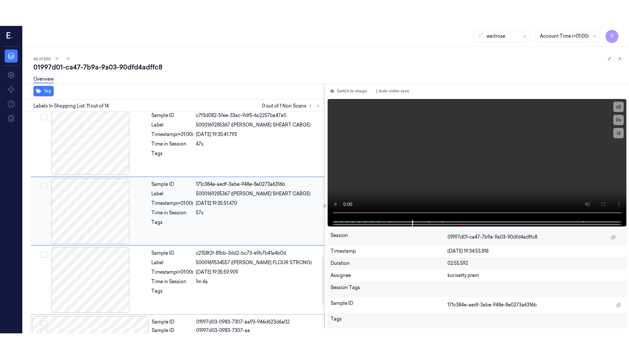
scroll to position [613, 0]
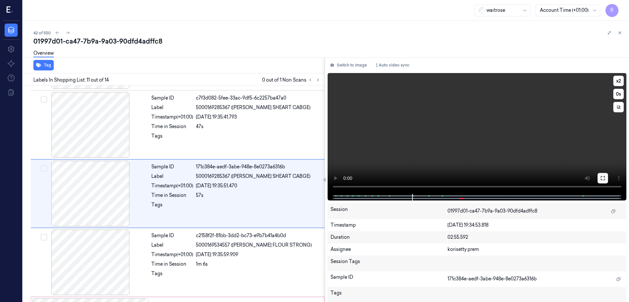
click at [604, 177] on icon at bounding box center [602, 178] width 4 height 4
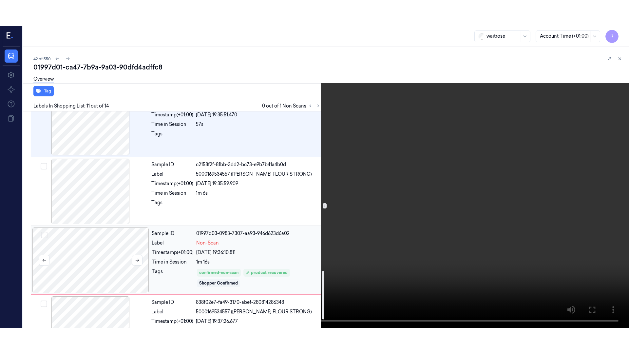
scroll to position [748, 0]
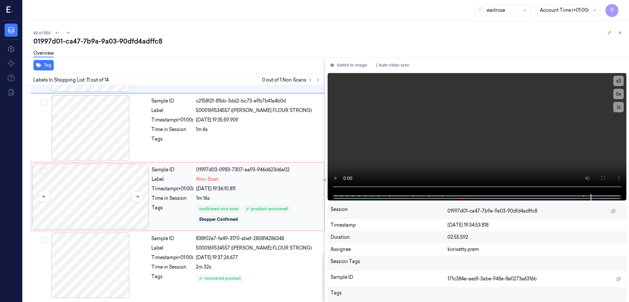
click at [91, 194] on div at bounding box center [90, 196] width 117 height 65
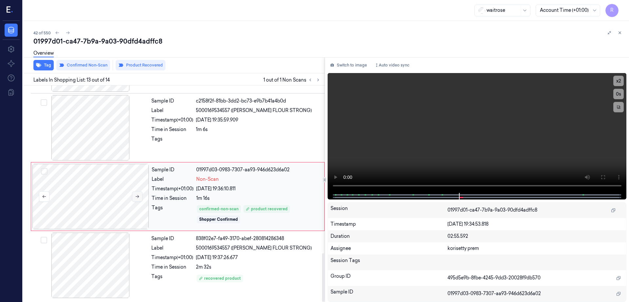
click at [137, 198] on icon at bounding box center [137, 196] width 5 height 5
click at [137, 199] on button at bounding box center [137, 196] width 10 height 10
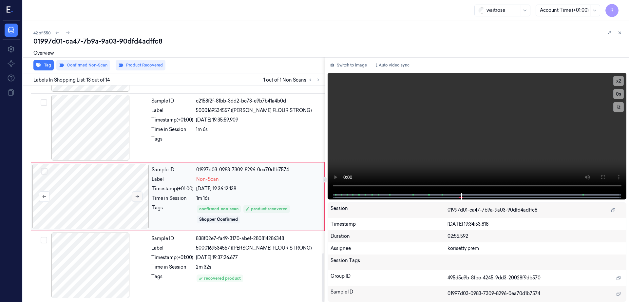
click at [137, 199] on button at bounding box center [137, 196] width 10 height 10
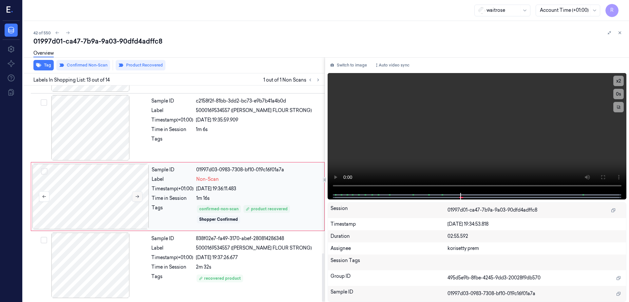
click at [137, 199] on button at bounding box center [137, 196] width 10 height 10
click at [605, 178] on icon at bounding box center [602, 176] width 5 height 5
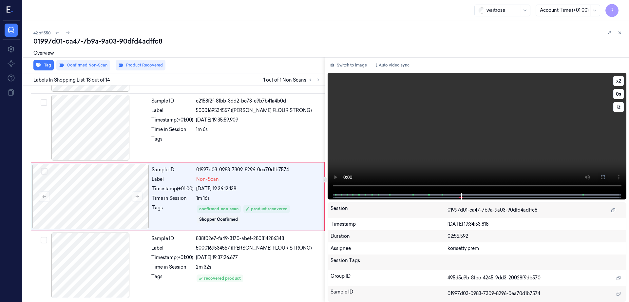
scroll to position [696, 0]
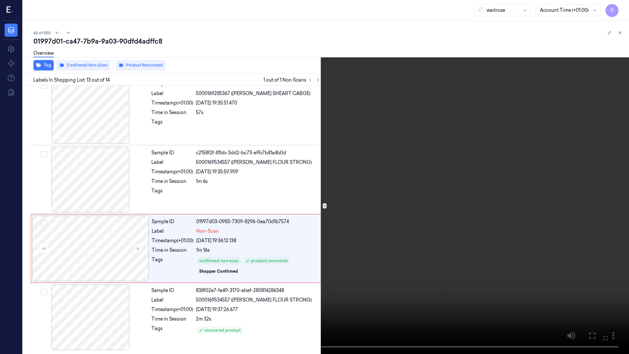
click at [341, 232] on video at bounding box center [314, 177] width 629 height 354
click at [277, 280] on video at bounding box center [314, 177] width 629 height 354
click at [253, 287] on video at bounding box center [314, 177] width 629 height 354
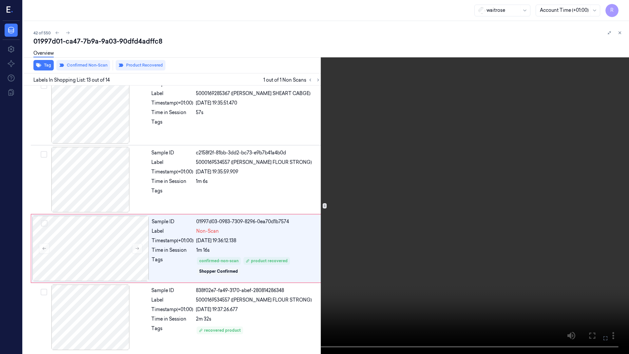
click at [0, 0] on button at bounding box center [0, 0] width 0 height 0
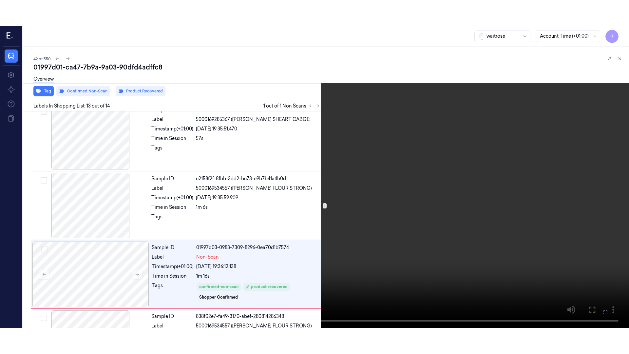
scroll to position [748, 0]
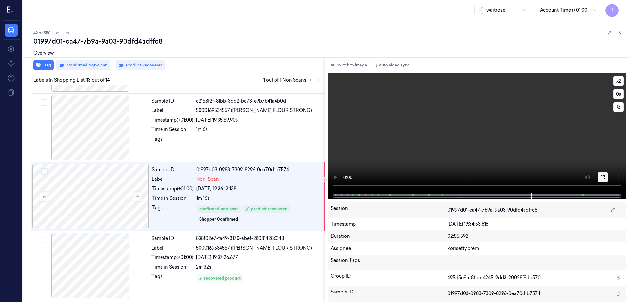
click at [608, 175] on button at bounding box center [602, 177] width 10 height 10
click at [95, 195] on div at bounding box center [90, 196] width 117 height 65
click at [101, 269] on div at bounding box center [90, 264] width 117 height 65
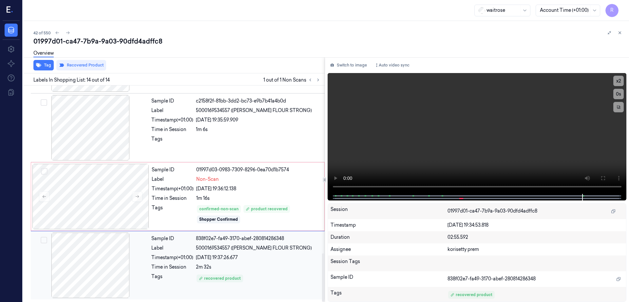
click at [106, 263] on div at bounding box center [90, 264] width 117 height 65
click at [108, 273] on div at bounding box center [90, 264] width 117 height 65
click at [90, 187] on div at bounding box center [90, 196] width 117 height 65
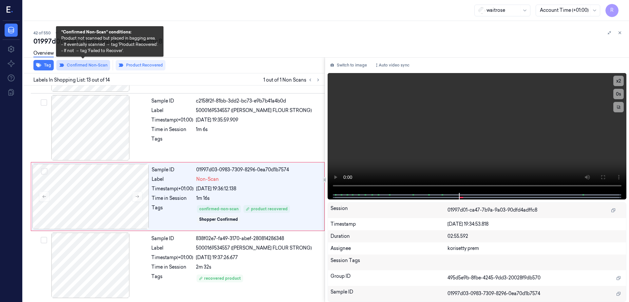
click at [83, 63] on button "Confirmed Non-Scan" at bounding box center [83, 65] width 54 height 10
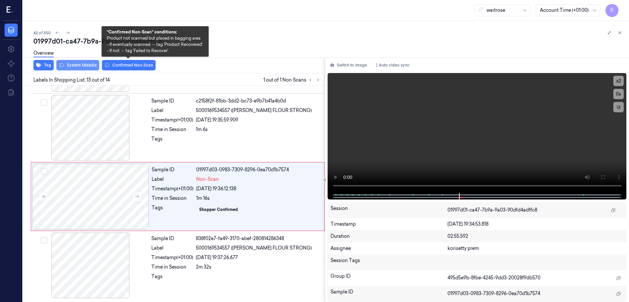
click at [85, 69] on button "System Mistake" at bounding box center [77, 65] width 43 height 10
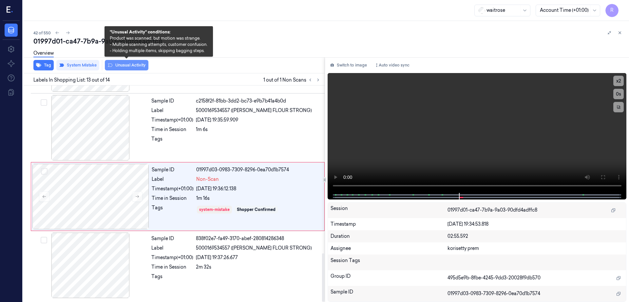
click at [140, 66] on button "Unusual Activity" at bounding box center [127, 65] width 44 height 10
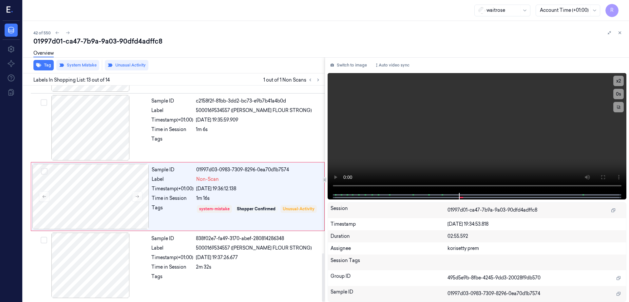
click at [109, 41] on div "01997d01-ca47-7b9a-9a03-90dfd4adffc8" at bounding box center [328, 41] width 590 height 9
copy div "9a03"
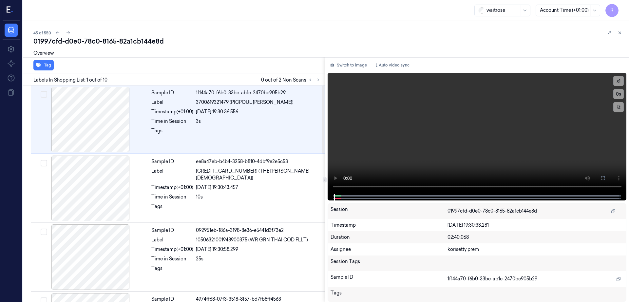
click at [361, 58] on div "Switch to image Auto video sync x 1 0 s Session 01997cfd-d0e0-78c0-8165-82a1cb1…" at bounding box center [477, 179] width 304 height 245
click at [356, 65] on button "Switch to image" at bounding box center [348, 65] width 42 height 10
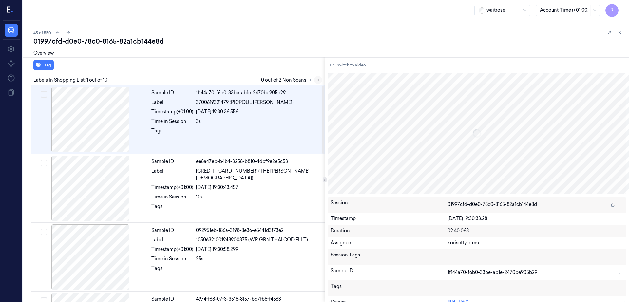
click at [322, 79] on button at bounding box center [318, 80] width 8 height 8
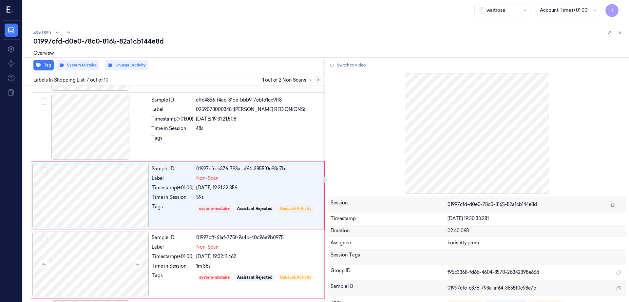
scroll to position [339, 0]
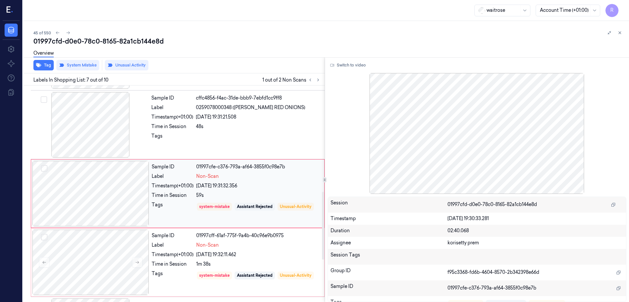
click at [75, 191] on div at bounding box center [90, 193] width 117 height 65
click at [104, 200] on div at bounding box center [90, 193] width 117 height 65
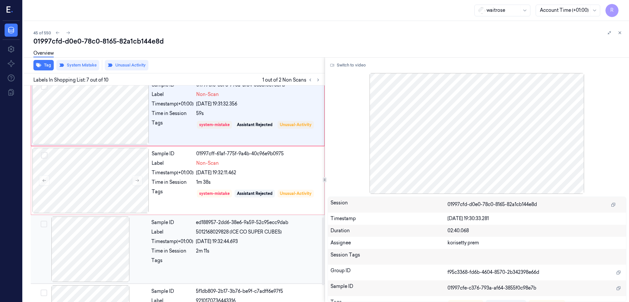
click at [101, 215] on div "Sample ID ed188957-2dd6-38e6-9a59-52c95ecc9dab Label 5012168029828 (ICE CO SUPE…" at bounding box center [178, 249] width 294 height 69
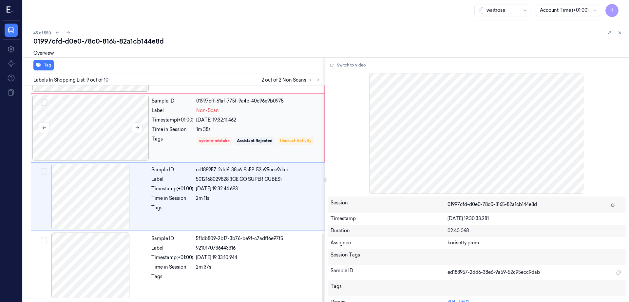
click at [103, 142] on div at bounding box center [90, 127] width 117 height 65
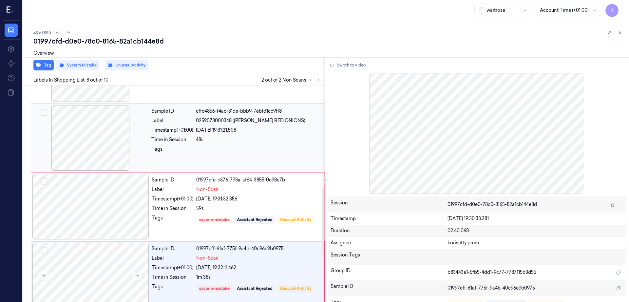
click at [82, 150] on div at bounding box center [90, 137] width 117 height 65
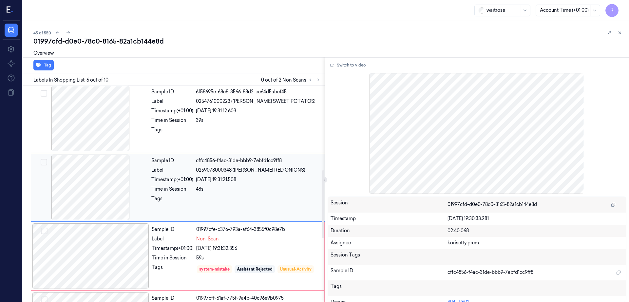
scroll to position [270, 0]
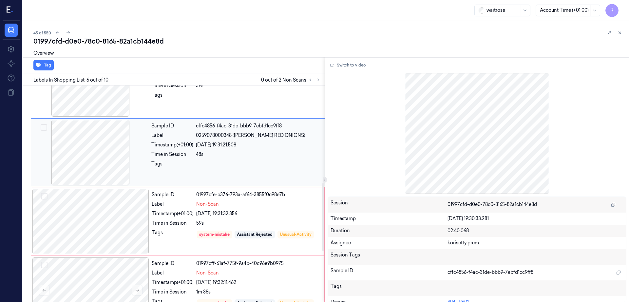
click at [83, 185] on div at bounding box center [90, 152] width 117 height 65
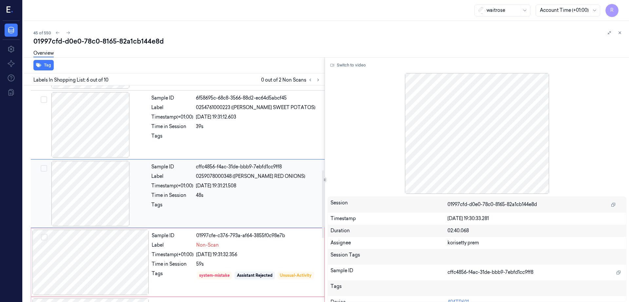
click at [83, 185] on div at bounding box center [90, 193] width 117 height 65
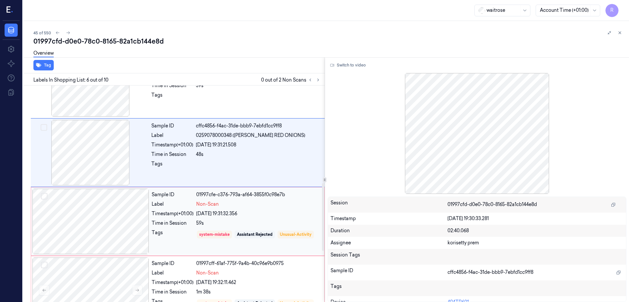
click at [82, 220] on div at bounding box center [90, 221] width 117 height 65
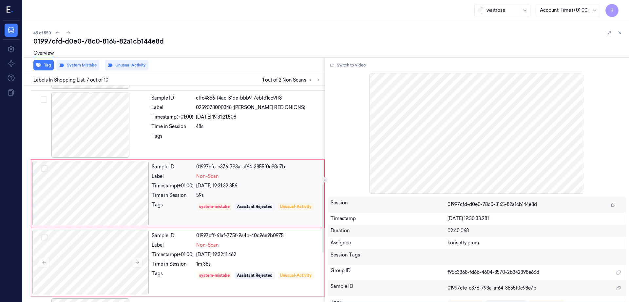
scroll to position [298, 0]
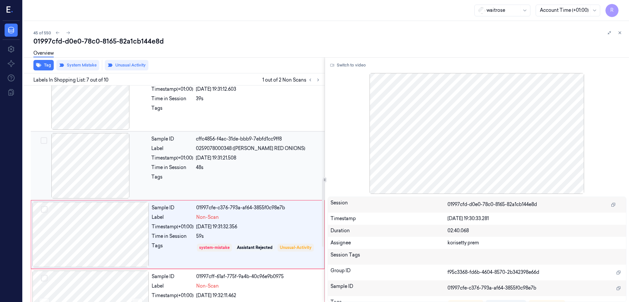
click at [76, 156] on div at bounding box center [90, 165] width 117 height 65
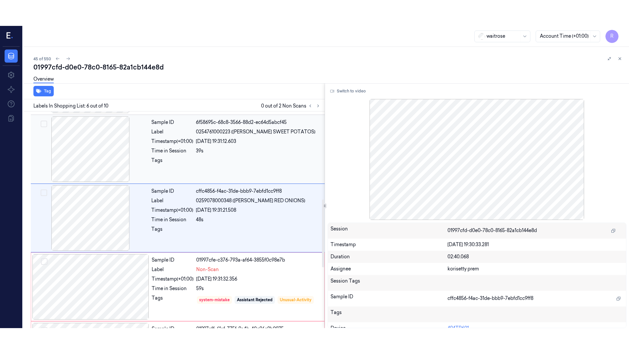
scroll to position [270, 0]
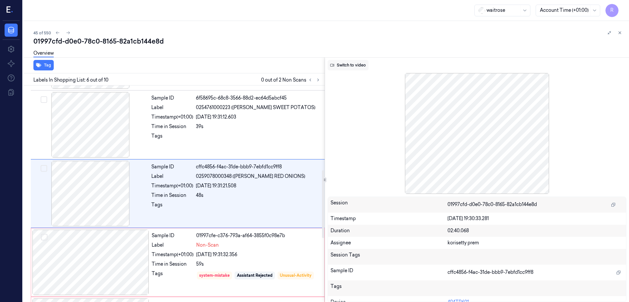
click at [368, 68] on button "Switch to video" at bounding box center [347, 65] width 41 height 10
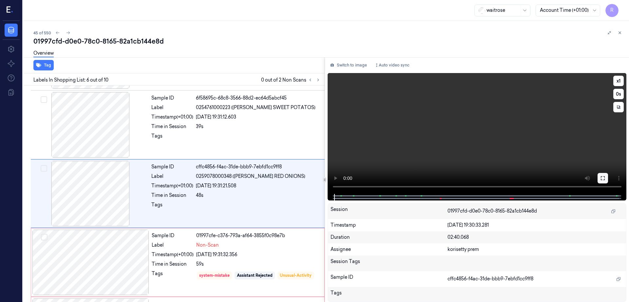
click at [605, 178] on icon at bounding box center [602, 177] width 5 height 5
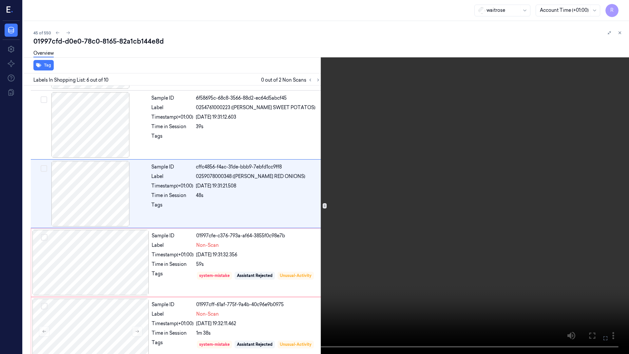
click at [382, 198] on video at bounding box center [314, 177] width 629 height 354
click at [79, 287] on video at bounding box center [314, 177] width 629 height 354
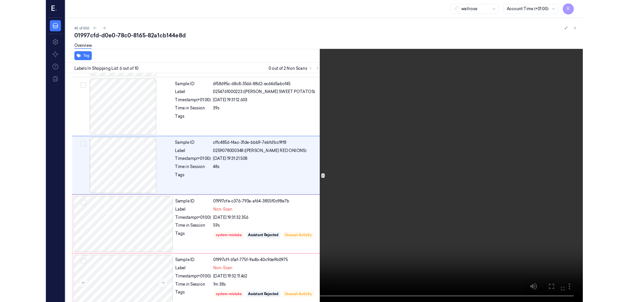
scroll to position [244, 0]
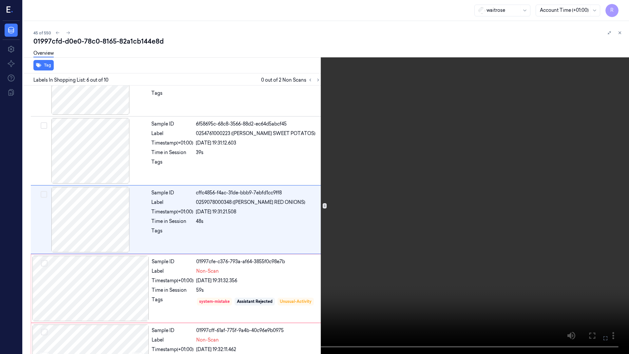
click at [243, 287] on video at bounding box center [314, 177] width 629 height 354
click at [622, 8] on button "x 1" at bounding box center [620, 8] width 10 height 10
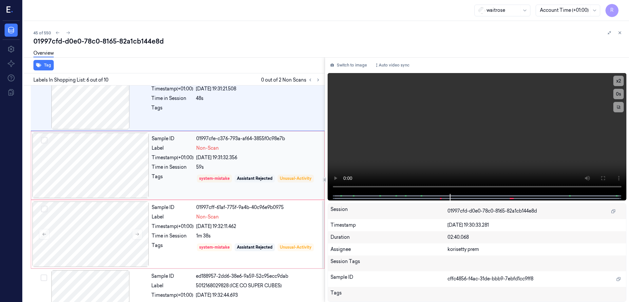
click at [104, 168] on div at bounding box center [90, 165] width 117 height 65
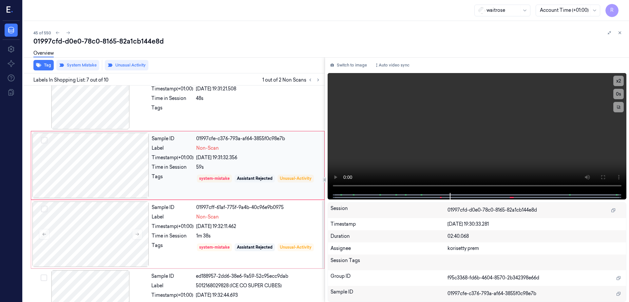
scroll to position [339, 0]
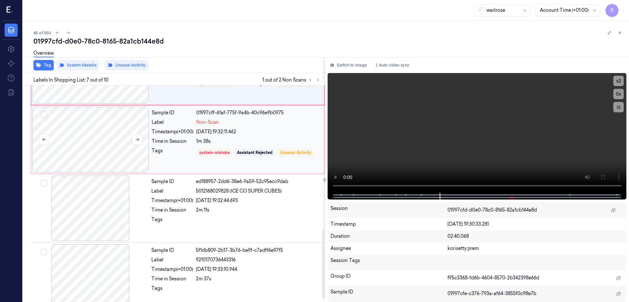
click at [94, 154] on div at bounding box center [90, 139] width 117 height 65
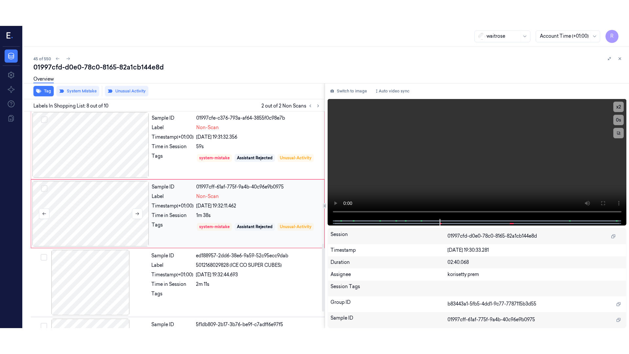
scroll to position [407, 0]
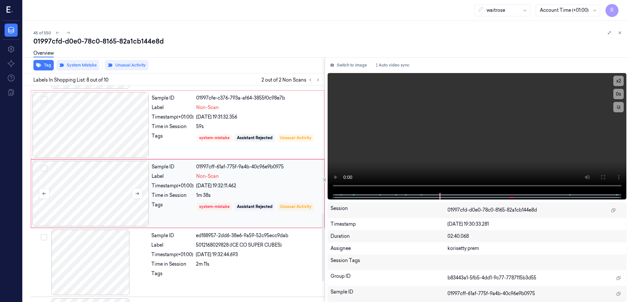
click at [96, 178] on div at bounding box center [90, 193] width 117 height 65
click at [605, 177] on icon at bounding box center [602, 176] width 5 height 5
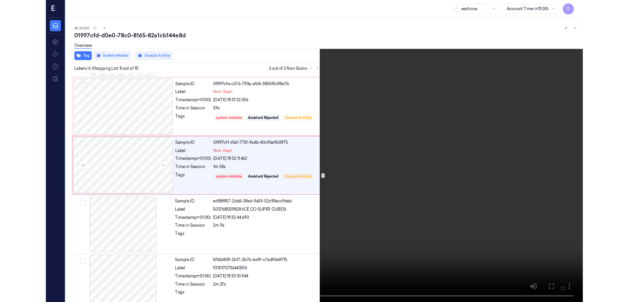
scroll to position [381, 0]
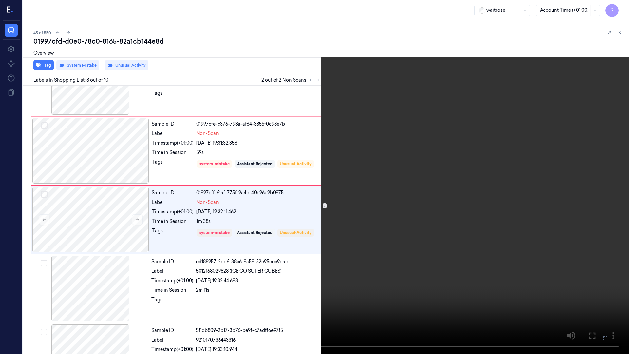
click at [154, 287] on video at bounding box center [314, 177] width 629 height 354
click at [189, 223] on video at bounding box center [314, 177] width 629 height 354
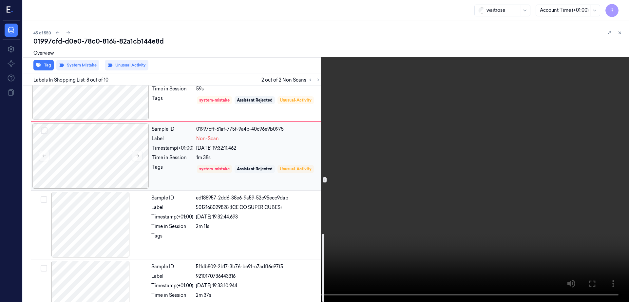
scroll to position [473, 0]
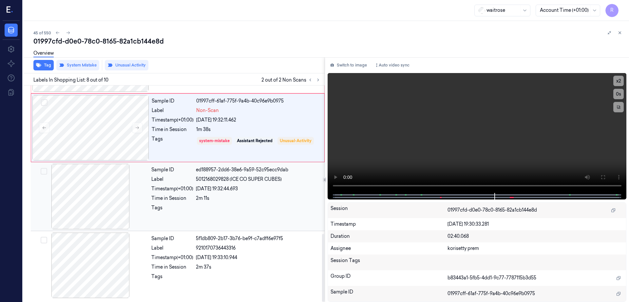
click at [113, 188] on div at bounding box center [90, 196] width 117 height 65
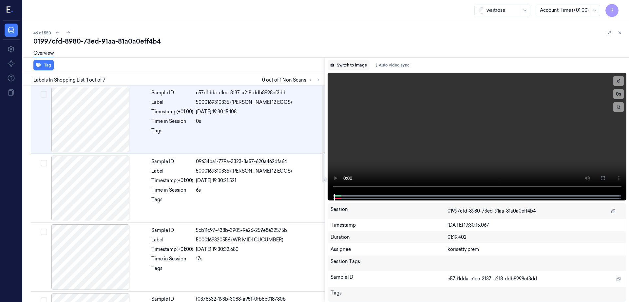
click at [360, 66] on button "Switch to image" at bounding box center [348, 65] width 42 height 10
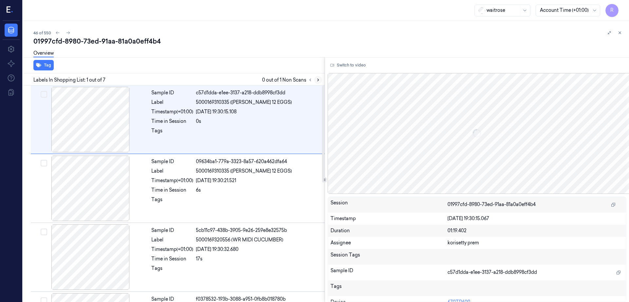
click at [320, 78] on icon at bounding box center [318, 80] width 5 height 5
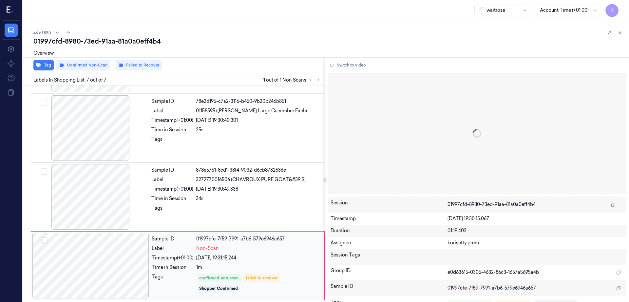
scroll to position [267, 0]
click at [62, 265] on div at bounding box center [90, 264] width 117 height 65
click at [98, 200] on div at bounding box center [90, 196] width 117 height 65
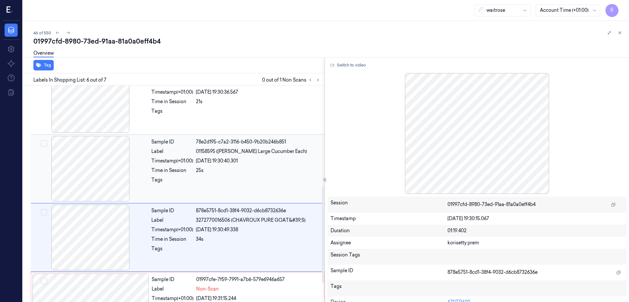
click at [107, 152] on div at bounding box center [90, 168] width 117 height 65
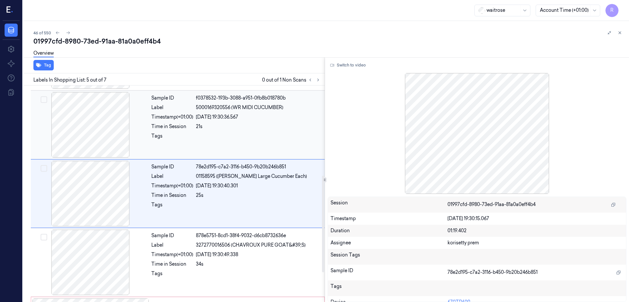
click at [106, 139] on div at bounding box center [90, 124] width 117 height 65
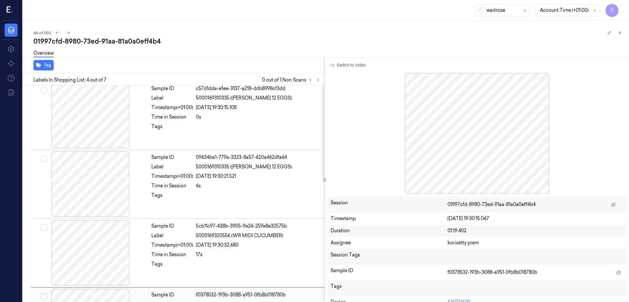
scroll to position [0, 0]
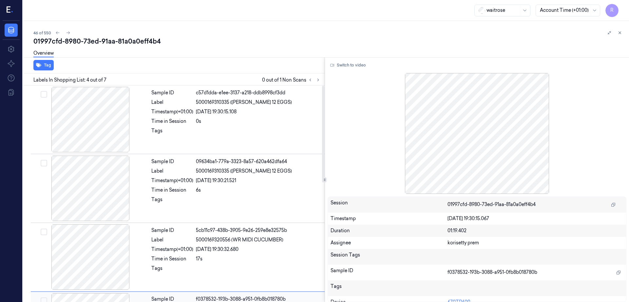
click at [106, 139] on div at bounding box center [90, 119] width 117 height 65
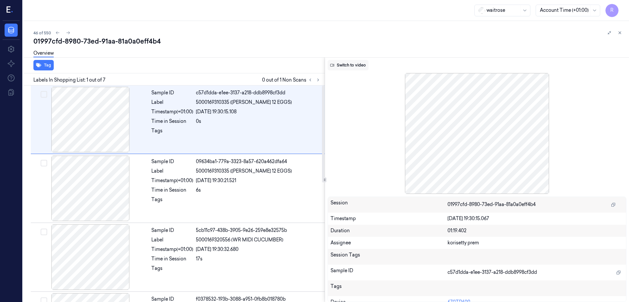
click at [366, 63] on button "Switch to video" at bounding box center [347, 65] width 41 height 10
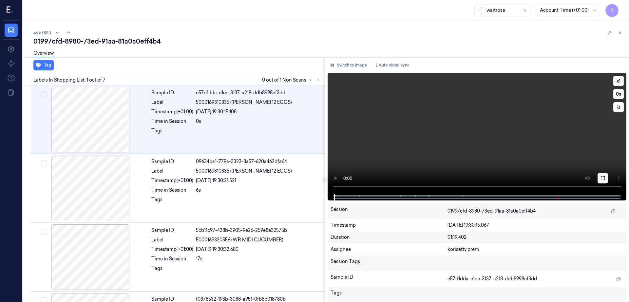
click at [605, 180] on icon at bounding box center [602, 177] width 5 height 5
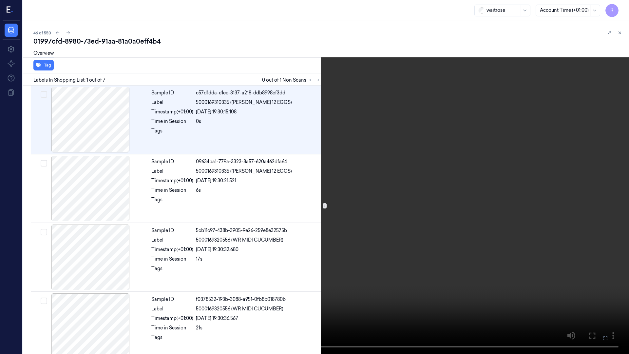
click at [314, 224] on video at bounding box center [314, 177] width 629 height 354
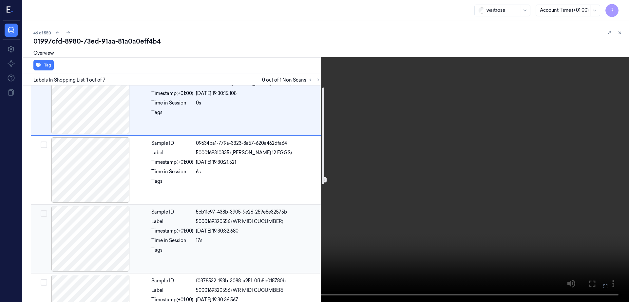
scroll to position [4, 0]
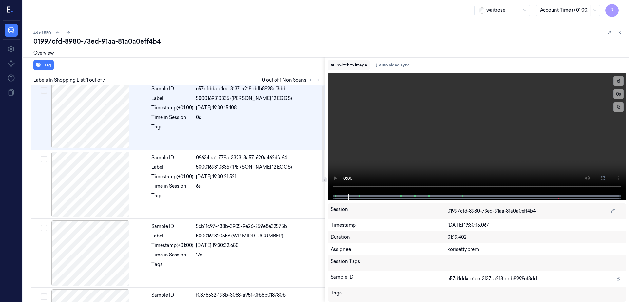
click at [368, 70] on div "Switch to image Auto video sync x 1 0 s Session 01997cfd-8980-73ed-91aa-81a0a0e…" at bounding box center [477, 179] width 304 height 245
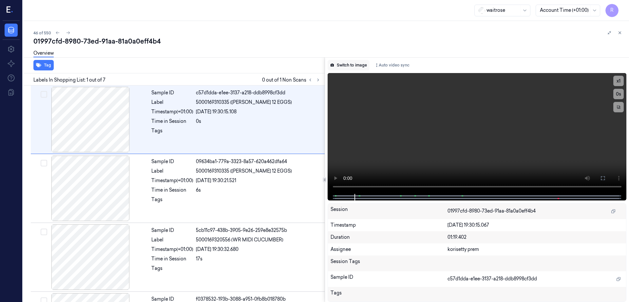
click at [363, 67] on button "Switch to image" at bounding box center [348, 65] width 42 height 10
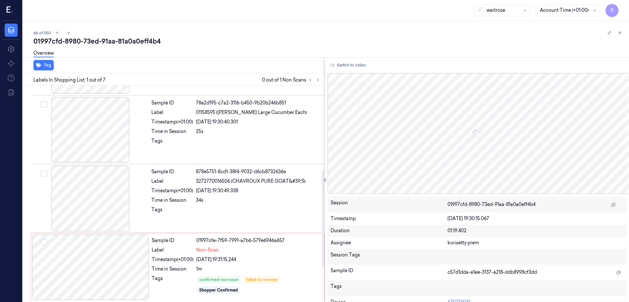
scroll to position [267, 0]
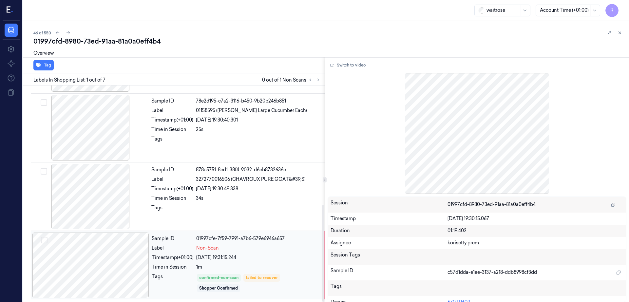
click at [101, 247] on div at bounding box center [90, 264] width 117 height 65
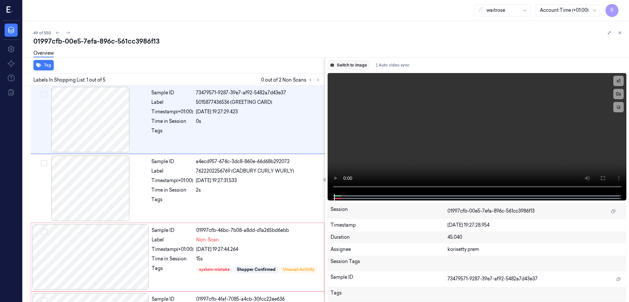
click at [362, 67] on button "Switch to image" at bounding box center [348, 65] width 42 height 10
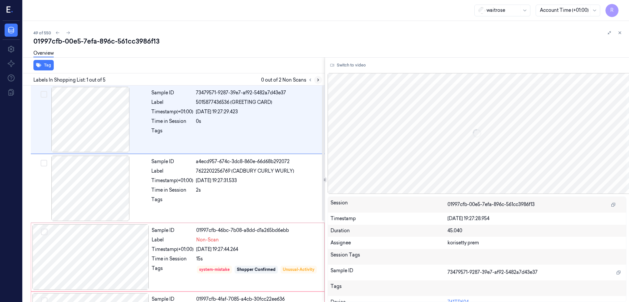
click at [320, 81] on icon at bounding box center [318, 80] width 5 height 5
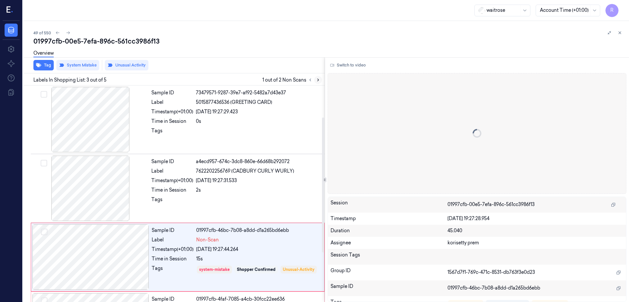
scroll to position [64, 0]
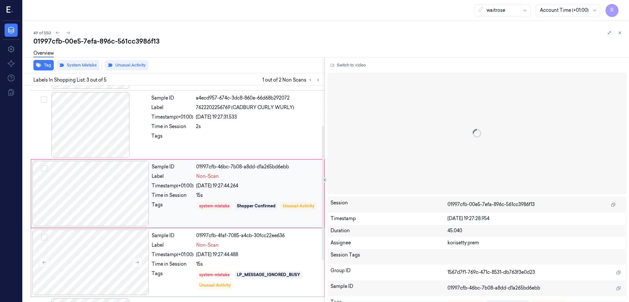
click at [87, 195] on div at bounding box center [90, 193] width 117 height 65
click at [71, 208] on div at bounding box center [90, 193] width 117 height 65
click at [134, 199] on div at bounding box center [90, 193] width 117 height 65
click at [79, 126] on div at bounding box center [90, 124] width 117 height 65
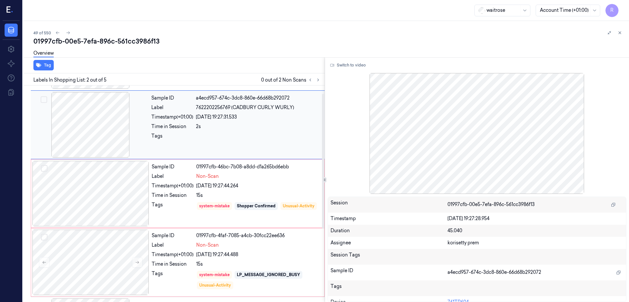
scroll to position [0, 0]
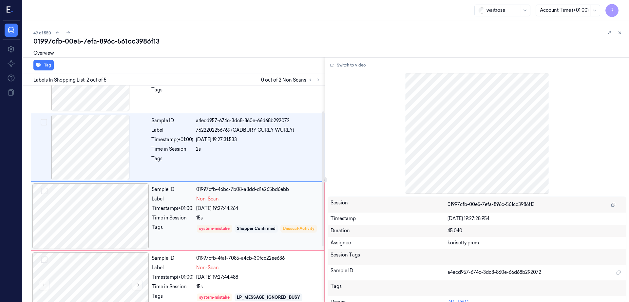
click at [90, 224] on div at bounding box center [90, 215] width 117 height 65
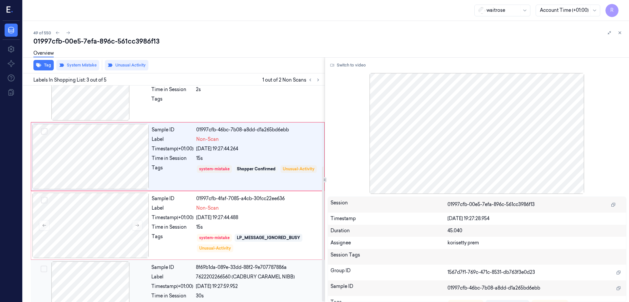
scroll to position [129, 0]
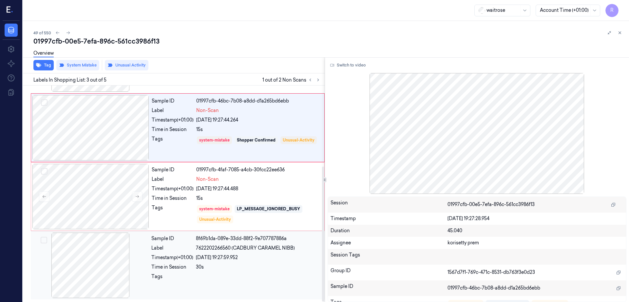
click at [81, 251] on div at bounding box center [90, 264] width 117 height 65
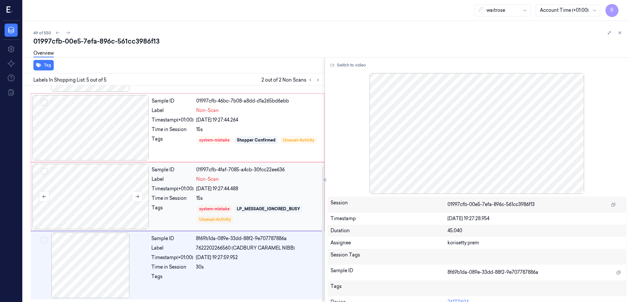
click at [107, 194] on div at bounding box center [90, 196] width 117 height 65
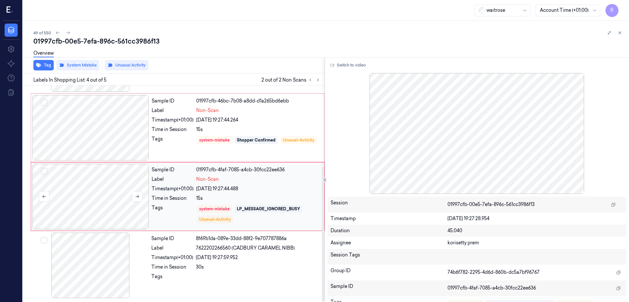
click at [107, 194] on div at bounding box center [90, 196] width 117 height 65
click at [116, 278] on div at bounding box center [90, 264] width 117 height 65
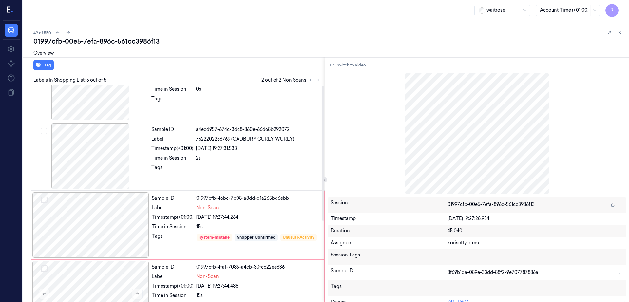
scroll to position [0, 0]
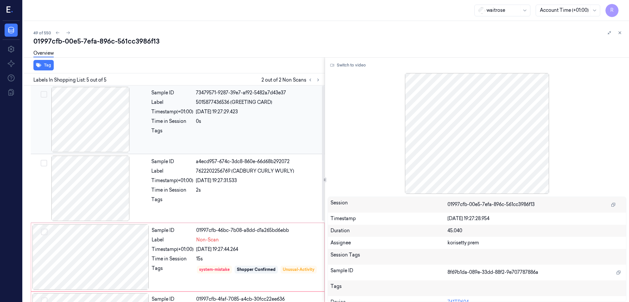
click at [95, 142] on div at bounding box center [90, 119] width 117 height 65
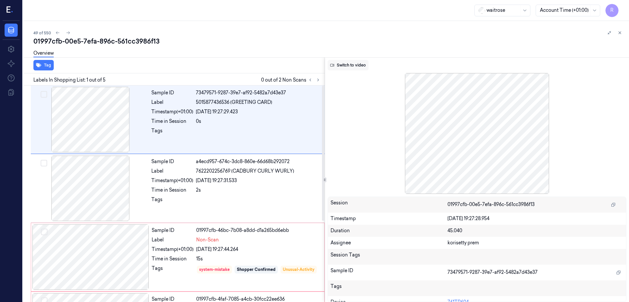
click at [361, 67] on div "Switch to video Session 01997cfb-00e5-7efa-896c-561cc3986f13 Timestamp 24/09/20…" at bounding box center [477, 179] width 304 height 245
click at [364, 67] on button "Switch to video" at bounding box center [347, 65] width 41 height 10
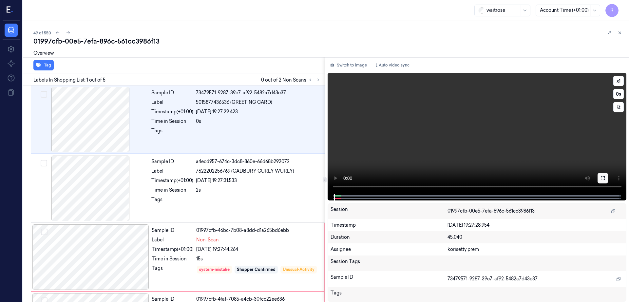
click at [608, 179] on button at bounding box center [602, 178] width 10 height 10
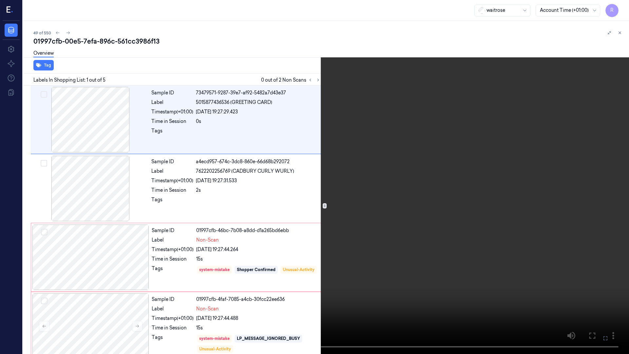
click at [94, 279] on video at bounding box center [314, 177] width 629 height 354
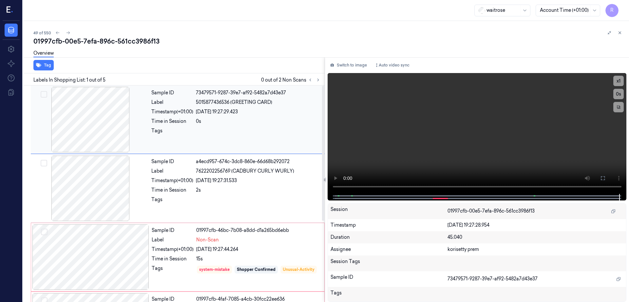
click at [81, 117] on div at bounding box center [90, 119] width 117 height 65
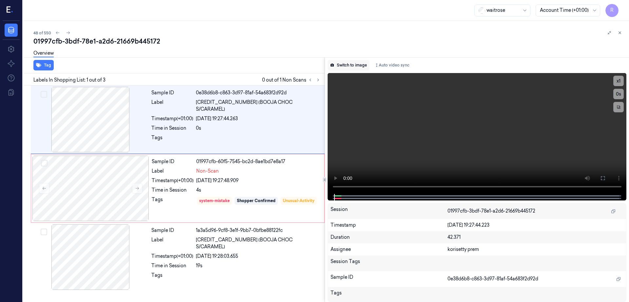
click at [349, 64] on button "Switch to image" at bounding box center [348, 65] width 42 height 10
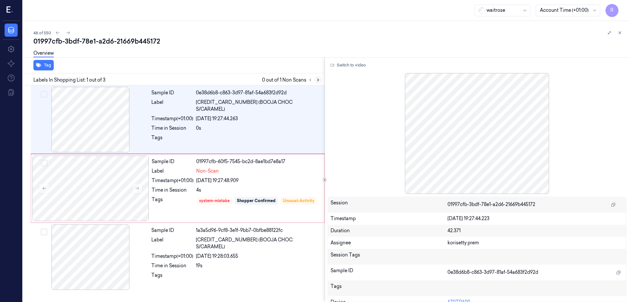
click at [320, 81] on icon at bounding box center [318, 80] width 5 height 5
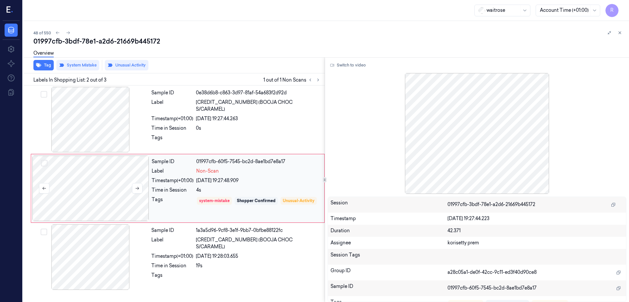
click at [124, 190] on div at bounding box center [90, 188] width 117 height 65
click at [108, 109] on div at bounding box center [90, 119] width 117 height 65
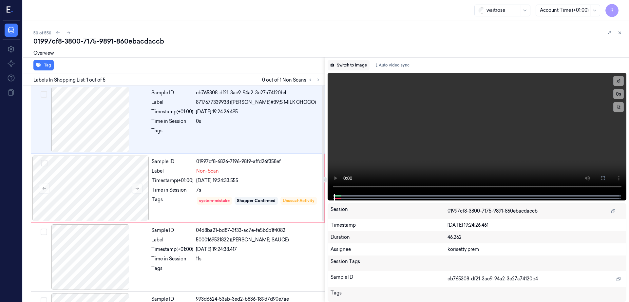
click at [364, 63] on button "Switch to image" at bounding box center [348, 65] width 42 height 10
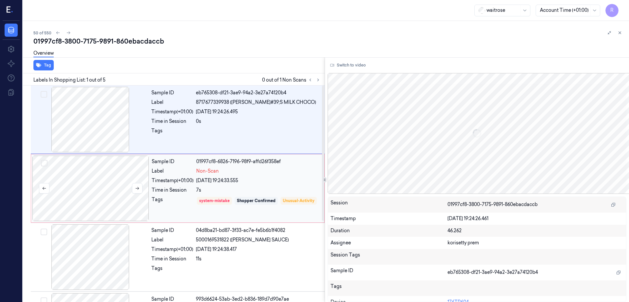
click at [126, 198] on div at bounding box center [90, 188] width 117 height 65
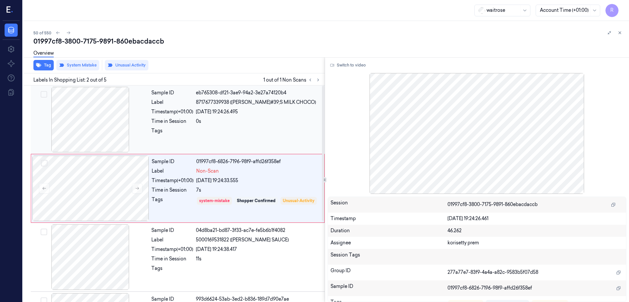
click at [97, 115] on div at bounding box center [90, 119] width 117 height 65
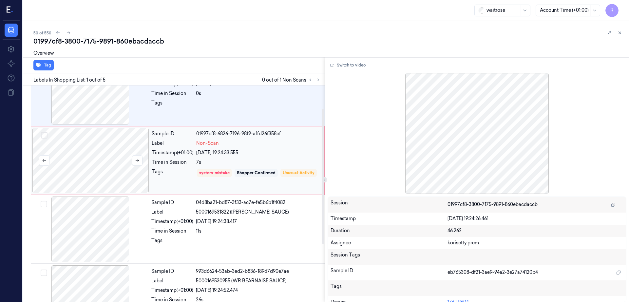
scroll to position [41, 0]
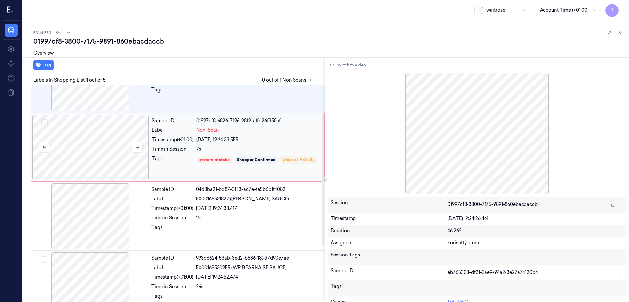
click at [104, 161] on div at bounding box center [90, 147] width 117 height 65
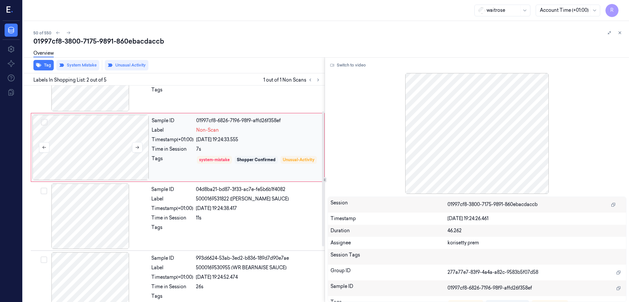
scroll to position [0, 0]
click at [84, 203] on div at bounding box center [90, 215] width 117 height 65
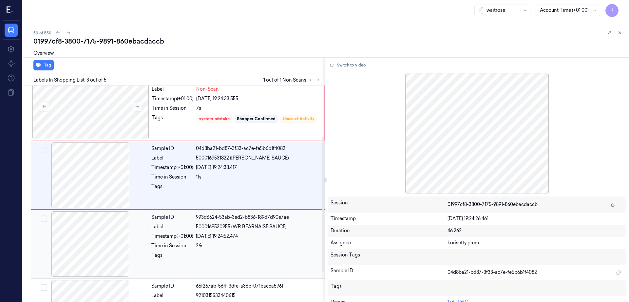
click at [88, 254] on div at bounding box center [90, 243] width 117 height 65
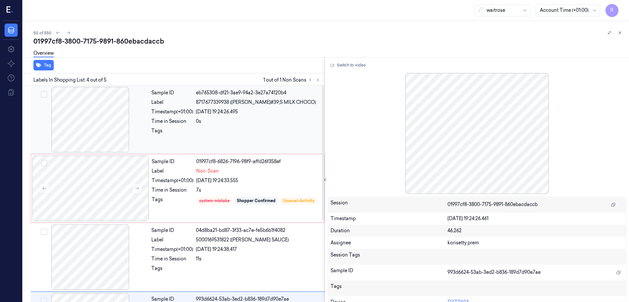
click at [108, 116] on div at bounding box center [90, 119] width 117 height 65
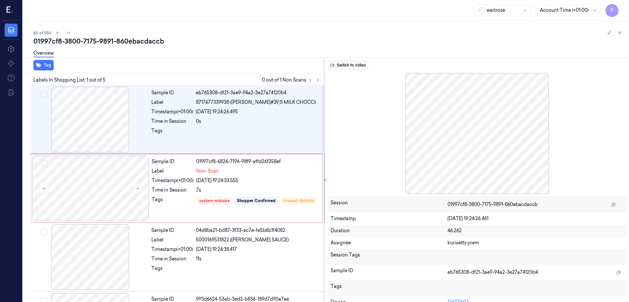
click at [355, 66] on button "Switch to video" at bounding box center [347, 65] width 41 height 10
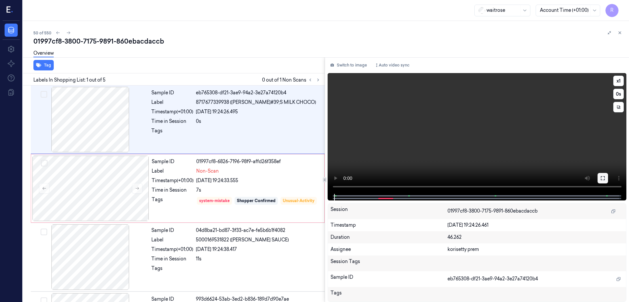
click at [605, 175] on icon at bounding box center [602, 177] width 5 height 5
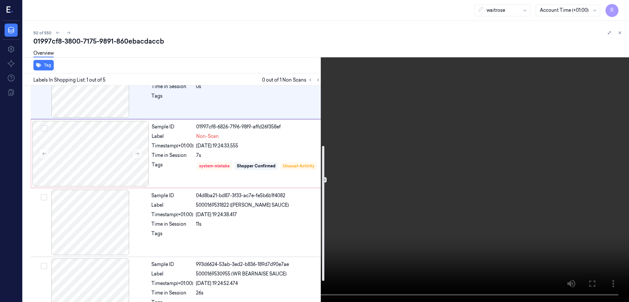
scroll to position [7, 0]
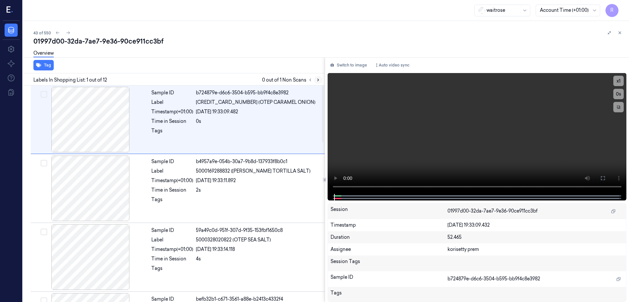
click at [320, 79] on icon at bounding box center [318, 80] width 5 height 5
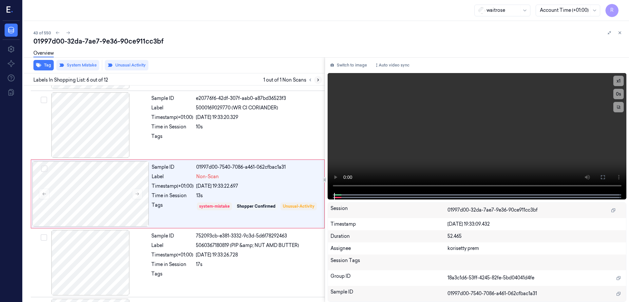
scroll to position [270, 0]
click at [95, 133] on div at bounding box center [90, 124] width 117 height 65
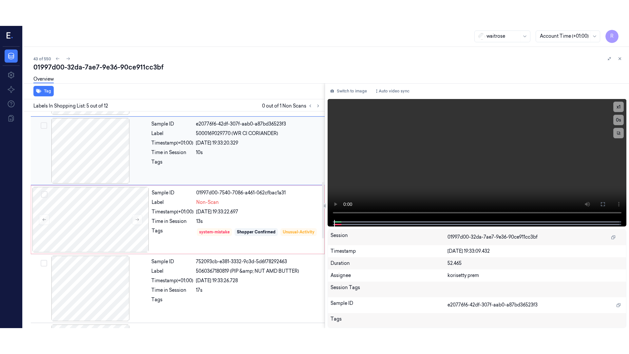
scroll to position [201, 0]
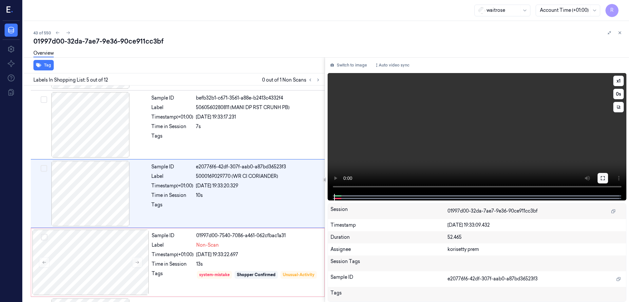
click at [608, 175] on button at bounding box center [602, 178] width 10 height 10
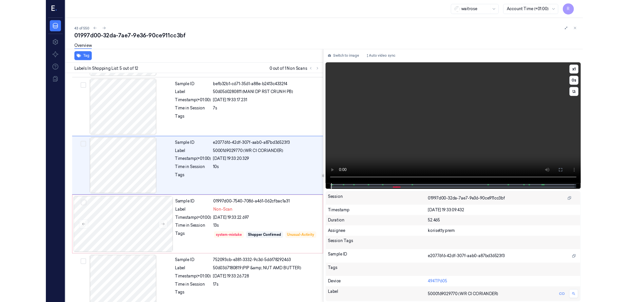
scroll to position [175, 0]
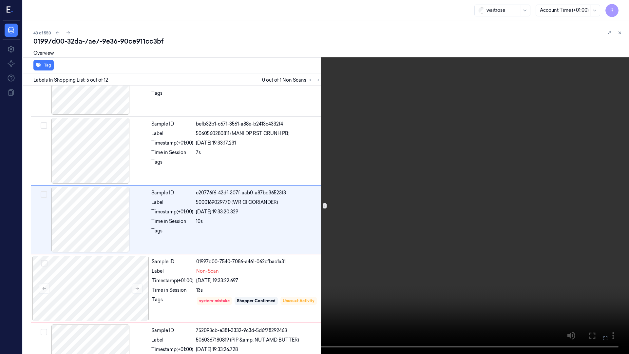
click at [271, 242] on video at bounding box center [314, 177] width 629 height 354
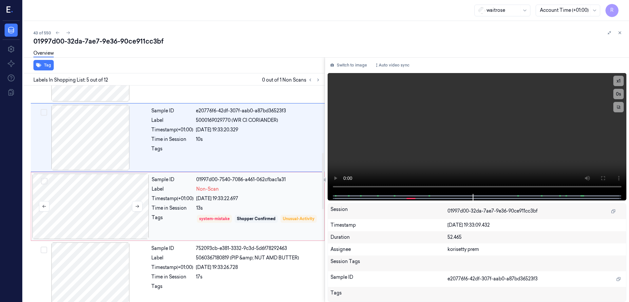
click at [93, 206] on div at bounding box center [90, 206] width 117 height 65
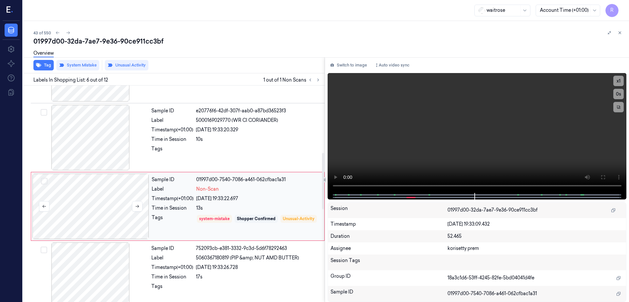
scroll to position [270, 0]
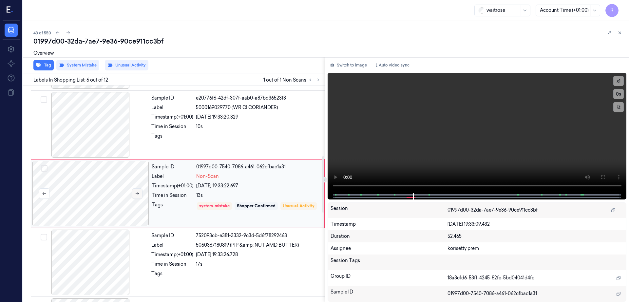
click at [139, 195] on button at bounding box center [137, 193] width 10 height 10
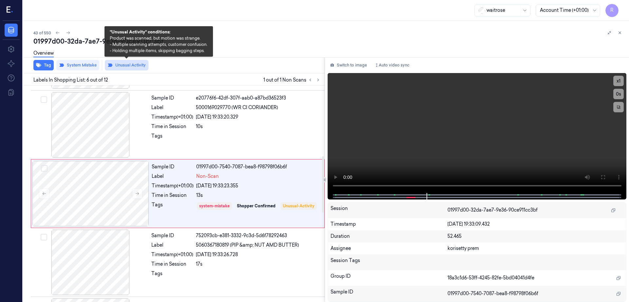
click at [125, 66] on button "Unusual Activity" at bounding box center [127, 65] width 44 height 10
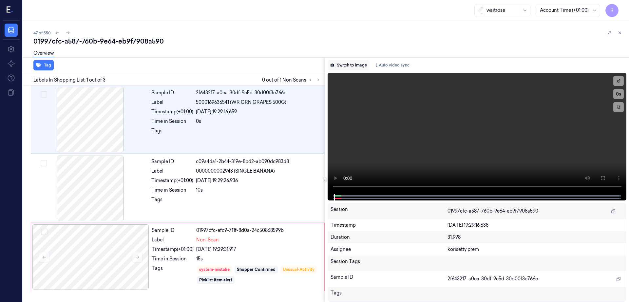
click at [354, 66] on button "Switch to image" at bounding box center [348, 65] width 42 height 10
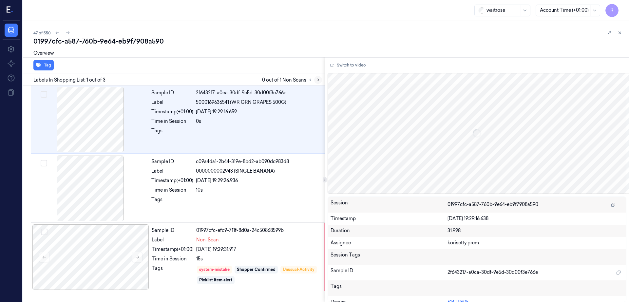
click at [320, 78] on icon at bounding box center [318, 80] width 5 height 5
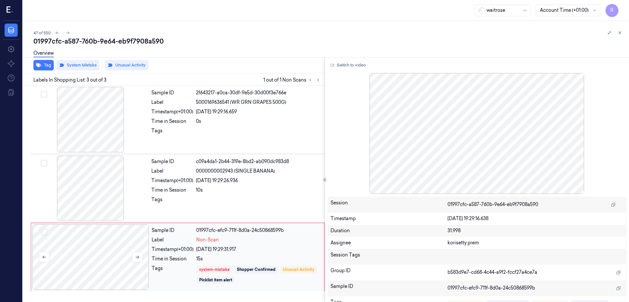
click at [94, 247] on div at bounding box center [90, 256] width 117 height 65
click at [81, 186] on div at bounding box center [90, 188] width 117 height 65
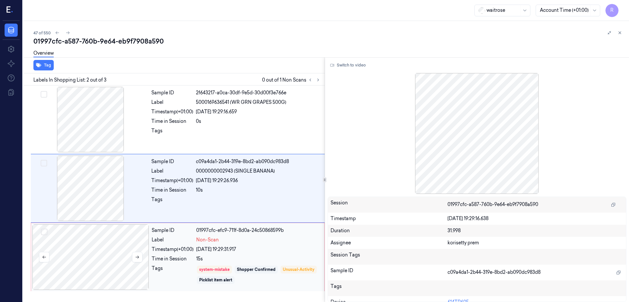
click at [97, 285] on div at bounding box center [90, 256] width 117 height 65
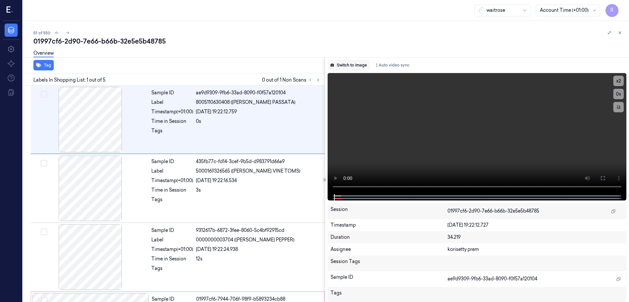
click at [353, 64] on button "Switch to image" at bounding box center [348, 65] width 42 height 10
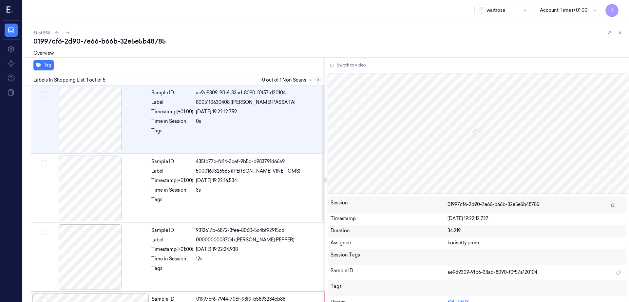
click at [320, 78] on icon at bounding box center [318, 80] width 5 height 5
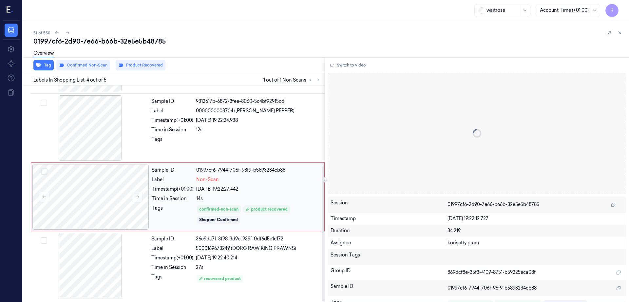
scroll to position [129, 0]
click at [89, 195] on div at bounding box center [90, 196] width 117 height 65
click at [108, 129] on div at bounding box center [90, 127] width 117 height 65
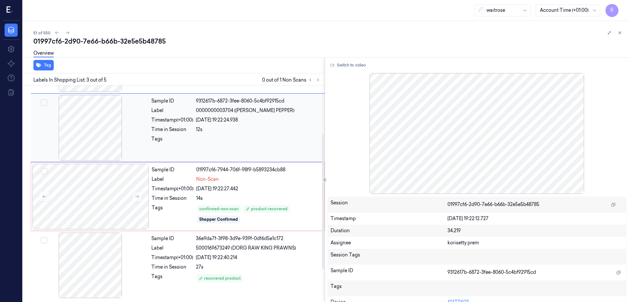
scroll to position [64, 0]
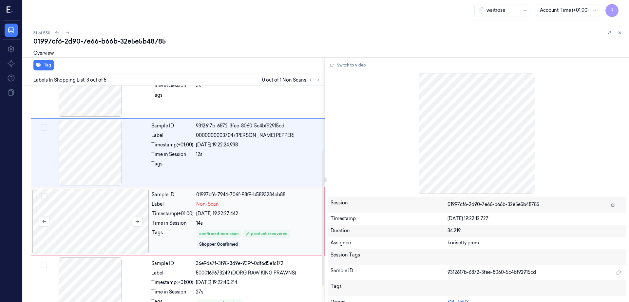
click at [104, 215] on div at bounding box center [90, 221] width 117 height 65
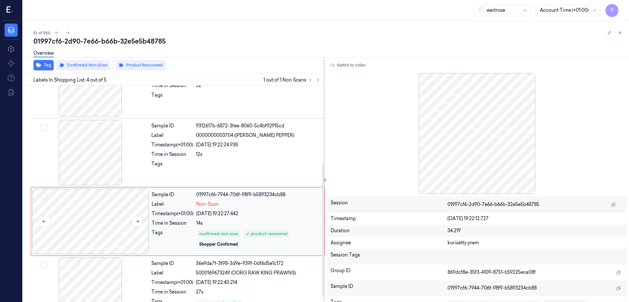
scroll to position [129, 0]
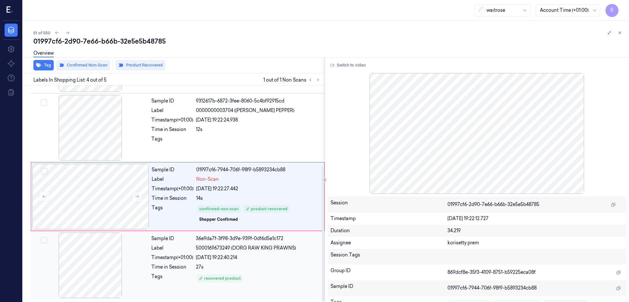
click at [84, 257] on div at bounding box center [90, 264] width 117 height 65
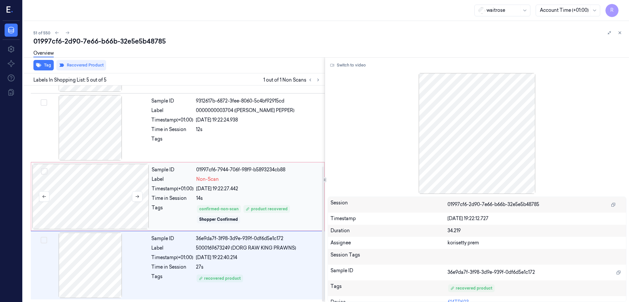
click at [115, 190] on div at bounding box center [90, 196] width 117 height 65
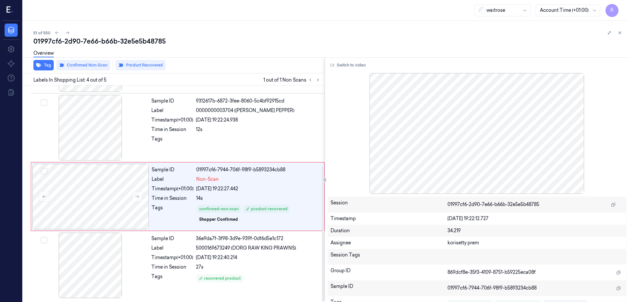
click at [338, 64] on div "Tag Confirmed Non-Scan Product Recovered Labels In Shopping List: 4 out of 5 1 …" at bounding box center [324, 179] width 608 height 245
click at [124, 151] on div at bounding box center [90, 127] width 117 height 65
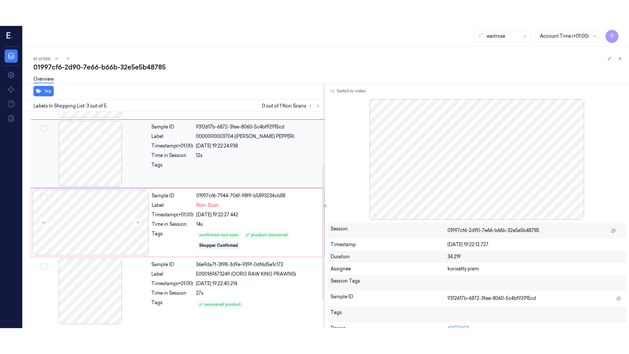
scroll to position [64, 0]
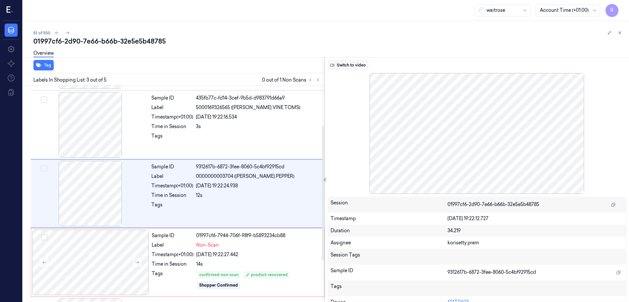
click at [344, 68] on button "Switch to video" at bounding box center [347, 65] width 41 height 10
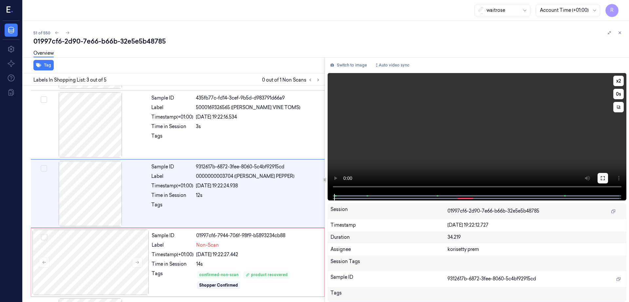
click at [605, 177] on icon at bounding box center [602, 177] width 5 height 5
click at [83, 185] on div at bounding box center [90, 193] width 117 height 65
click at [605, 177] on icon at bounding box center [602, 177] width 5 height 5
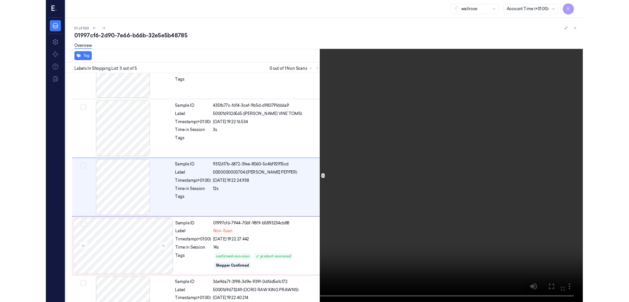
scroll to position [38, 0]
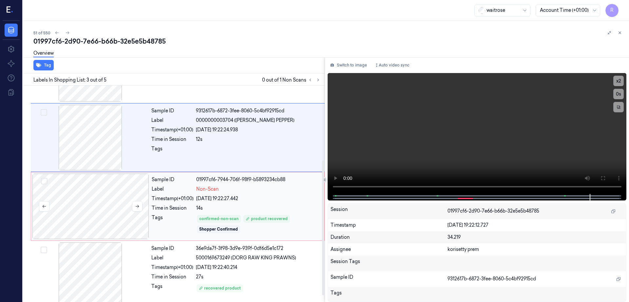
click at [100, 202] on div at bounding box center [90, 206] width 117 height 65
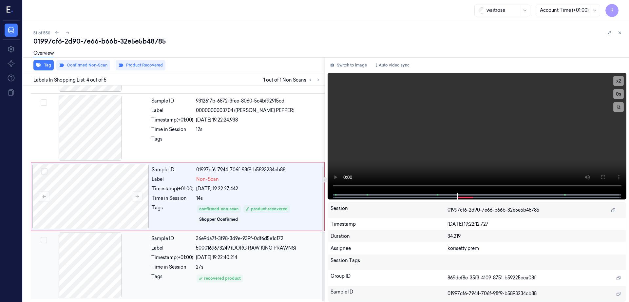
click at [90, 253] on div at bounding box center [90, 264] width 117 height 65
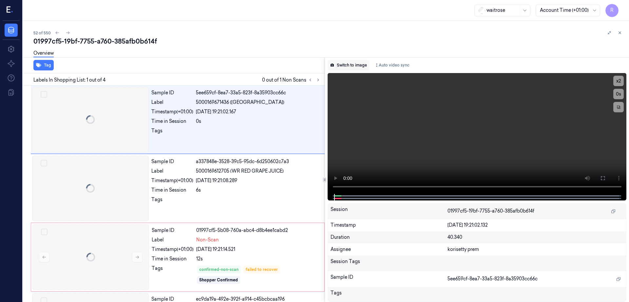
click at [358, 68] on button "Switch to image" at bounding box center [348, 65] width 42 height 10
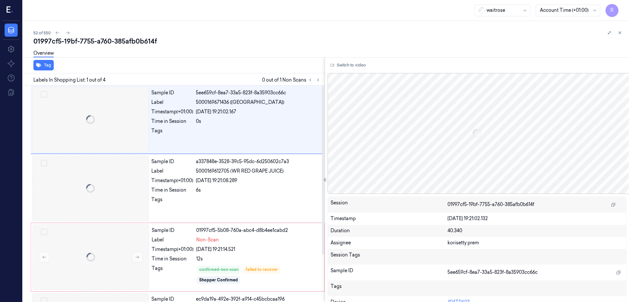
click at [322, 76] on div at bounding box center [314, 80] width 16 height 8
click at [322, 79] on button at bounding box center [318, 80] width 8 height 8
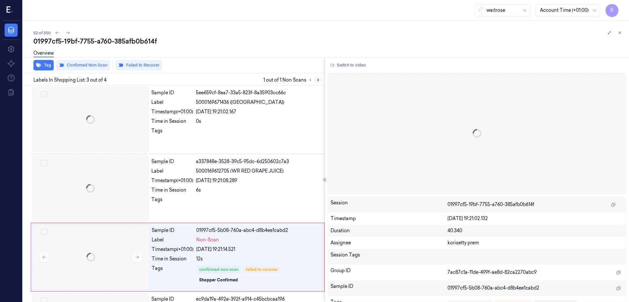
scroll to position [61, 0]
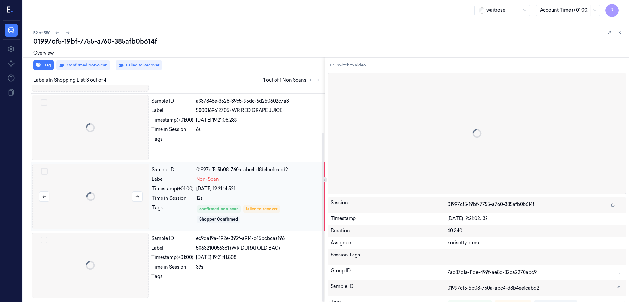
click at [79, 209] on div at bounding box center [90, 196] width 117 height 65
click at [114, 135] on div at bounding box center [90, 127] width 117 height 65
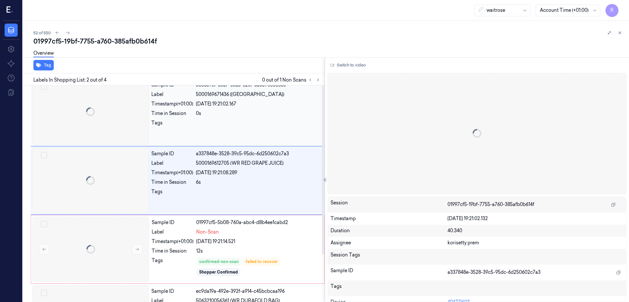
scroll to position [0, 0]
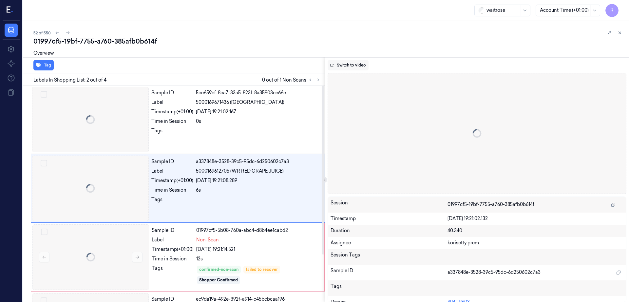
click at [361, 69] on button "Switch to video" at bounding box center [347, 65] width 41 height 10
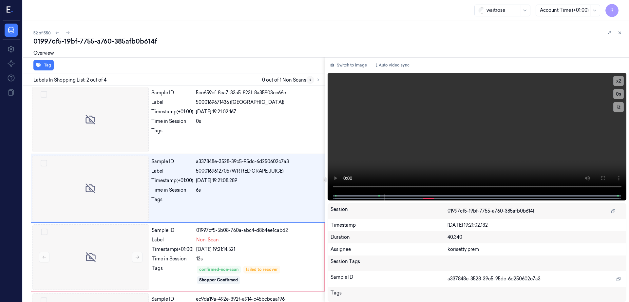
click at [312, 79] on icon at bounding box center [310, 80] width 5 height 5
click at [127, 121] on div at bounding box center [90, 119] width 117 height 65
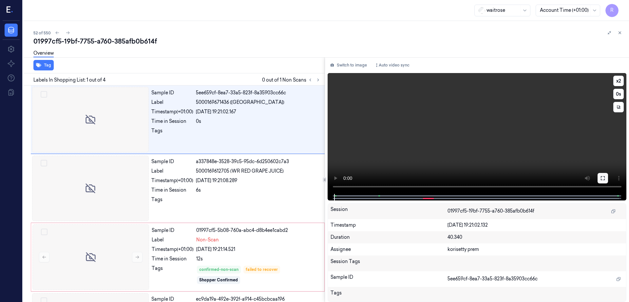
click at [608, 178] on button at bounding box center [602, 178] width 10 height 10
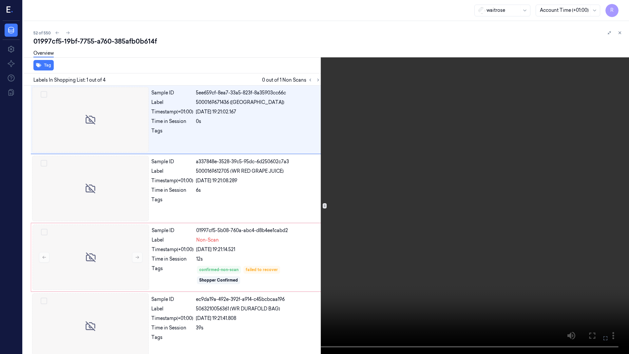
click at [406, 217] on video at bounding box center [314, 177] width 629 height 354
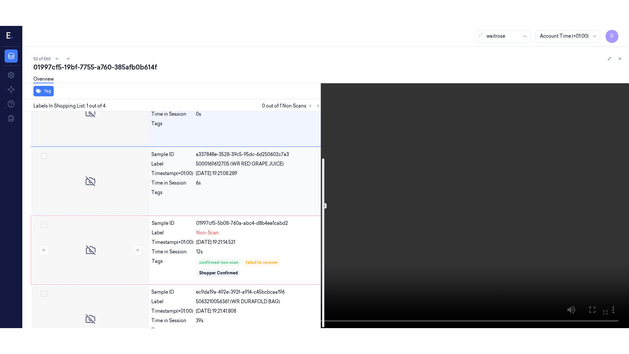
scroll to position [61, 0]
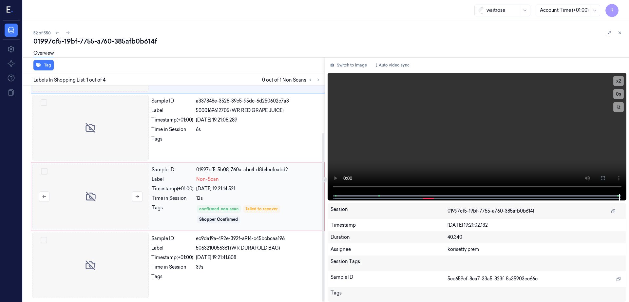
drag, startPoint x: 98, startPoint y: 192, endPoint x: 98, endPoint y: 196, distance: 3.6
click at [98, 192] on div at bounding box center [90, 196] width 117 height 65
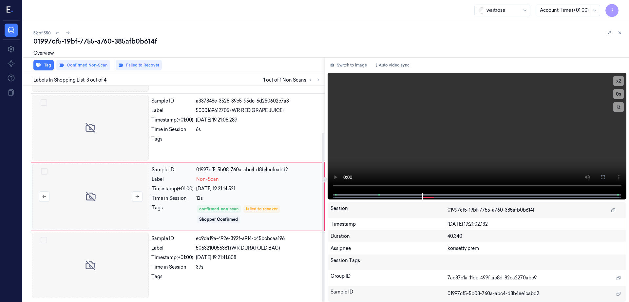
click at [117, 199] on div at bounding box center [90, 196] width 117 height 65
click at [608, 175] on button at bounding box center [602, 177] width 10 height 10
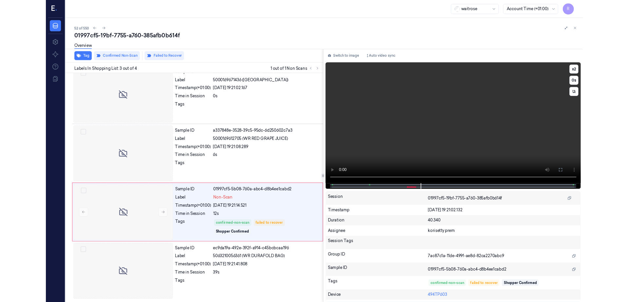
scroll to position [9, 0]
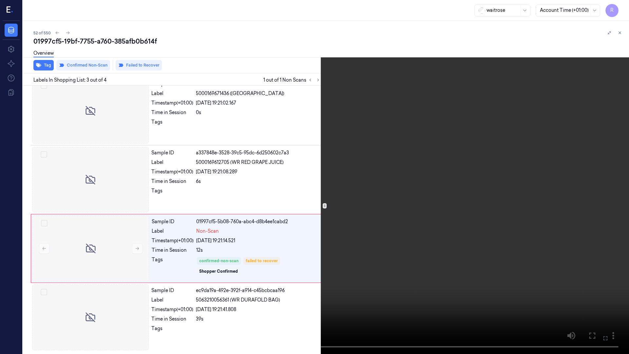
click at [459, 282] on video at bounding box center [314, 177] width 629 height 354
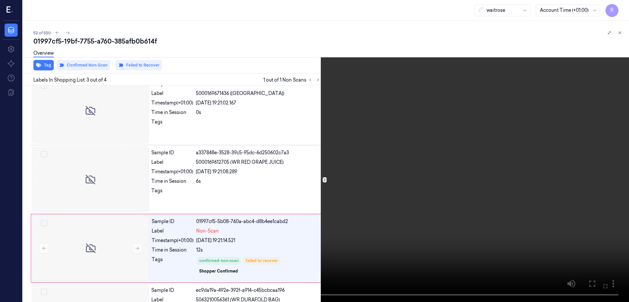
scroll to position [61, 0]
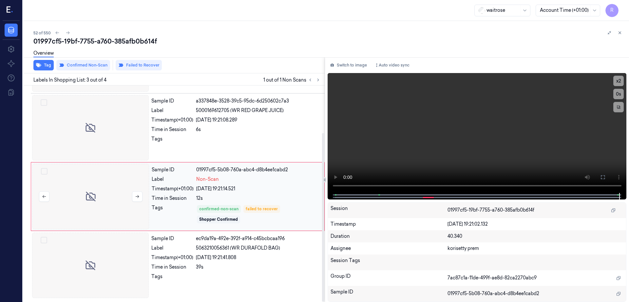
click at [99, 185] on div at bounding box center [90, 196] width 117 height 65
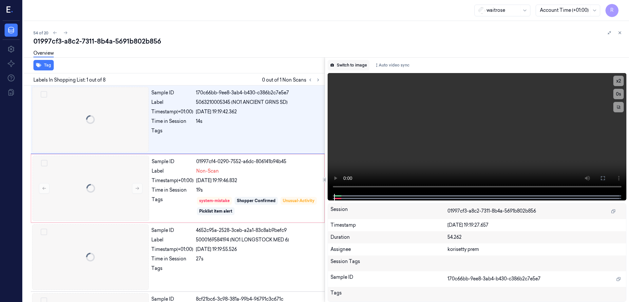
click at [358, 68] on button "Switch to image" at bounding box center [348, 65] width 42 height 10
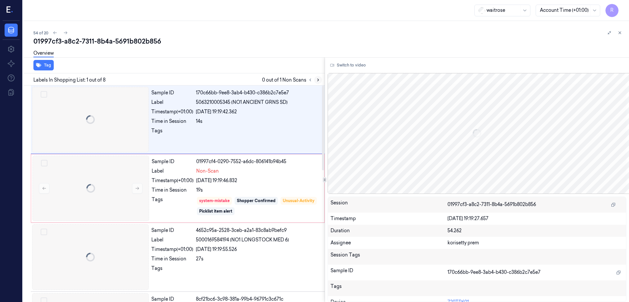
click at [320, 80] on icon at bounding box center [318, 80] width 5 height 5
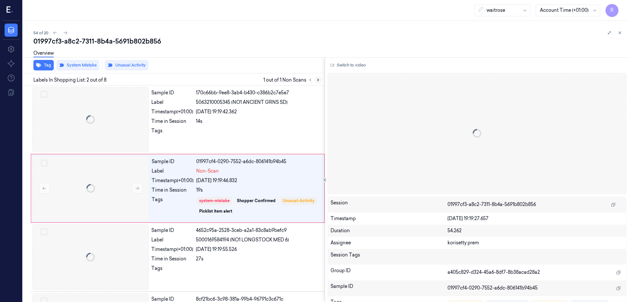
click at [320, 80] on icon at bounding box center [318, 80] width 5 height 5
click at [99, 132] on div at bounding box center [90, 119] width 117 height 65
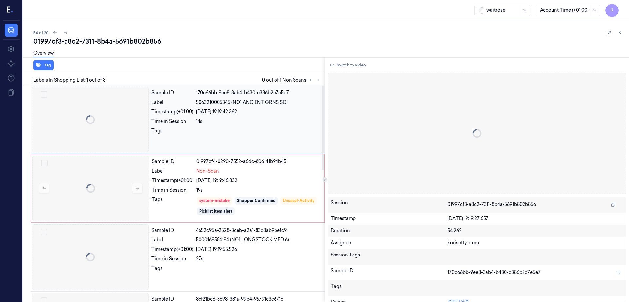
click at [99, 132] on div at bounding box center [90, 119] width 117 height 65
click at [334, 67] on icon at bounding box center [332, 65] width 4 height 4
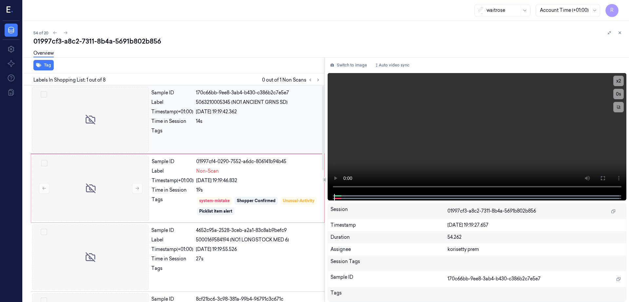
click at [87, 137] on div at bounding box center [90, 119] width 117 height 65
click at [604, 179] on icon at bounding box center [602, 178] width 4 height 4
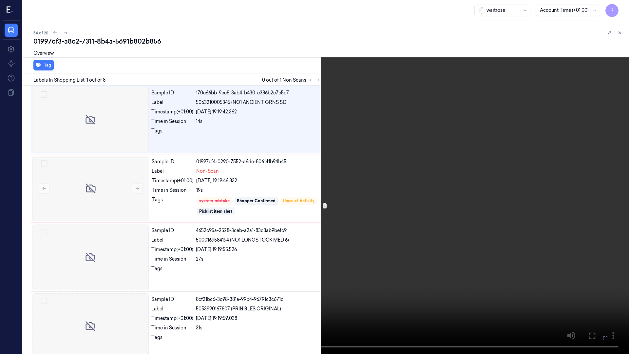
click at [352, 204] on video at bounding box center [314, 177] width 629 height 354
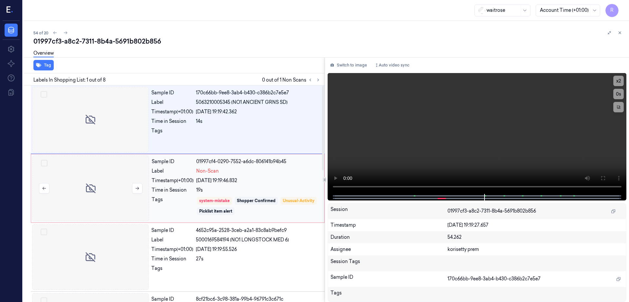
click at [137, 176] on div at bounding box center [90, 188] width 117 height 65
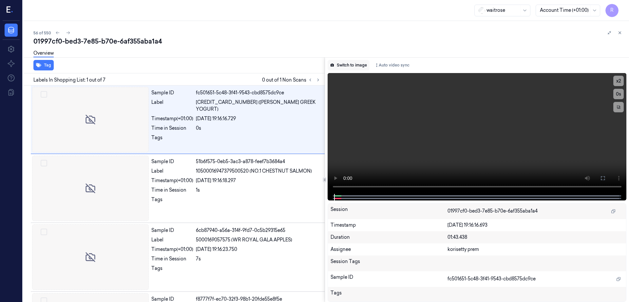
click at [346, 67] on button "Switch to image" at bounding box center [348, 65] width 42 height 10
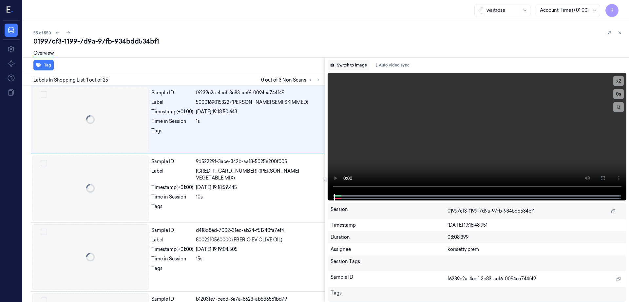
click at [357, 64] on button "Switch to image" at bounding box center [348, 65] width 42 height 10
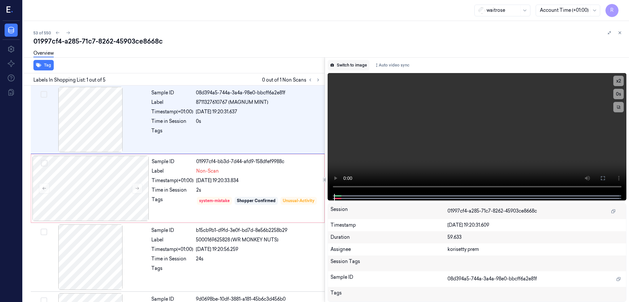
click at [357, 63] on button "Switch to image" at bounding box center [348, 65] width 42 height 10
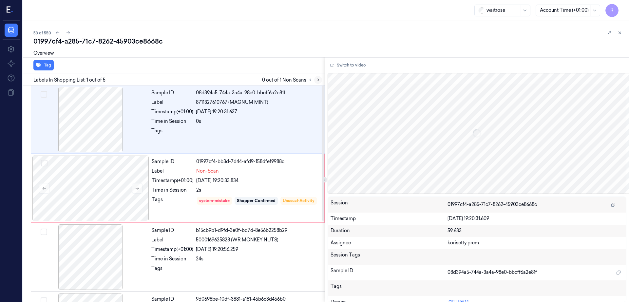
click at [320, 81] on icon at bounding box center [318, 80] width 5 height 5
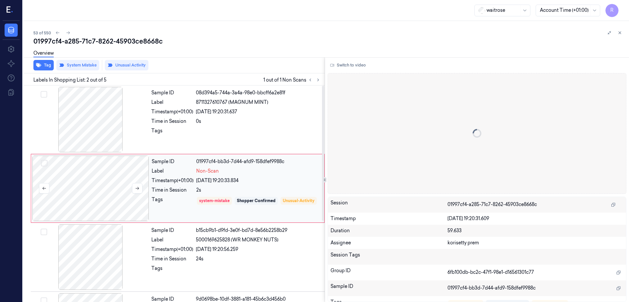
click at [96, 196] on div at bounding box center [90, 188] width 117 height 65
click at [85, 117] on div at bounding box center [90, 119] width 117 height 65
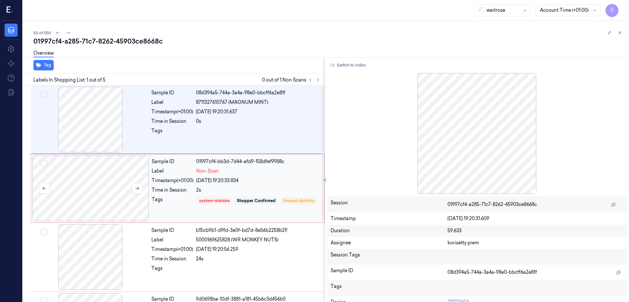
click at [99, 194] on div at bounding box center [90, 188] width 117 height 65
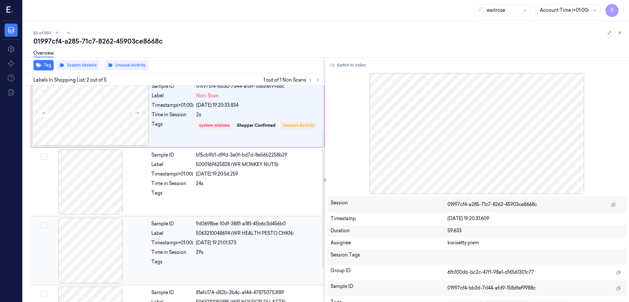
scroll to position [41, 0]
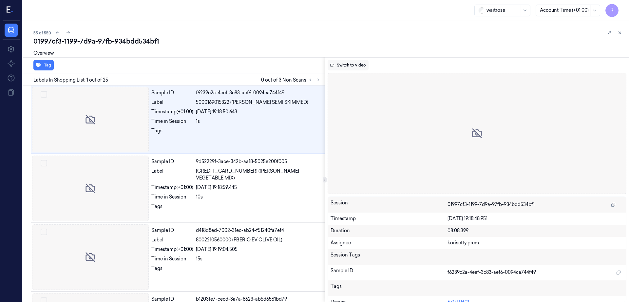
click at [354, 64] on button "Switch to video" at bounding box center [347, 65] width 41 height 10
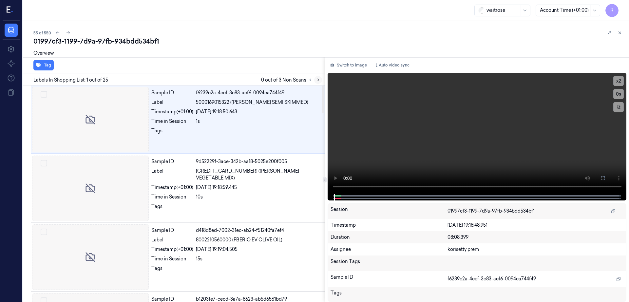
click at [320, 78] on icon at bounding box center [318, 80] width 5 height 5
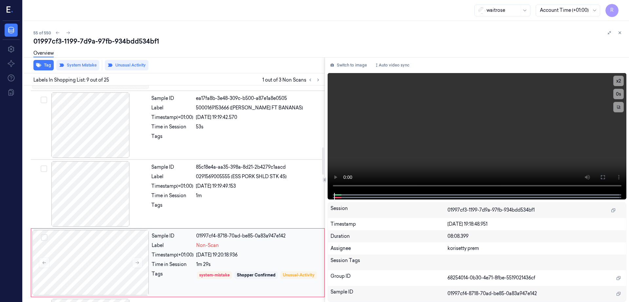
scroll to position [491, 0]
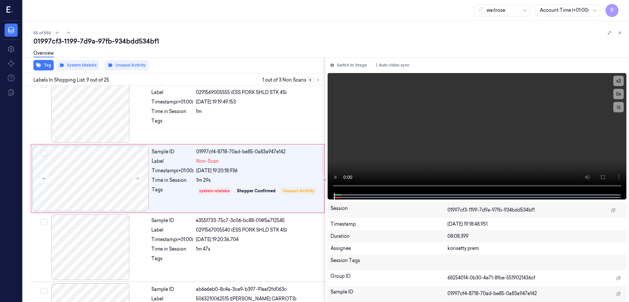
click at [314, 79] on button at bounding box center [310, 80] width 8 height 8
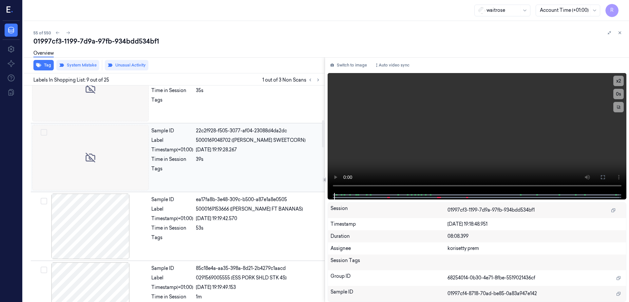
scroll to position [435, 0]
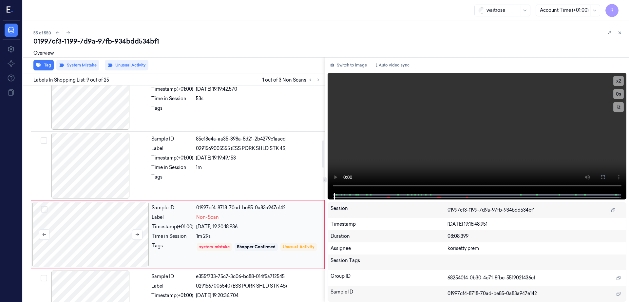
click at [98, 220] on div at bounding box center [90, 234] width 117 height 65
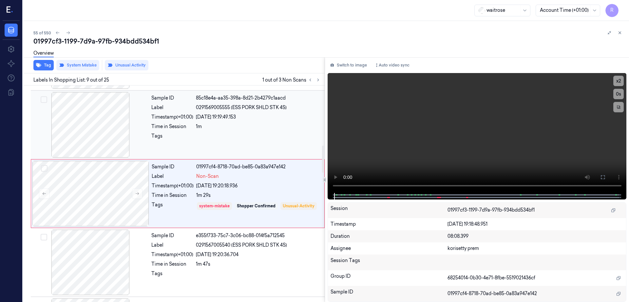
click at [98, 133] on div at bounding box center [90, 124] width 117 height 65
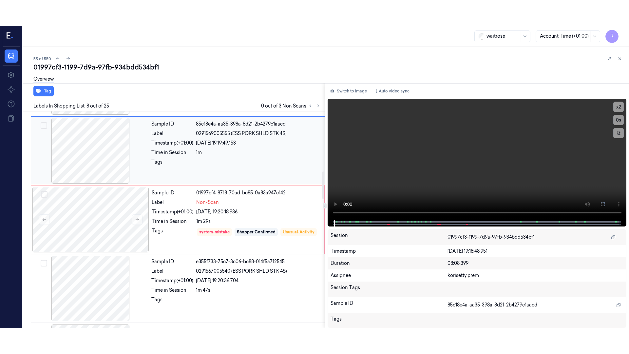
scroll to position [407, 0]
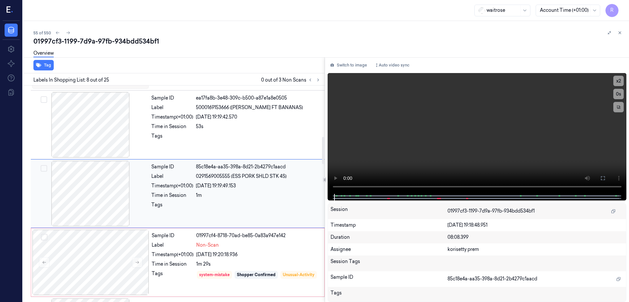
click at [73, 186] on div at bounding box center [90, 193] width 117 height 65
click at [608, 182] on button at bounding box center [602, 178] width 10 height 10
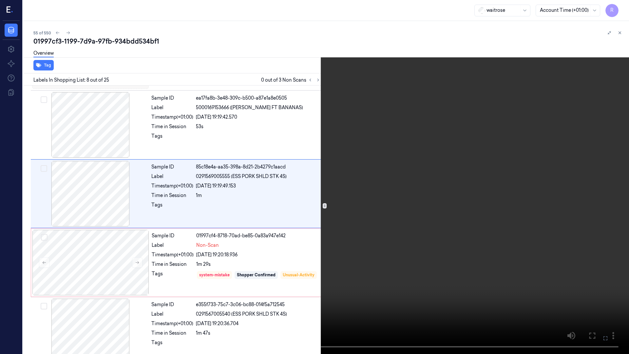
click at [421, 210] on video at bounding box center [314, 177] width 629 height 354
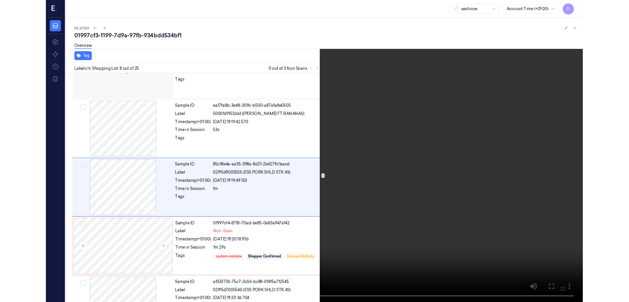
scroll to position [381, 0]
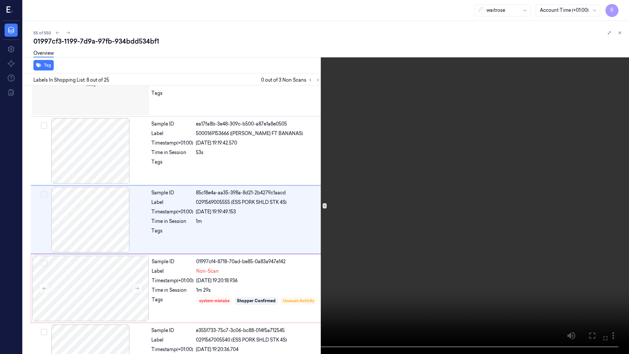
click at [421, 210] on video at bounding box center [314, 177] width 629 height 354
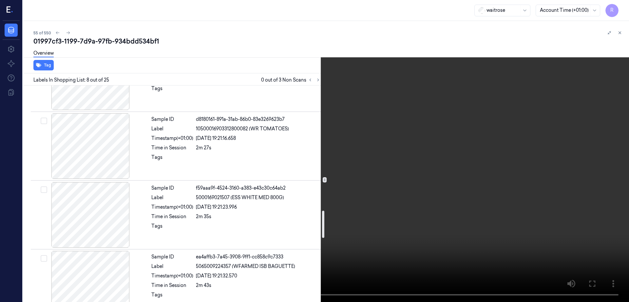
scroll to position [995, 0]
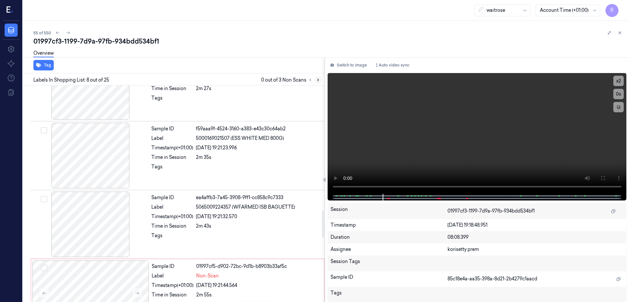
click at [320, 78] on icon at bounding box center [318, 80] width 5 height 5
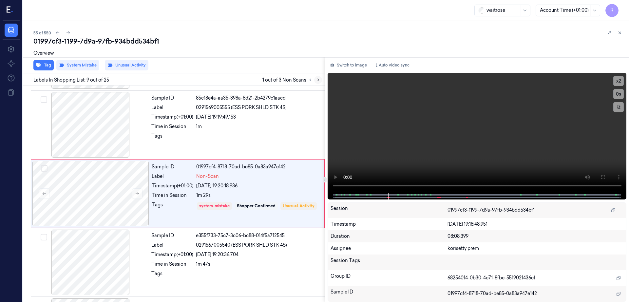
click at [320, 78] on icon at bounding box center [318, 80] width 5 height 5
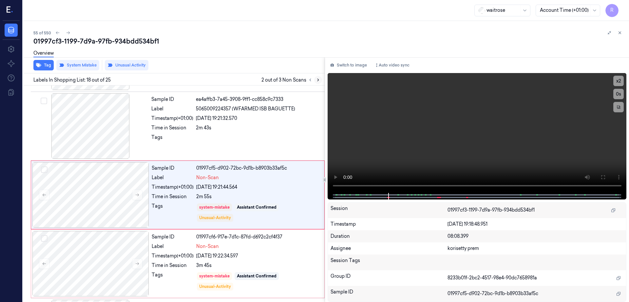
scroll to position [1095, 0]
click at [64, 143] on div at bounding box center [90, 124] width 117 height 65
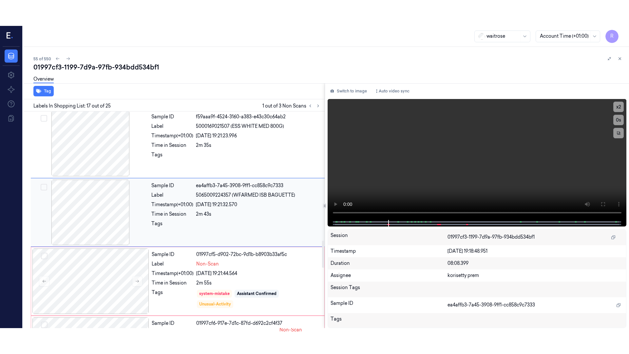
scroll to position [1026, 0]
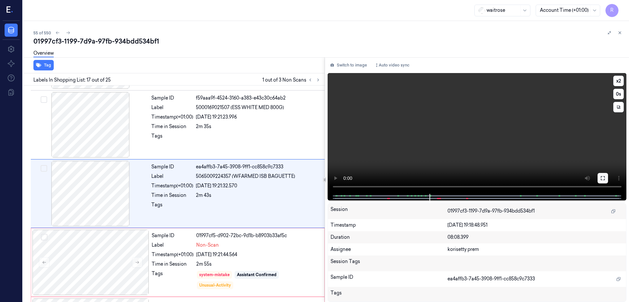
click at [605, 178] on icon at bounding box center [602, 177] width 5 height 5
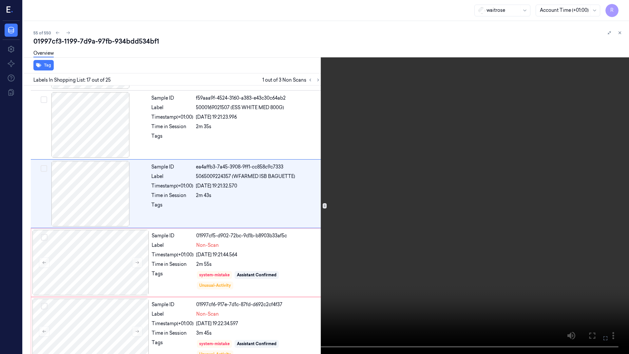
click at [367, 206] on video at bounding box center [314, 177] width 629 height 354
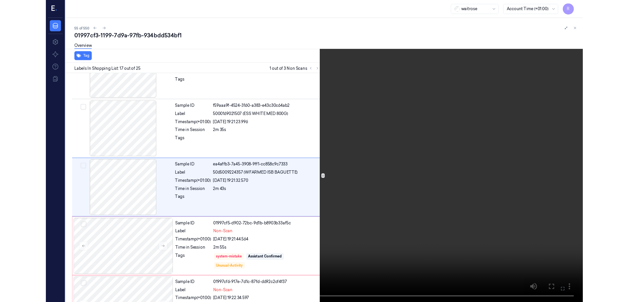
scroll to position [1000, 0]
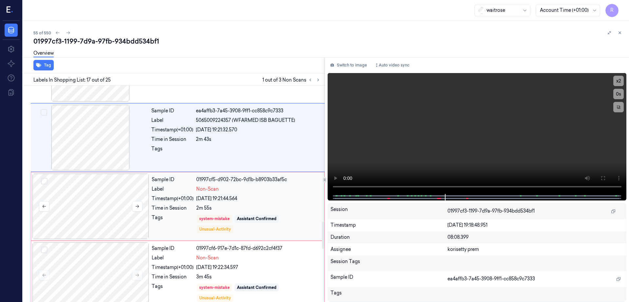
click at [91, 219] on div at bounding box center [90, 206] width 117 height 65
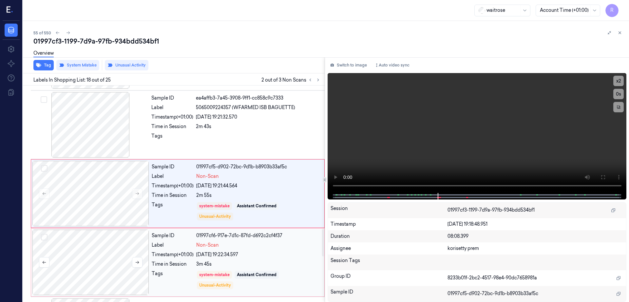
scroll to position [1177, 0]
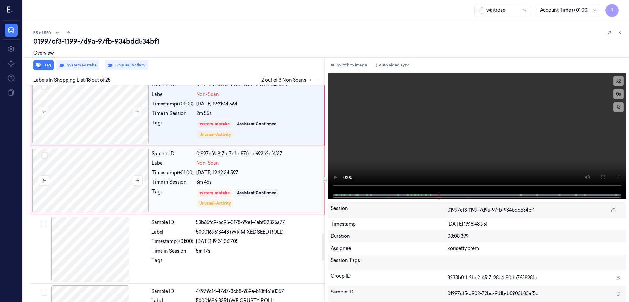
click at [96, 191] on div at bounding box center [90, 180] width 117 height 65
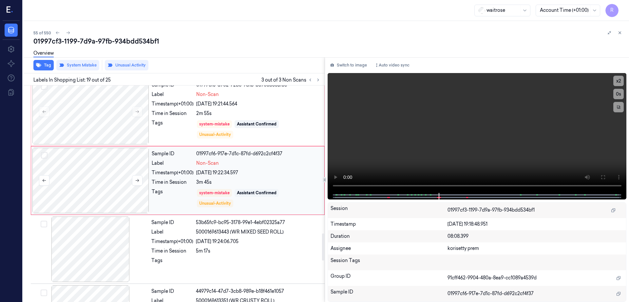
scroll to position [1163, 0]
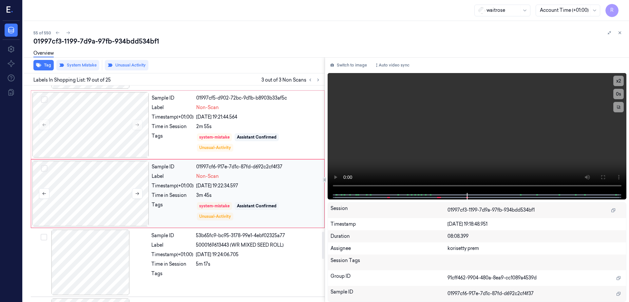
click at [96, 191] on div at bounding box center [90, 193] width 117 height 65
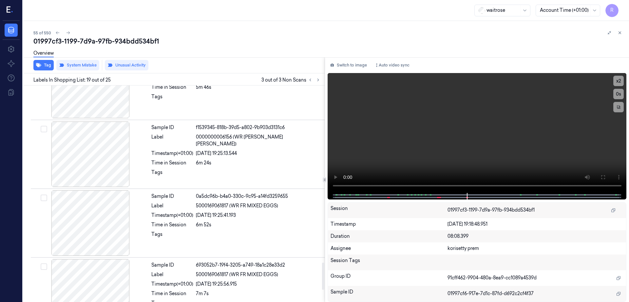
scroll to position [1491, 0]
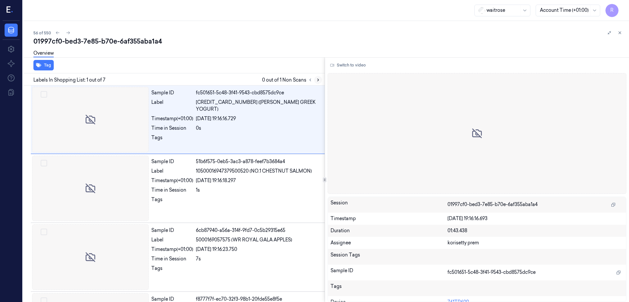
click at [322, 79] on button at bounding box center [318, 80] width 8 height 8
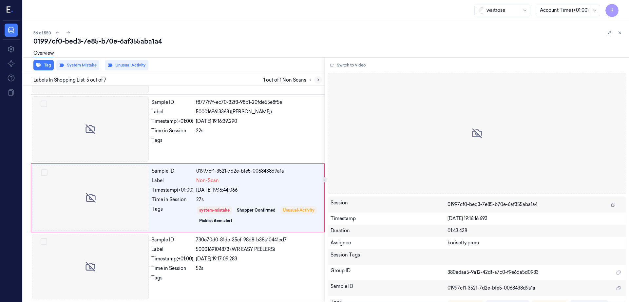
scroll to position [201, 0]
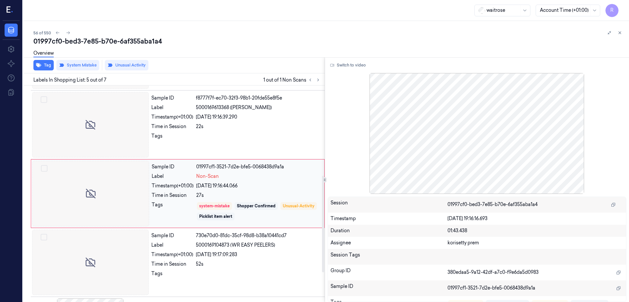
click at [62, 202] on div at bounding box center [90, 193] width 117 height 65
click at [96, 133] on div at bounding box center [90, 124] width 117 height 65
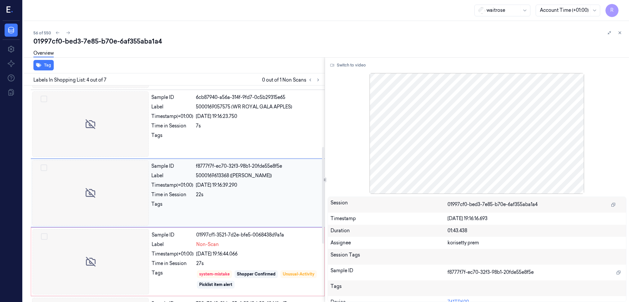
scroll to position [132, 0]
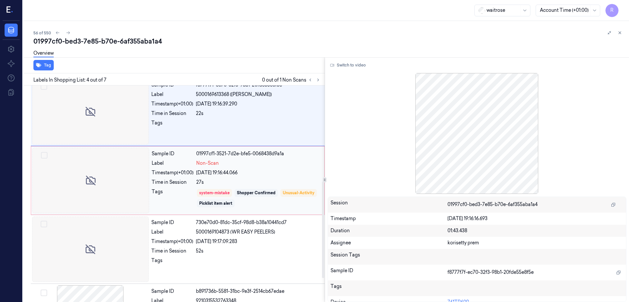
click at [262, 170] on div "24/09/2025 19:16:44.066" at bounding box center [258, 172] width 124 height 7
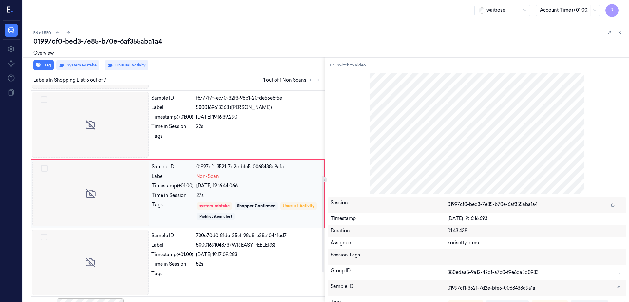
click at [112, 174] on div at bounding box center [90, 193] width 117 height 65
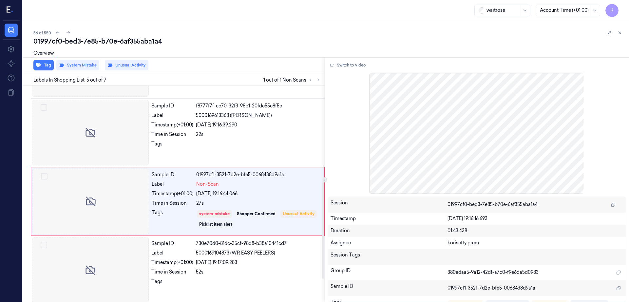
scroll to position [144, 0]
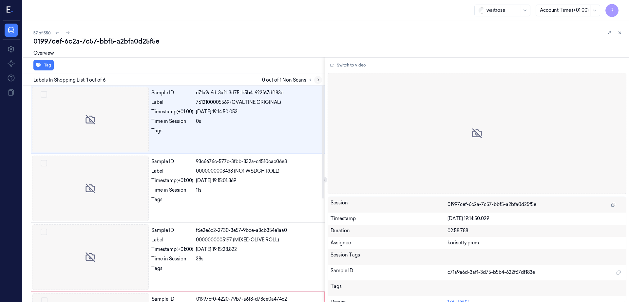
click at [320, 80] on icon at bounding box center [318, 80] width 5 height 5
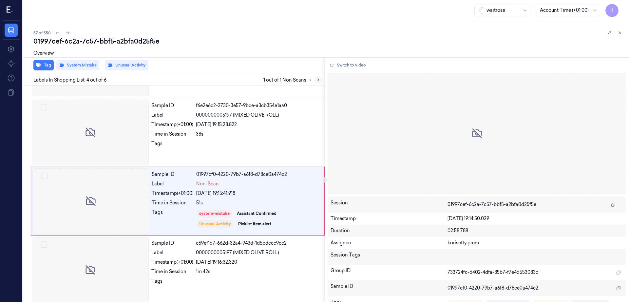
scroll to position [132, 0]
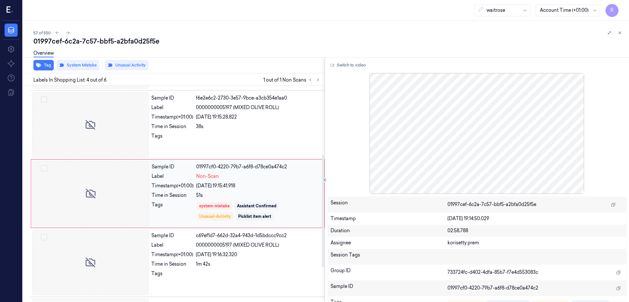
click at [91, 193] on div at bounding box center [90, 193] width 117 height 65
click at [101, 135] on div at bounding box center [90, 124] width 117 height 65
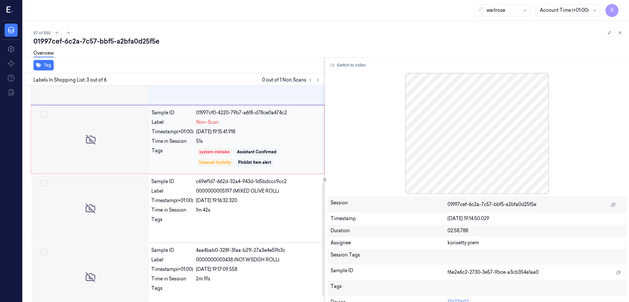
click at [105, 160] on div at bounding box center [90, 139] width 117 height 65
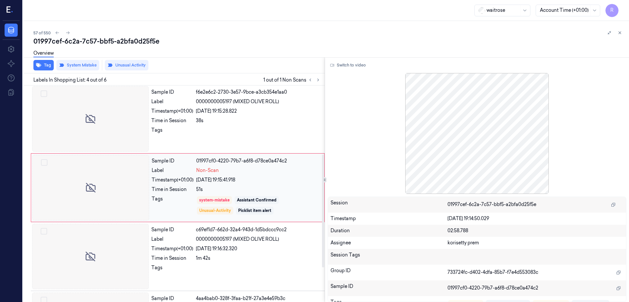
scroll to position [132, 0]
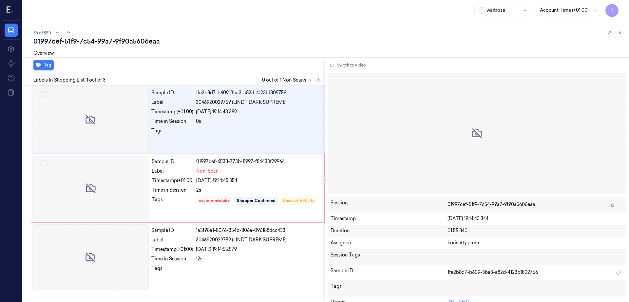
click at [320, 78] on icon at bounding box center [318, 80] width 5 height 5
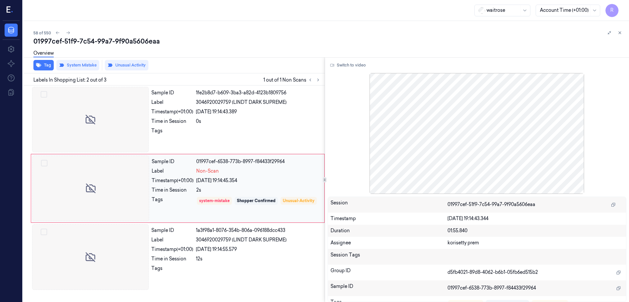
click at [115, 189] on div at bounding box center [90, 188] width 117 height 65
click at [106, 119] on div at bounding box center [90, 119] width 117 height 65
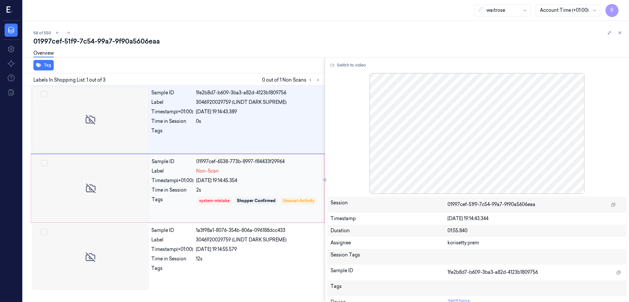
click at [97, 164] on div at bounding box center [90, 188] width 117 height 65
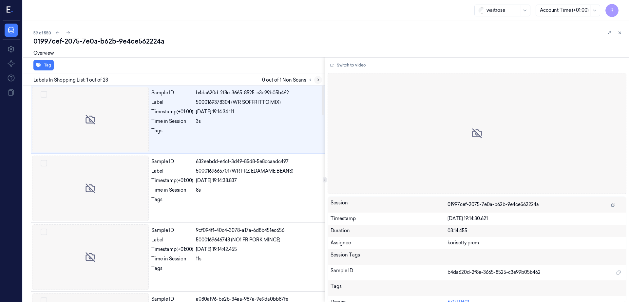
click at [320, 79] on icon at bounding box center [318, 80] width 5 height 5
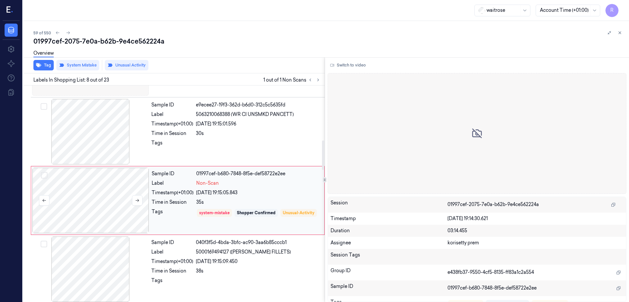
scroll to position [407, 0]
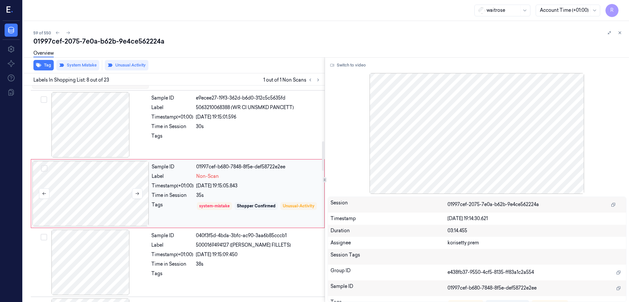
click at [93, 197] on div at bounding box center [90, 193] width 117 height 65
click at [97, 137] on div at bounding box center [90, 124] width 117 height 65
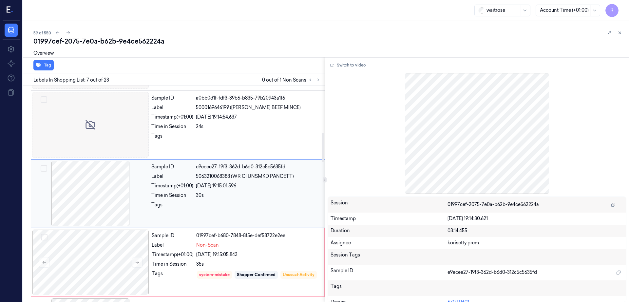
scroll to position [379, 0]
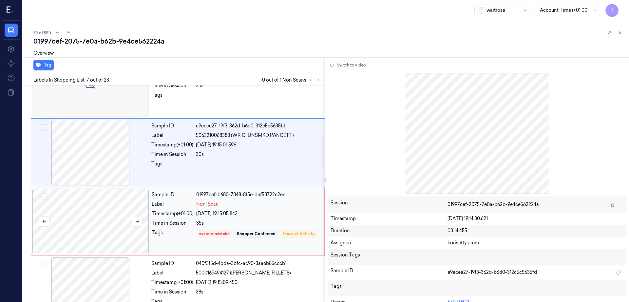
click at [92, 229] on div at bounding box center [90, 221] width 117 height 65
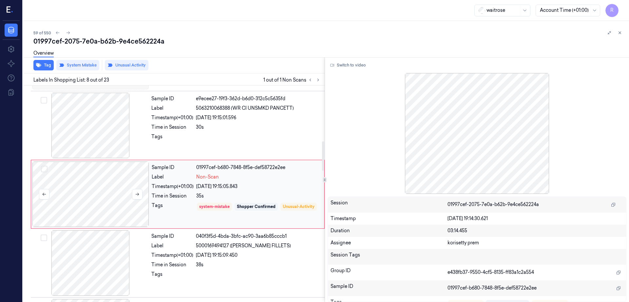
scroll to position [407, 0]
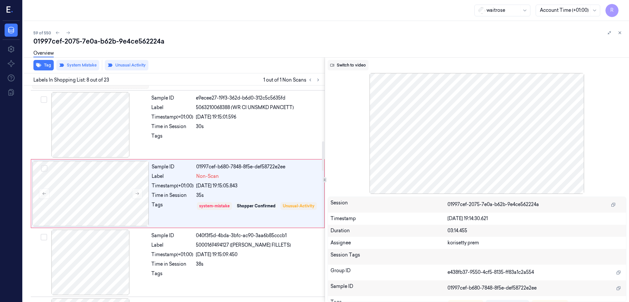
click at [365, 65] on button "Switch to video" at bounding box center [347, 65] width 41 height 10
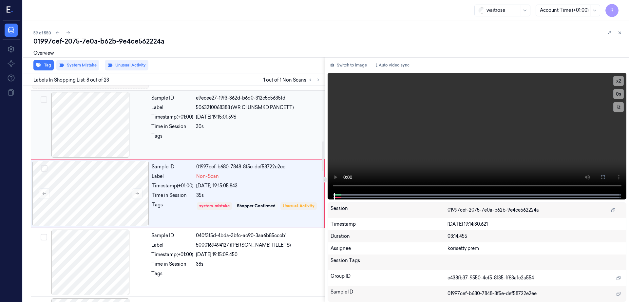
click at [124, 136] on div at bounding box center [90, 124] width 117 height 65
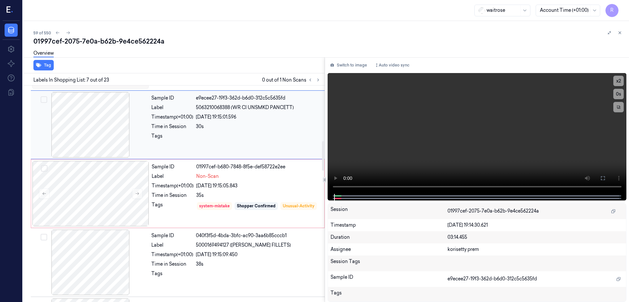
scroll to position [339, 0]
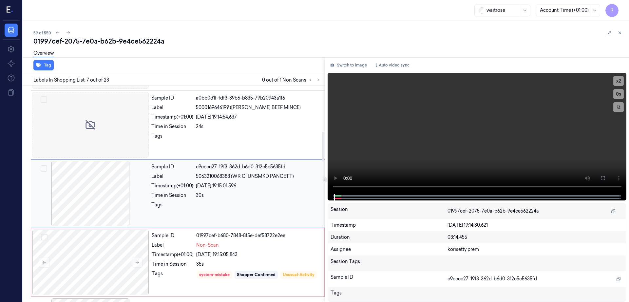
click at [124, 136] on div at bounding box center [90, 124] width 117 height 65
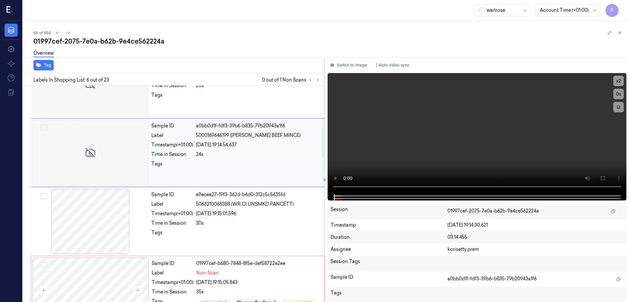
click at [111, 155] on div at bounding box center [90, 152] width 117 height 65
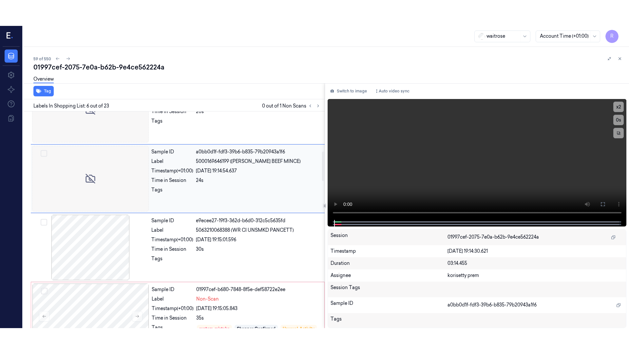
scroll to position [270, 0]
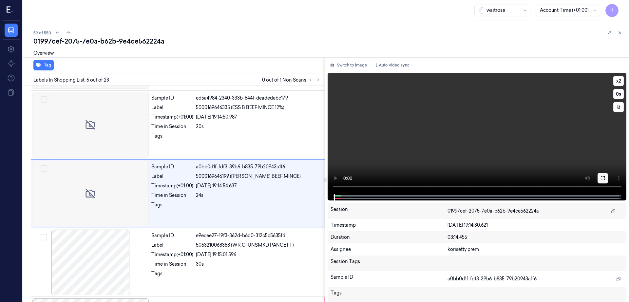
click at [605, 177] on icon at bounding box center [602, 177] width 5 height 5
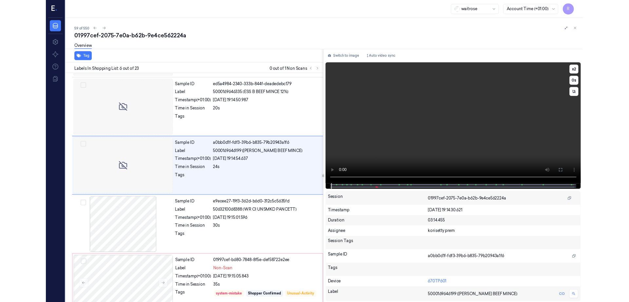
scroll to position [244, 0]
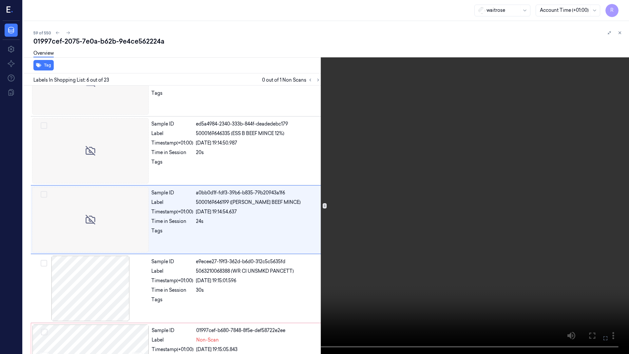
click at [337, 211] on video at bounding box center [314, 177] width 629 height 354
click at [326, 176] on video at bounding box center [314, 177] width 629 height 354
click at [215, 183] on video at bounding box center [314, 177] width 629 height 354
click at [216, 180] on video at bounding box center [314, 177] width 629 height 354
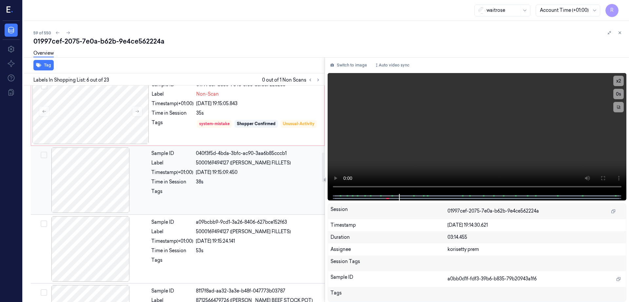
click at [107, 171] on div at bounding box center [90, 179] width 117 height 65
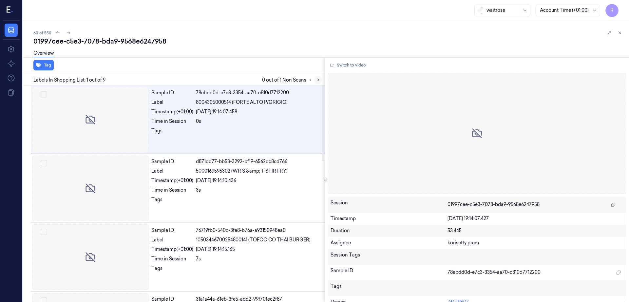
click at [320, 81] on icon at bounding box center [318, 80] width 5 height 5
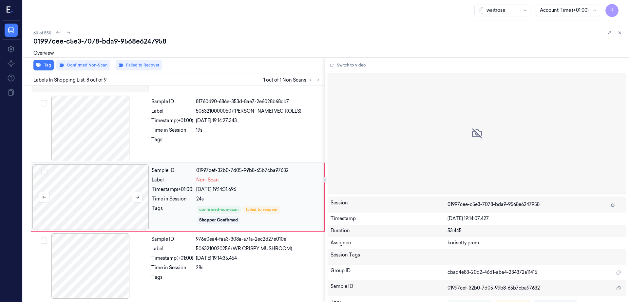
scroll to position [404, 0]
click at [81, 201] on div at bounding box center [90, 196] width 117 height 65
click at [85, 133] on div at bounding box center [90, 127] width 117 height 65
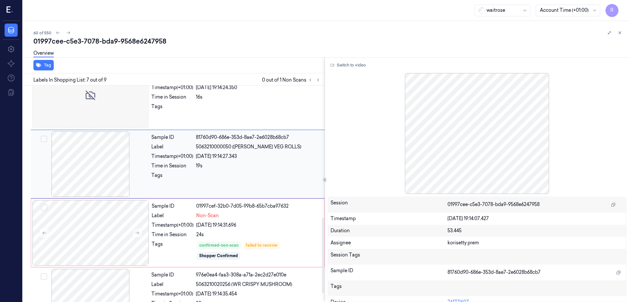
scroll to position [379, 0]
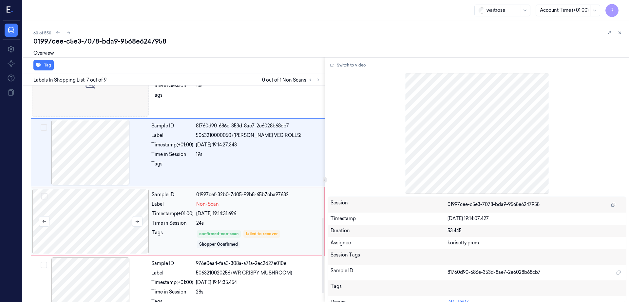
click at [91, 229] on div at bounding box center [90, 221] width 117 height 65
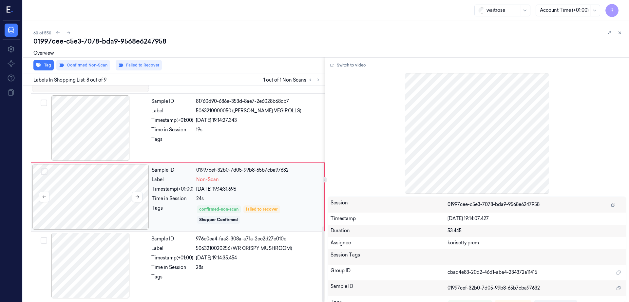
scroll to position [404, 0]
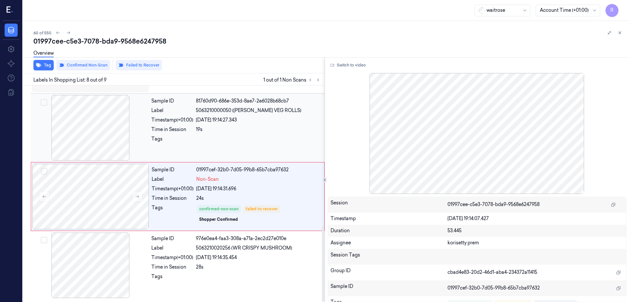
click at [105, 137] on div at bounding box center [90, 127] width 117 height 65
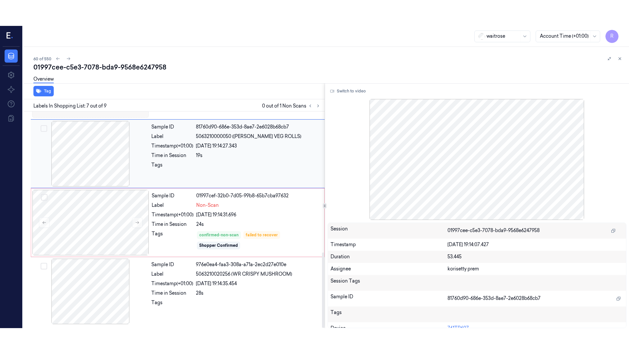
scroll to position [339, 0]
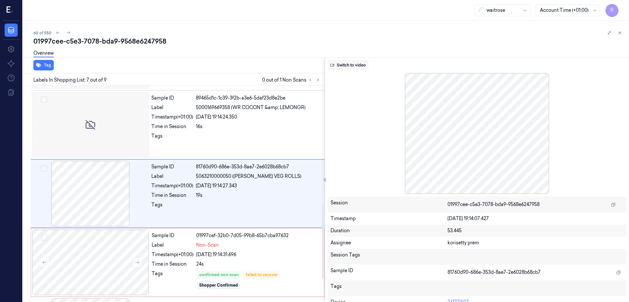
click at [359, 64] on button "Switch to video" at bounding box center [347, 65] width 41 height 10
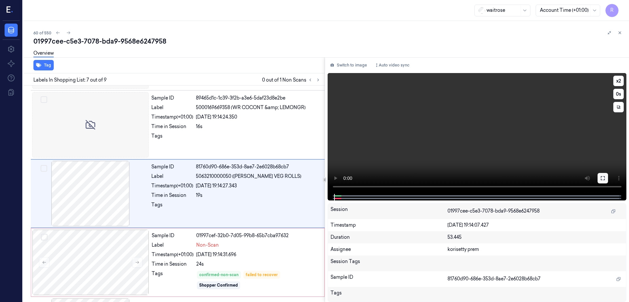
click at [605, 175] on icon at bounding box center [602, 177] width 5 height 5
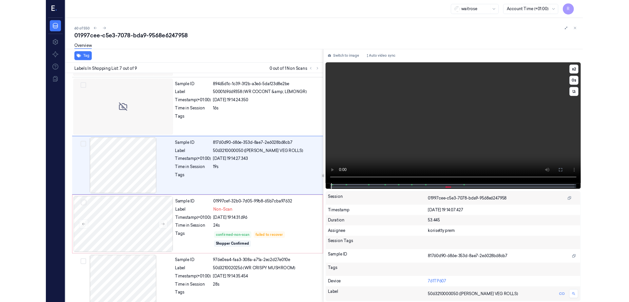
scroll to position [313, 0]
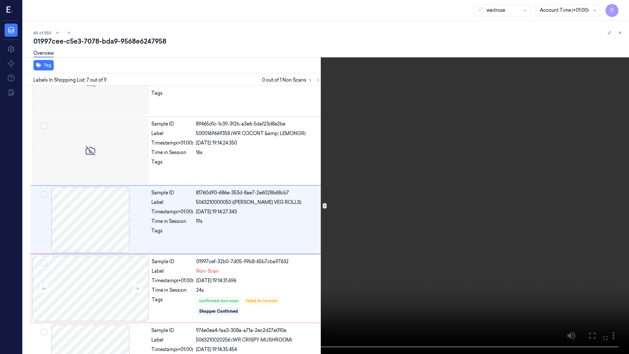
click at [375, 224] on video at bounding box center [314, 177] width 629 height 354
click at [375, 221] on video at bounding box center [314, 177] width 629 height 354
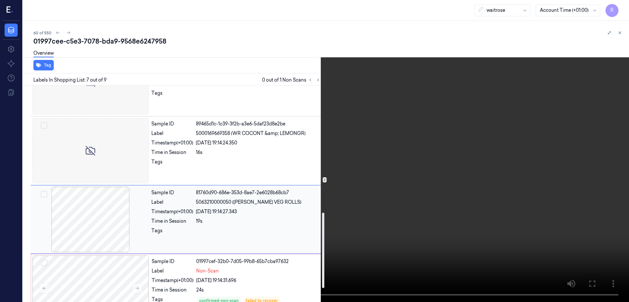
scroll to position [404, 0]
